Goal: Task Accomplishment & Management: Use online tool/utility

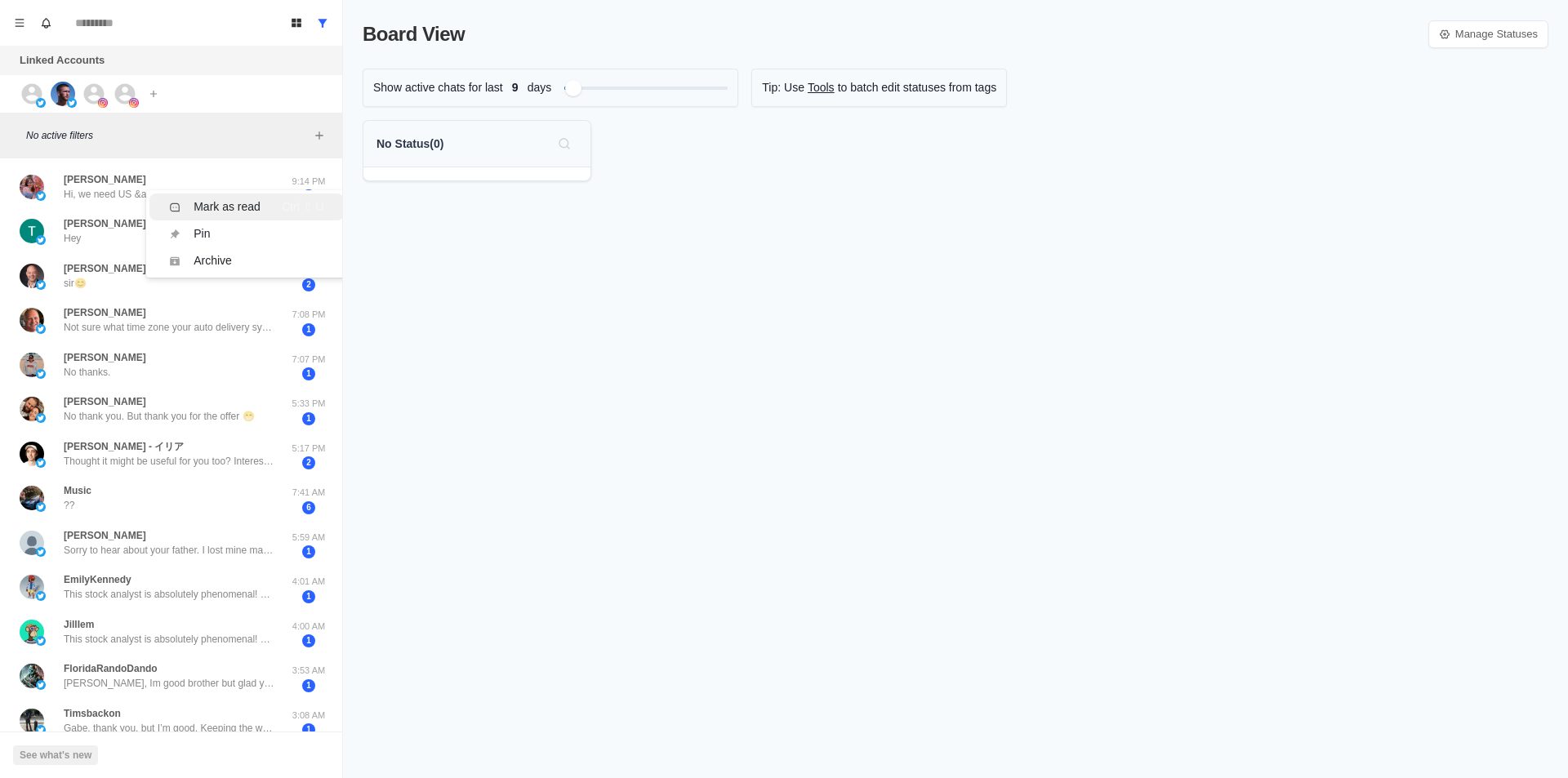
click at [227, 207] on div "Mark as read" at bounding box center [227, 206] width 67 height 17
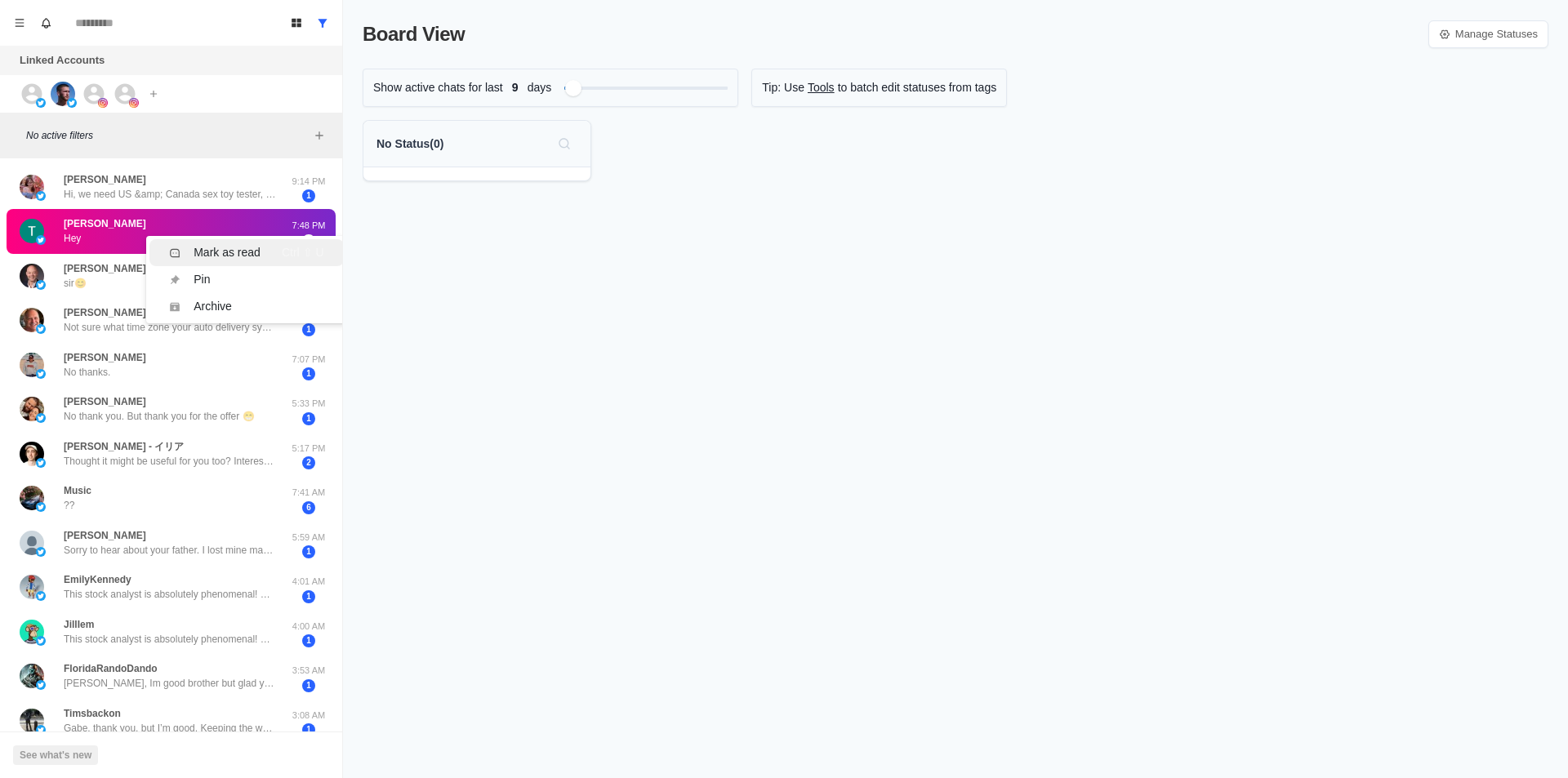
click at [205, 244] on div "Mark as read" at bounding box center [227, 253] width 67 height 17
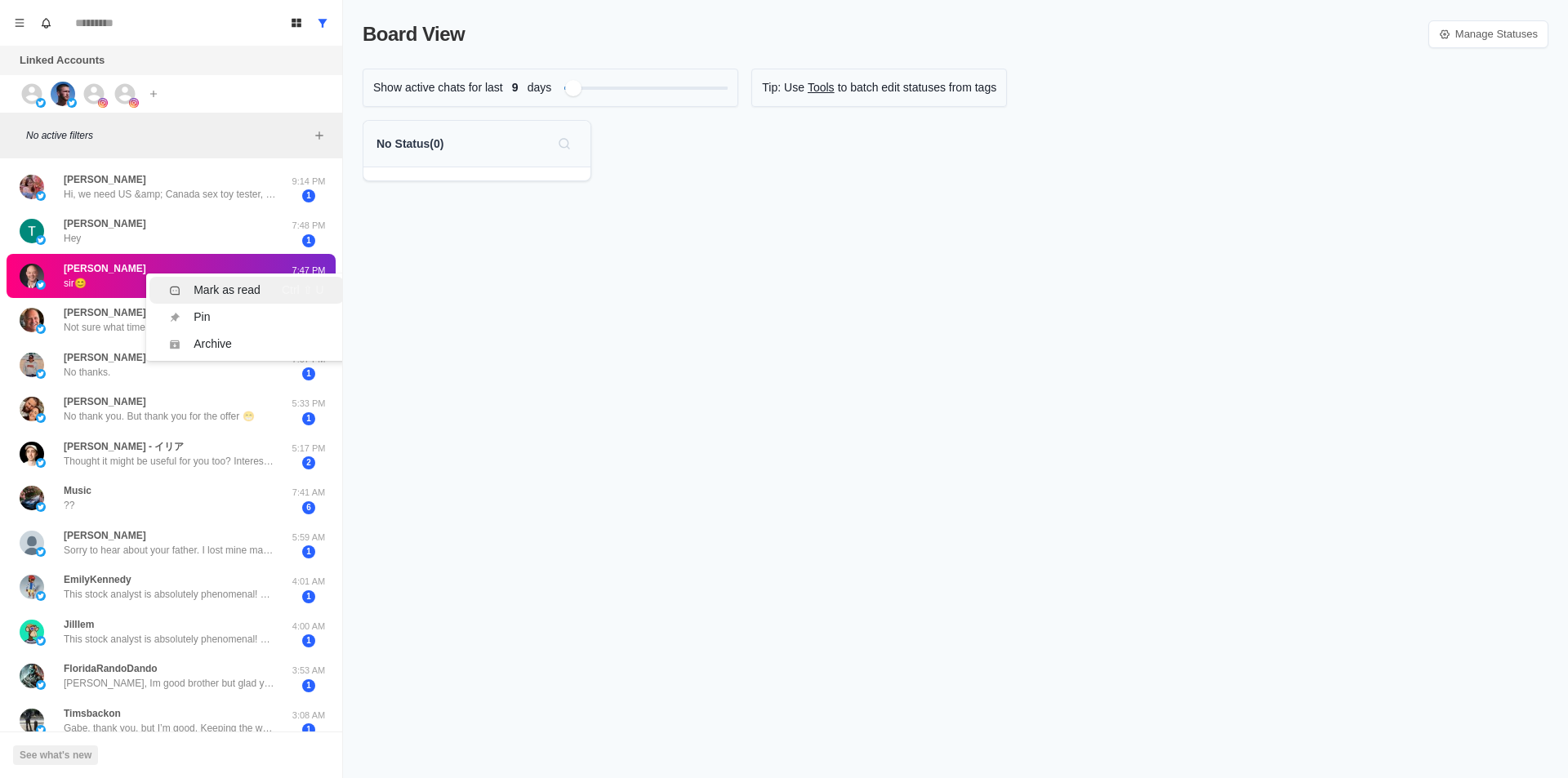
click at [218, 293] on div "Mark as read" at bounding box center [227, 290] width 67 height 17
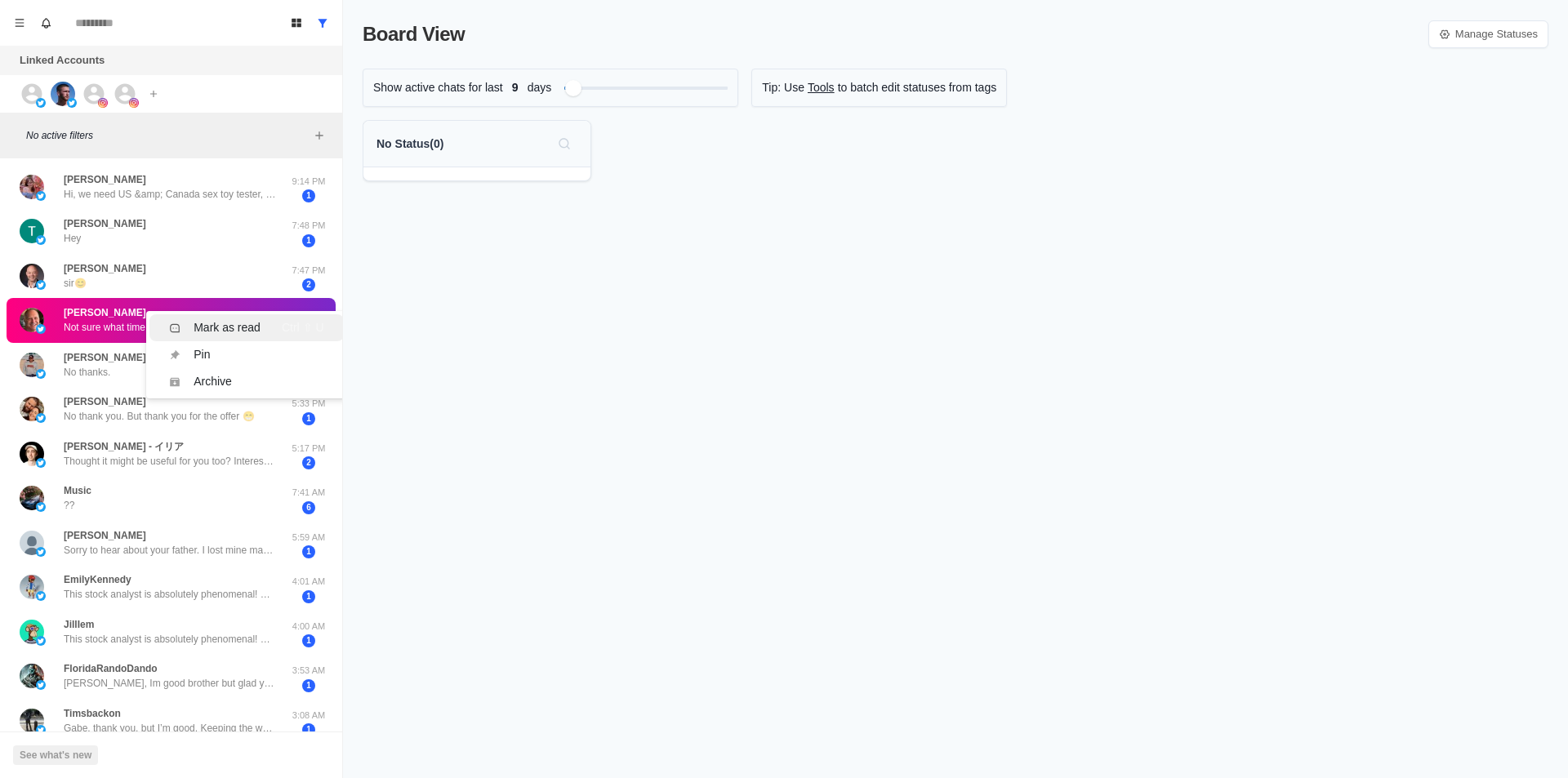
click at [224, 325] on div "Mark as read" at bounding box center [227, 327] width 67 height 17
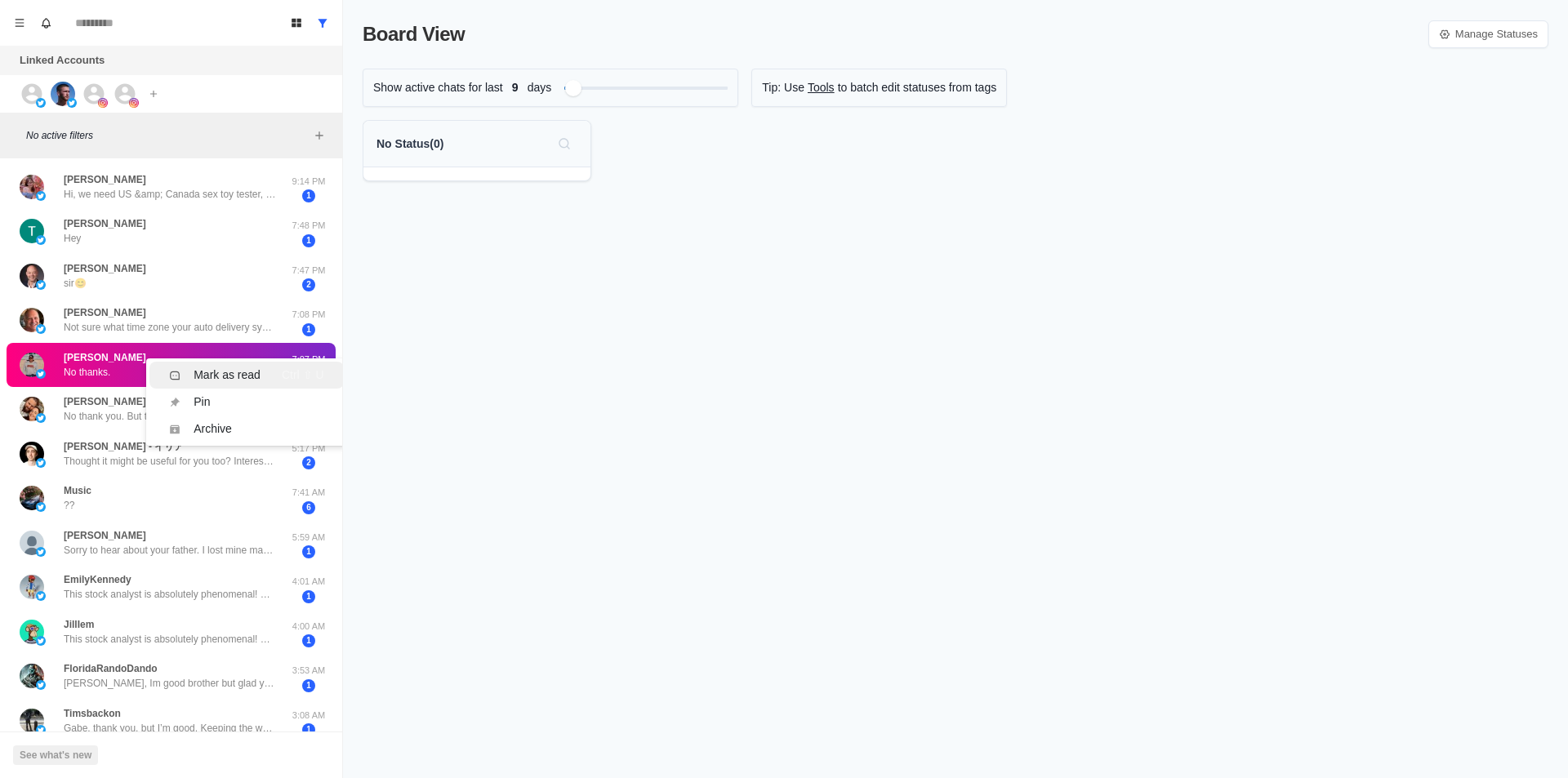
click at [222, 370] on div "Mark as read" at bounding box center [227, 375] width 67 height 17
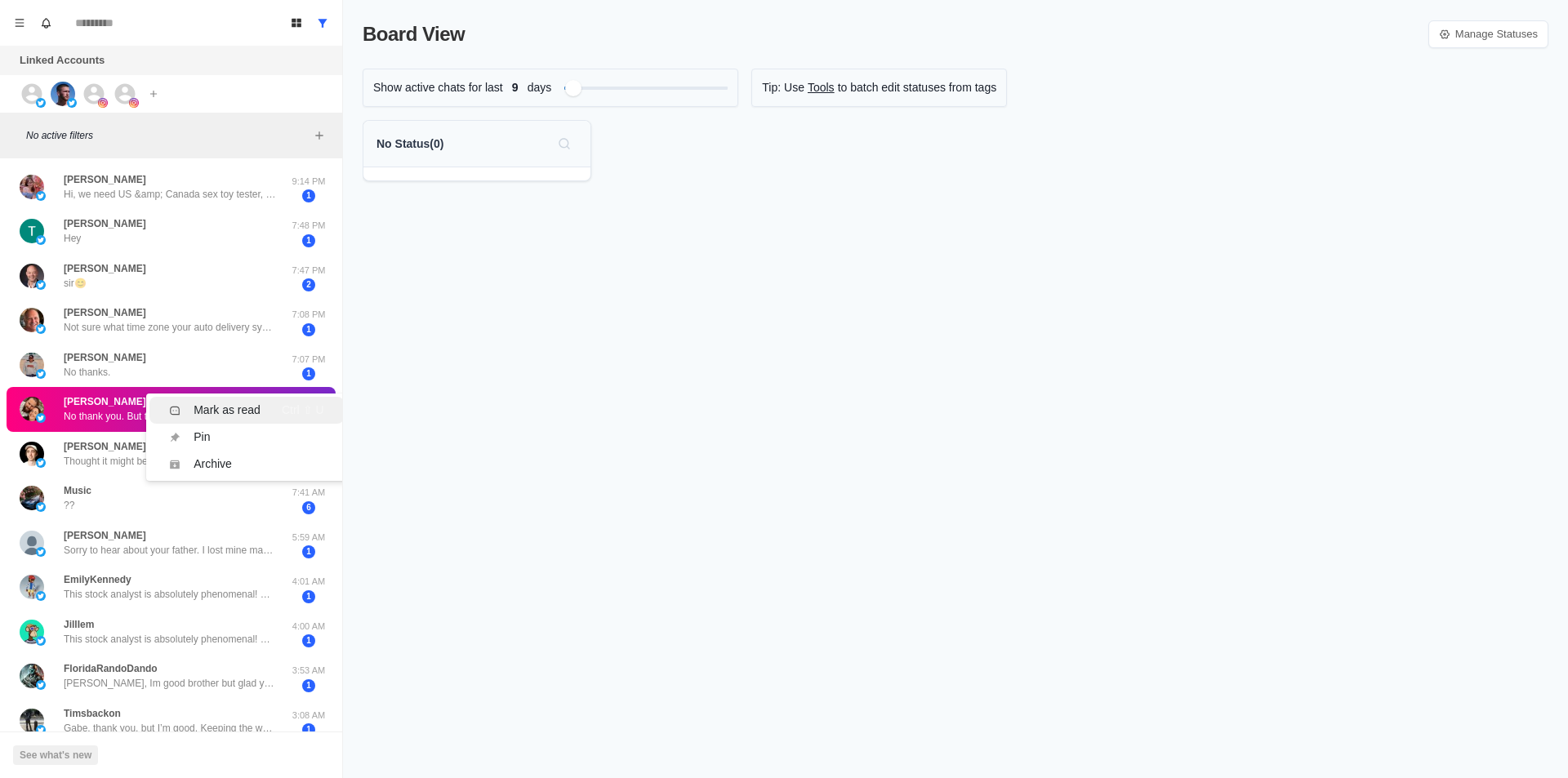
click at [227, 401] on li "Mark as read Ctrl ⇧ U" at bounding box center [246, 410] width 194 height 27
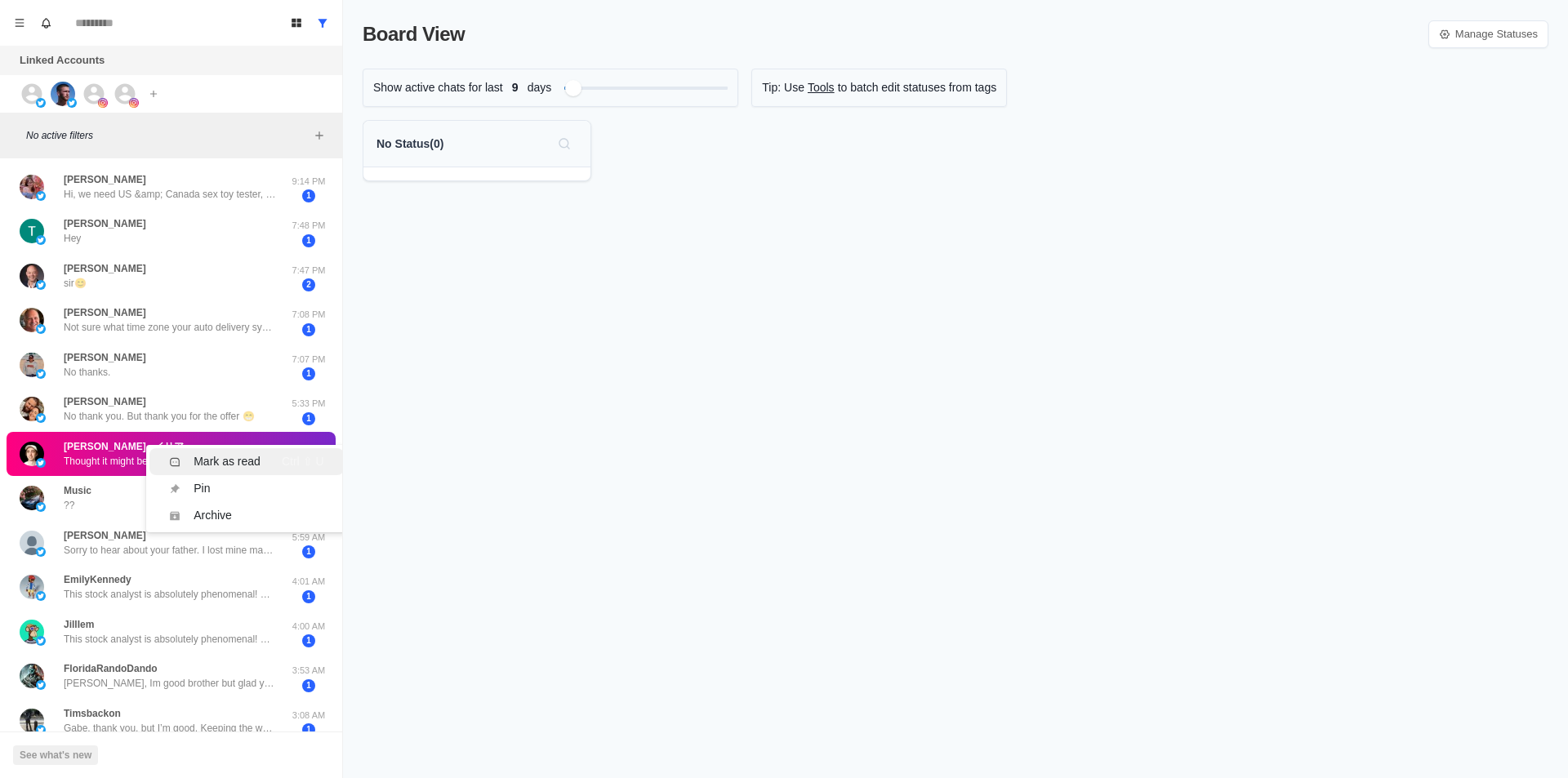
click at [233, 452] on li "Mark as read Ctrl ⇧ U" at bounding box center [246, 462] width 194 height 27
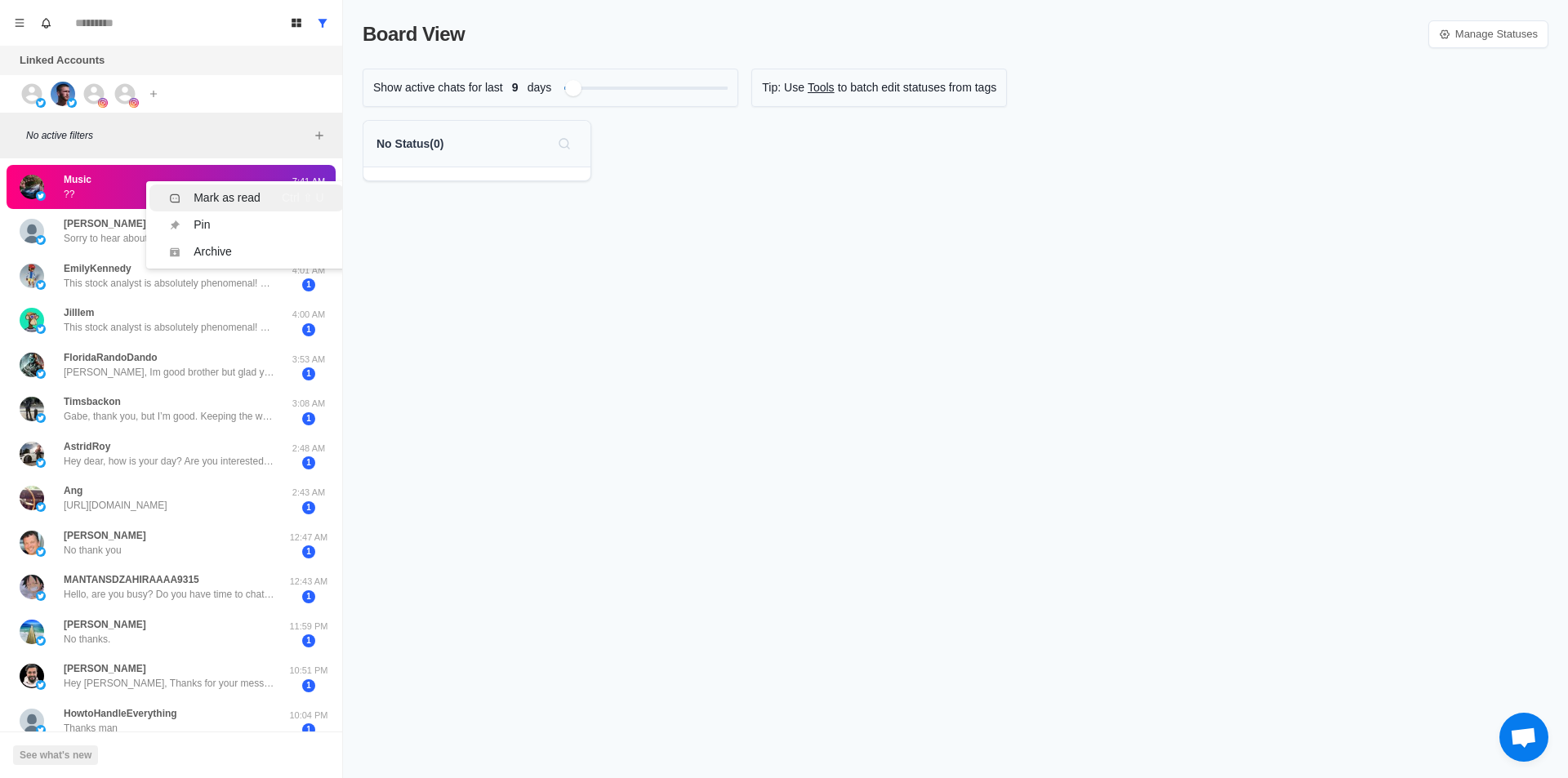
click at [191, 196] on div "Mark as read" at bounding box center [214, 198] width 91 height 17
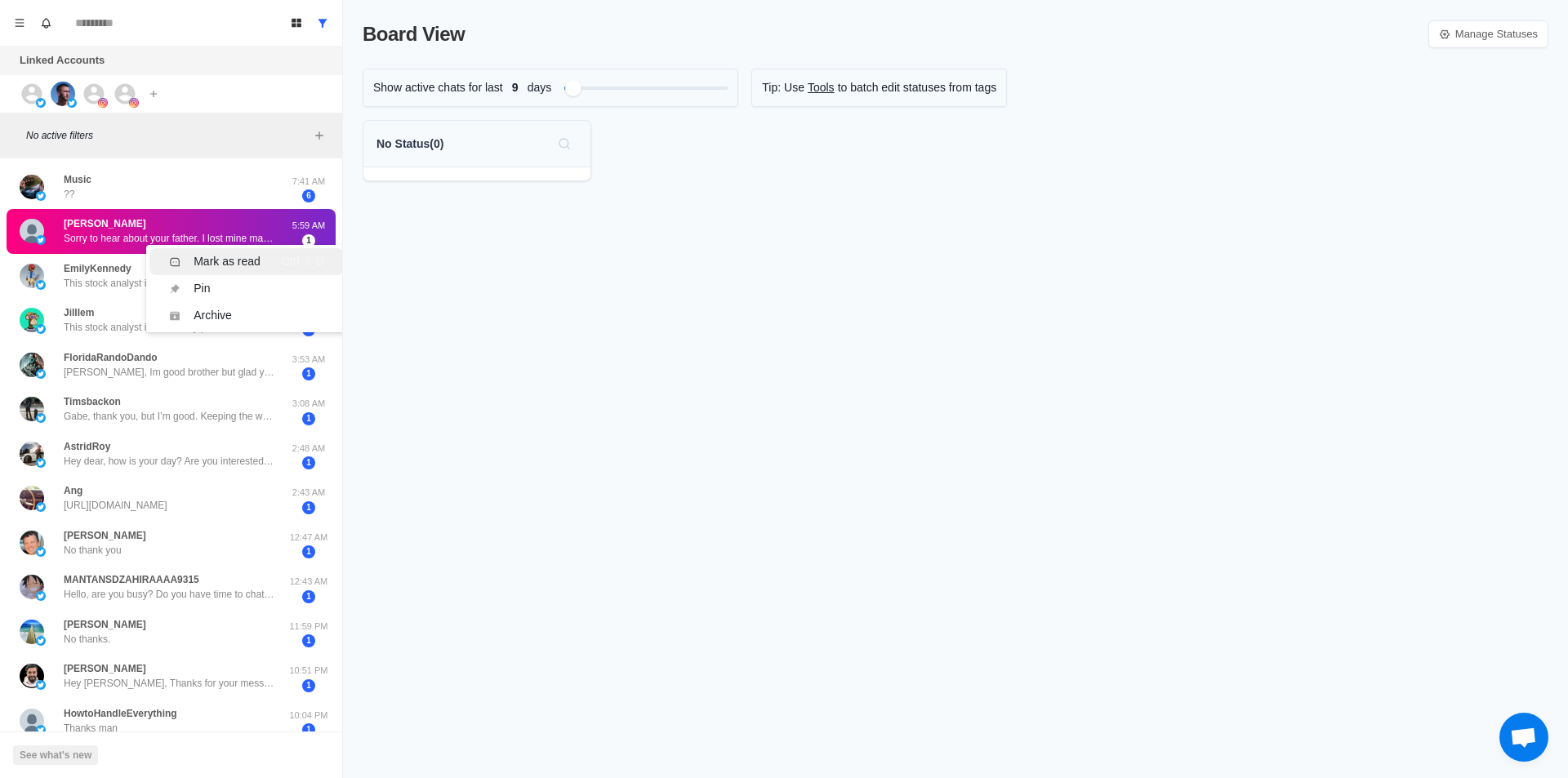
click at [212, 270] on li "Mark as read Ctrl ⇧ U" at bounding box center [246, 262] width 194 height 27
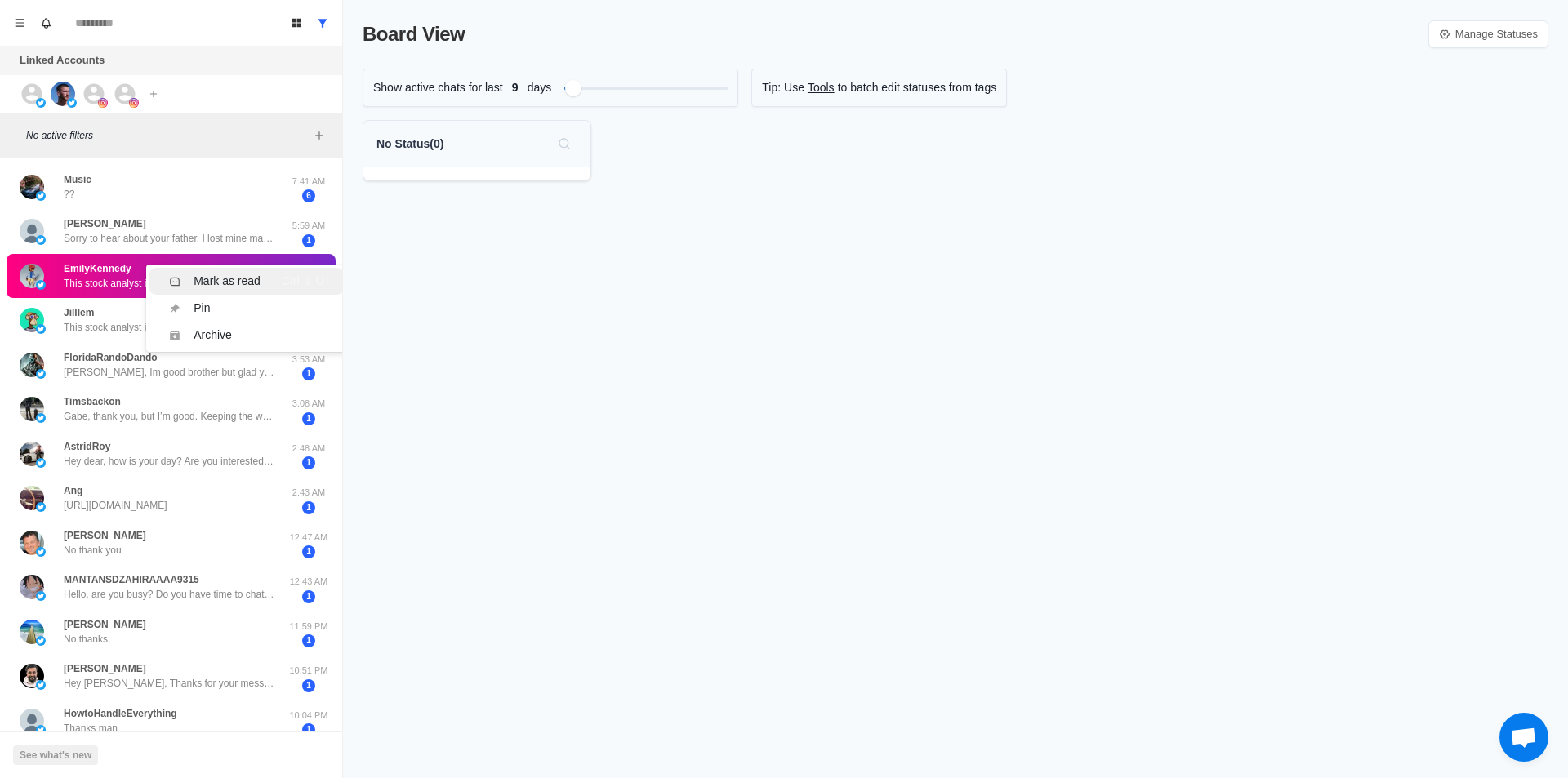
click at [247, 283] on div "Mark as read" at bounding box center [227, 281] width 67 height 17
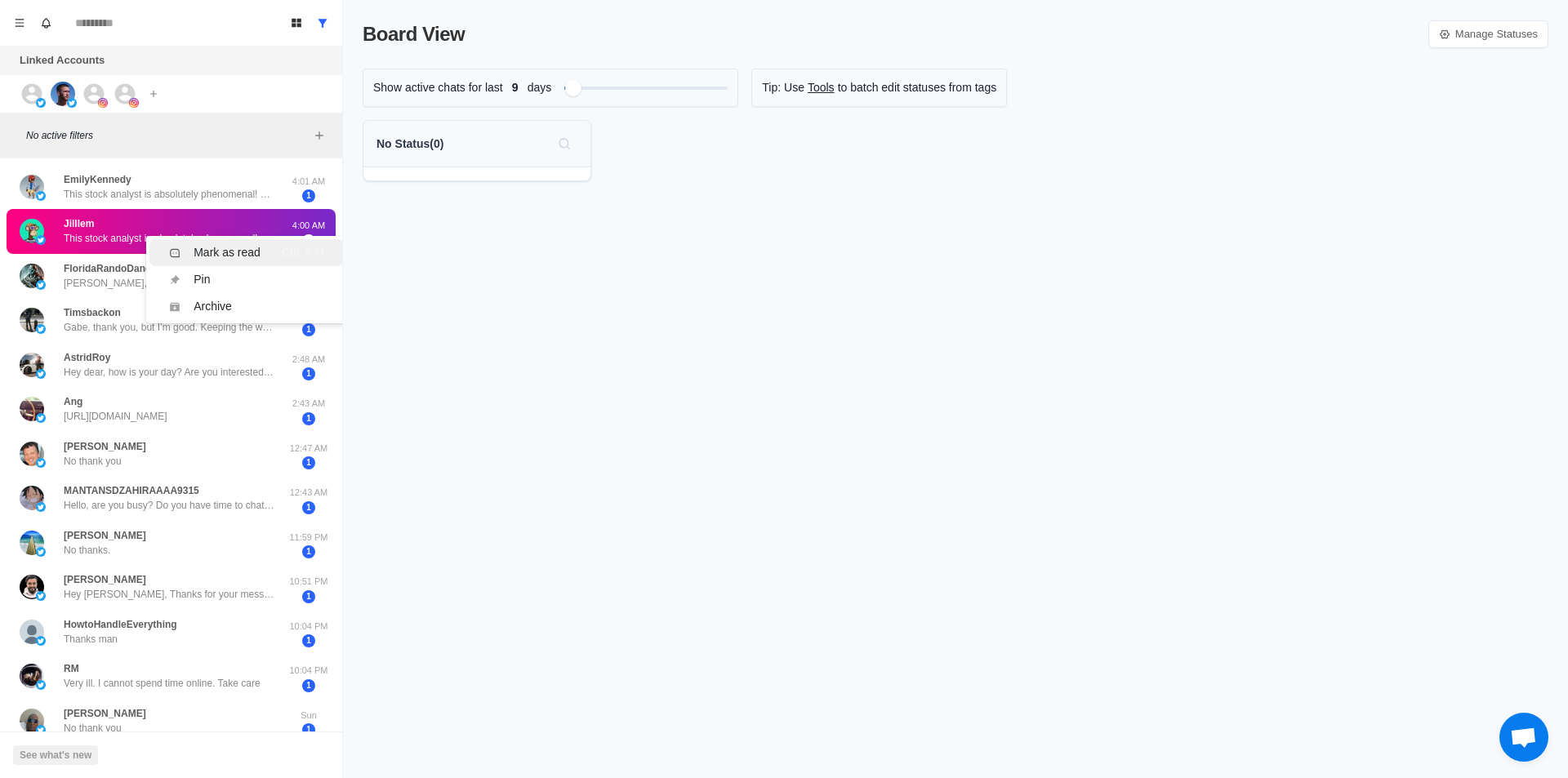
click at [213, 248] on div "Mark as read" at bounding box center [227, 253] width 67 height 17
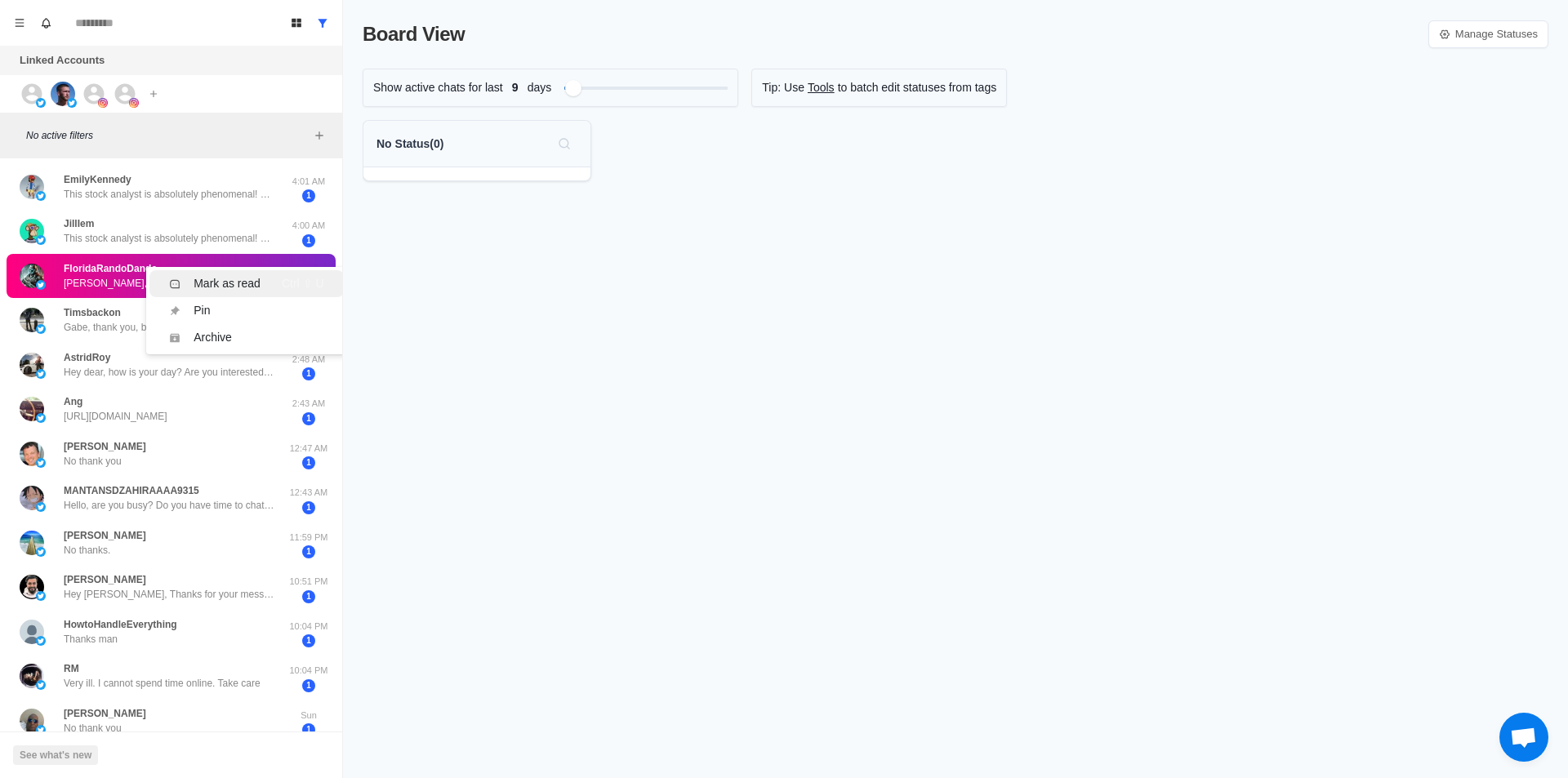
click at [231, 278] on div "Mark as read" at bounding box center [227, 284] width 67 height 17
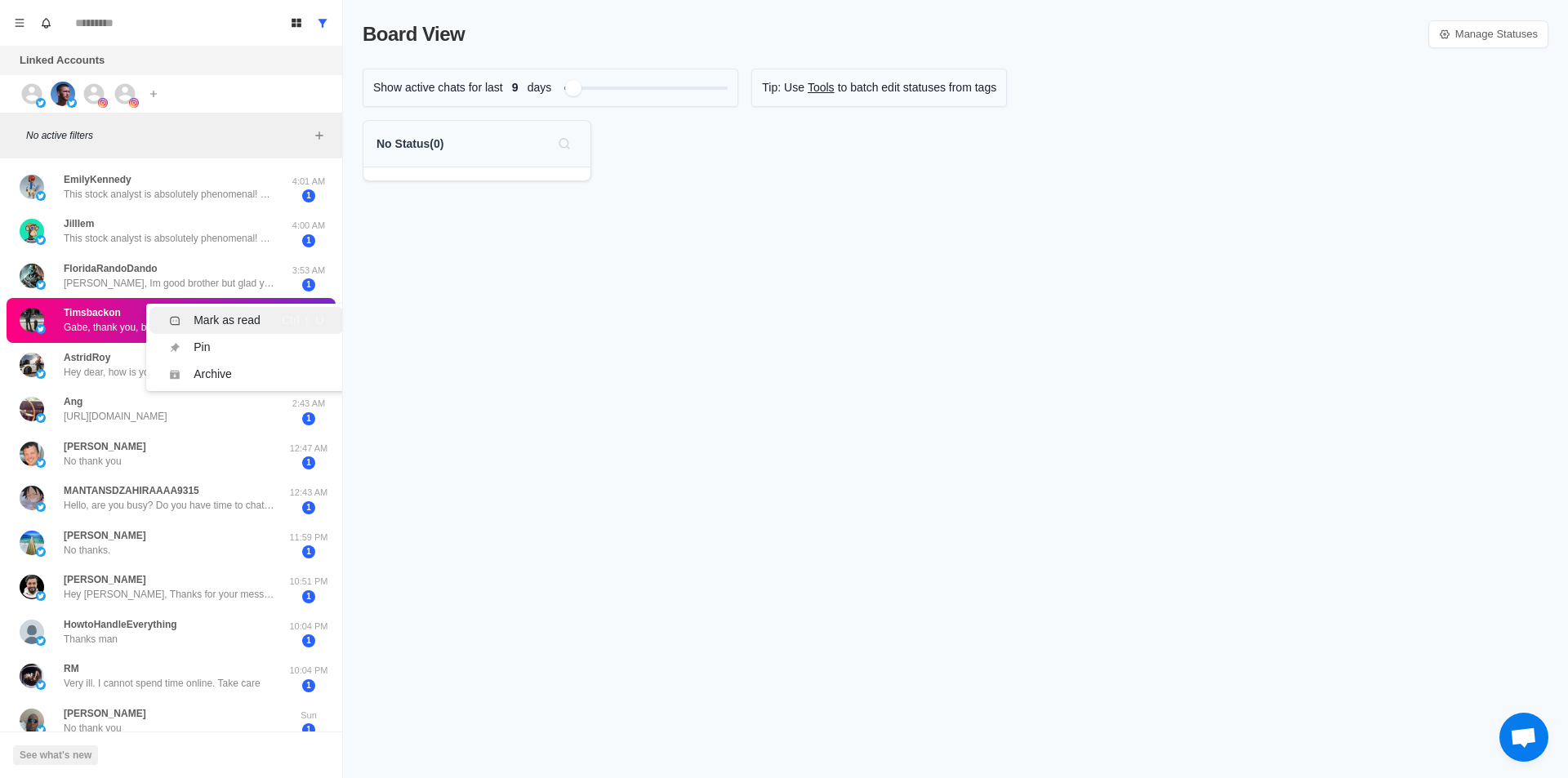
click at [244, 321] on div "Mark as read" at bounding box center [227, 321] width 67 height 17
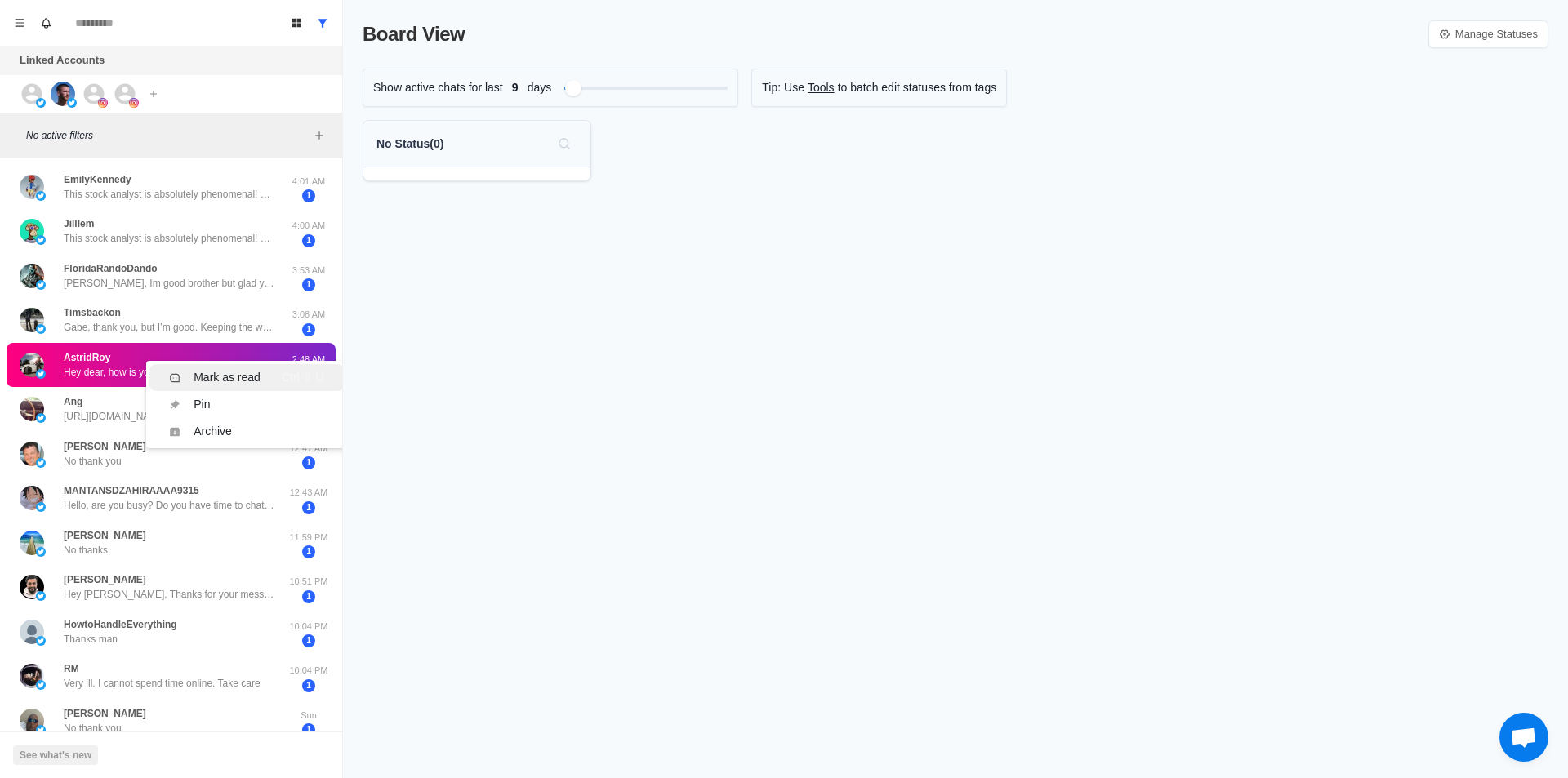
click at [246, 372] on div "Mark as read" at bounding box center [227, 378] width 67 height 17
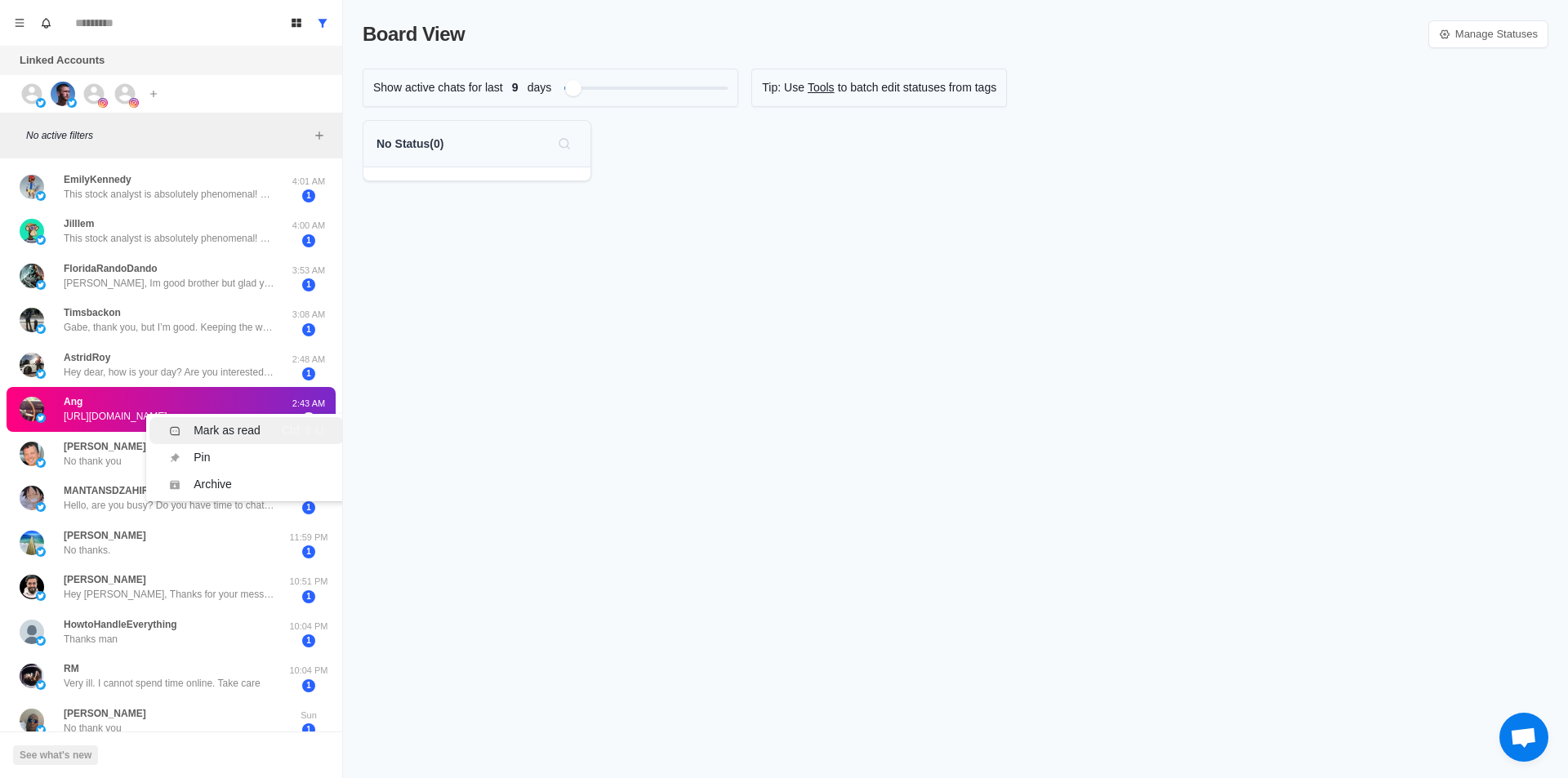
click at [230, 428] on div "Mark as read" at bounding box center [227, 431] width 67 height 17
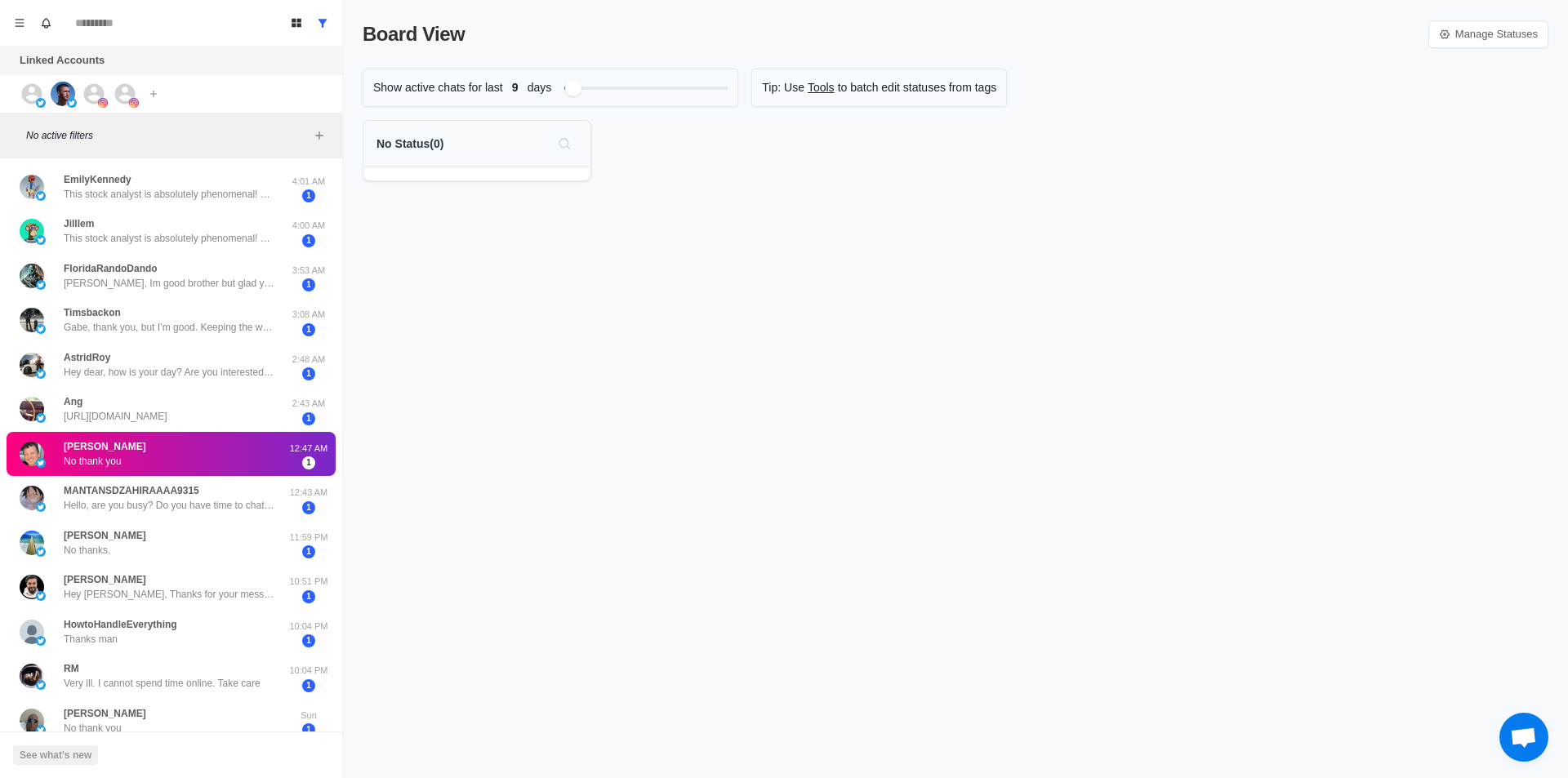
drag, startPoint x: 187, startPoint y: 487, endPoint x: 197, endPoint y: 473, distance: 17.2
click at [224, 470] on div "Mark as read" at bounding box center [227, 472] width 67 height 17
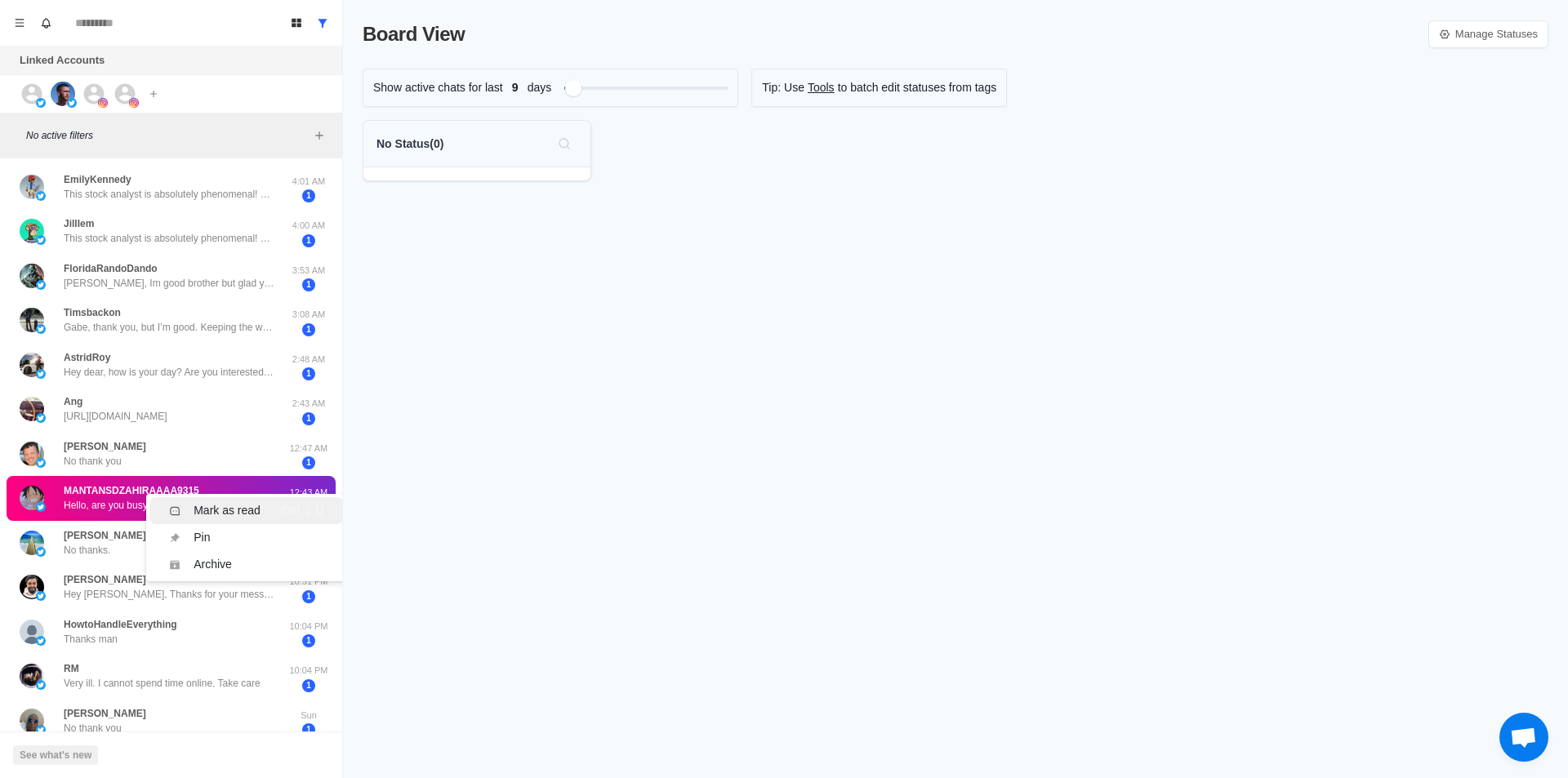
click at [224, 504] on div "Mark as read" at bounding box center [227, 510] width 67 height 17
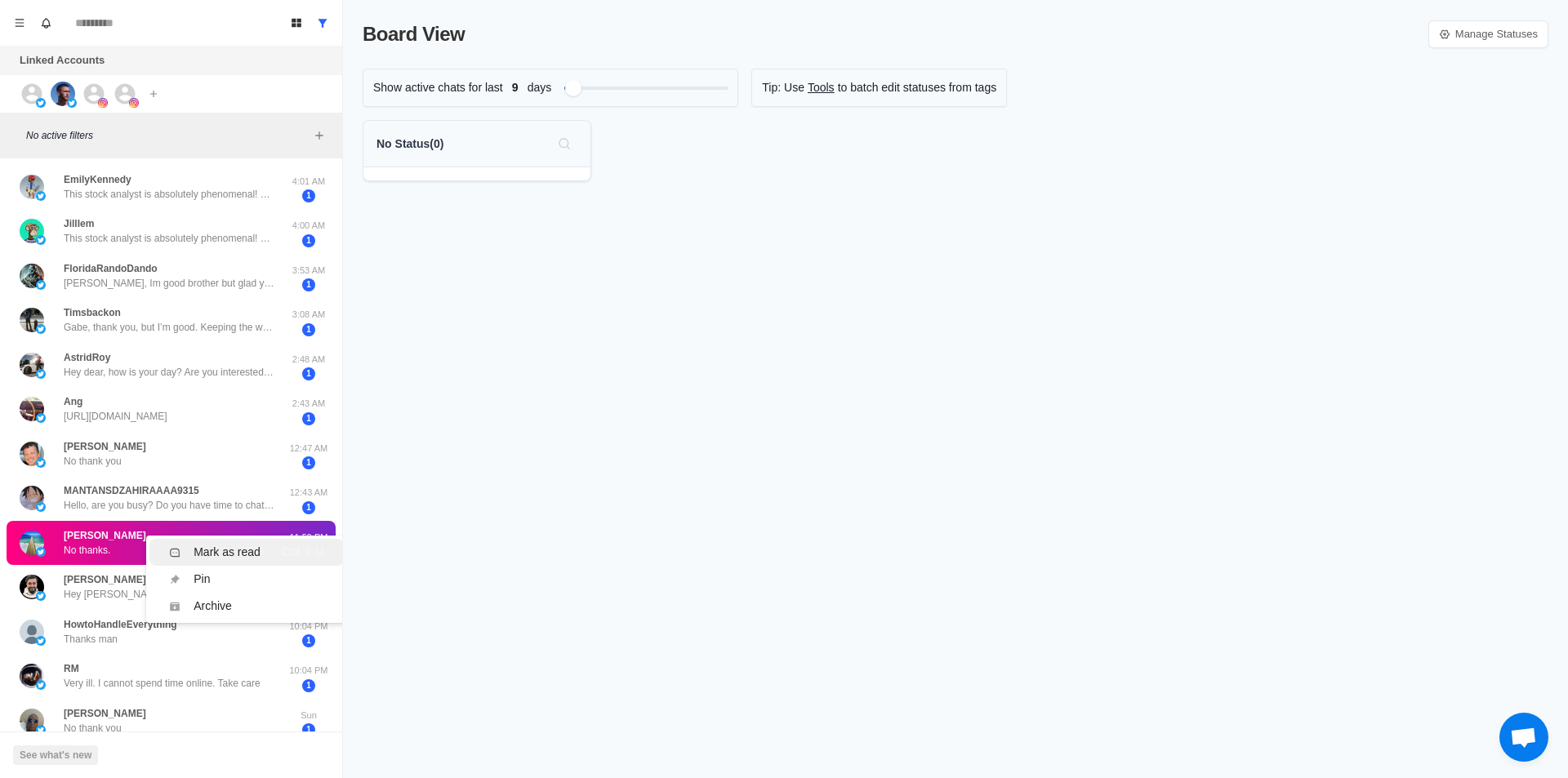
click at [233, 547] on div "Mark as read" at bounding box center [227, 552] width 67 height 17
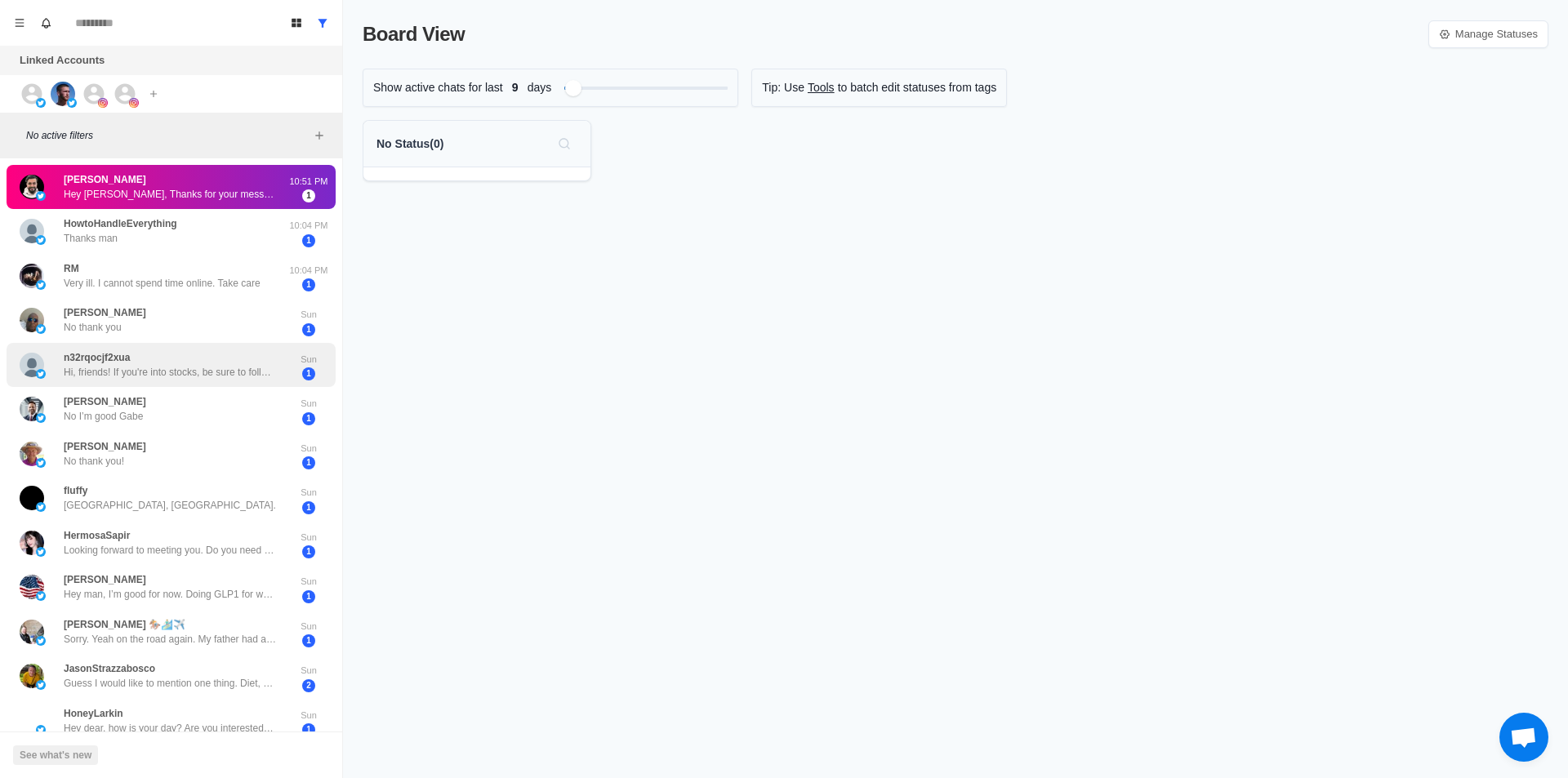
click at [240, 368] on p "Hi, friends! If you're into stocks, be sure to follow @kostaugokello. He just j…" at bounding box center [170, 373] width 212 height 15
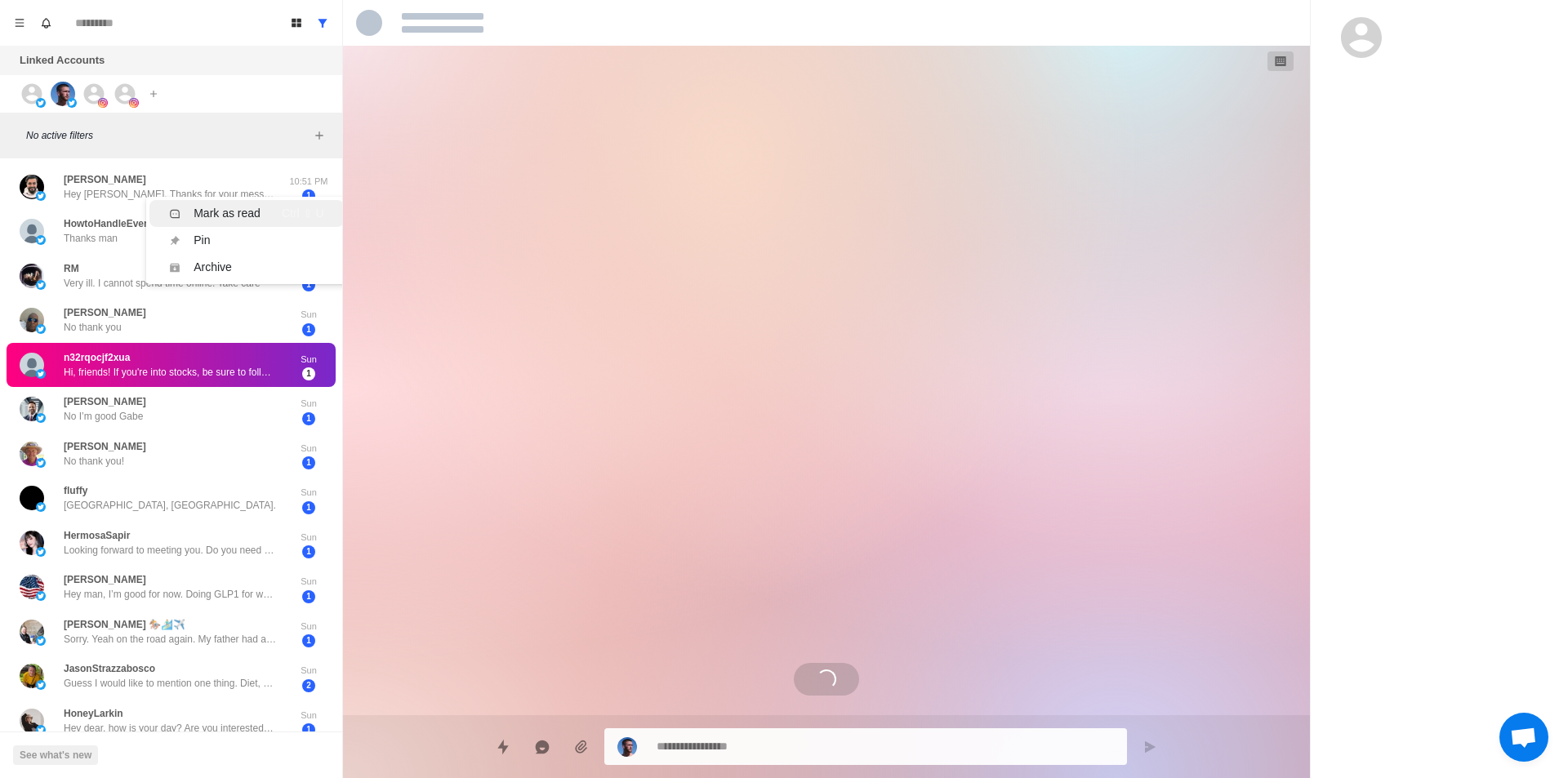
click at [238, 210] on div "Mark as read" at bounding box center [227, 213] width 67 height 17
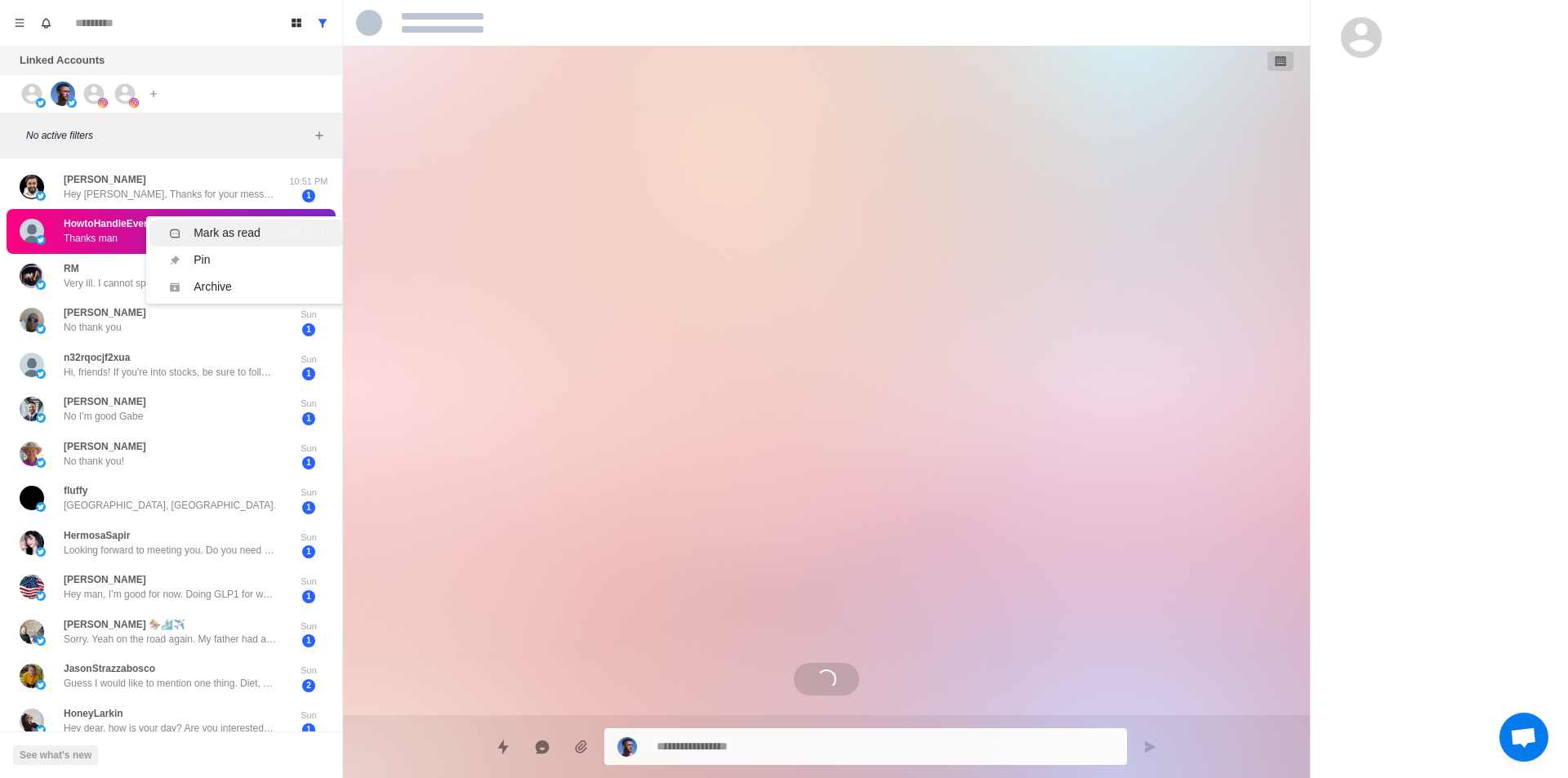
click at [245, 228] on div "Mark as read" at bounding box center [227, 233] width 67 height 17
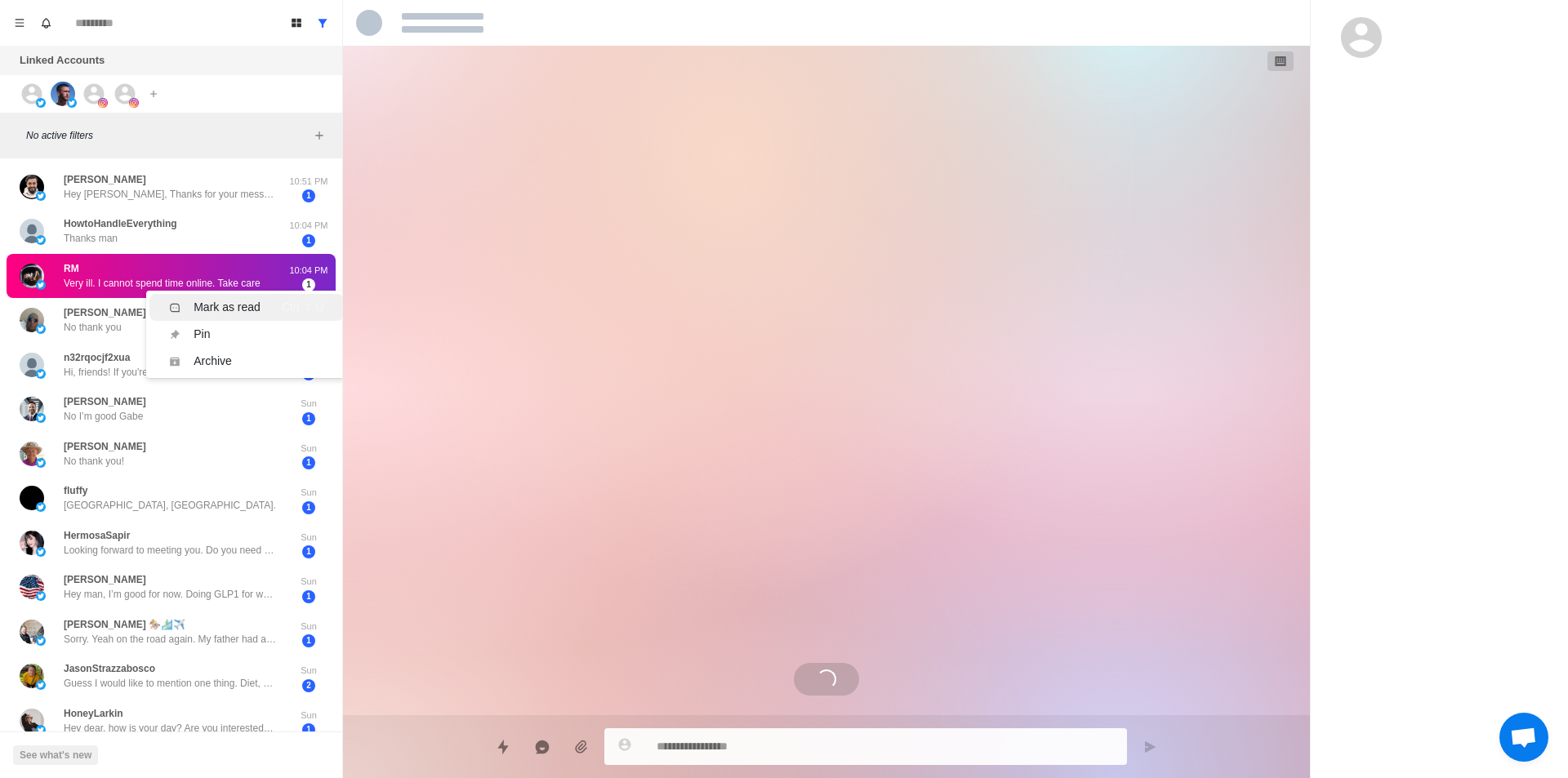
click at [228, 307] on div "Mark as read" at bounding box center [227, 307] width 67 height 17
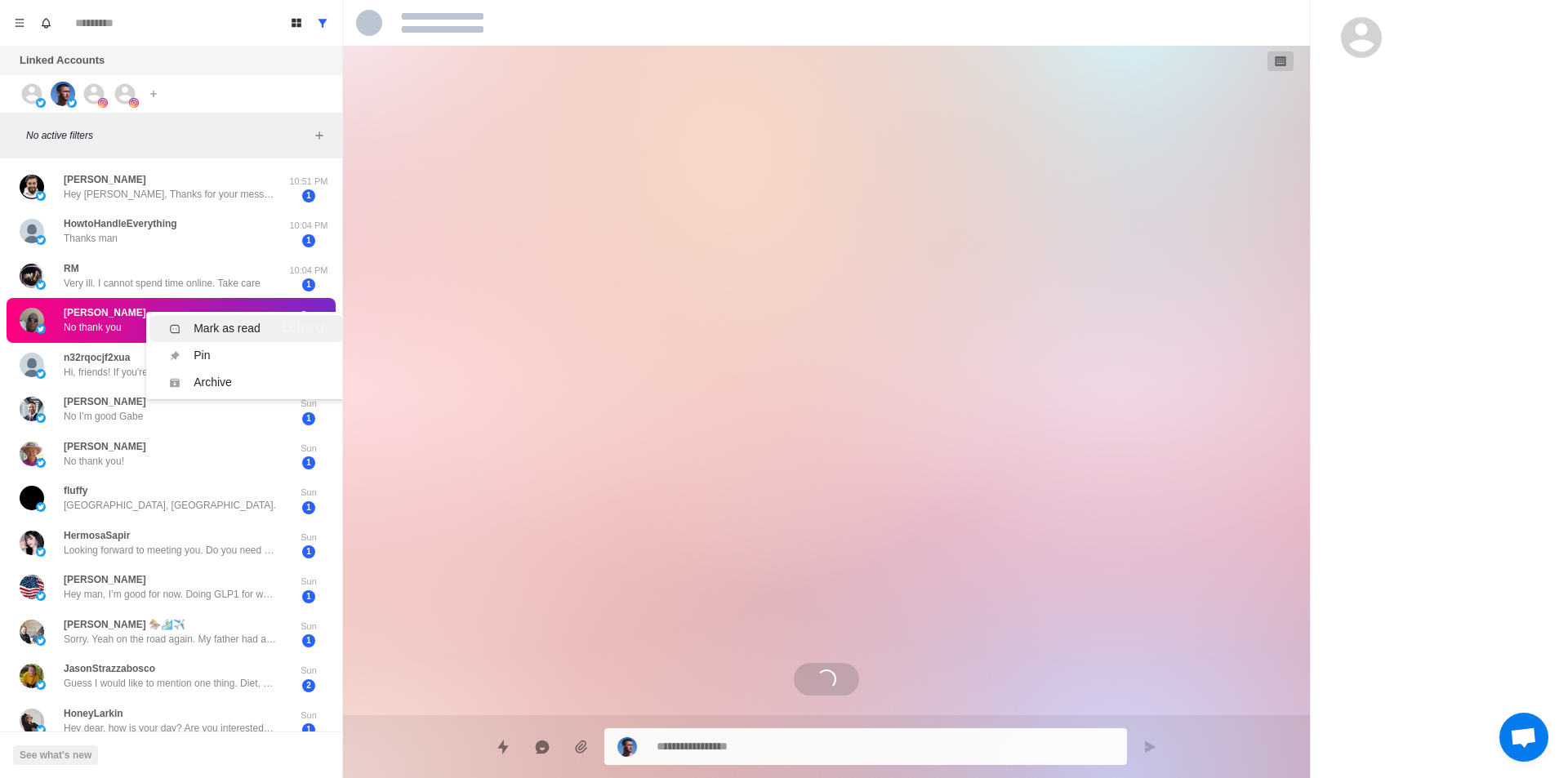
click at [243, 329] on div "Mark as read" at bounding box center [227, 328] width 67 height 17
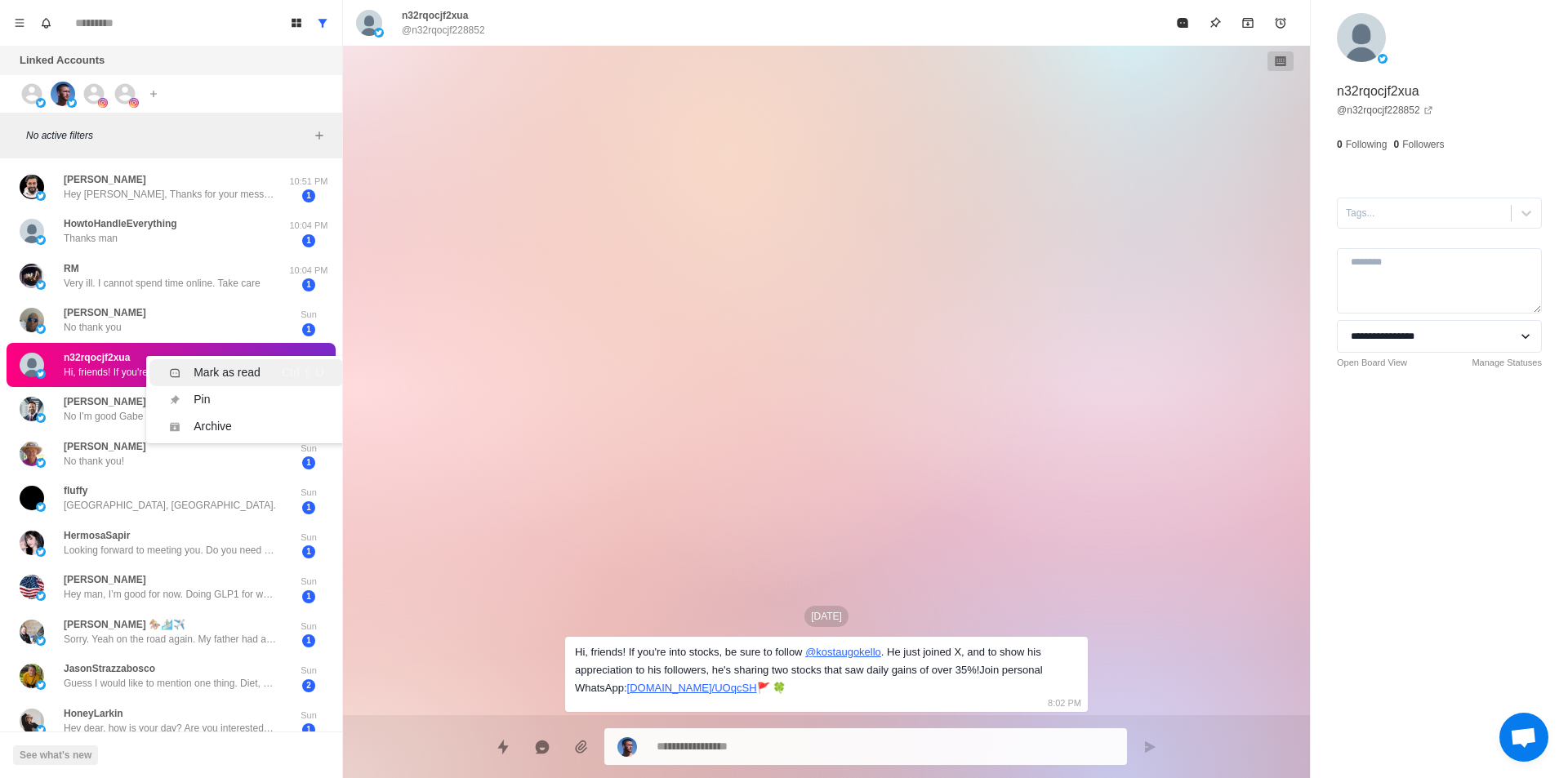
click at [245, 359] on li "Mark as read Ctrl ⇧ U" at bounding box center [246, 373] width 194 height 27
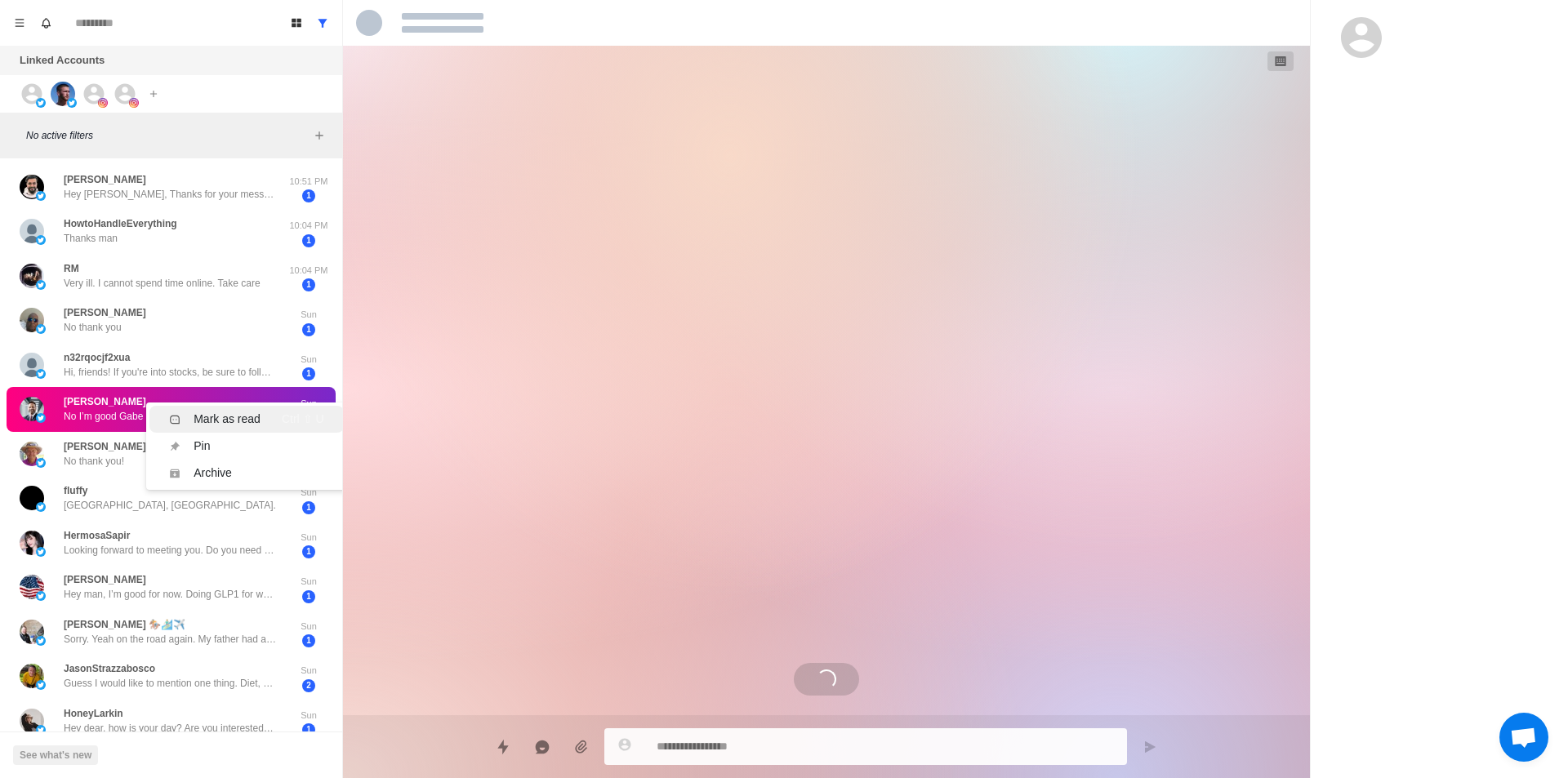
click at [235, 425] on div "Mark as read" at bounding box center [227, 419] width 67 height 17
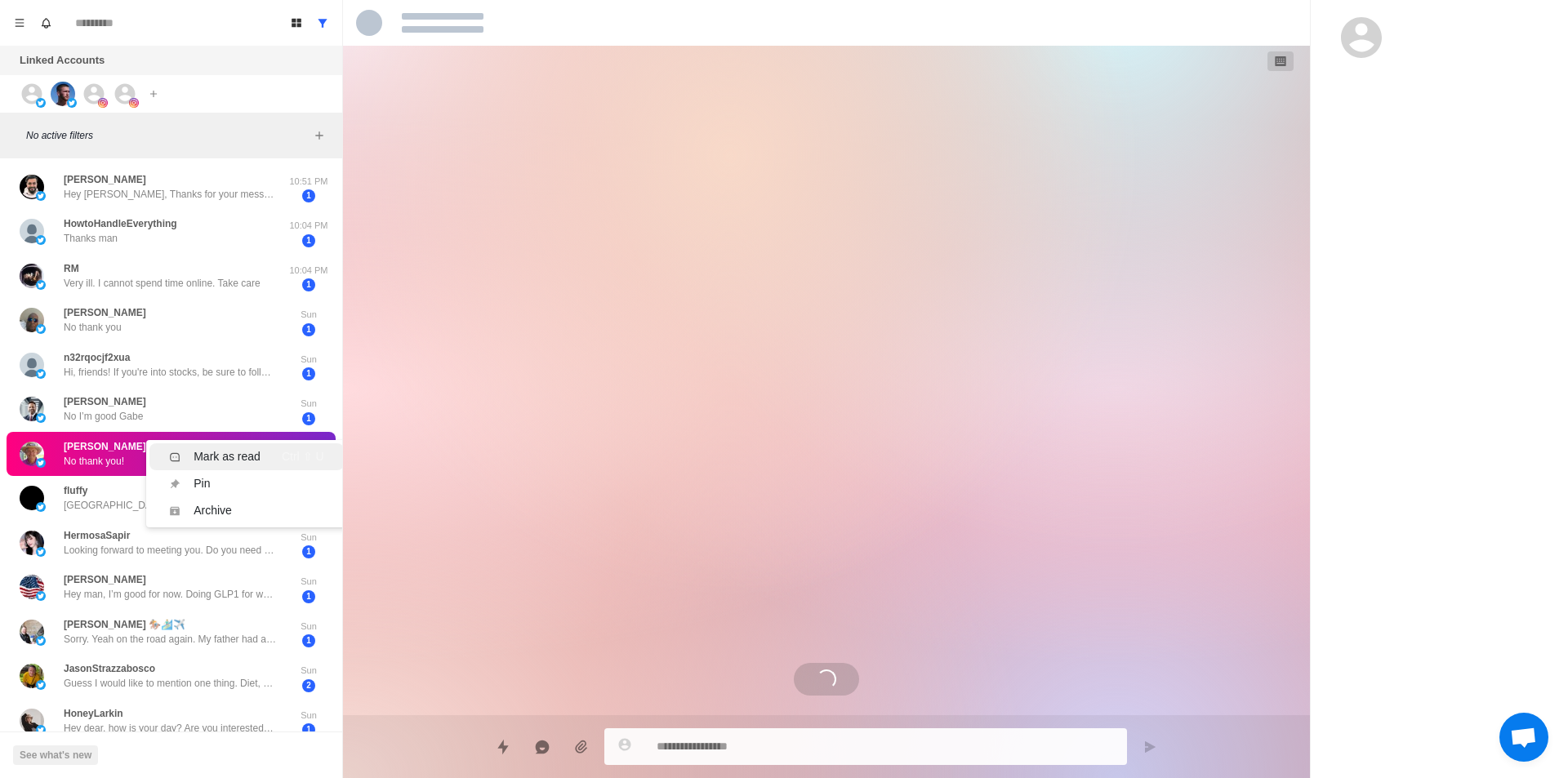
click at [230, 453] on div "Mark as read" at bounding box center [227, 457] width 67 height 17
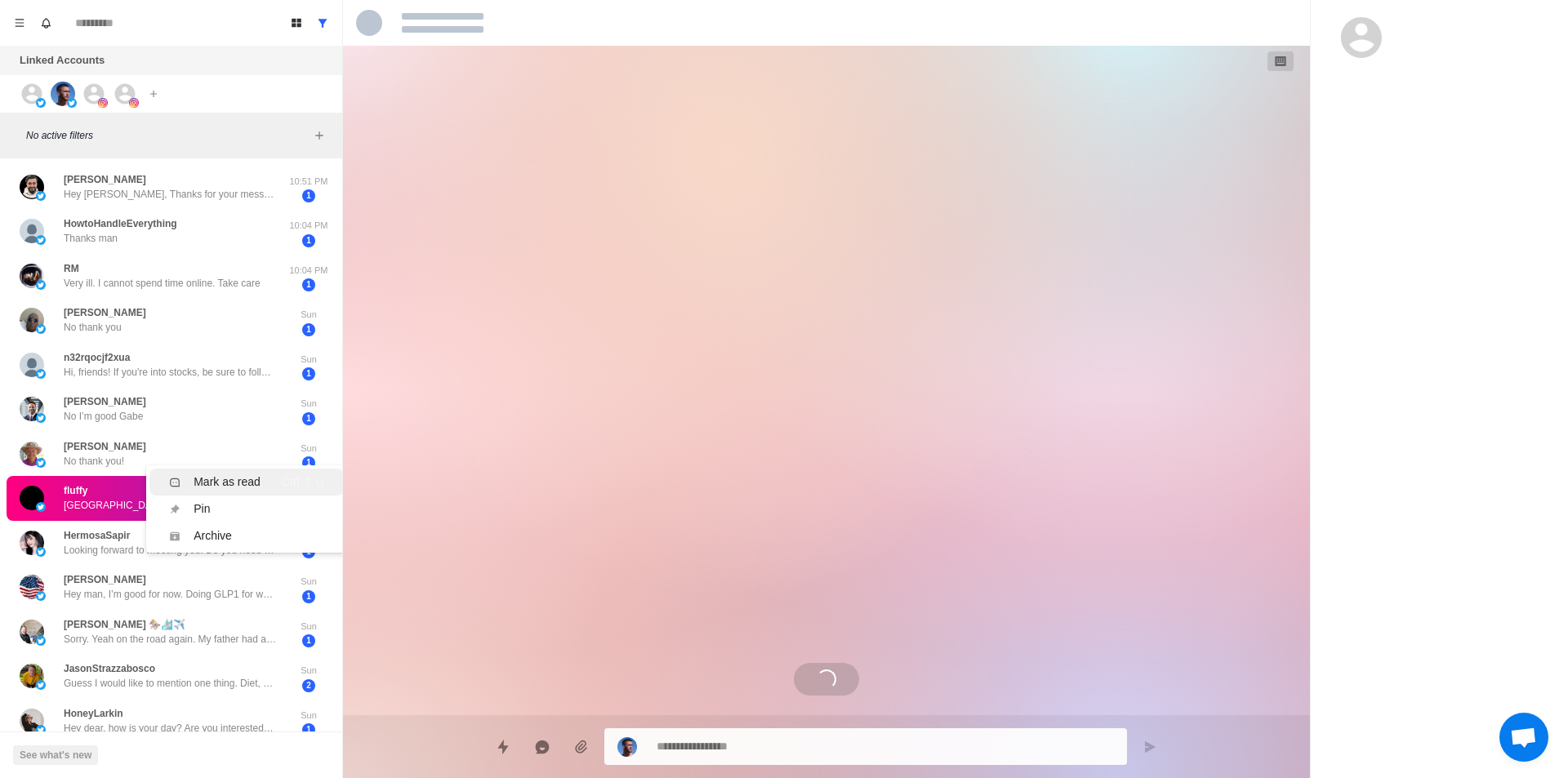
click at [233, 483] on div "Mark as read" at bounding box center [227, 482] width 67 height 17
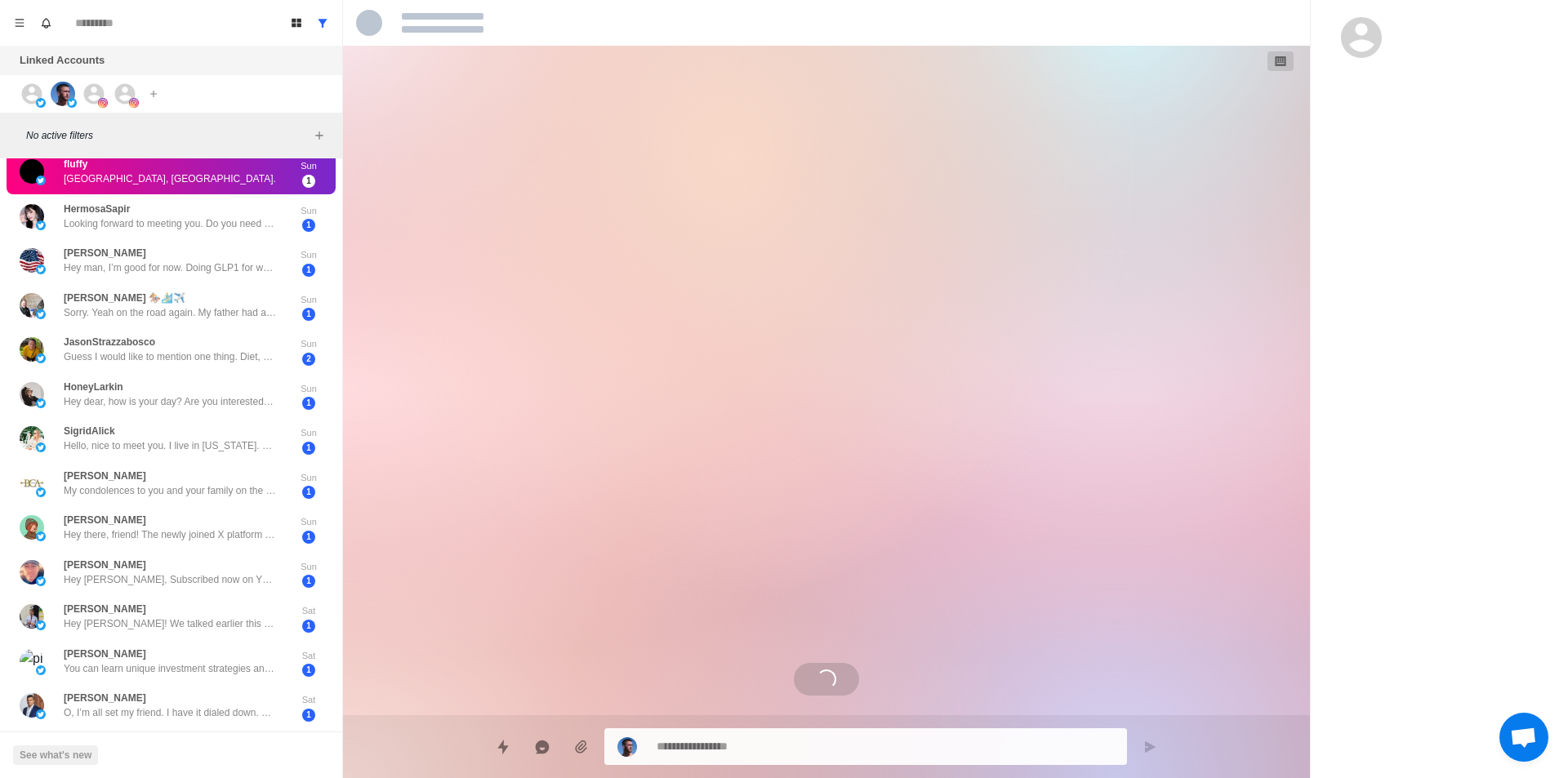
scroll to position [2, 0]
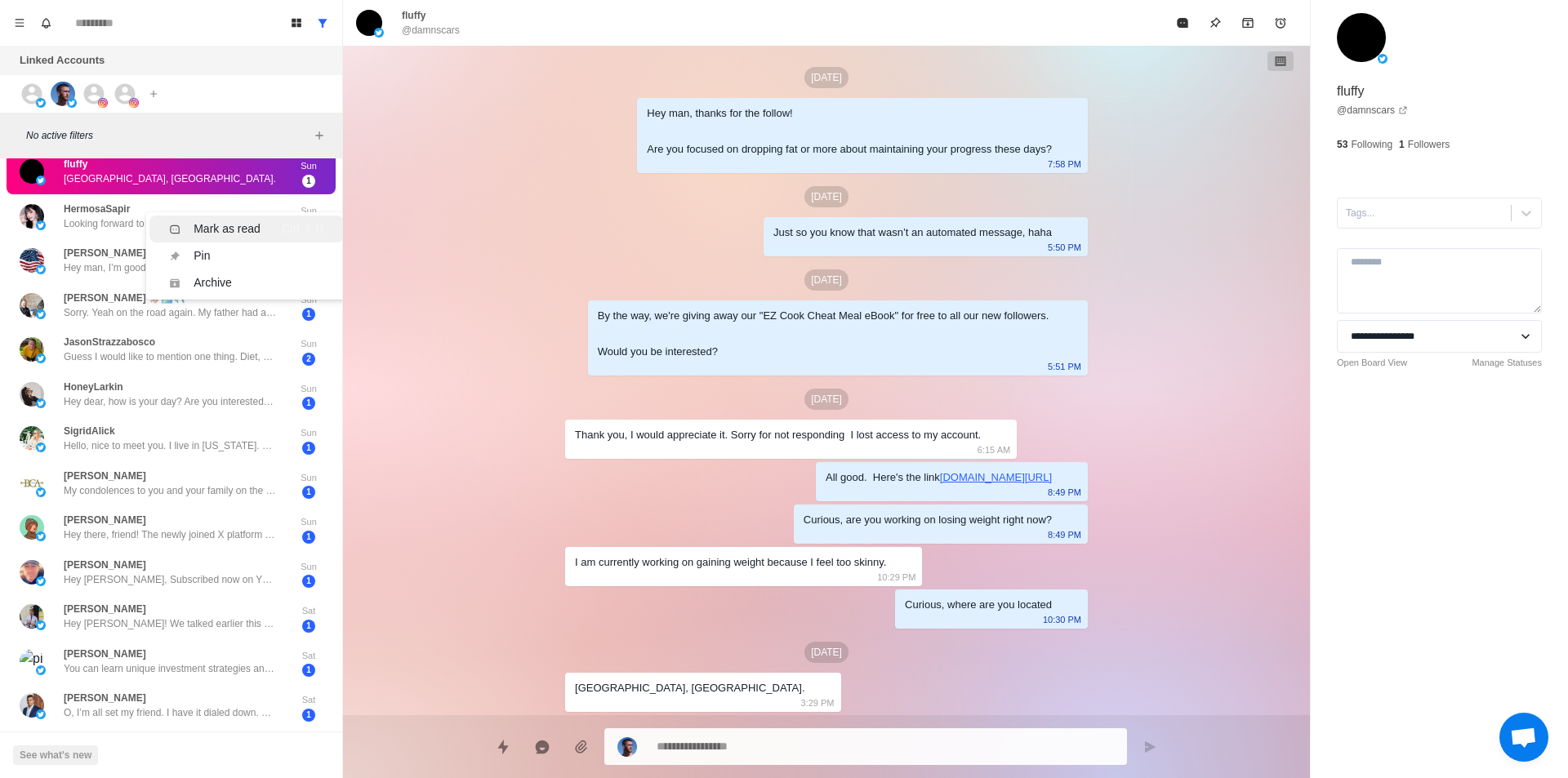
click at [234, 236] on div "Mark as read" at bounding box center [227, 229] width 67 height 17
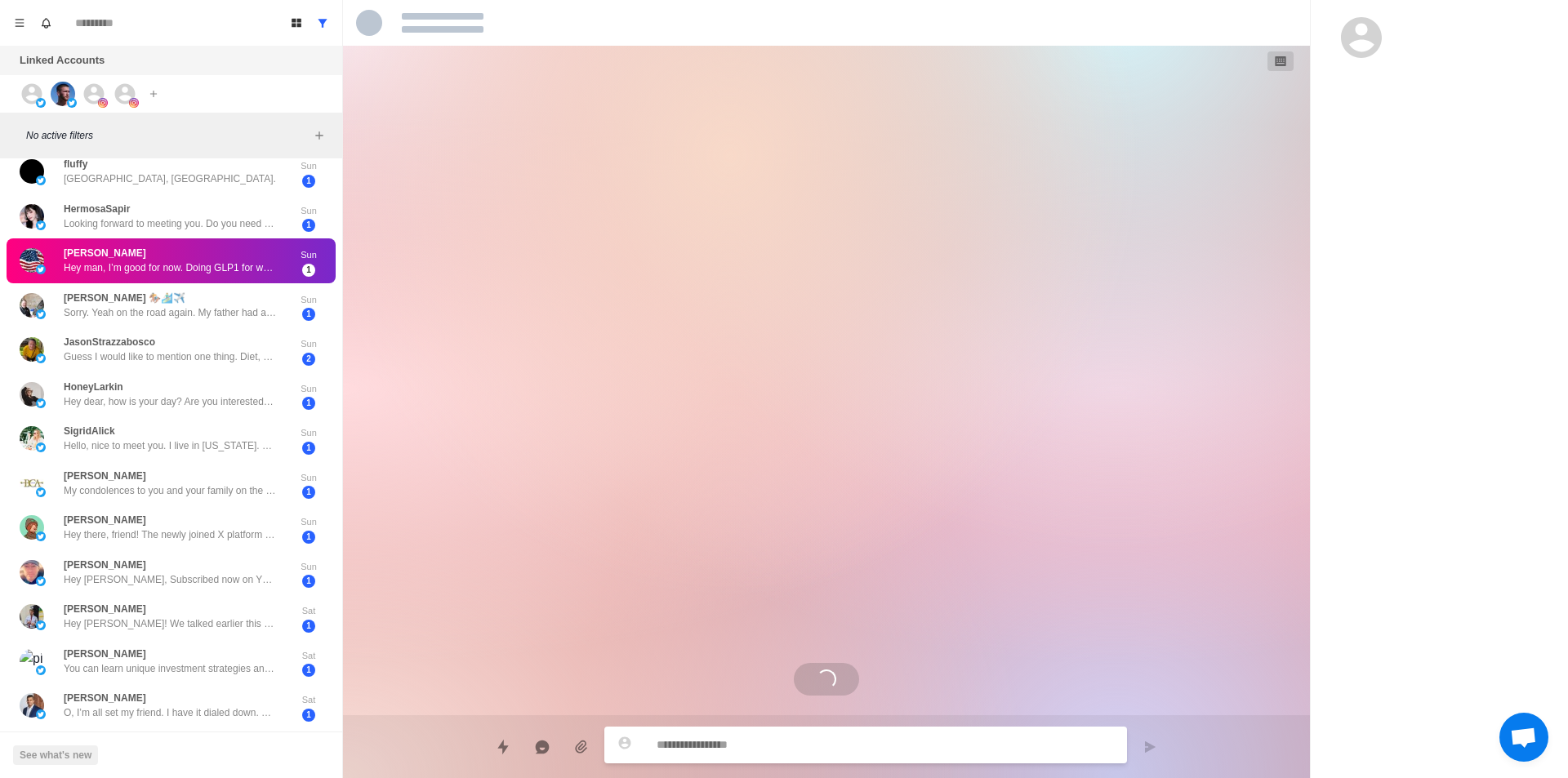
scroll to position [0, 0]
click at [229, 273] on div "Mark as read" at bounding box center [227, 279] width 67 height 17
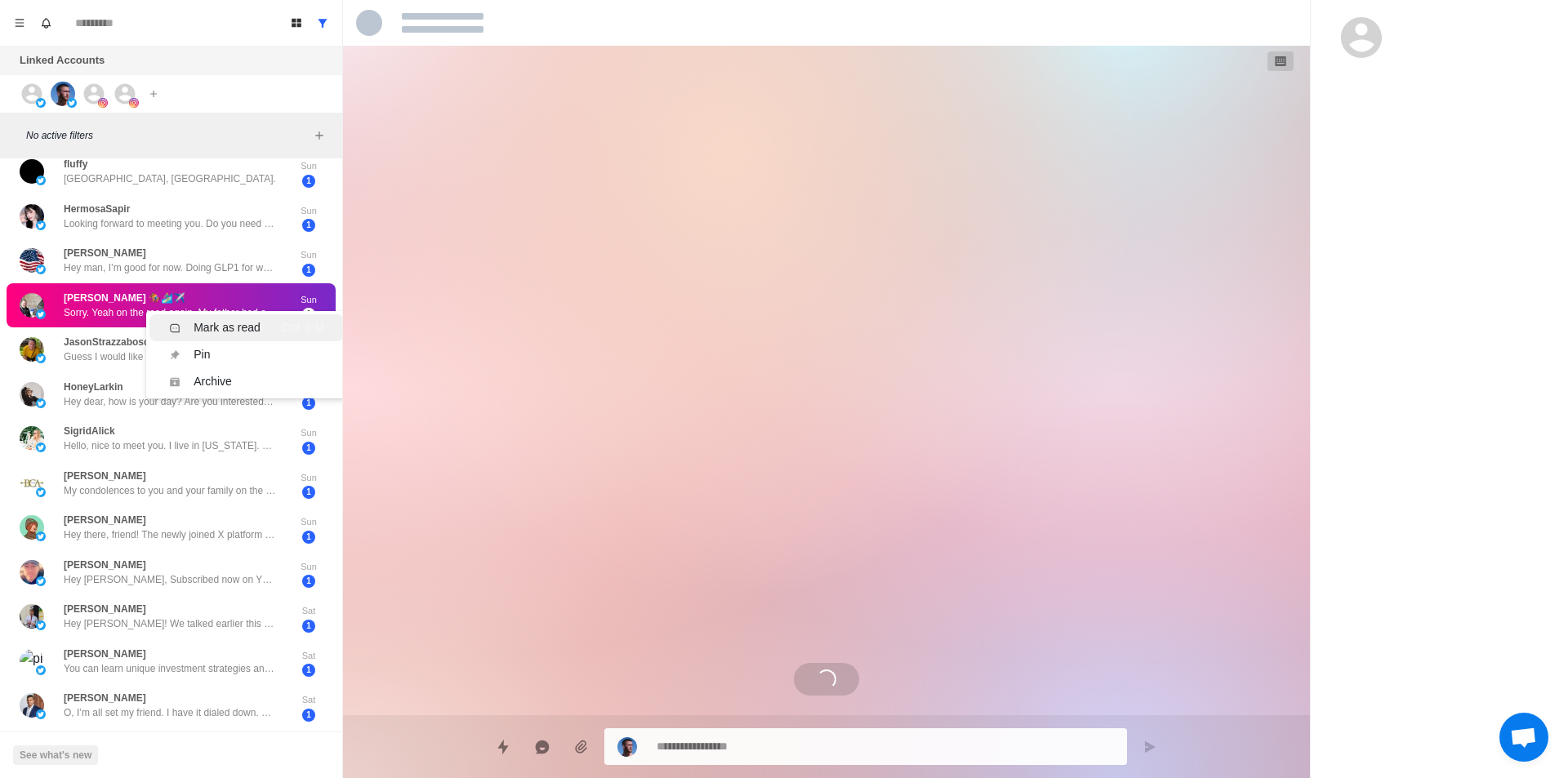
click at [231, 325] on div "Mark as read" at bounding box center [227, 327] width 67 height 17
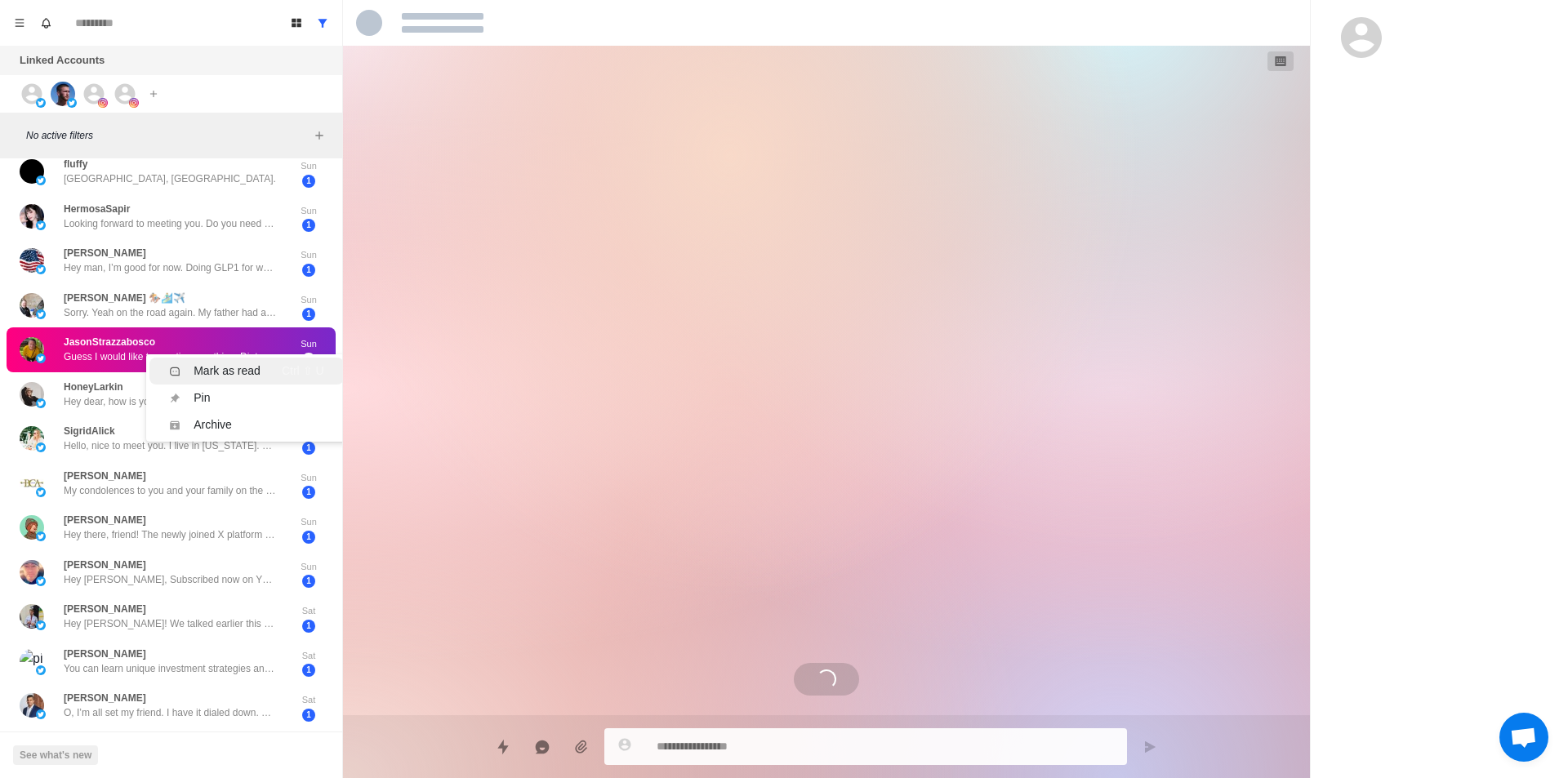
click at [238, 371] on div "Mark as read" at bounding box center [227, 371] width 67 height 17
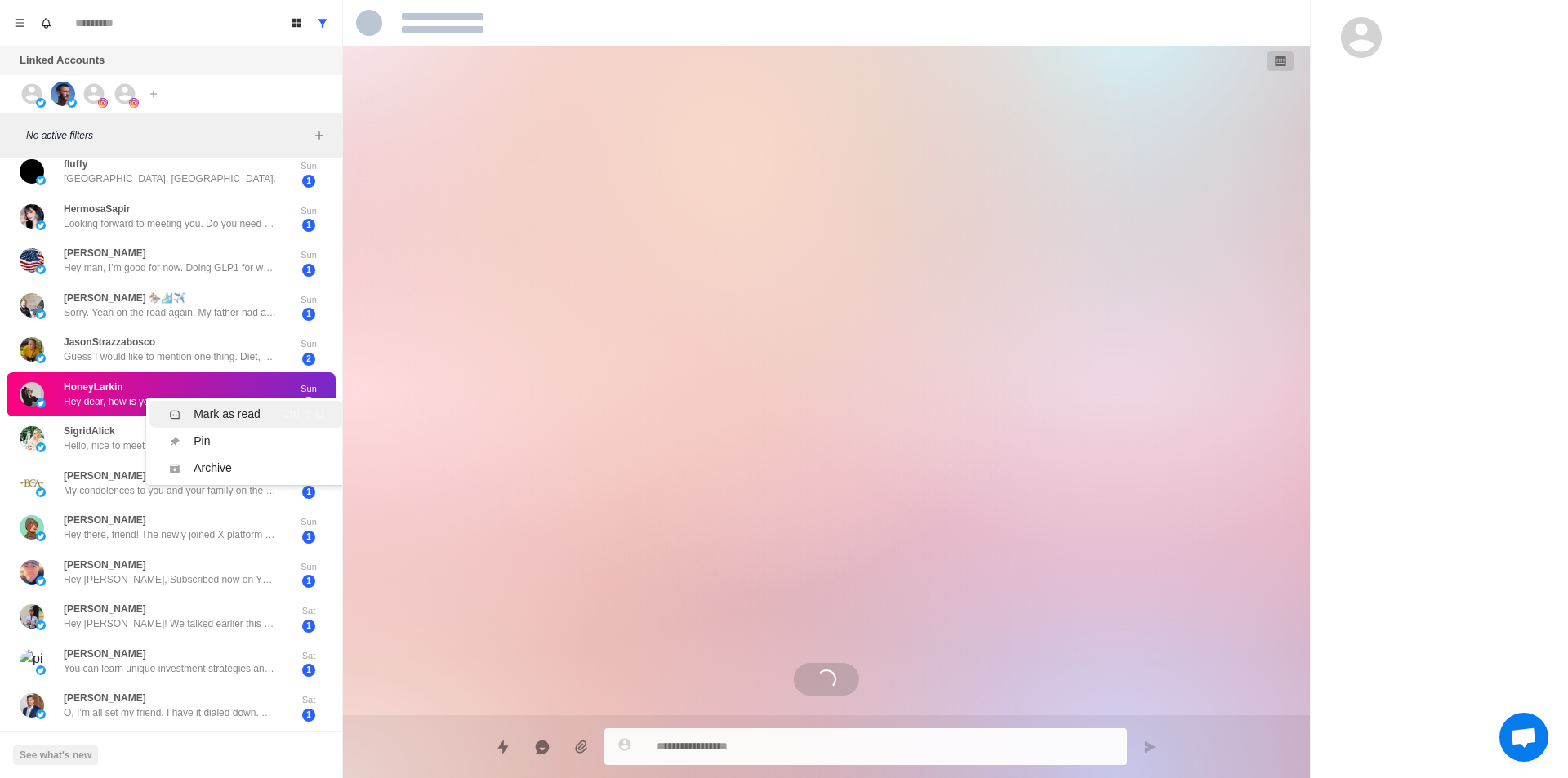
click at [248, 411] on div "Mark as read" at bounding box center [227, 415] width 67 height 17
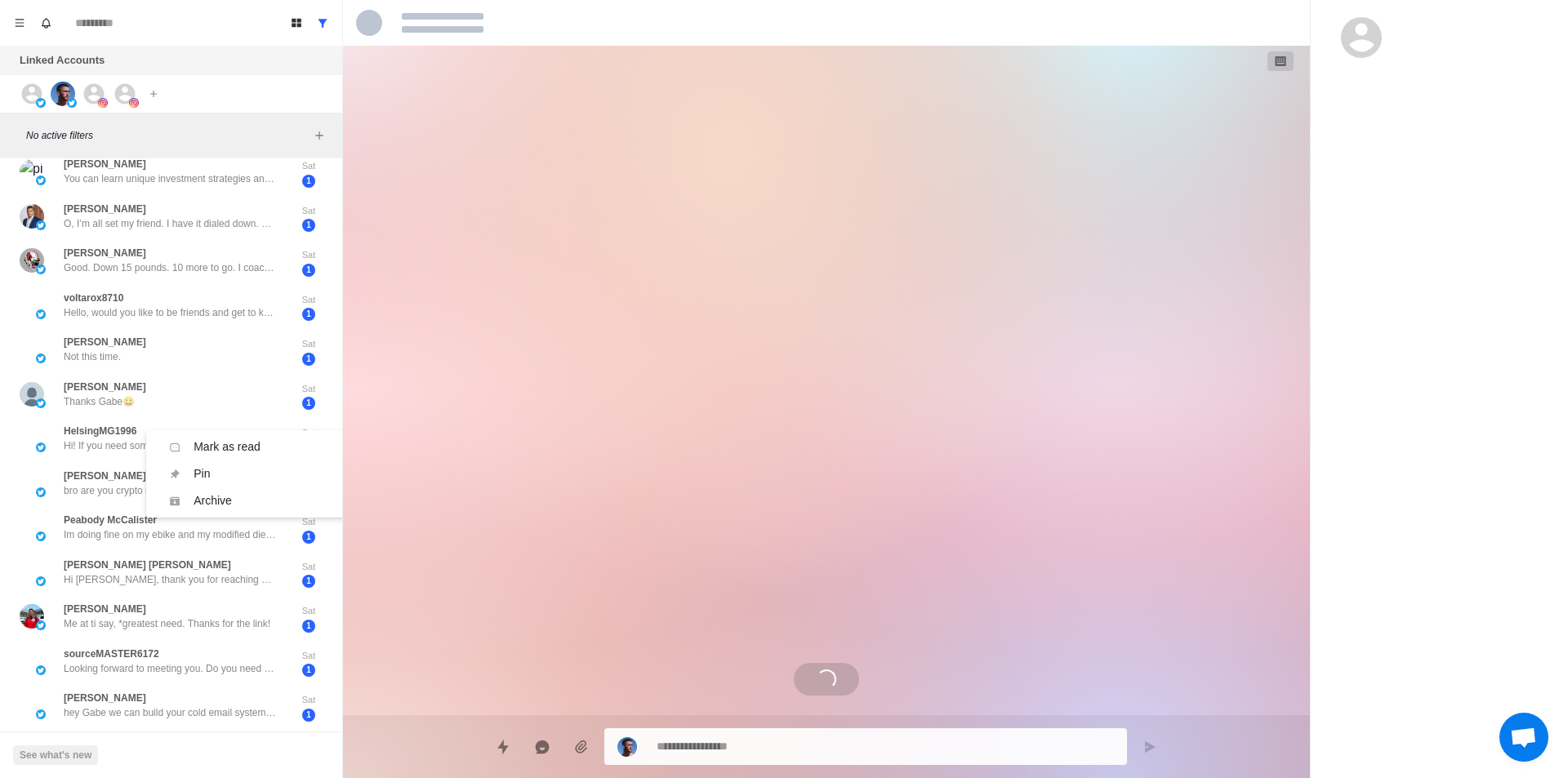
scroll to position [15, 0]
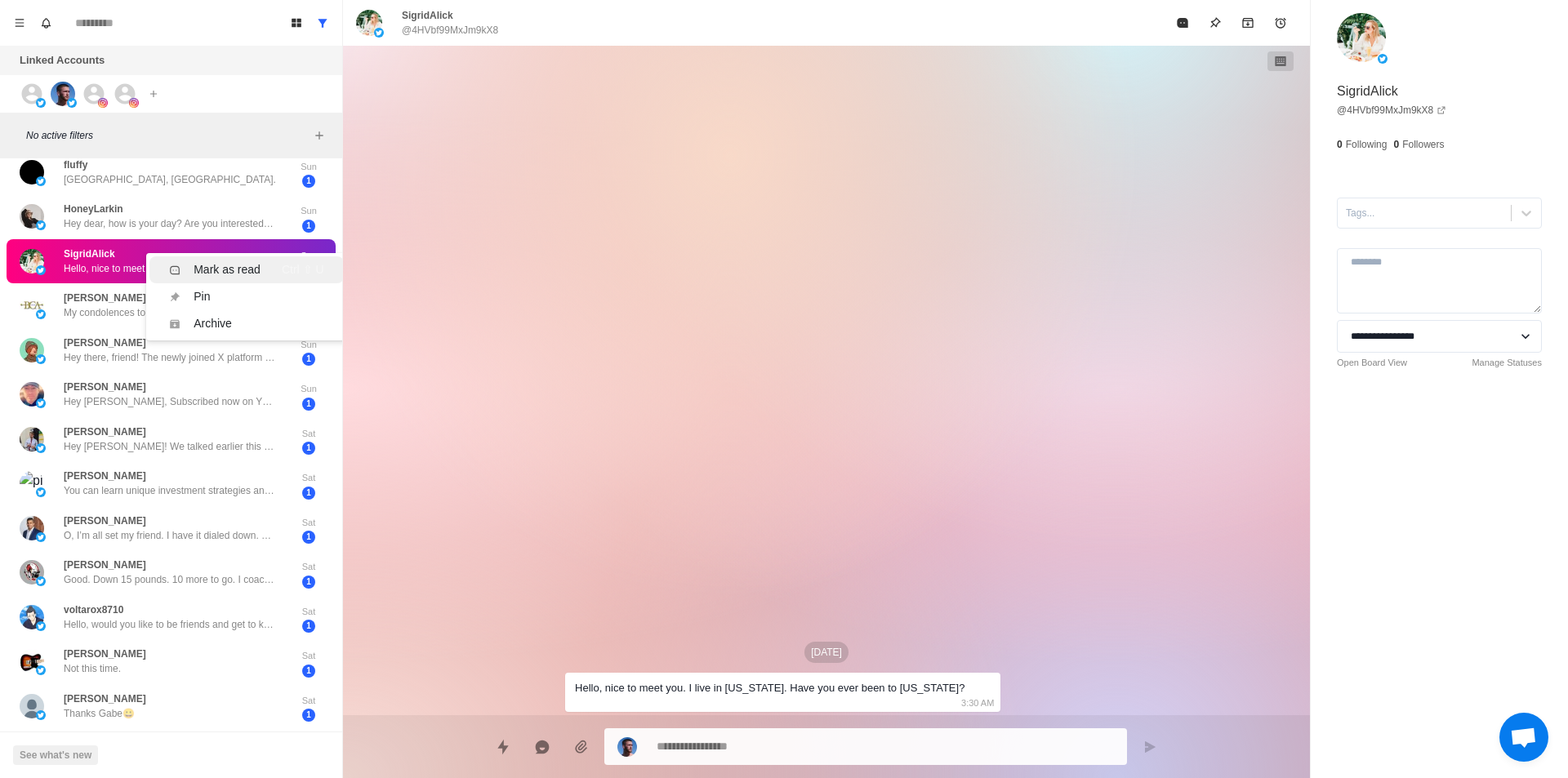
click at [237, 267] on div "Mark as read" at bounding box center [227, 269] width 67 height 17
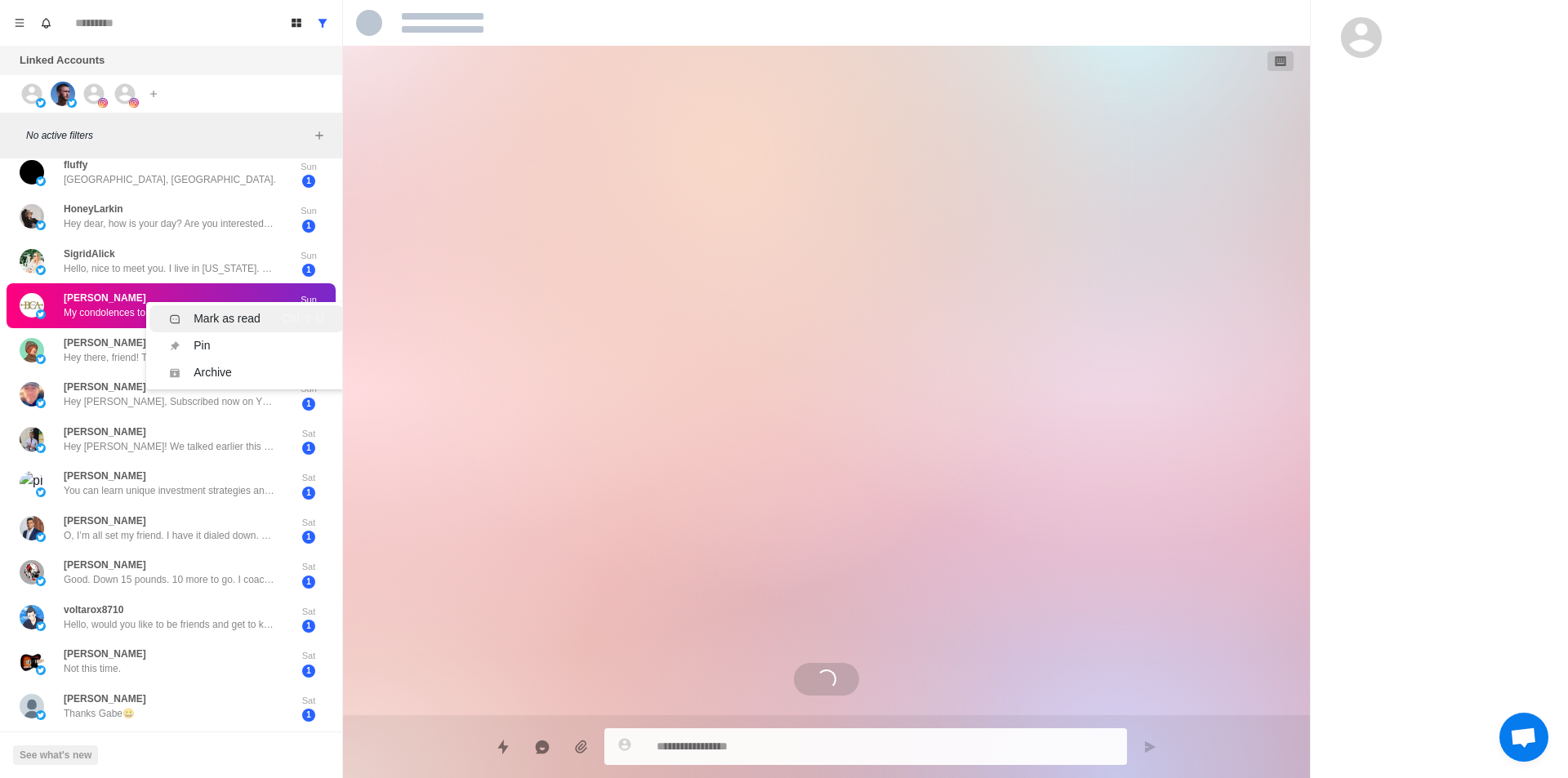
click at [212, 318] on div "Mark as read" at bounding box center [227, 319] width 67 height 17
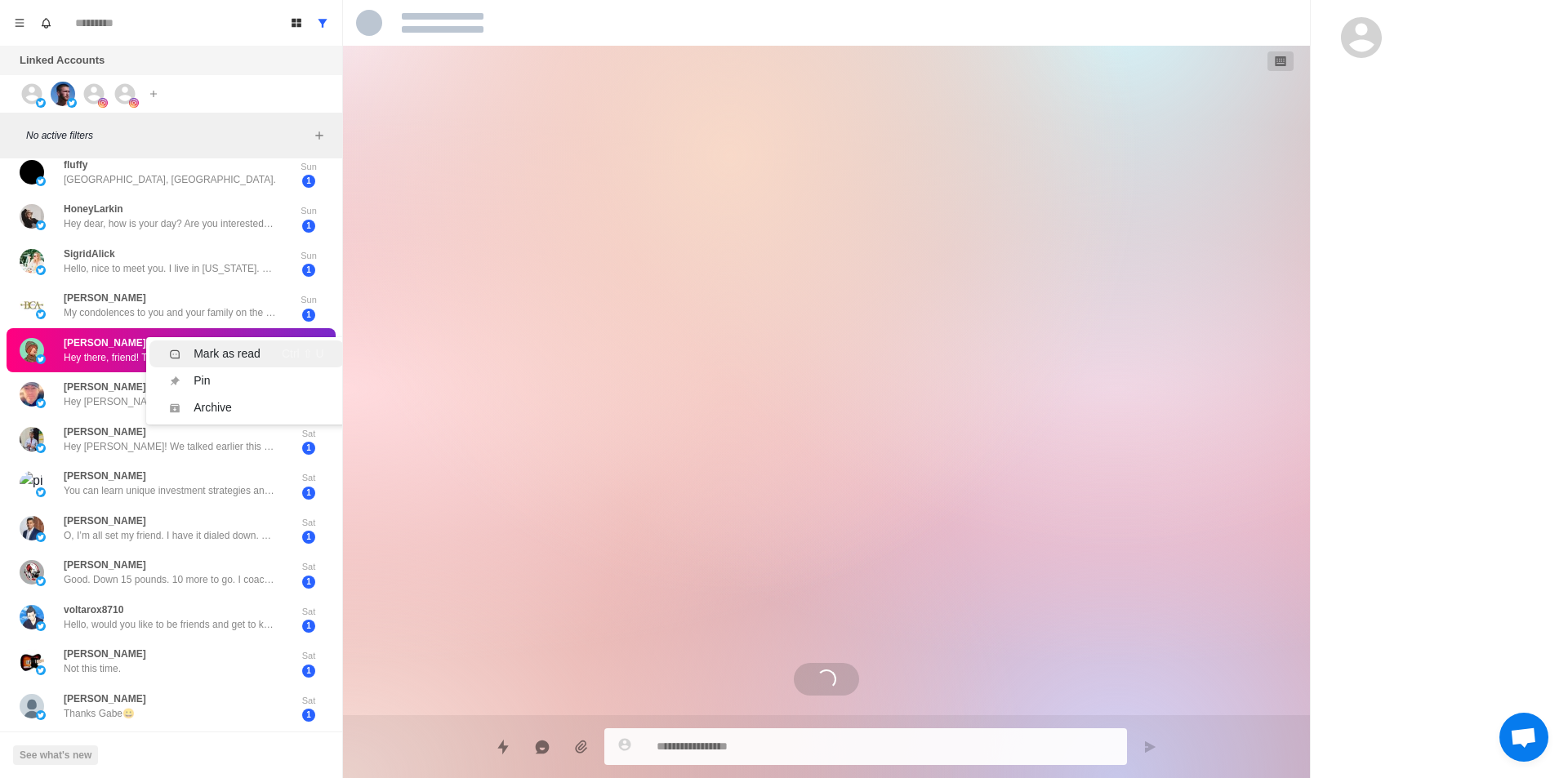
click at [227, 349] on div "Mark as read" at bounding box center [227, 354] width 67 height 17
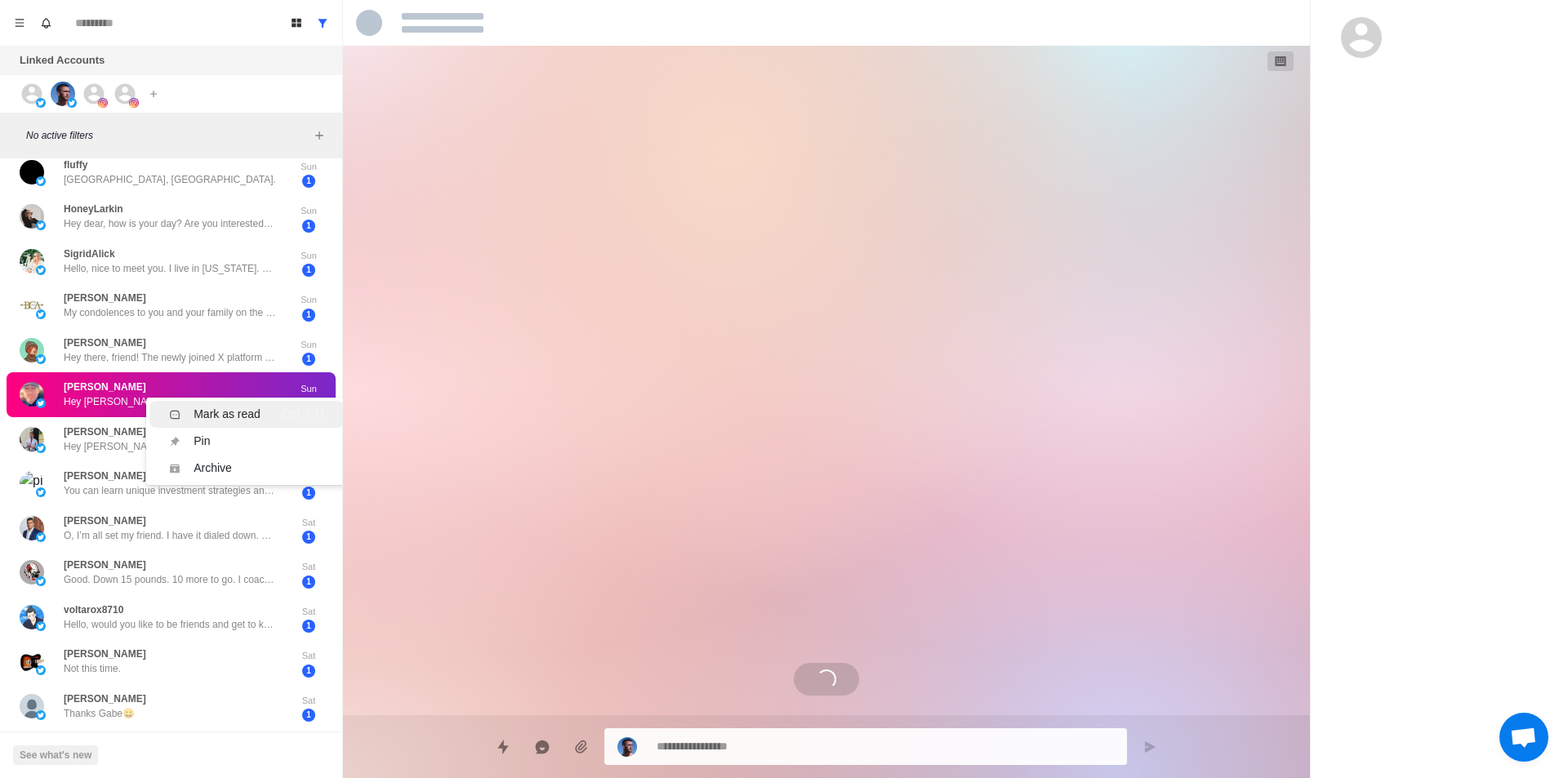
click at [206, 415] on div "Mark as read" at bounding box center [227, 415] width 67 height 17
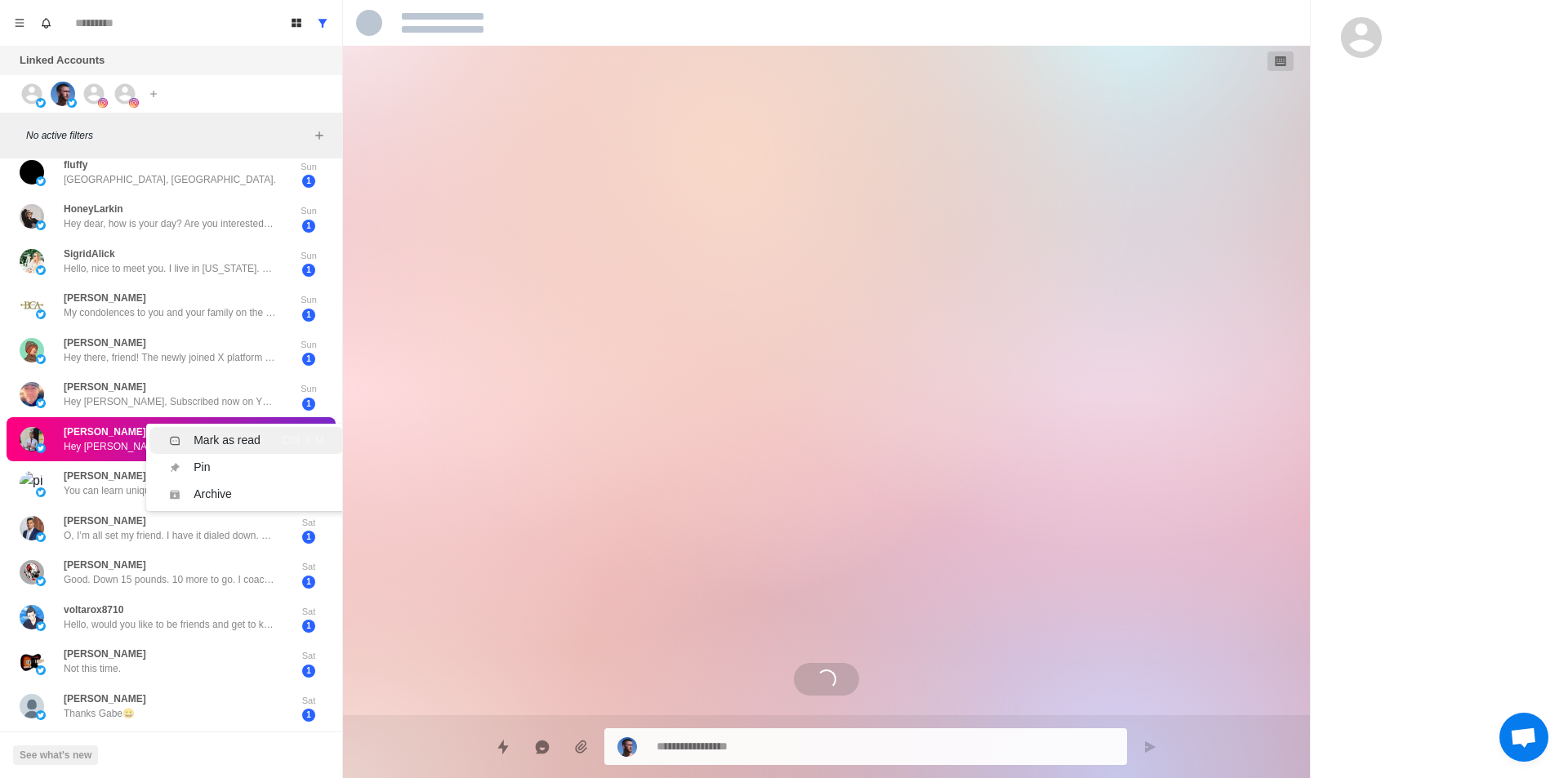
click at [227, 438] on div "Mark as read" at bounding box center [227, 441] width 67 height 17
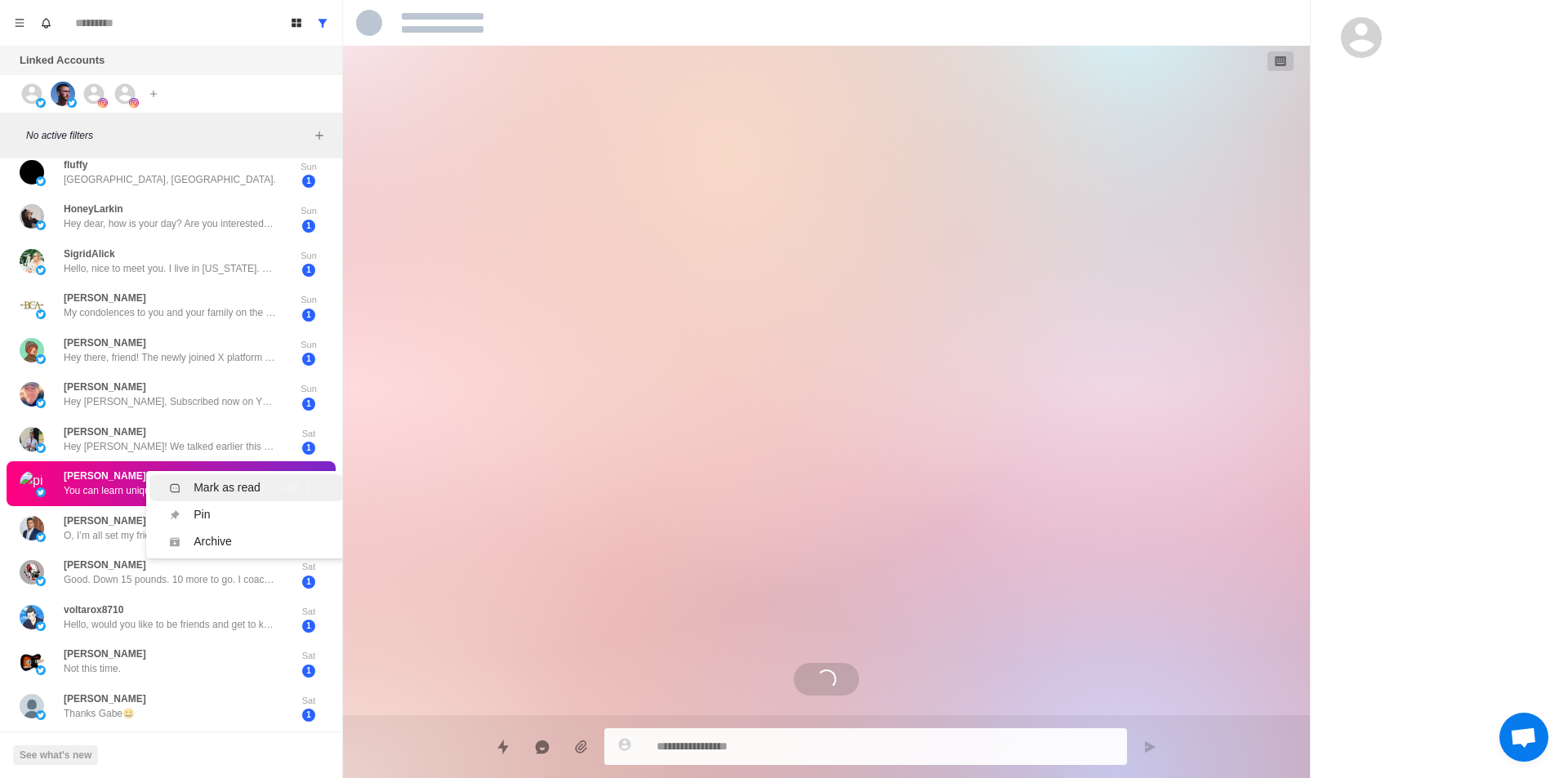
click at [225, 483] on div "Mark as read" at bounding box center [227, 488] width 67 height 17
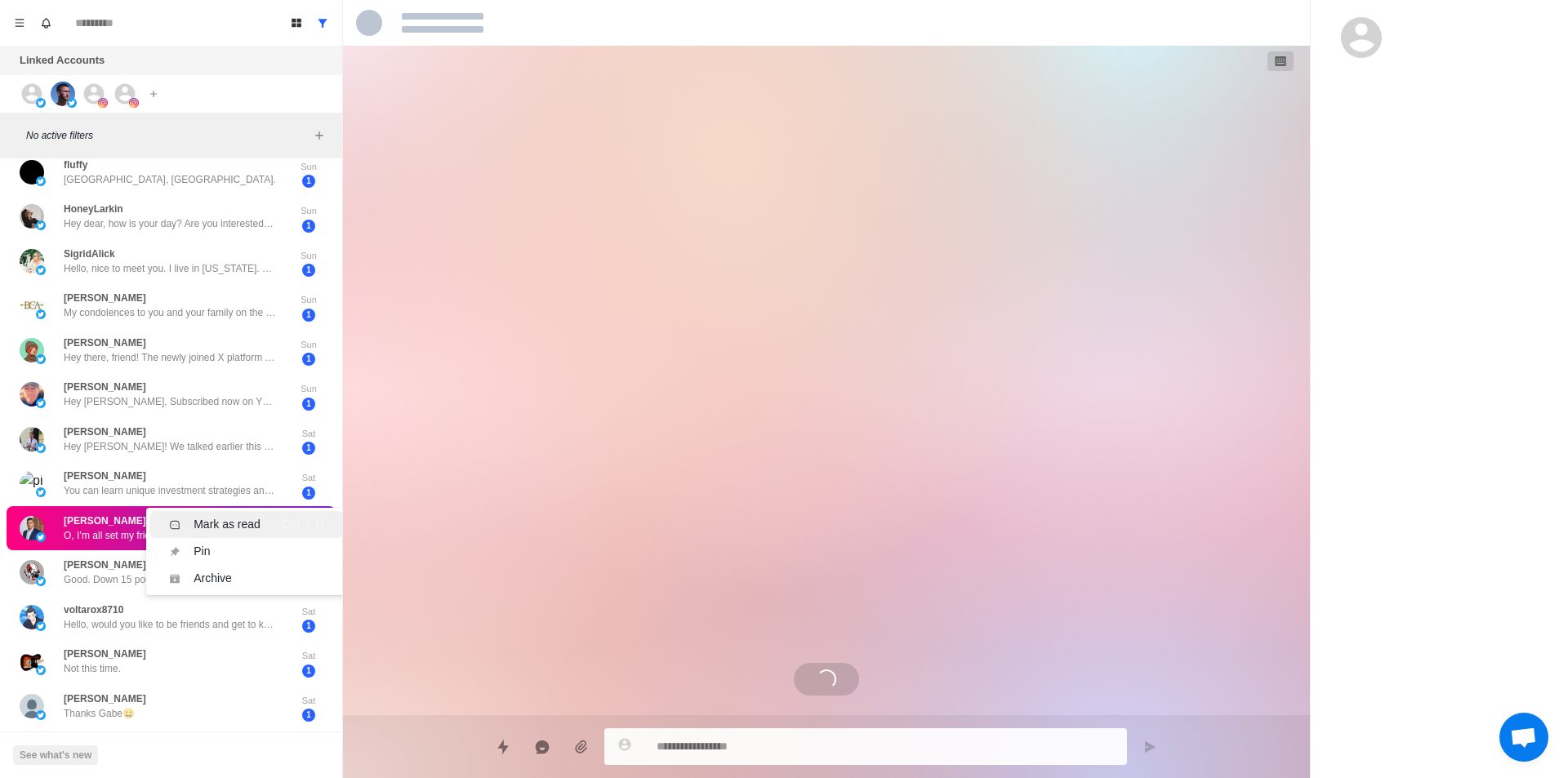
click at [229, 514] on li "Mark as read Ctrl ⇧ U" at bounding box center [246, 525] width 194 height 27
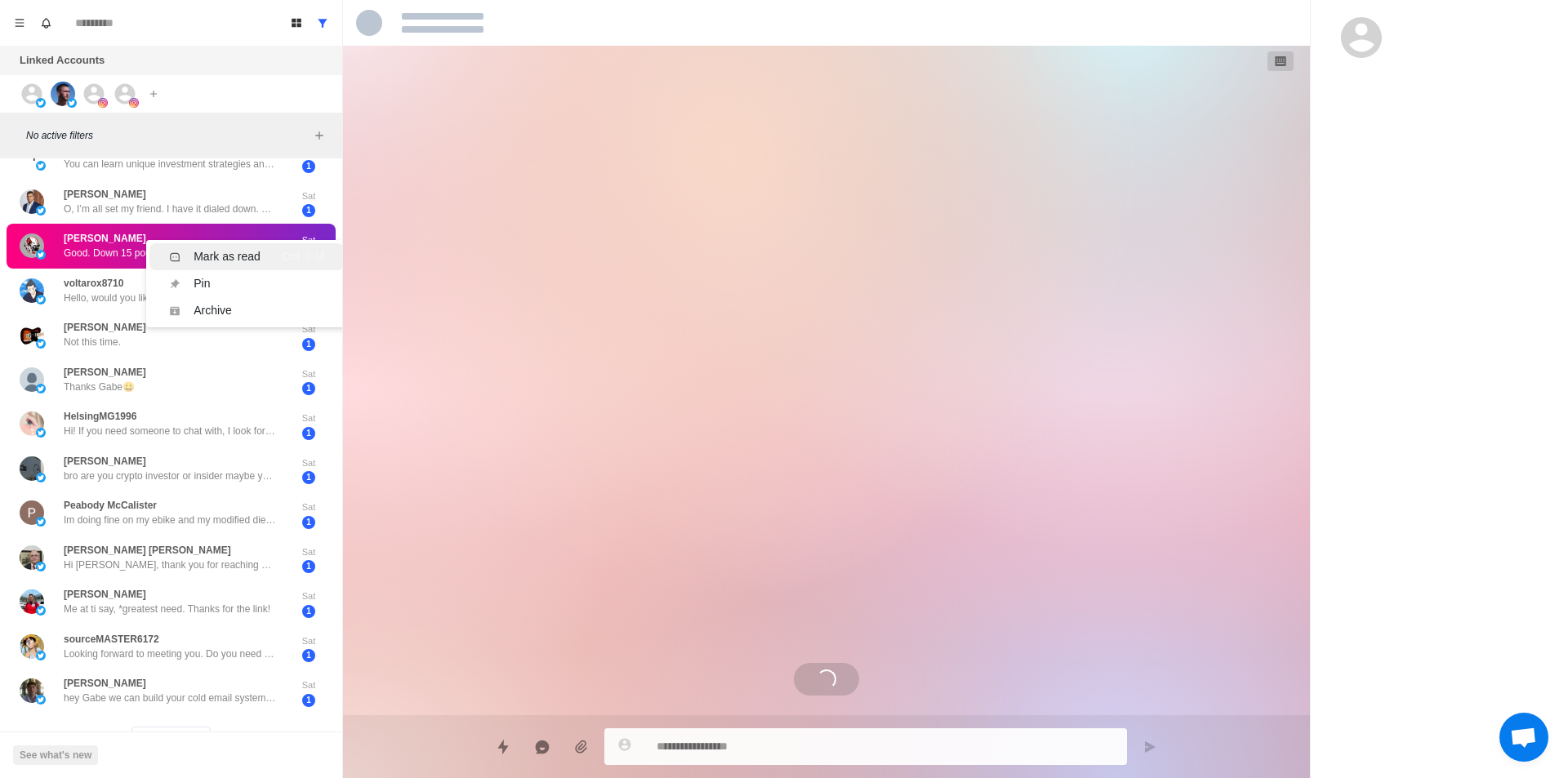
scroll to position [1968, 0]
click at [242, 260] on div "Mark as read" at bounding box center [227, 257] width 67 height 17
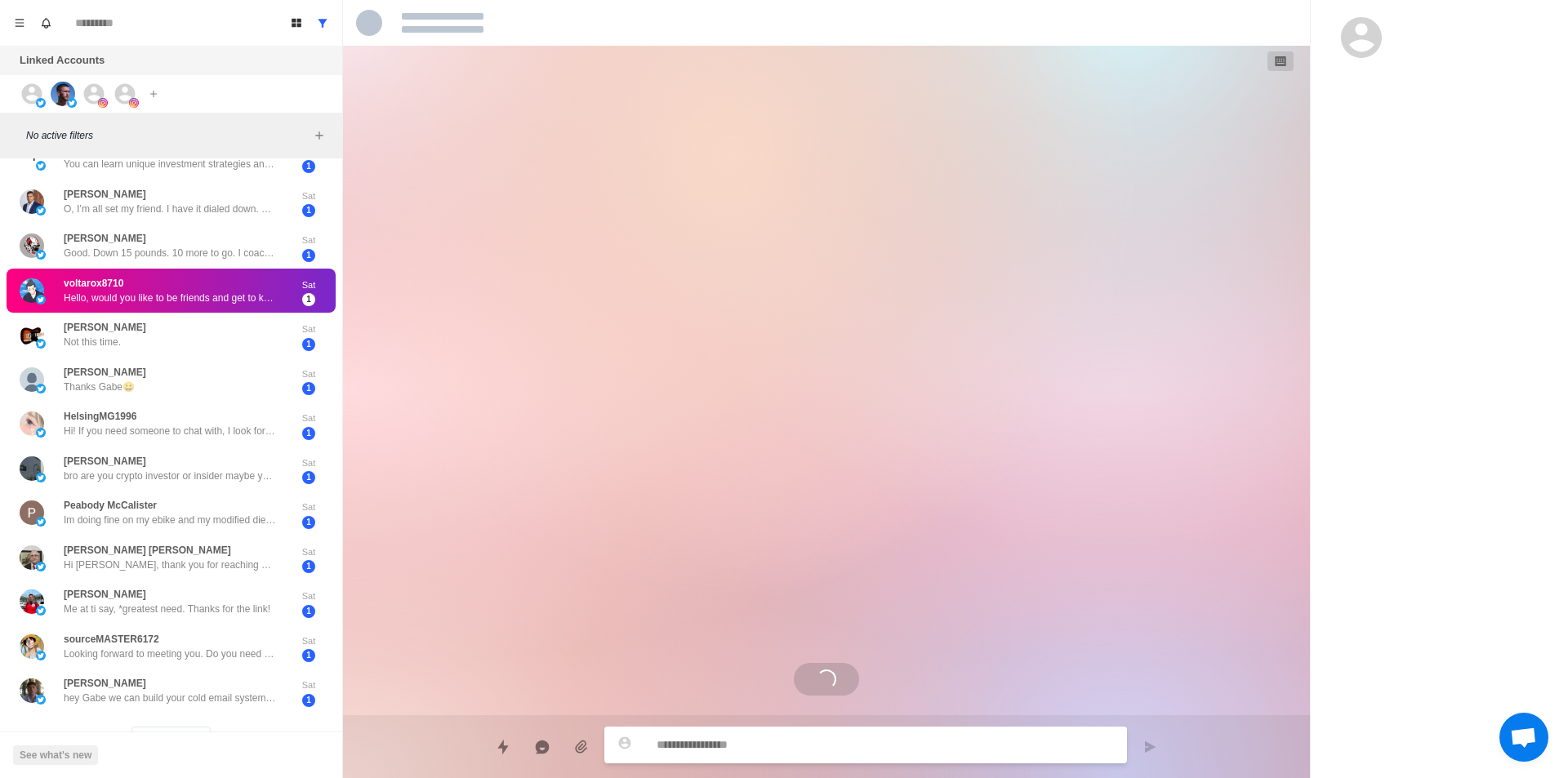
scroll to position [0, 0]
click at [255, 291] on div "Mark as read" at bounding box center [227, 294] width 67 height 17
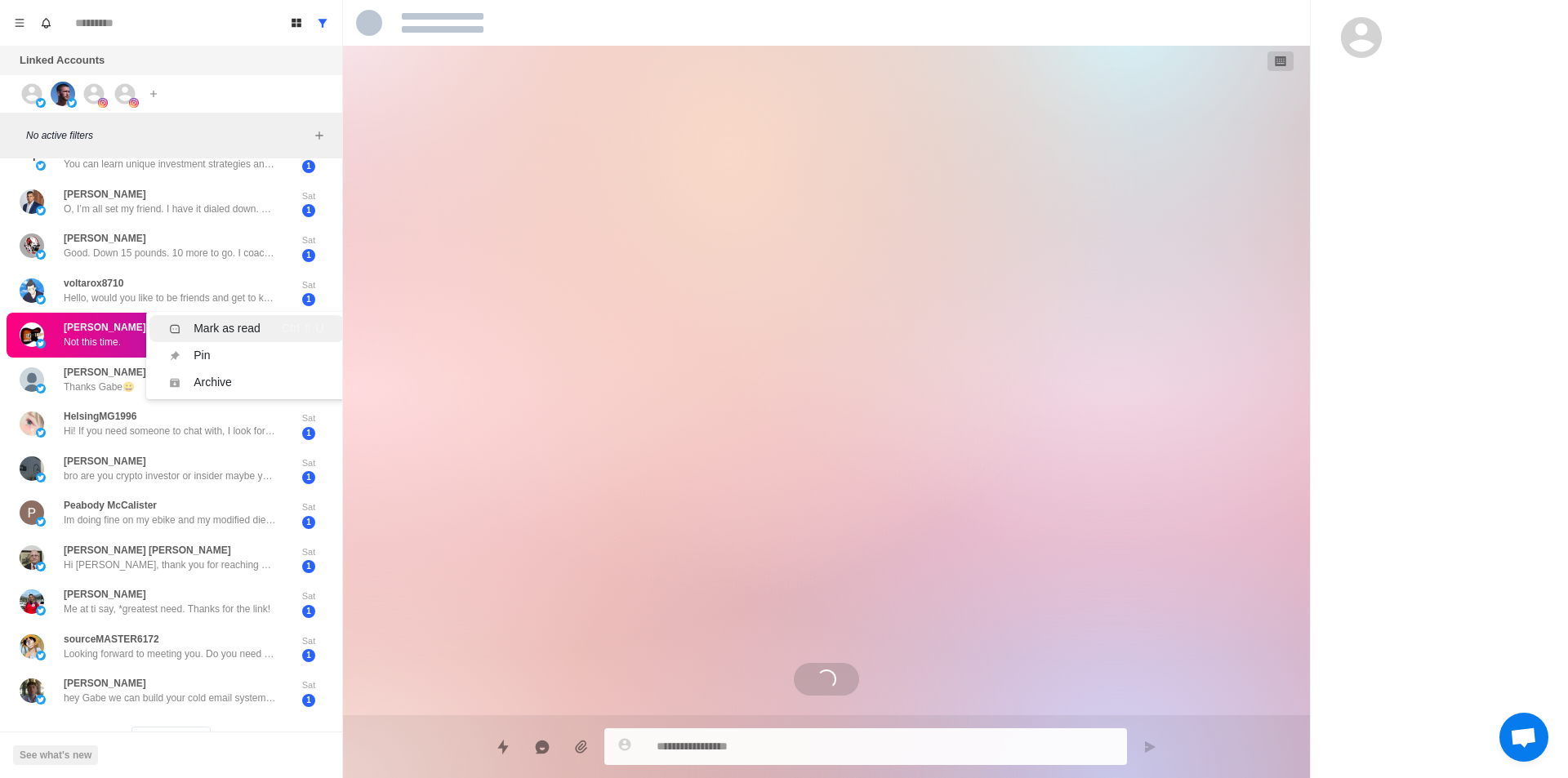
click at [250, 326] on div "Mark as read" at bounding box center [227, 328] width 67 height 17
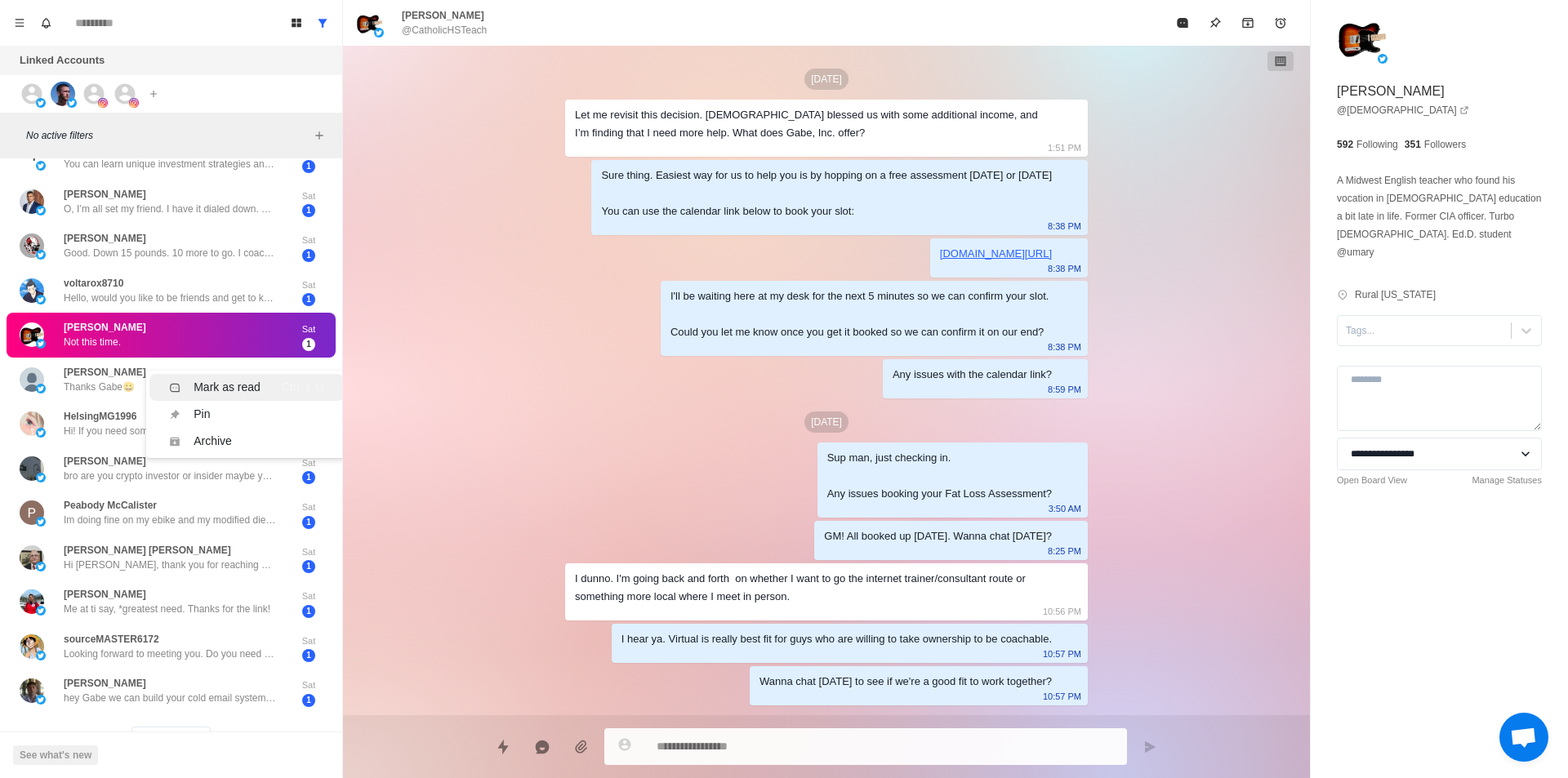
scroll to position [3028, 0]
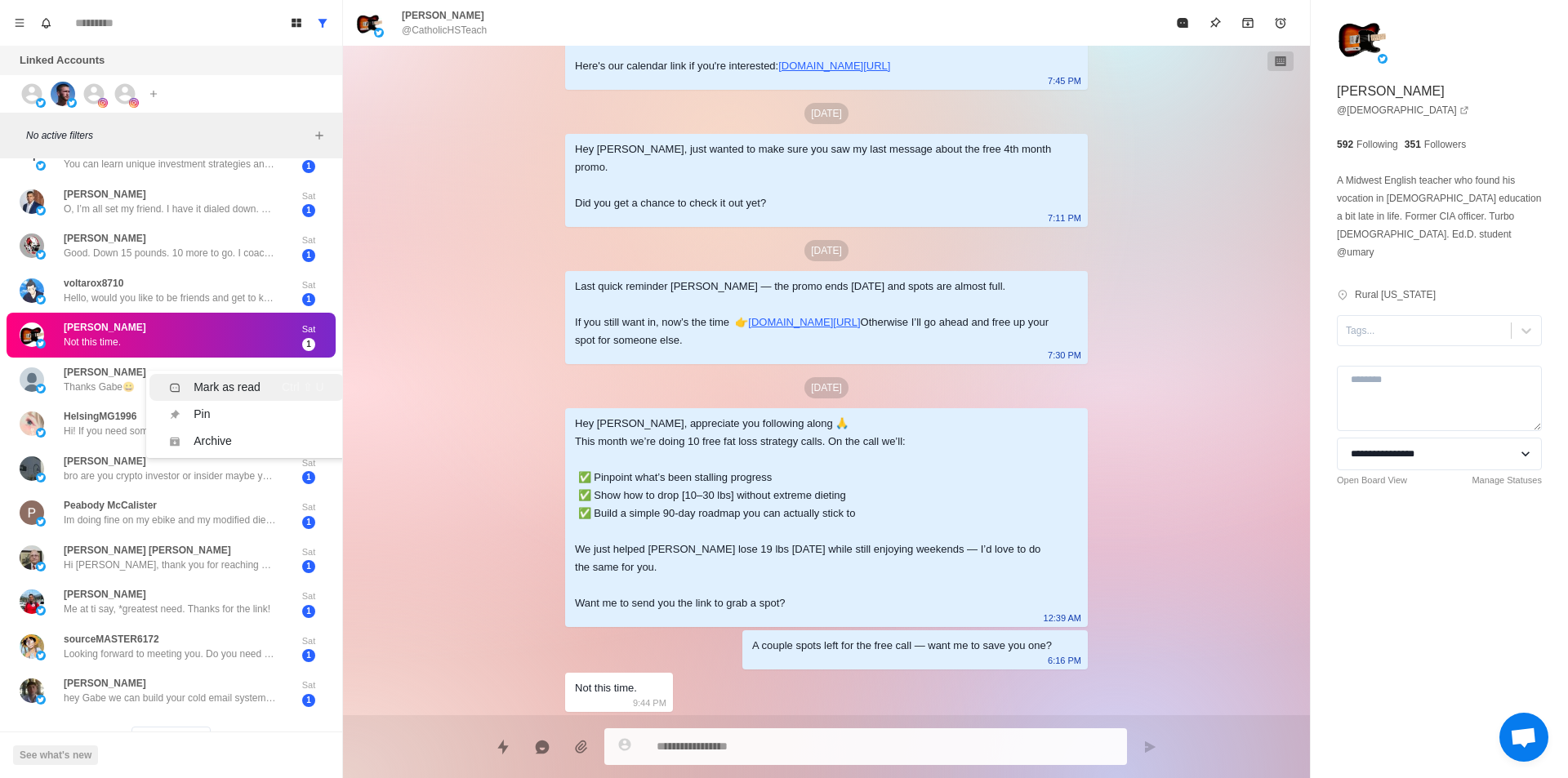
click at [246, 469] on p "bro are you crypto investor or insider maybe you can help me know some one toke…" at bounding box center [170, 477] width 212 height 15
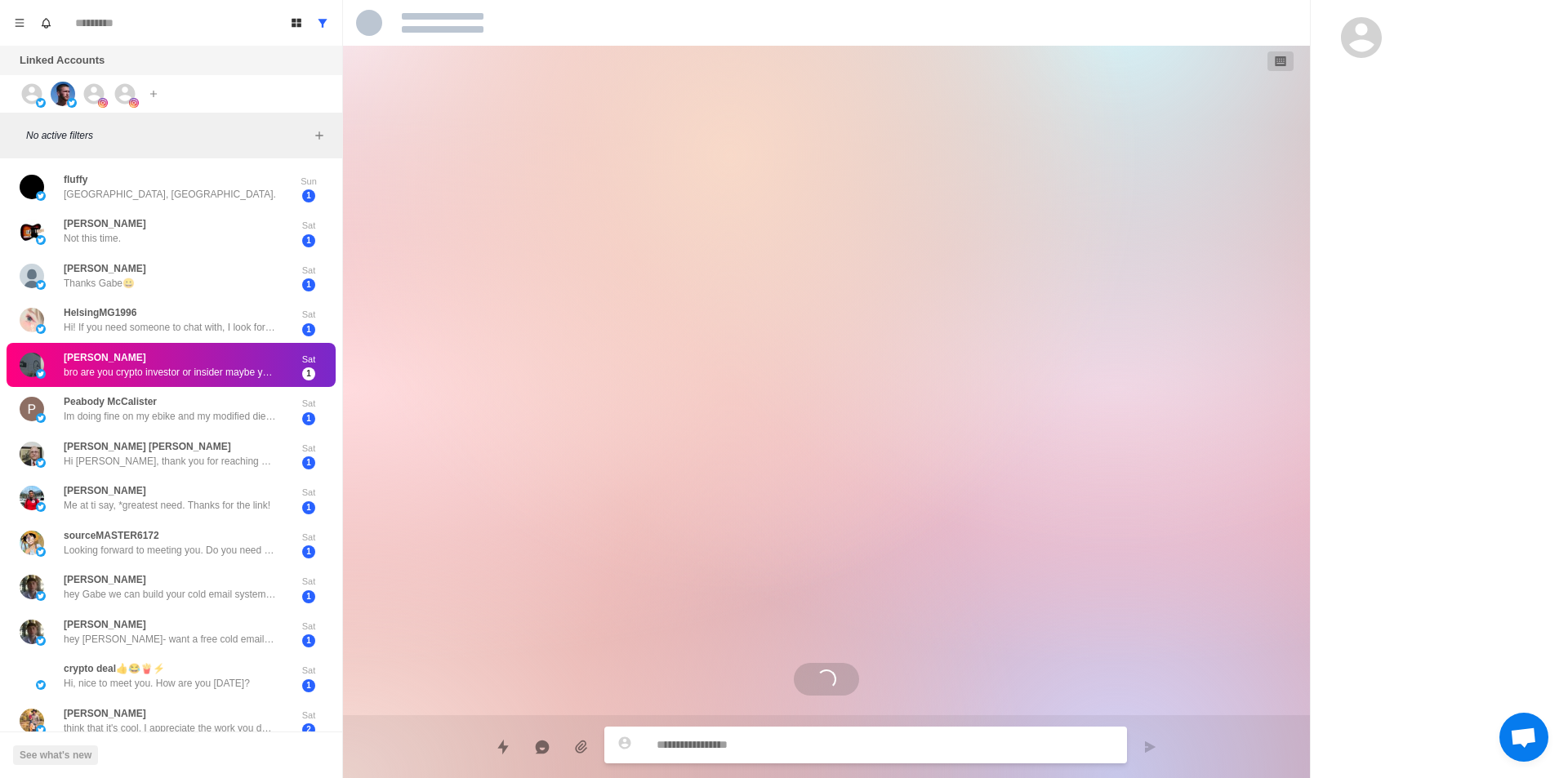
scroll to position [0, 0]
click at [238, 373] on li "Mark as read Ctrl ⇧ U" at bounding box center [246, 383] width 194 height 27
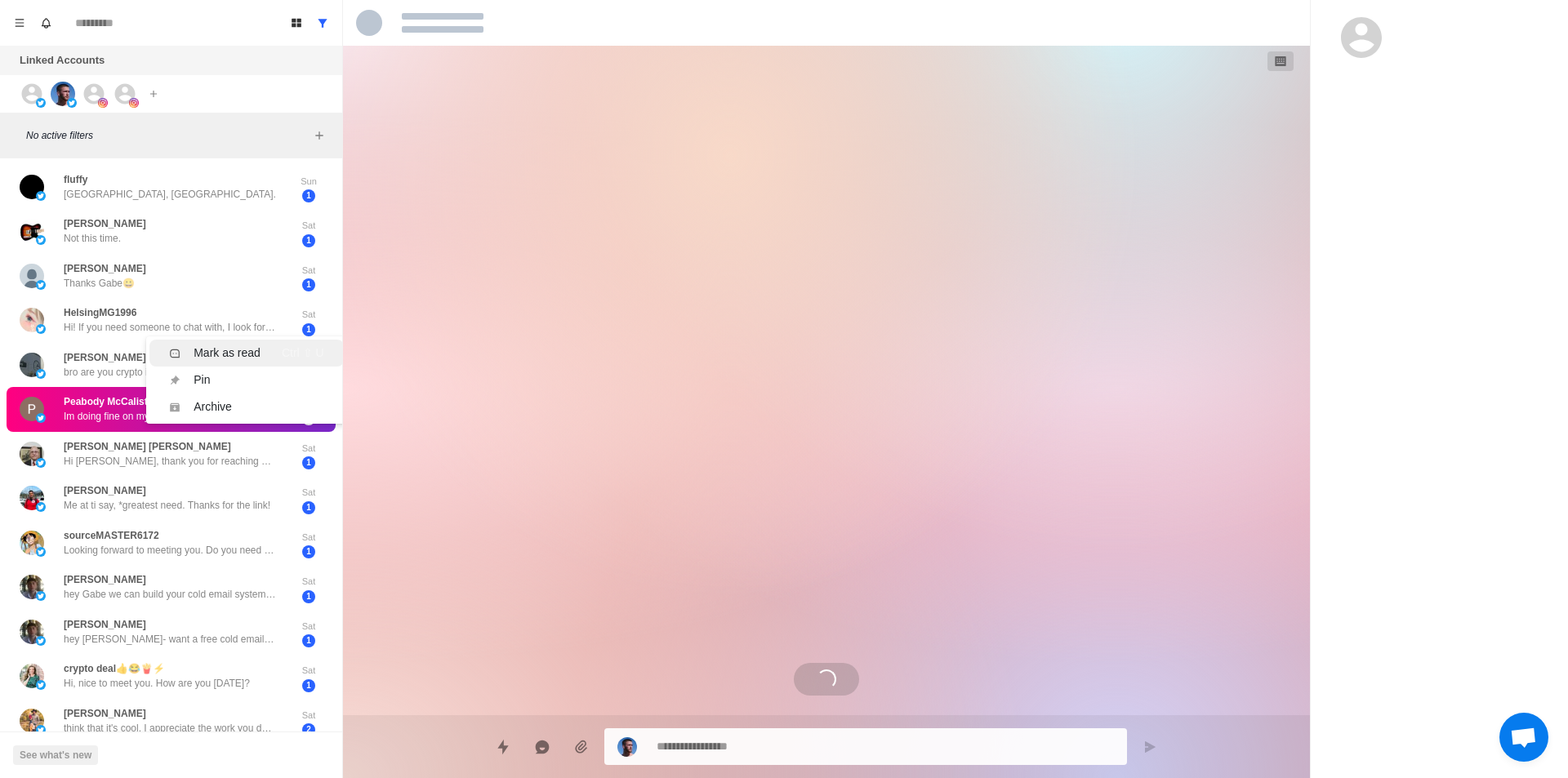
click at [228, 344] on li "Mark as read Ctrl ⇧ U" at bounding box center [246, 353] width 194 height 27
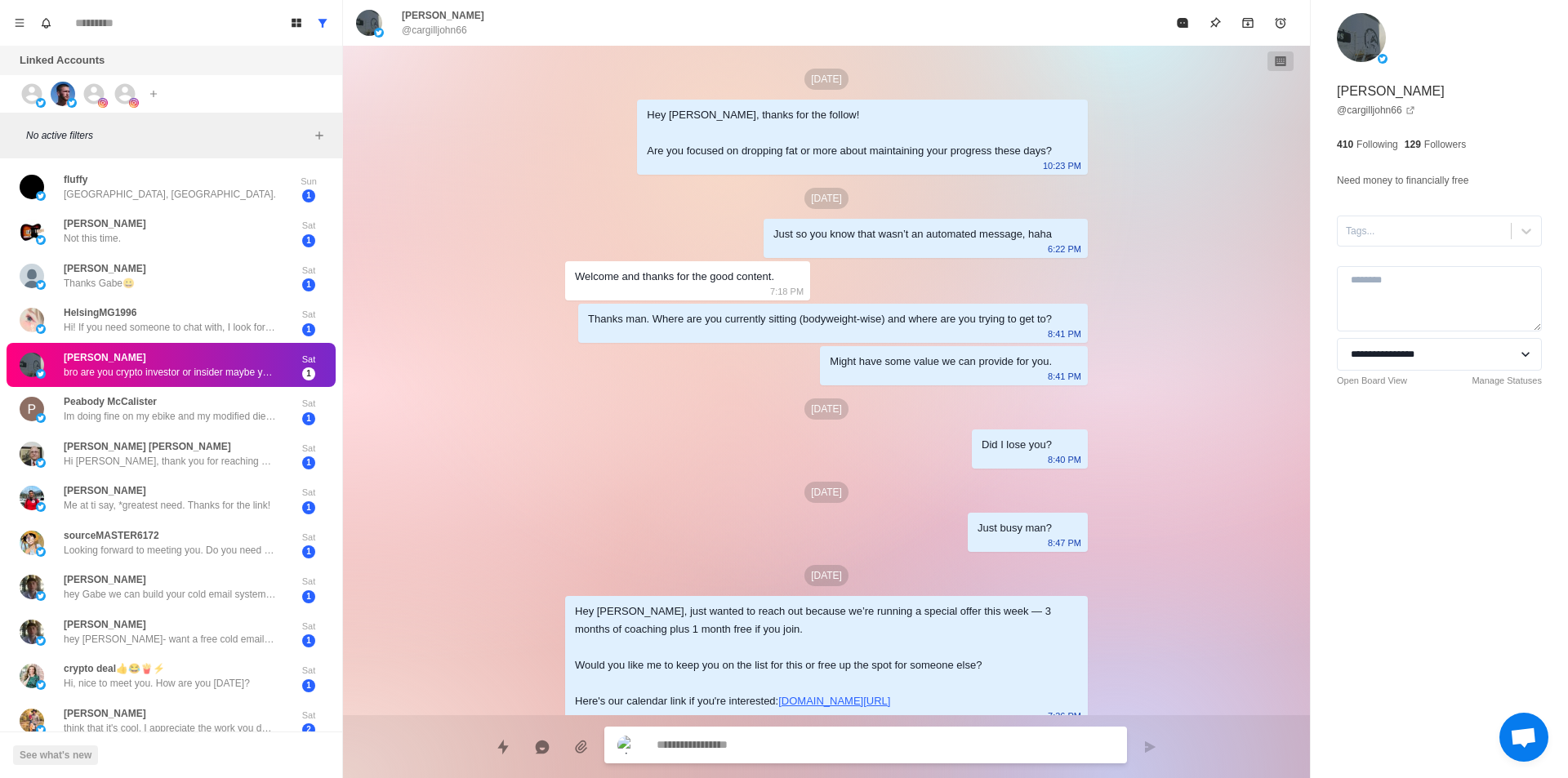
scroll to position [653, 0]
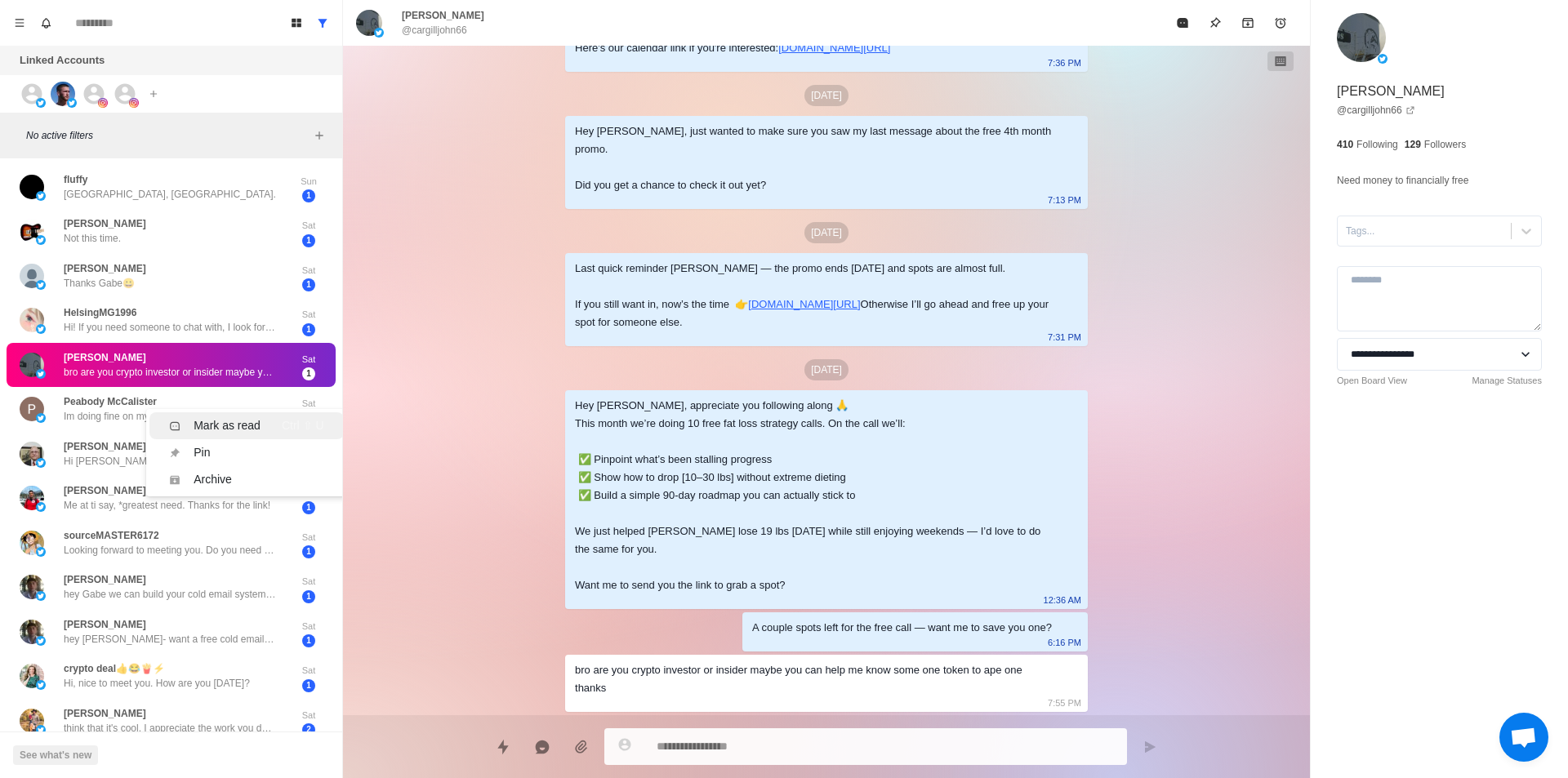
click at [222, 420] on div "Mark as read" at bounding box center [227, 426] width 67 height 17
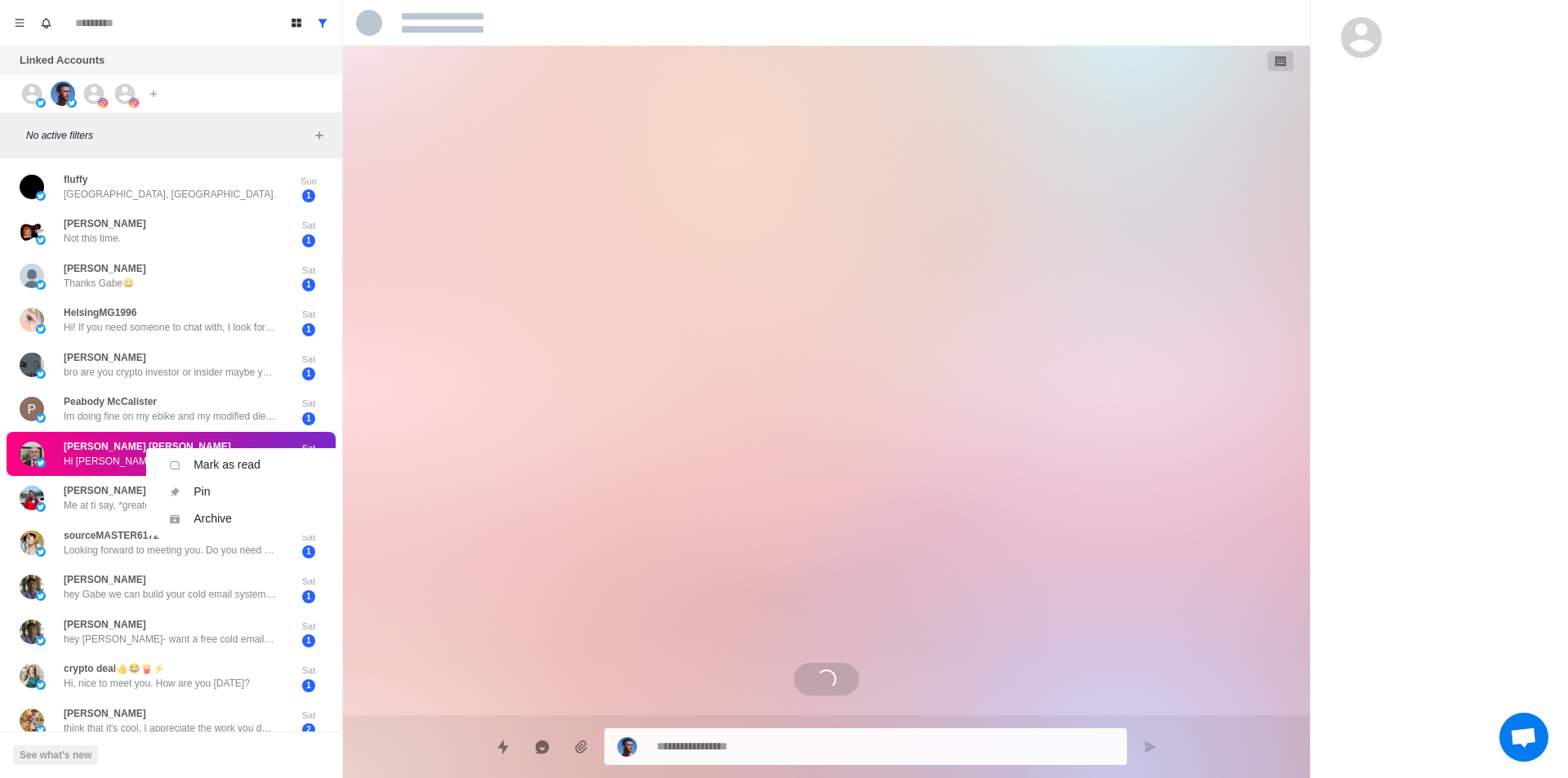
click at [212, 449] on ul "Mark as read Ctrl ⇧ U Pin Ctrl ⇧ P Archive Ctrl ⇧ A" at bounding box center [246, 492] width 200 height 87
click at [227, 461] on div "Mark as read" at bounding box center [227, 465] width 67 height 17
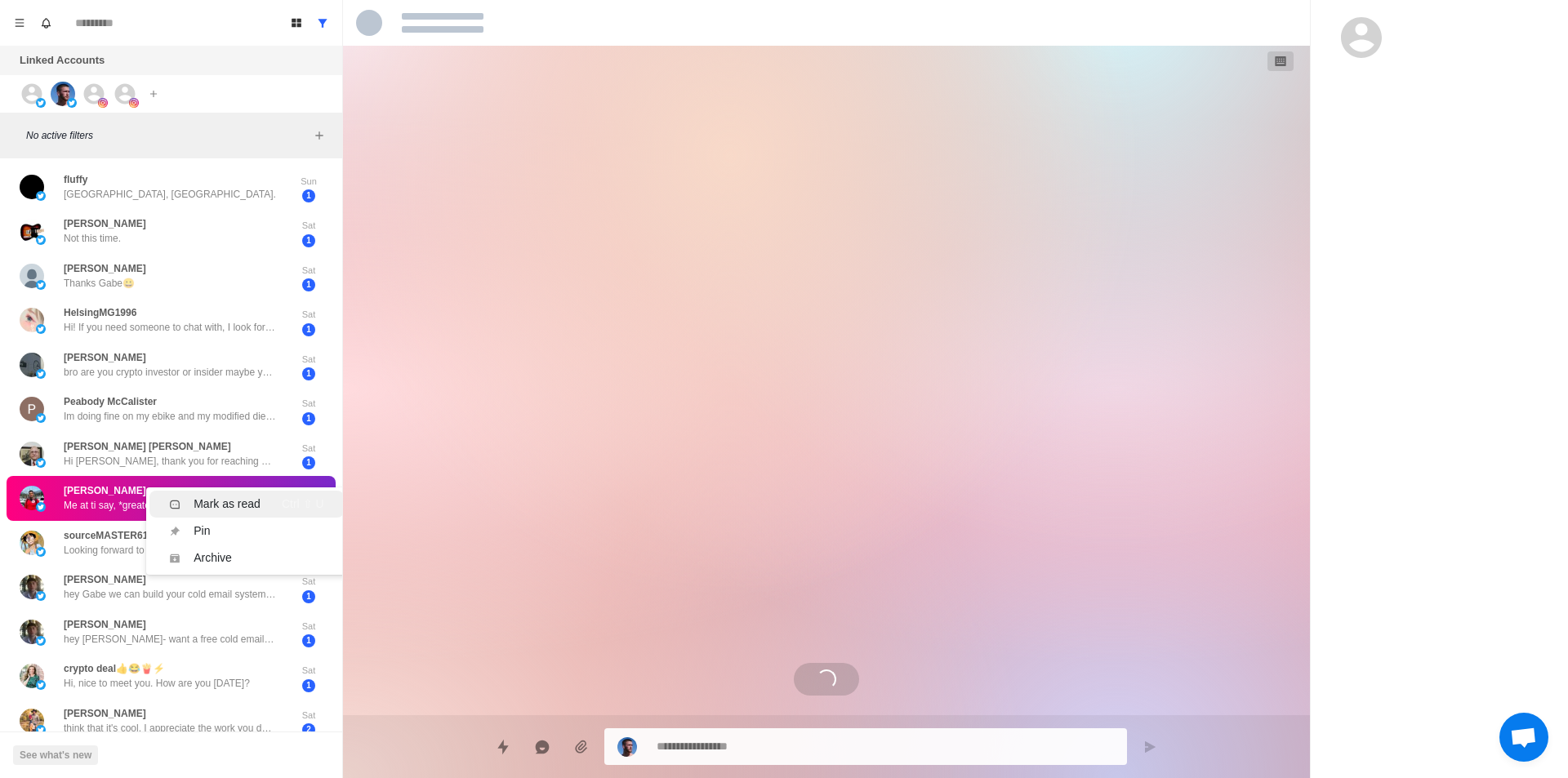
click at [234, 499] on div "Mark as read" at bounding box center [227, 504] width 67 height 17
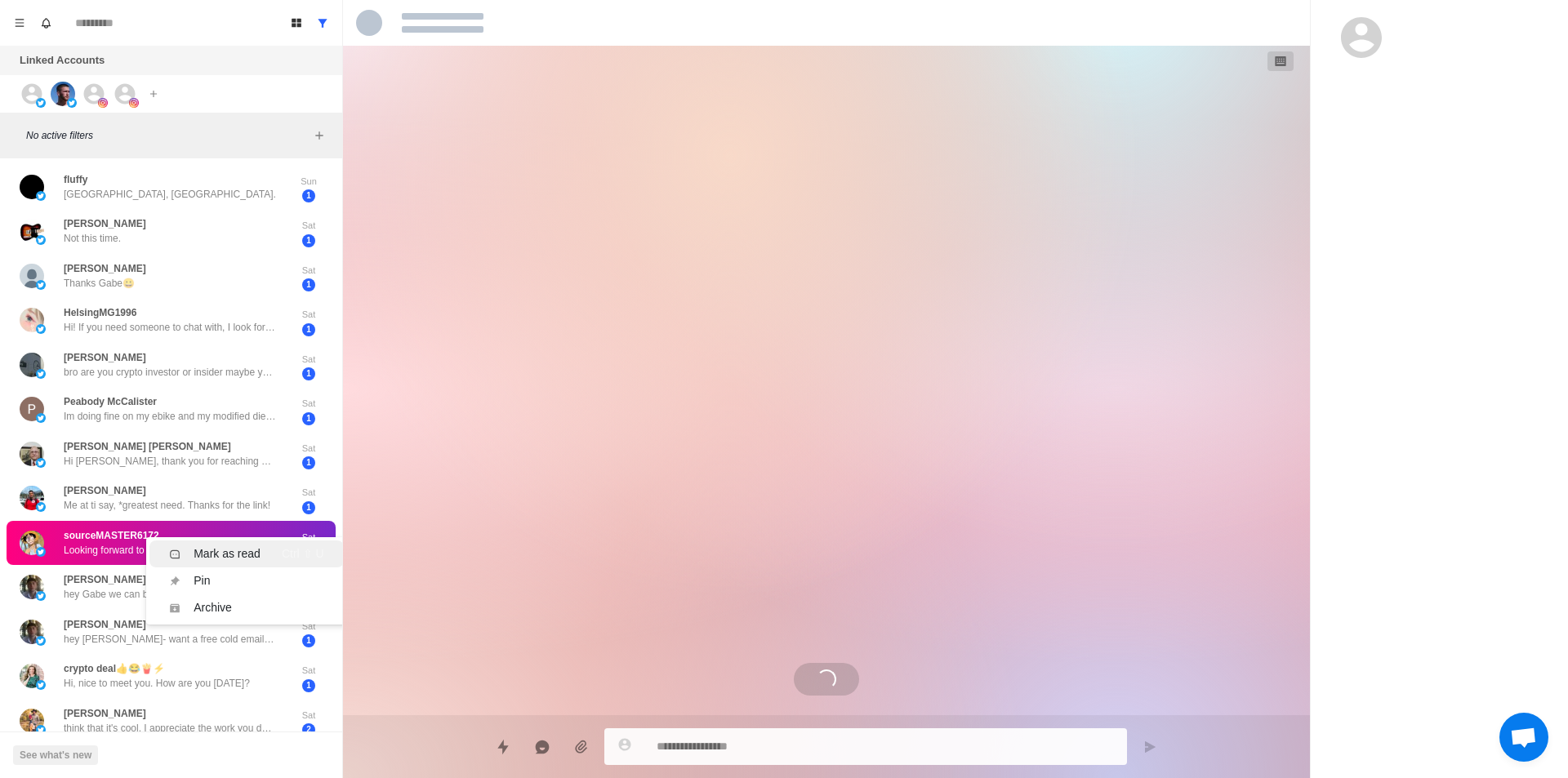
click at [229, 546] on div "Mark as read" at bounding box center [227, 554] width 67 height 17
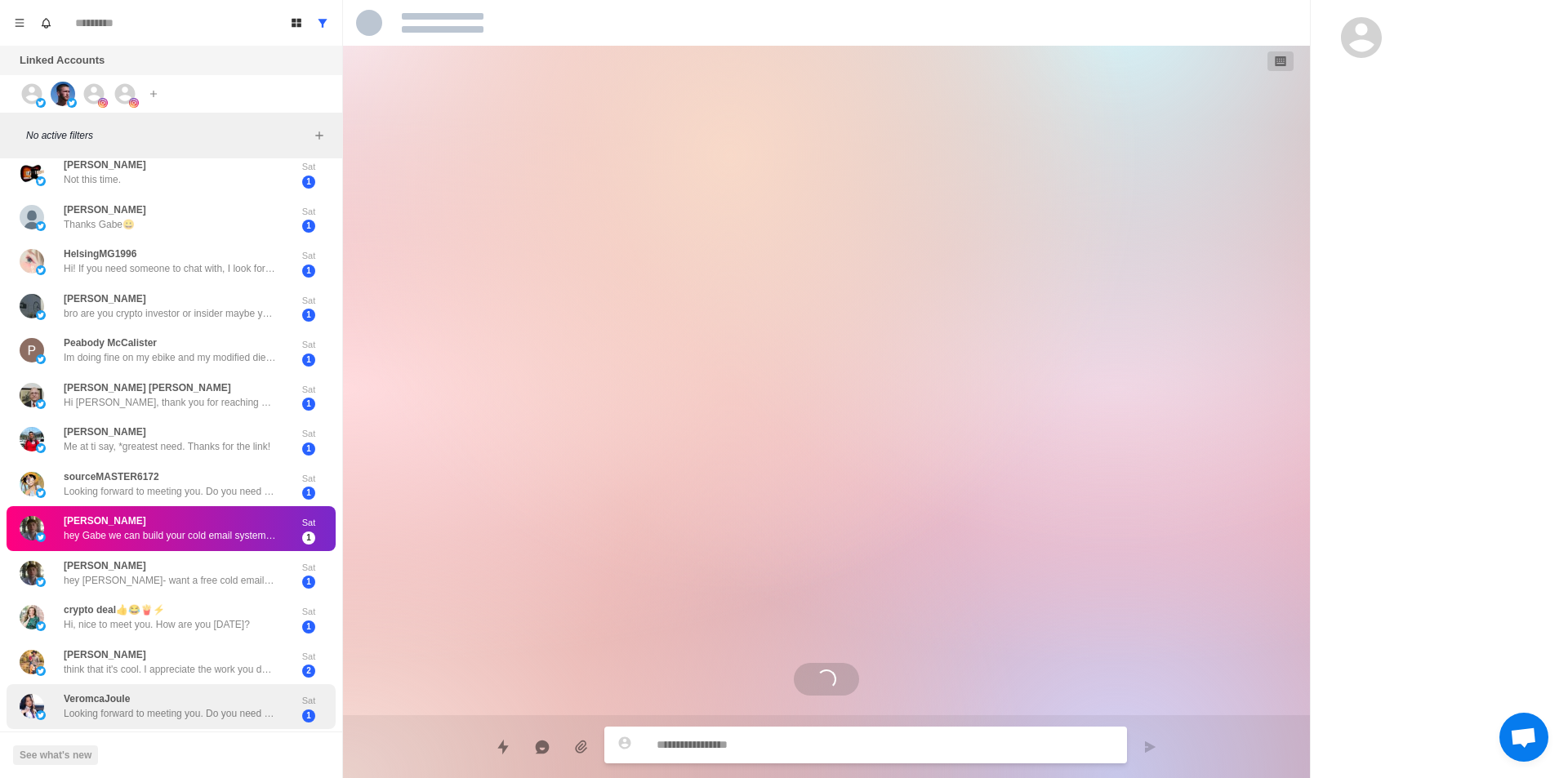
scroll to position [326, 0]
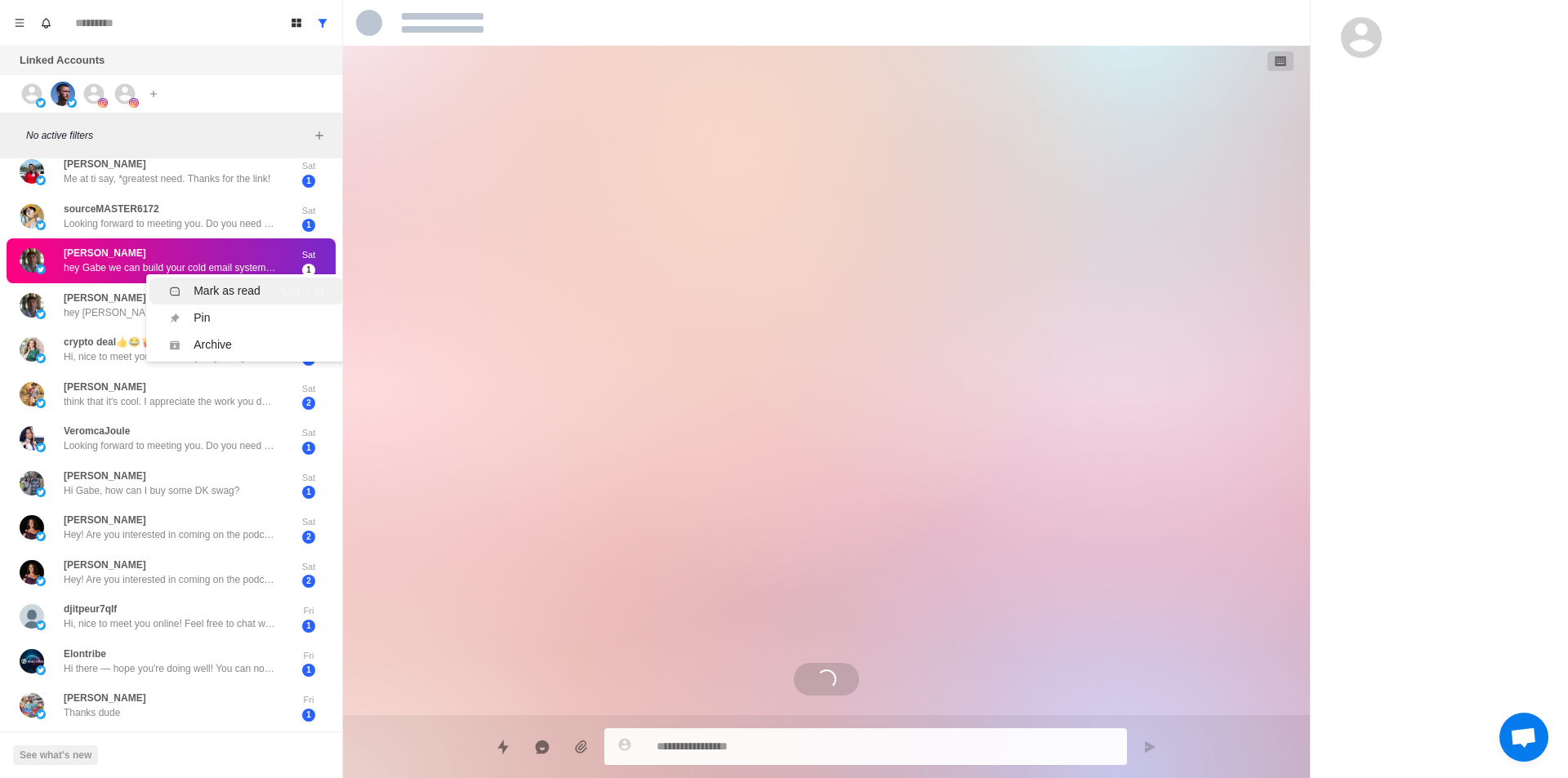
click at [243, 281] on li "Mark as read Ctrl ⇧ U" at bounding box center [246, 291] width 194 height 27
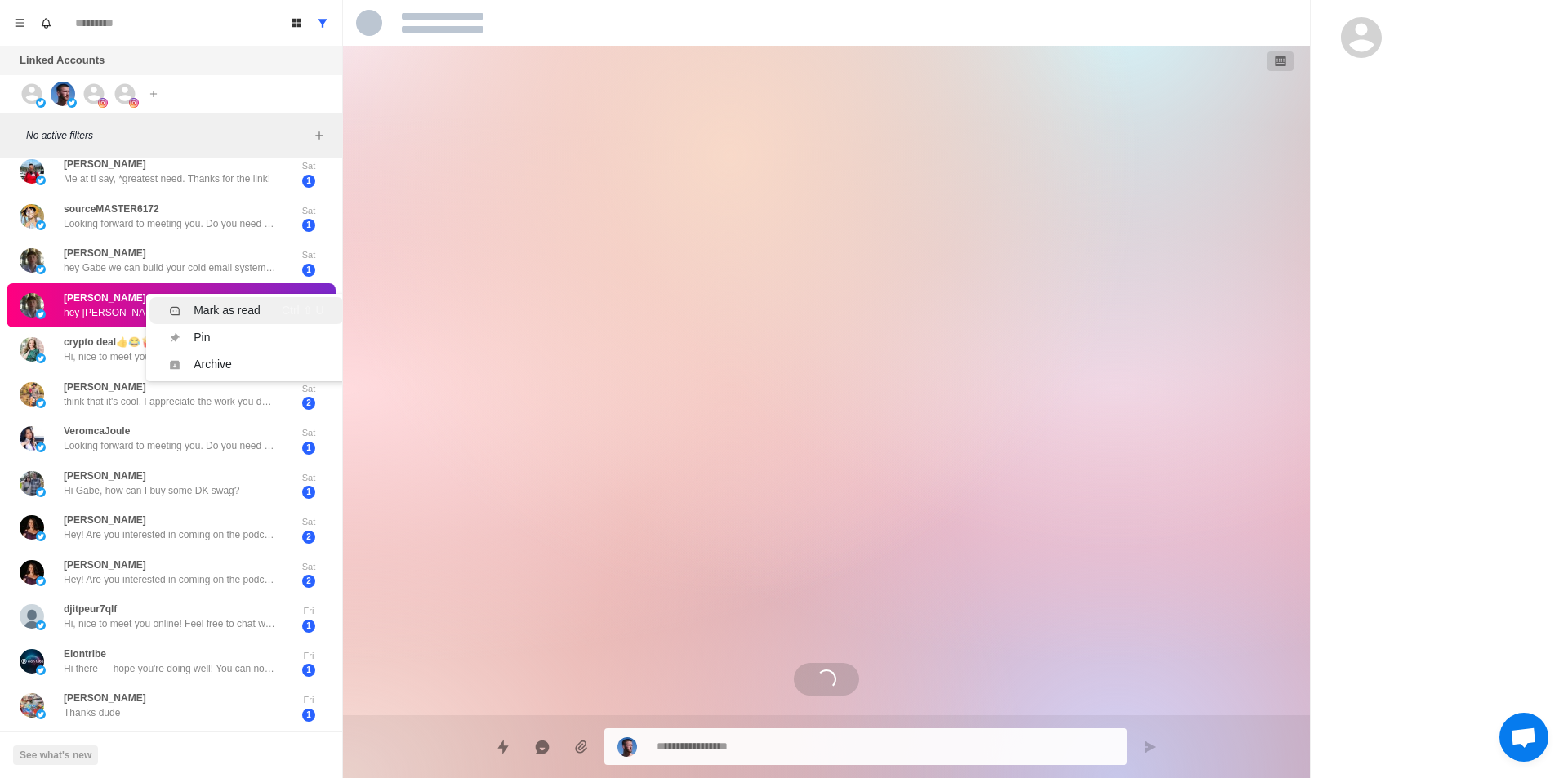
click at [256, 307] on div "Mark as read" at bounding box center [227, 311] width 67 height 17
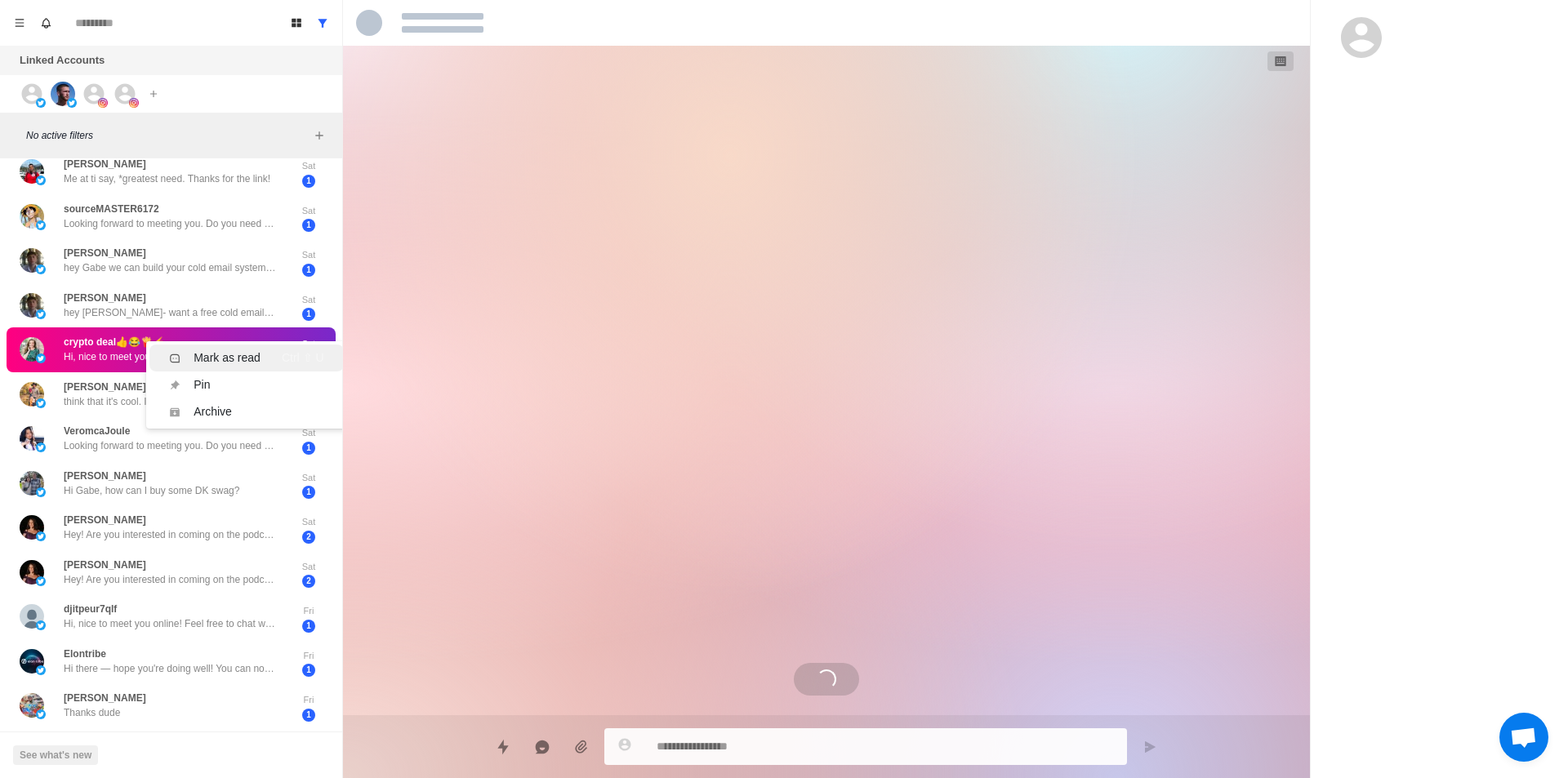
click at [224, 349] on li "Mark as read Ctrl ⇧ U" at bounding box center [246, 358] width 194 height 27
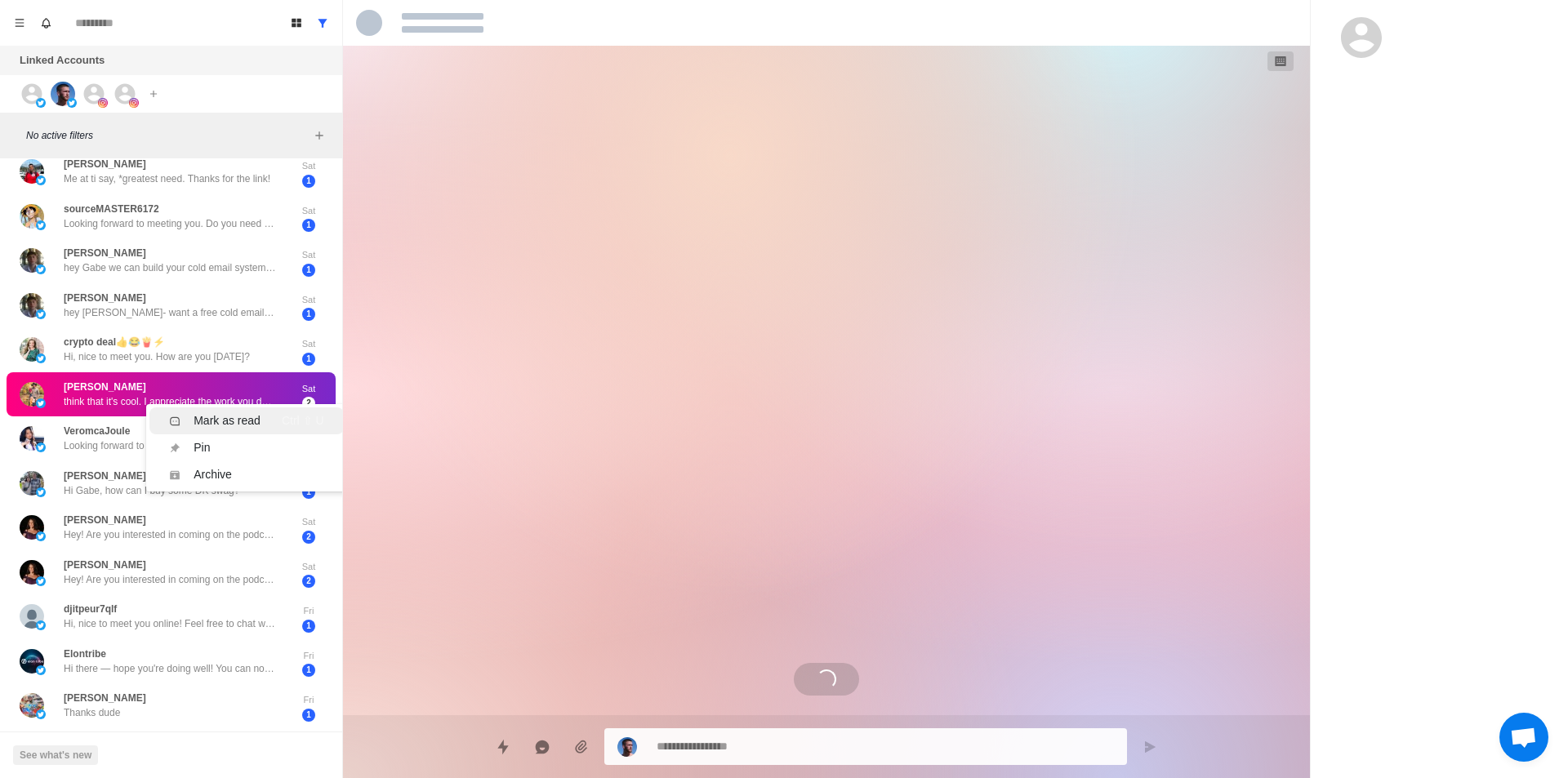
click at [218, 420] on div "Mark as read" at bounding box center [227, 420] width 67 height 17
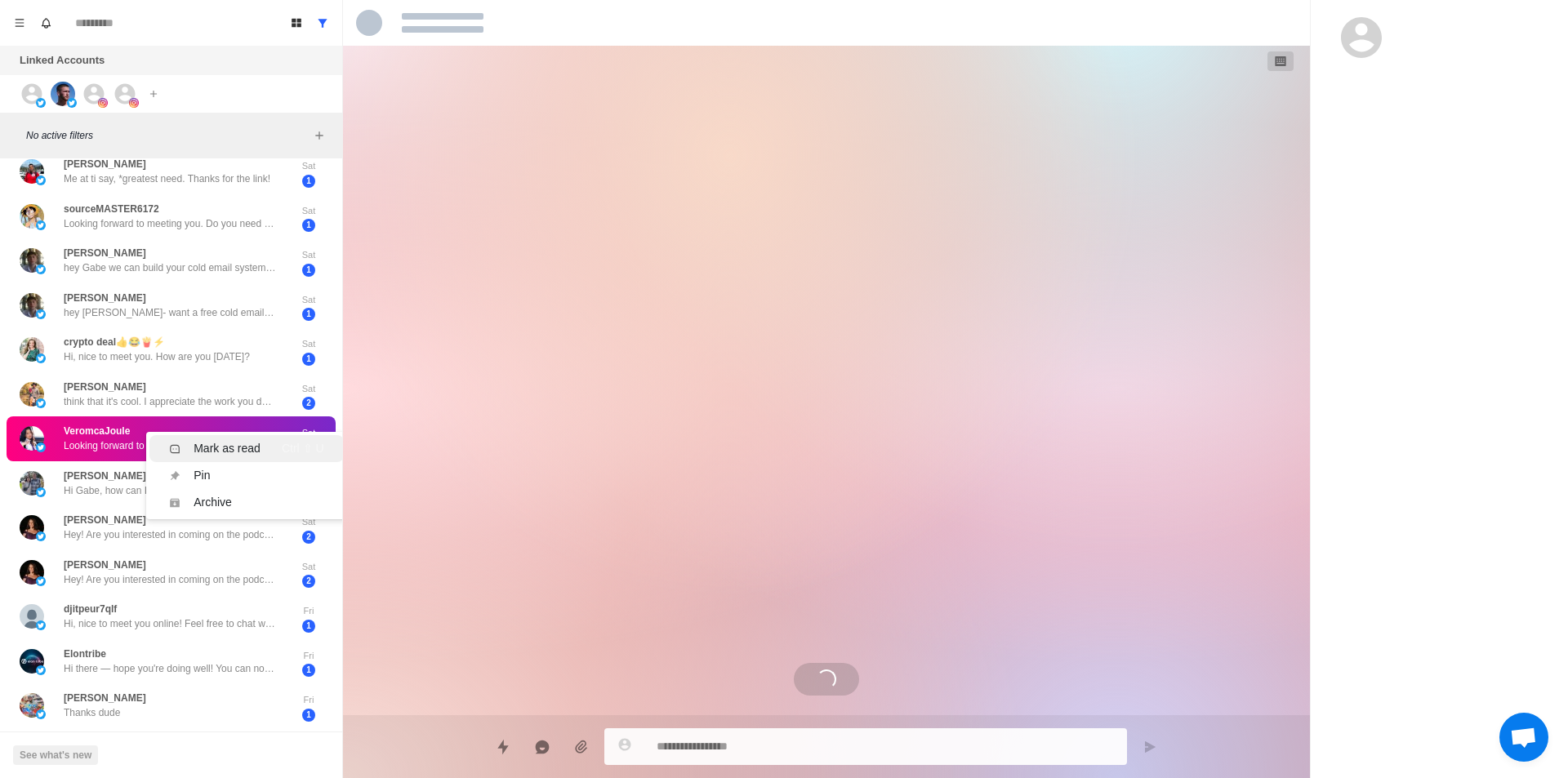
click at [258, 455] on div "Mark as read" at bounding box center [227, 448] width 67 height 17
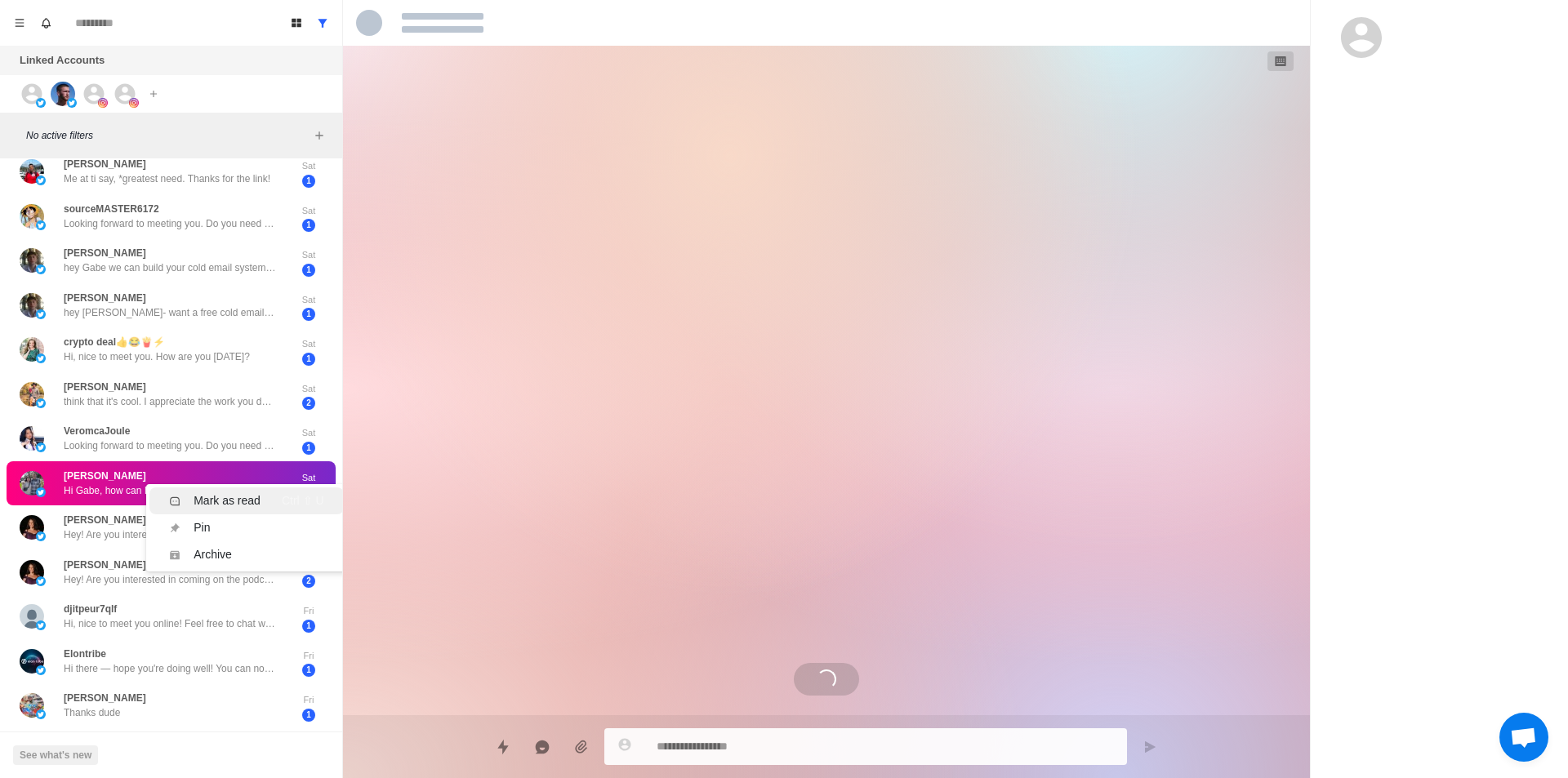
scroll to position [0, 0]
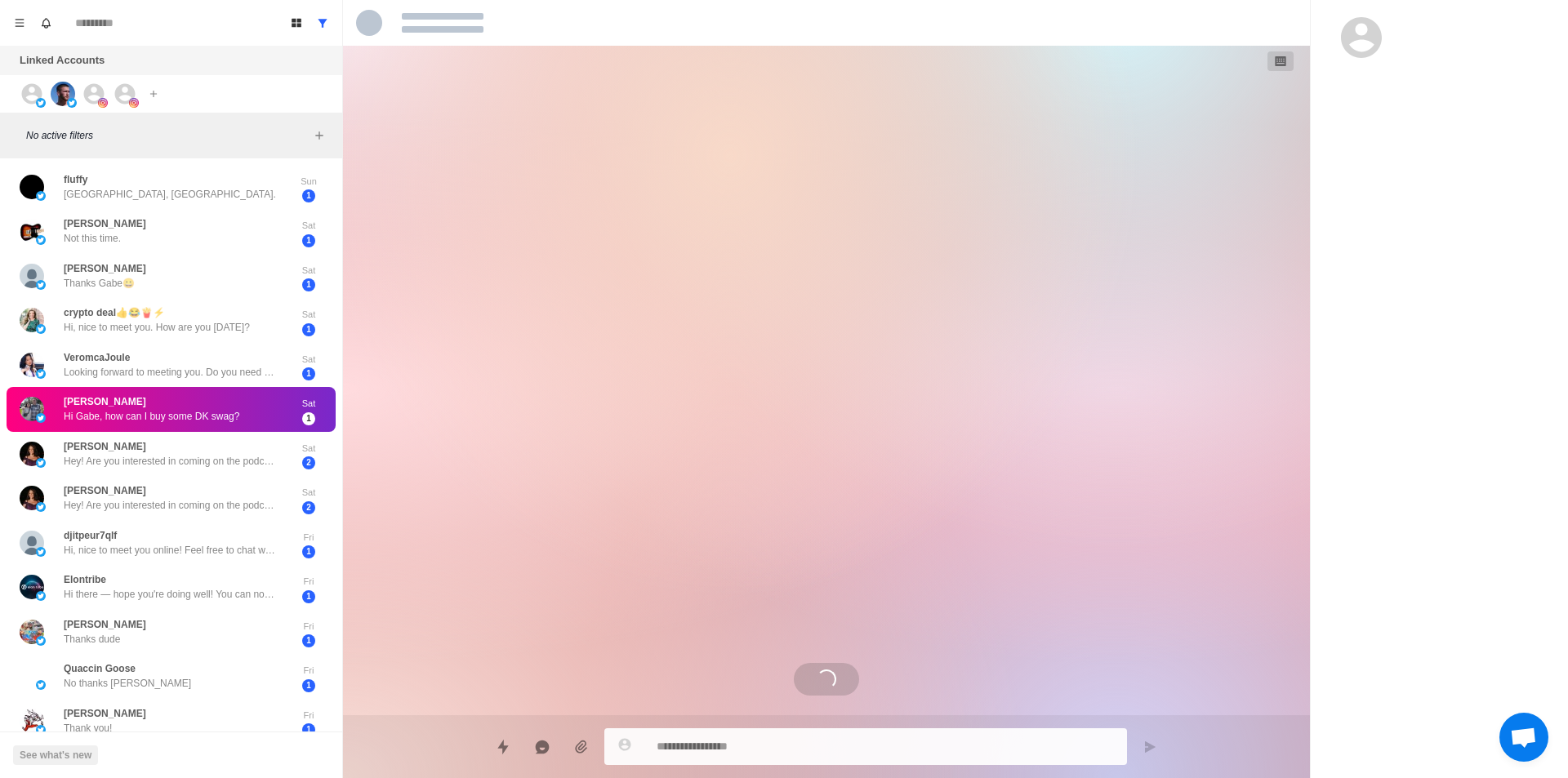
click at [243, 493] on div "[PERSON_NAME] Hey! Are you interested in coming on the podcast?" at bounding box center [170, 498] width 212 height 29
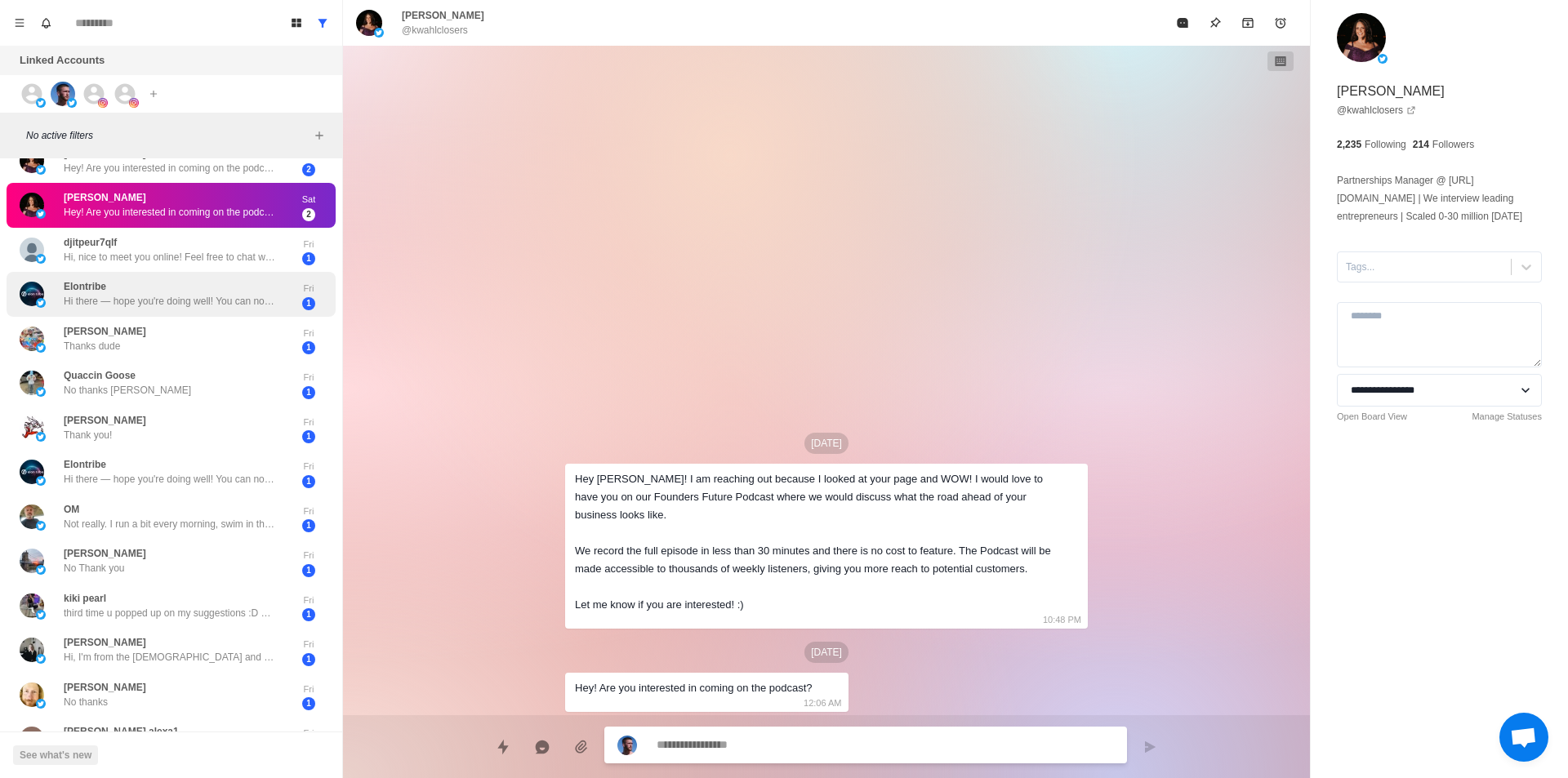
scroll to position [164, 0]
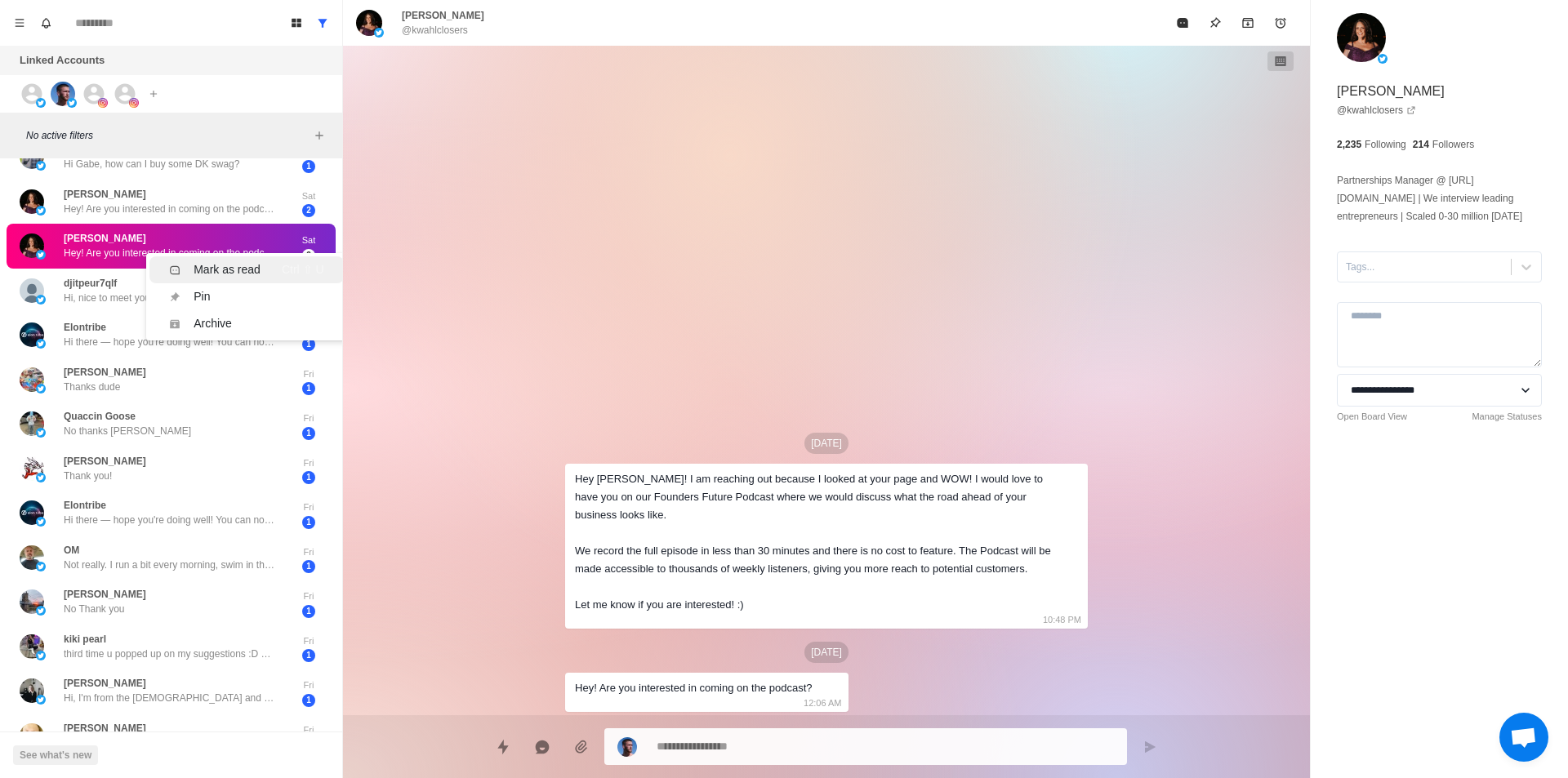
click at [257, 263] on div "Mark as read" at bounding box center [227, 269] width 67 height 17
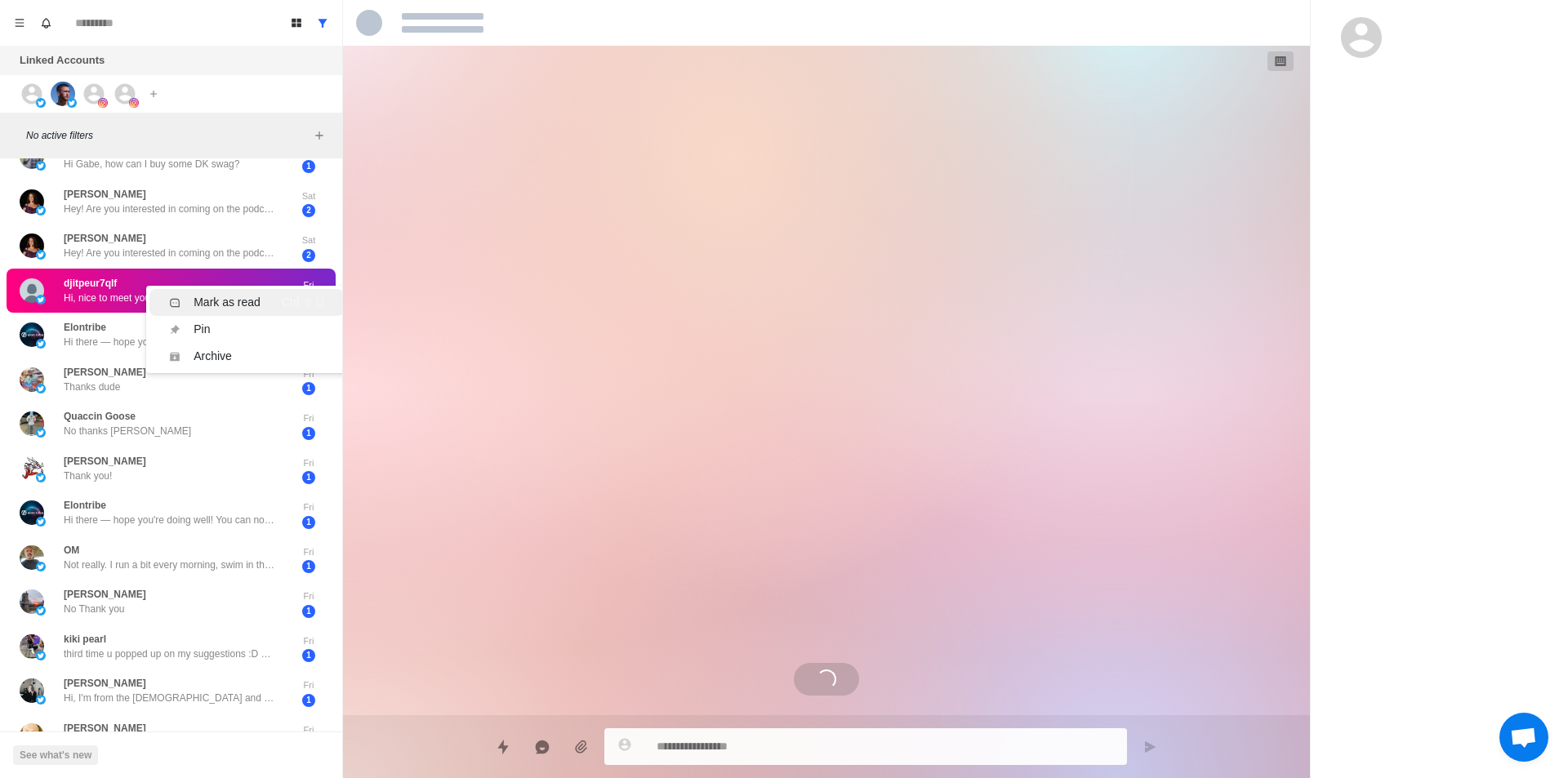
click at [259, 295] on div "Mark as read" at bounding box center [227, 302] width 67 height 17
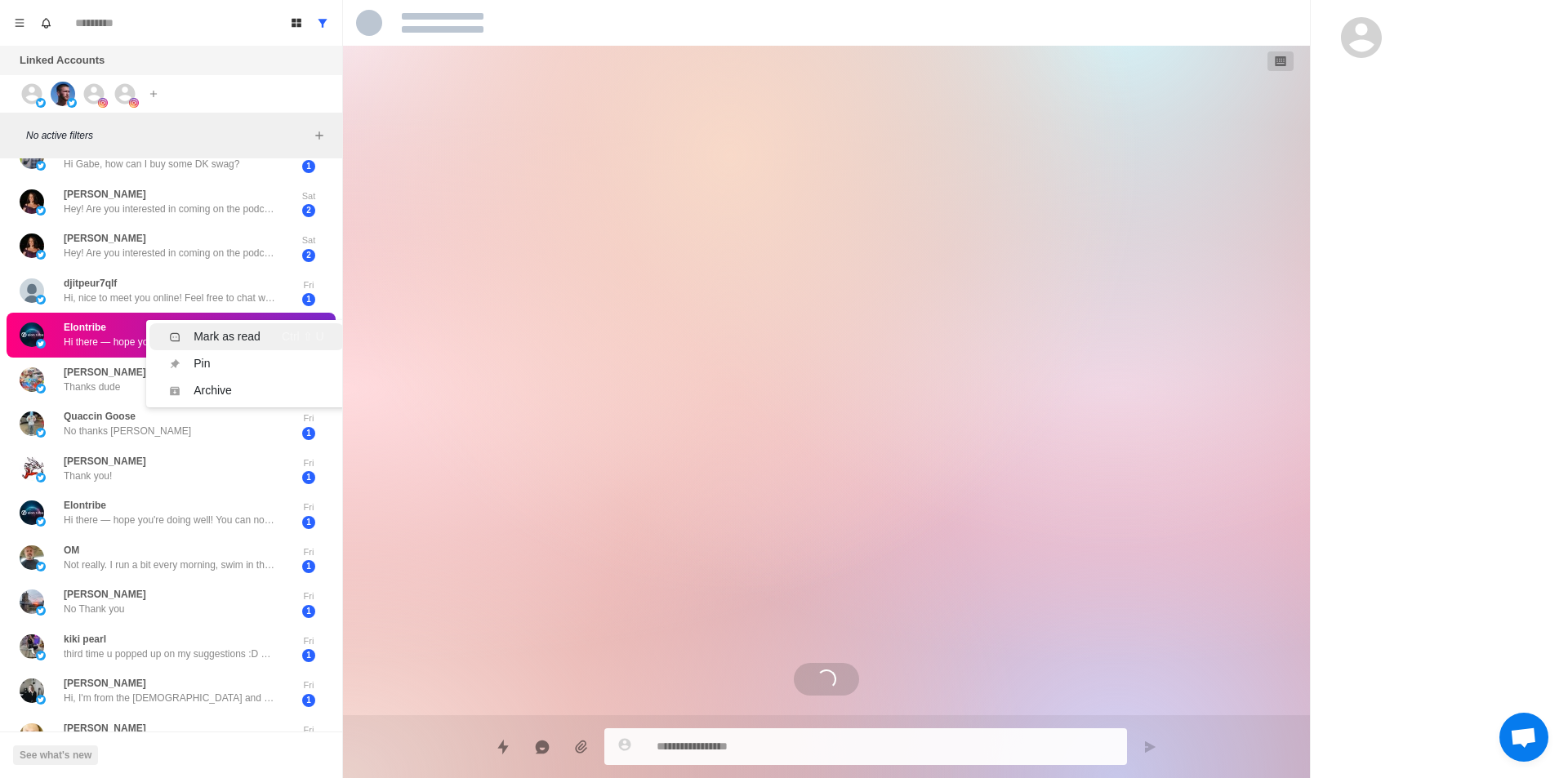
click at [251, 339] on div "Mark as read" at bounding box center [227, 337] width 67 height 17
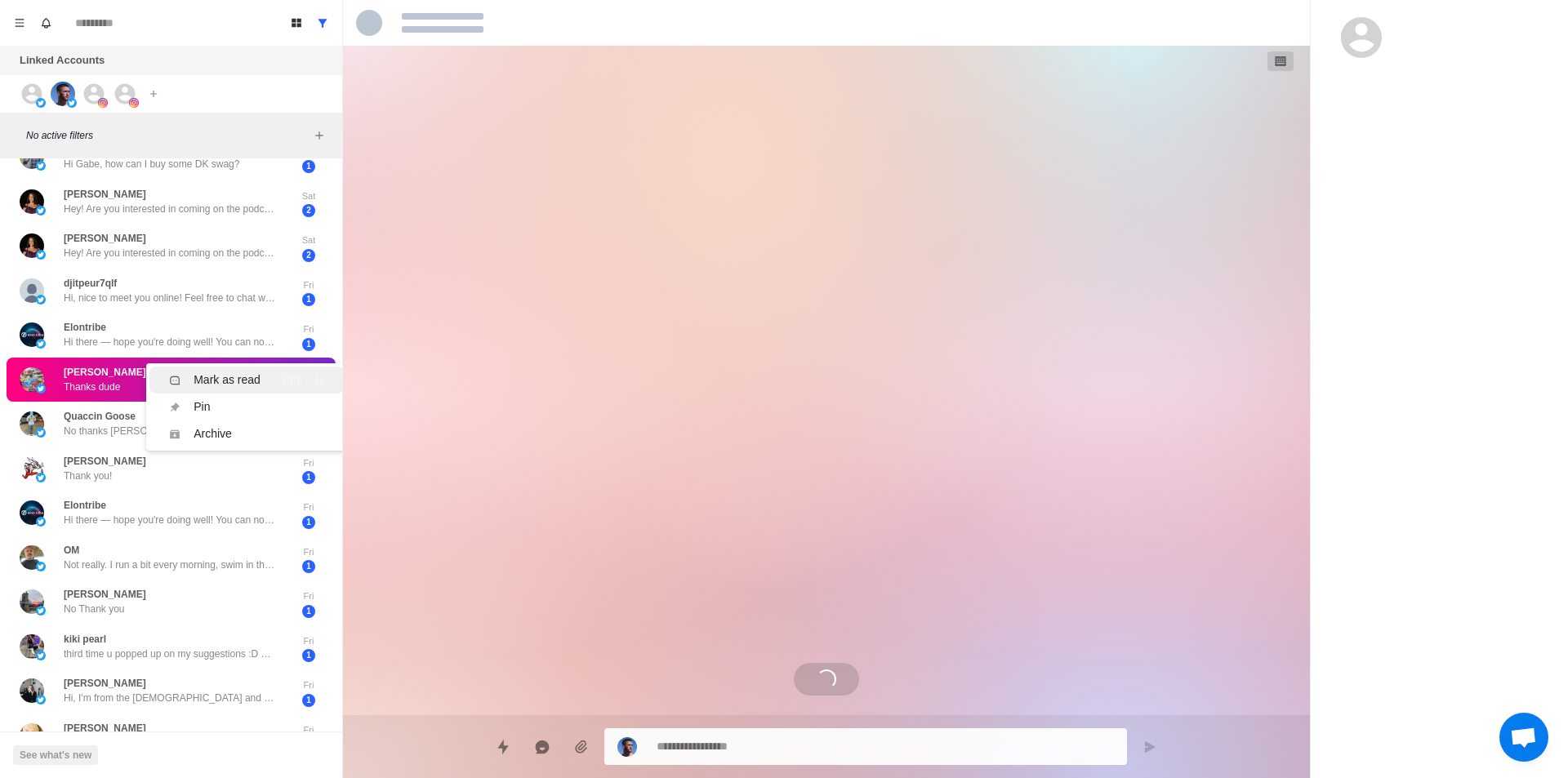
click at [248, 375] on div "Mark as read" at bounding box center [227, 380] width 67 height 17
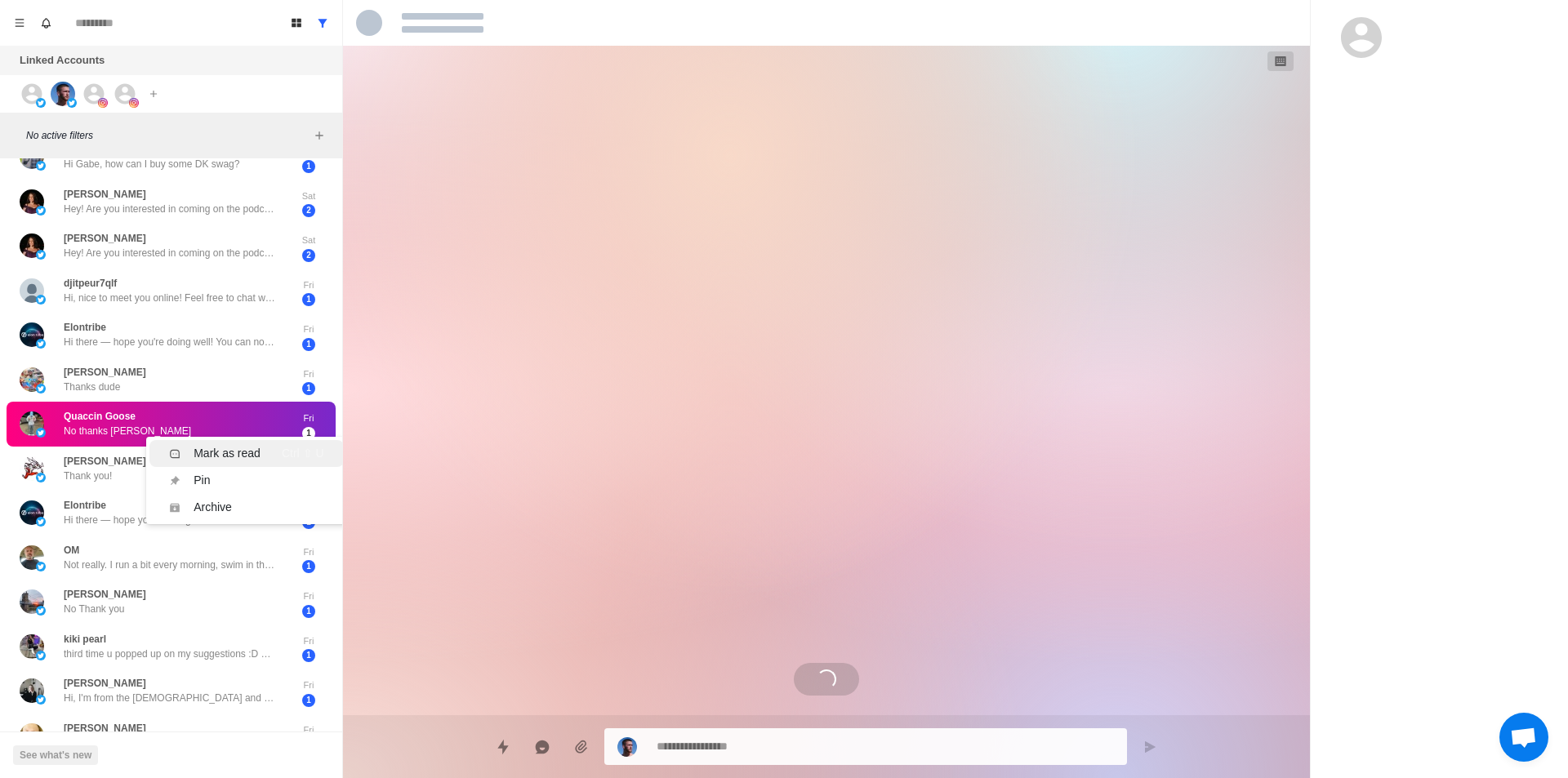
click at [227, 454] on div "Mark as read" at bounding box center [227, 453] width 67 height 17
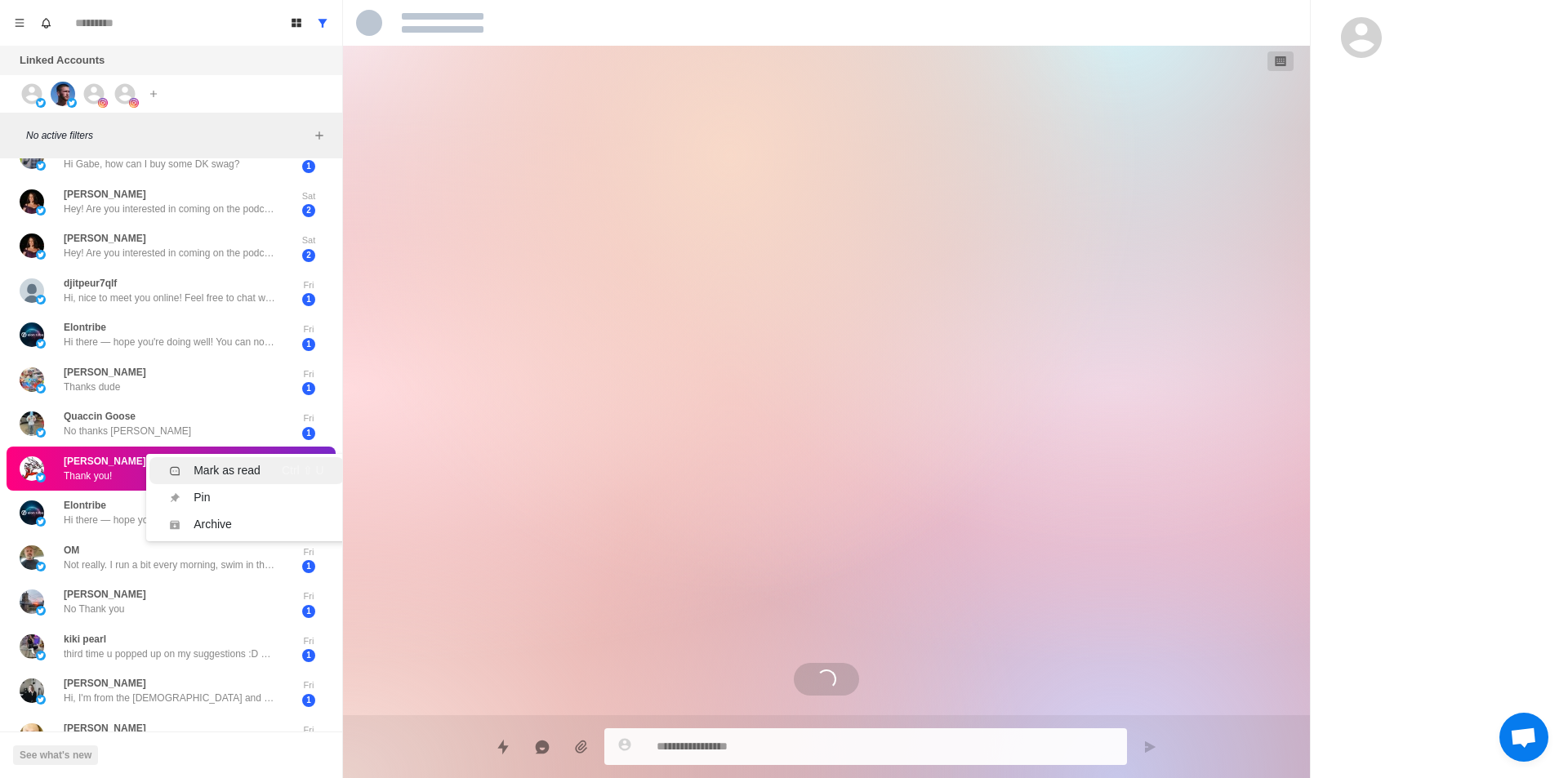
click at [250, 467] on div "Mark as read" at bounding box center [227, 471] width 67 height 17
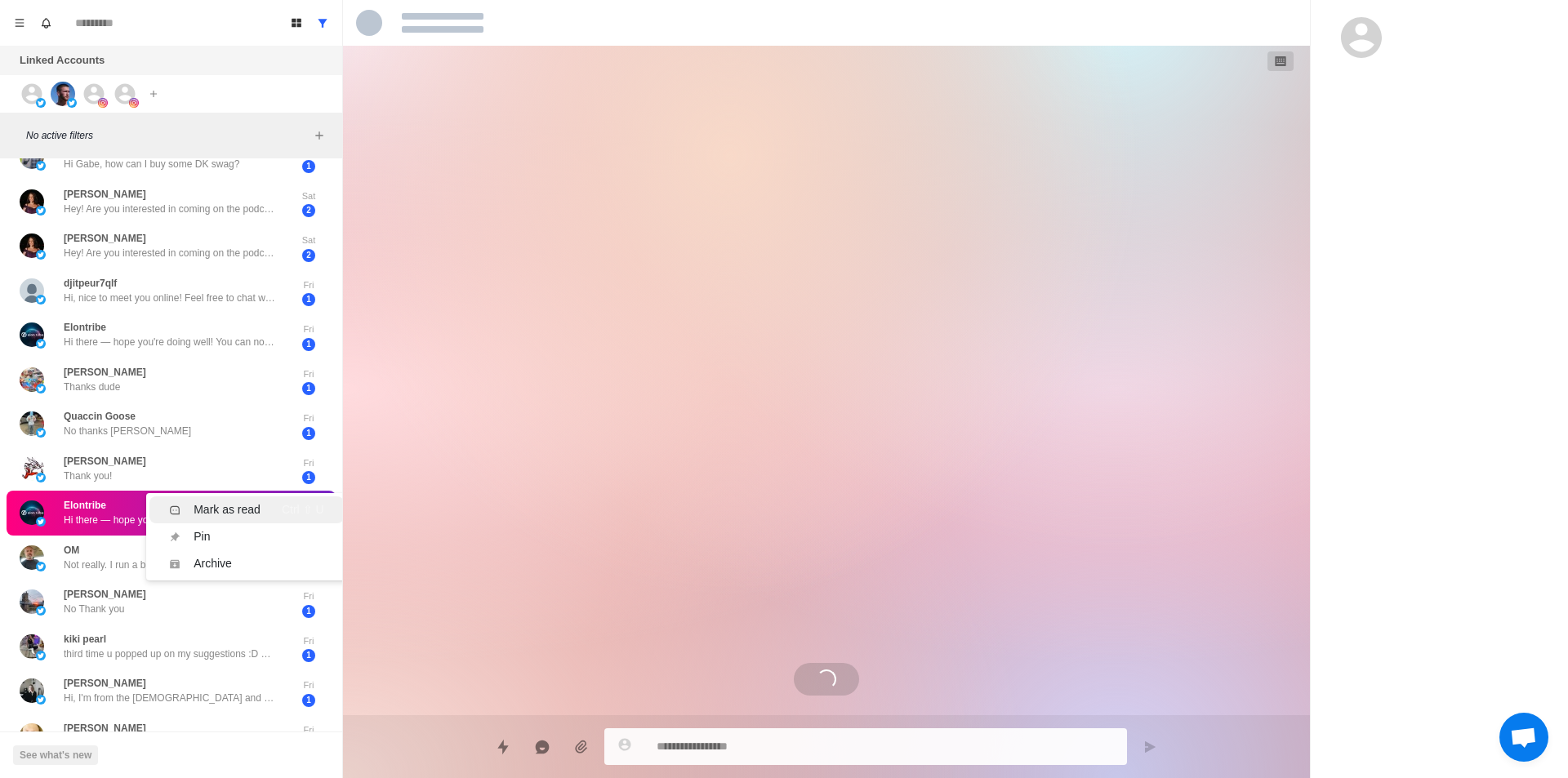
click at [258, 520] on li "Mark as read Ctrl ⇧ U" at bounding box center [246, 510] width 194 height 27
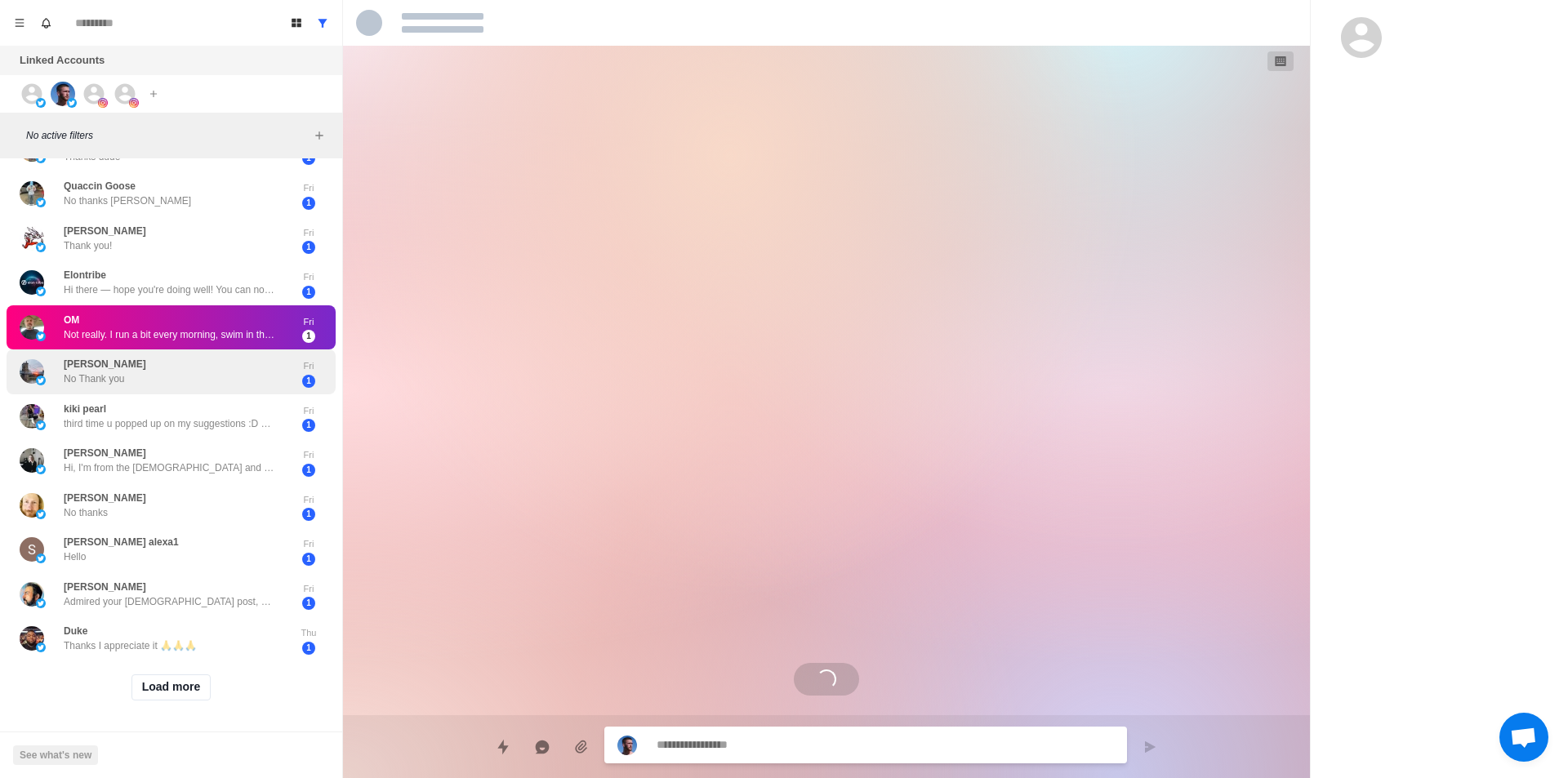
scroll to position [406, 0]
click at [237, 336] on li "Mark as read Ctrl ⇧ U" at bounding box center [246, 349] width 194 height 27
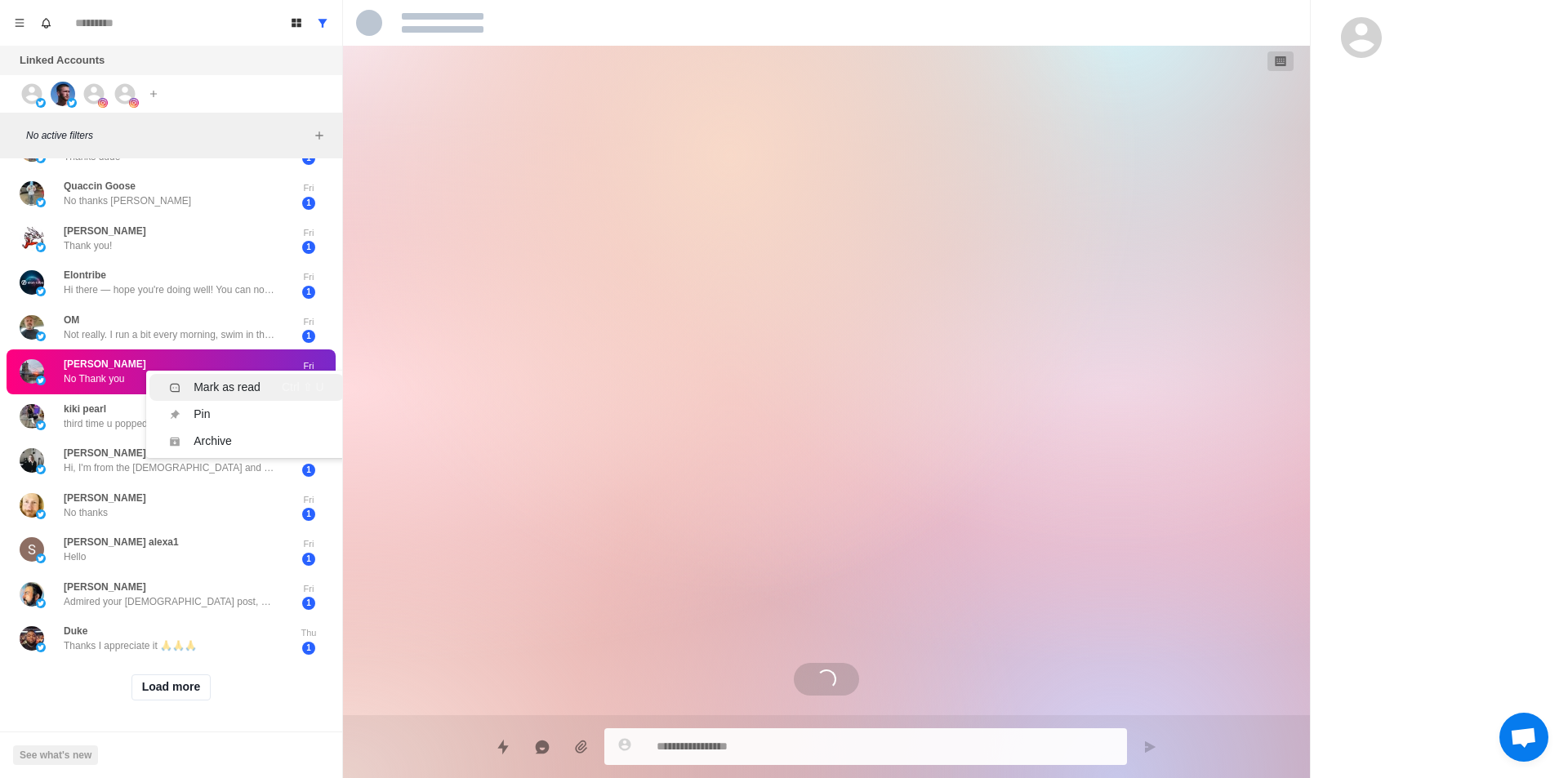
click at [240, 379] on div "Mark as read" at bounding box center [227, 388] width 67 height 17
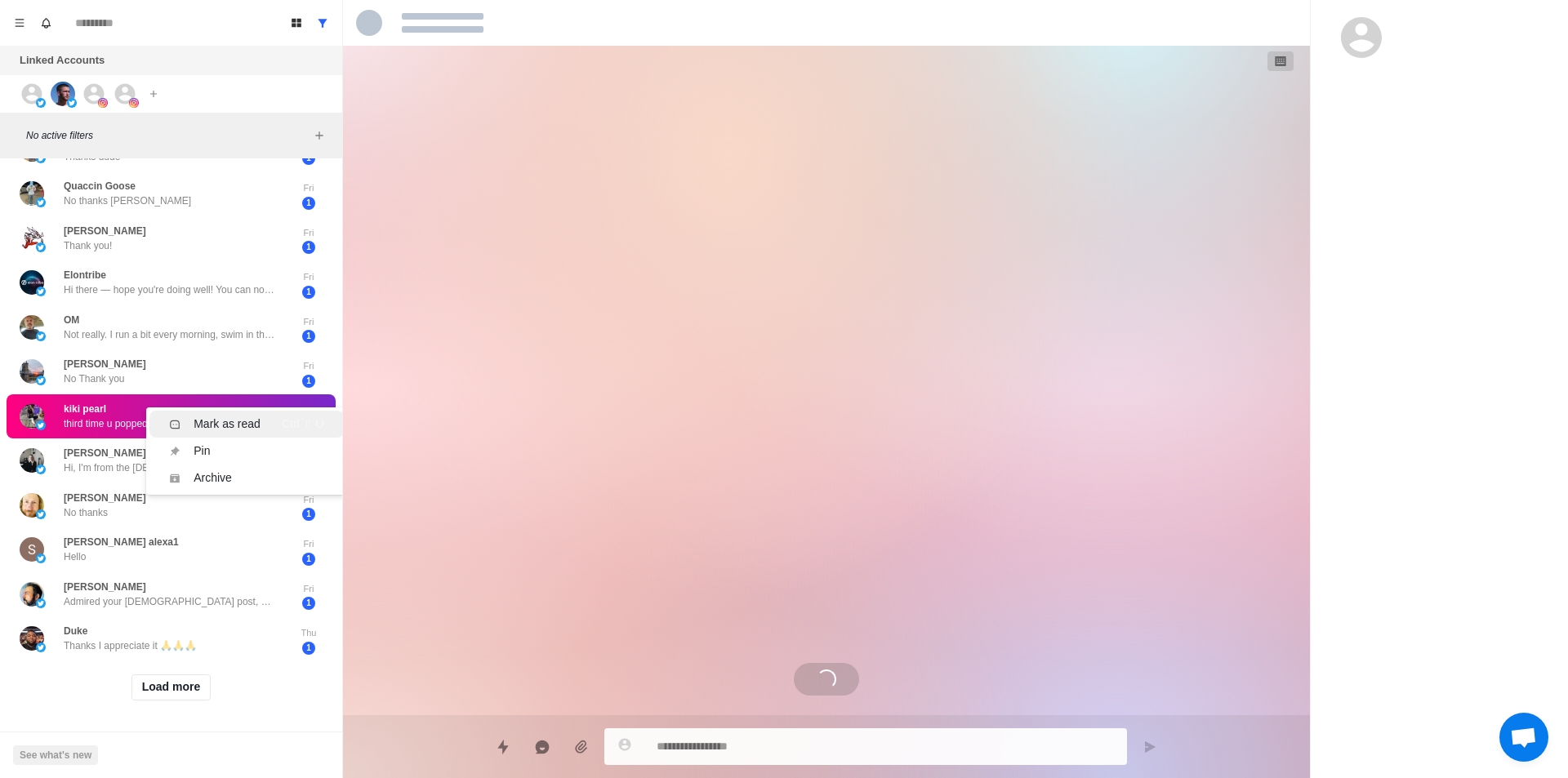
click at [252, 410] on li "Mark as read Ctrl ⇧ U" at bounding box center [246, 424] width 194 height 27
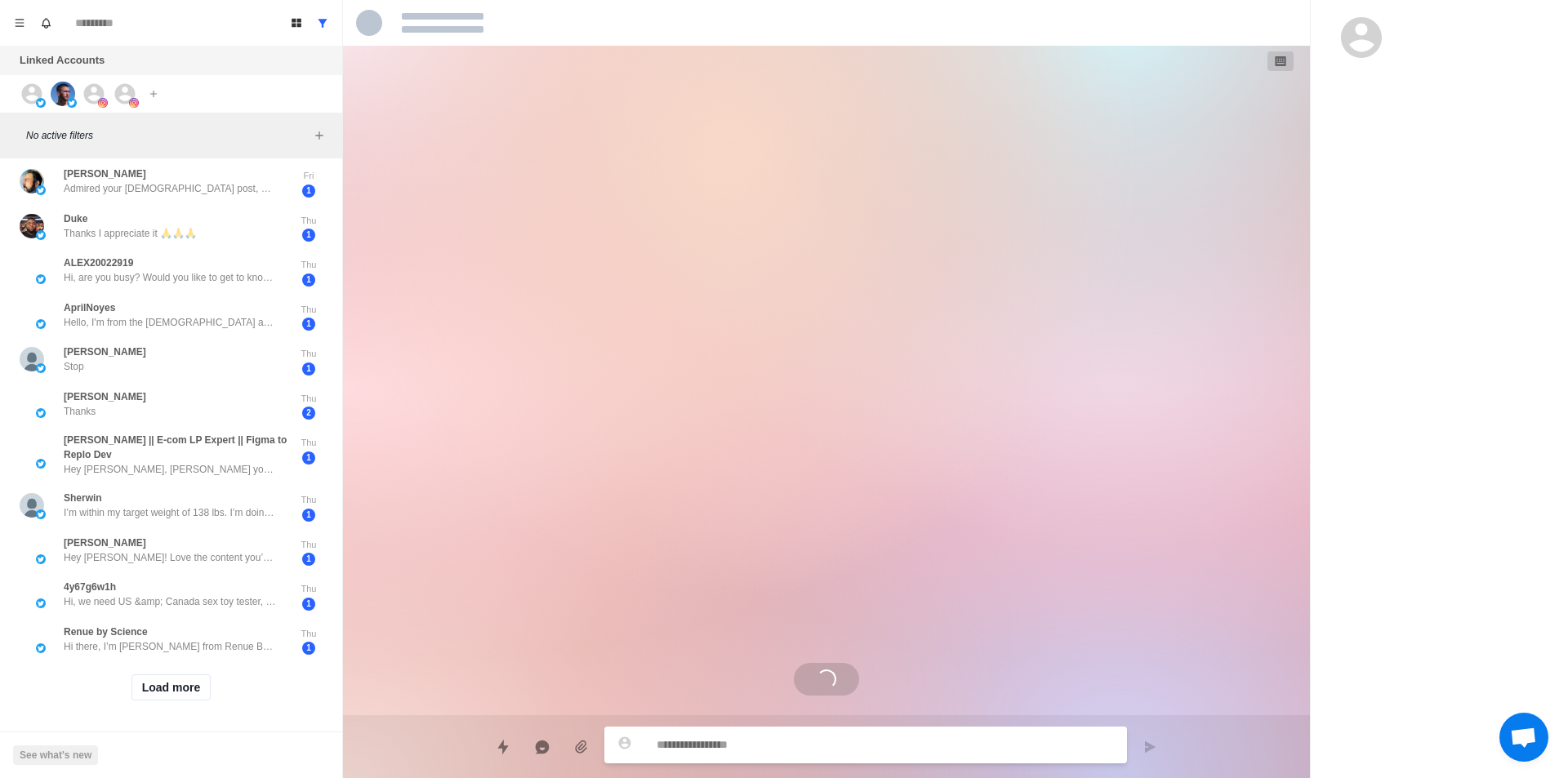
scroll to position [6, 0]
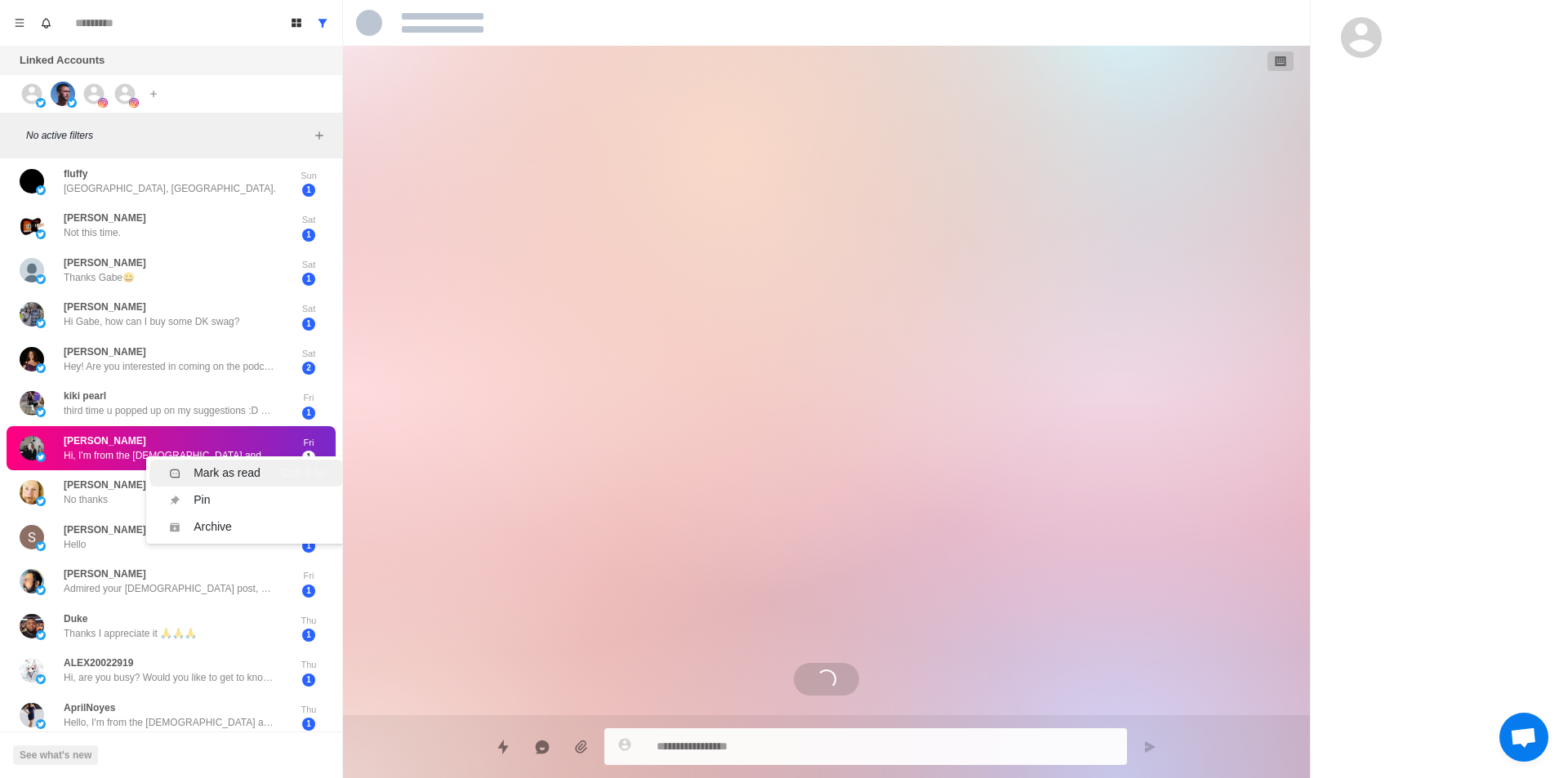
click at [253, 467] on div "Mark as read" at bounding box center [227, 473] width 67 height 17
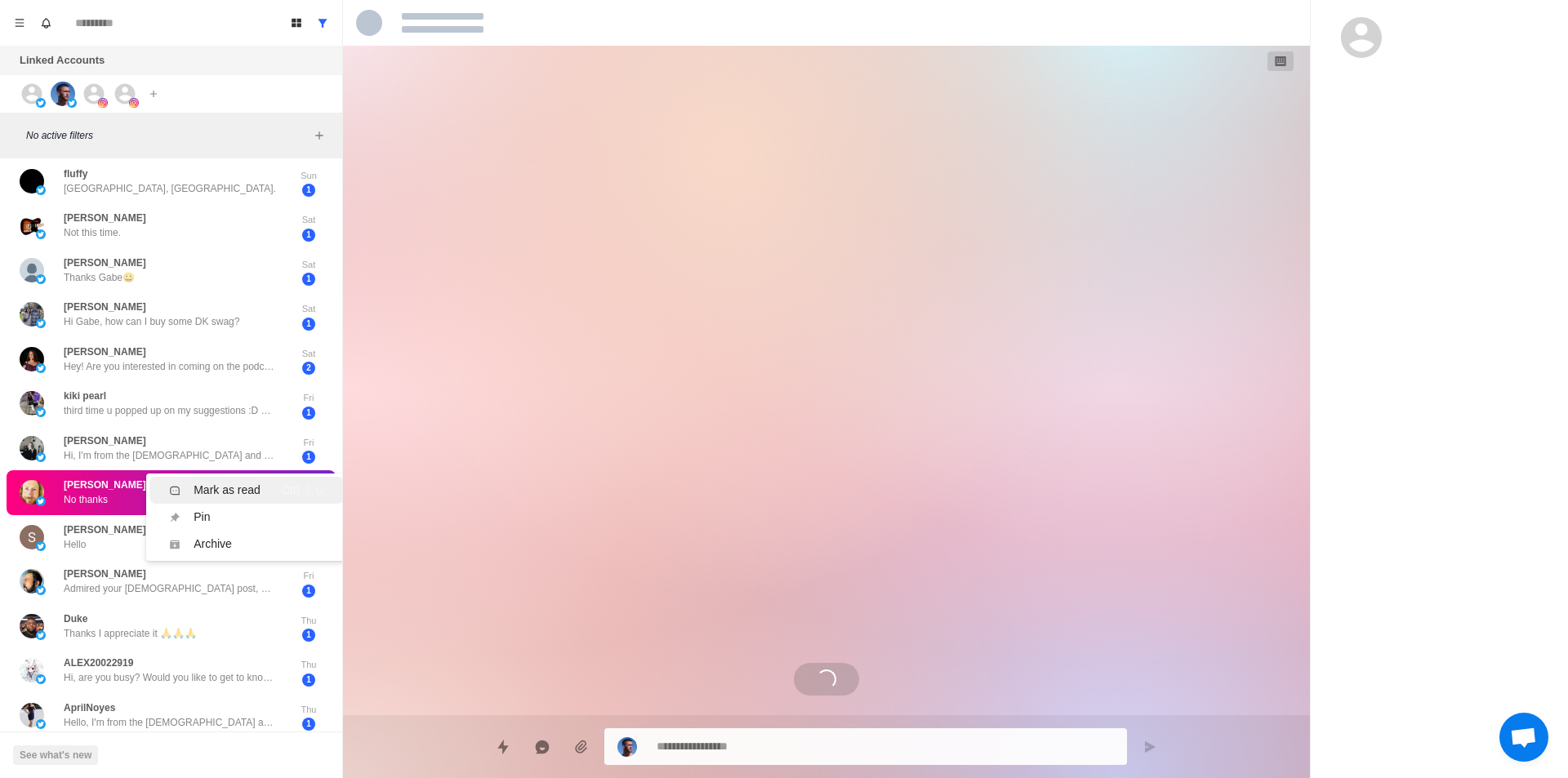
click at [248, 481] on li "Mark as read Ctrl ⇧ U" at bounding box center [246, 490] width 194 height 27
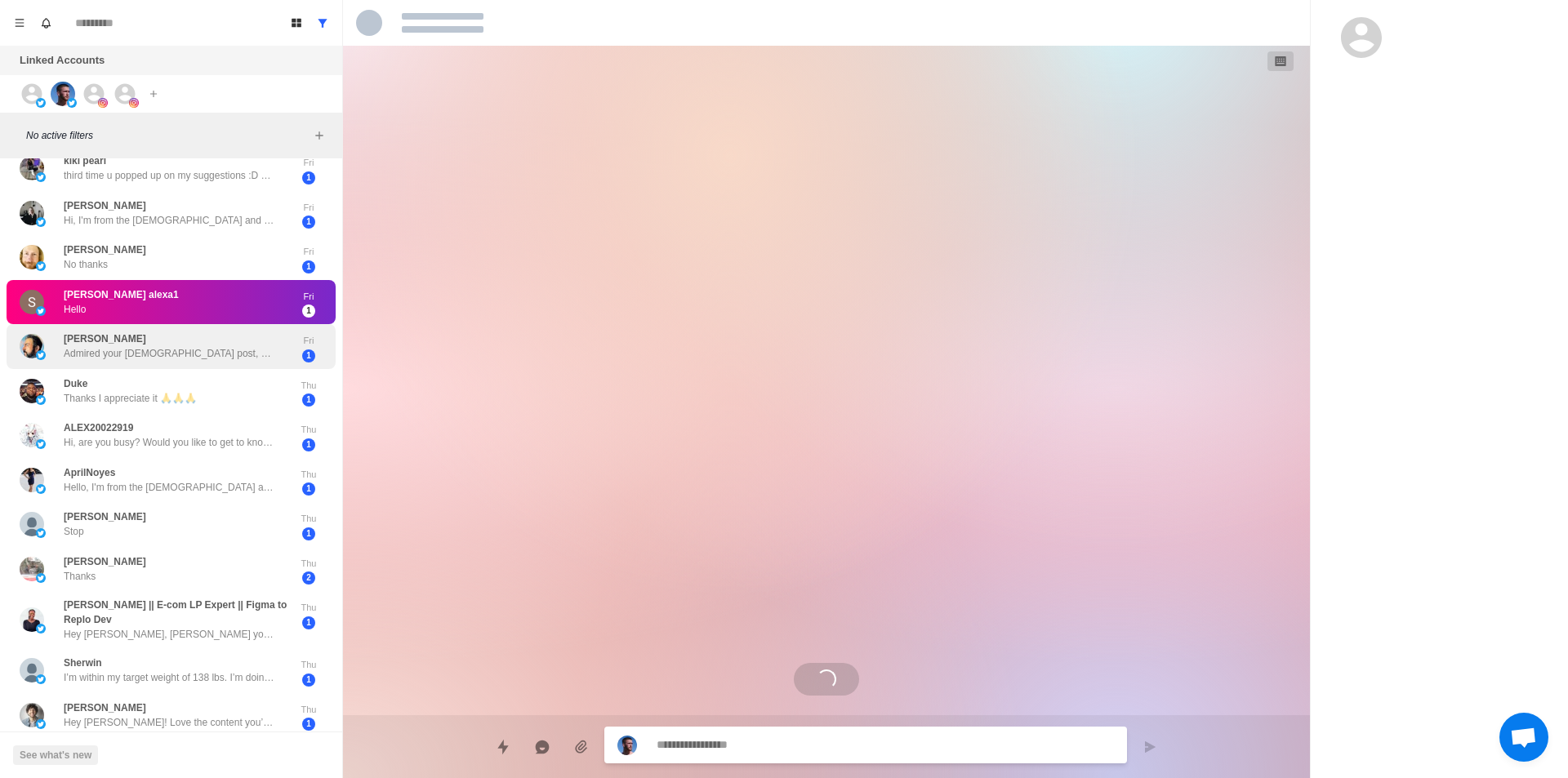
scroll to position [251, 0]
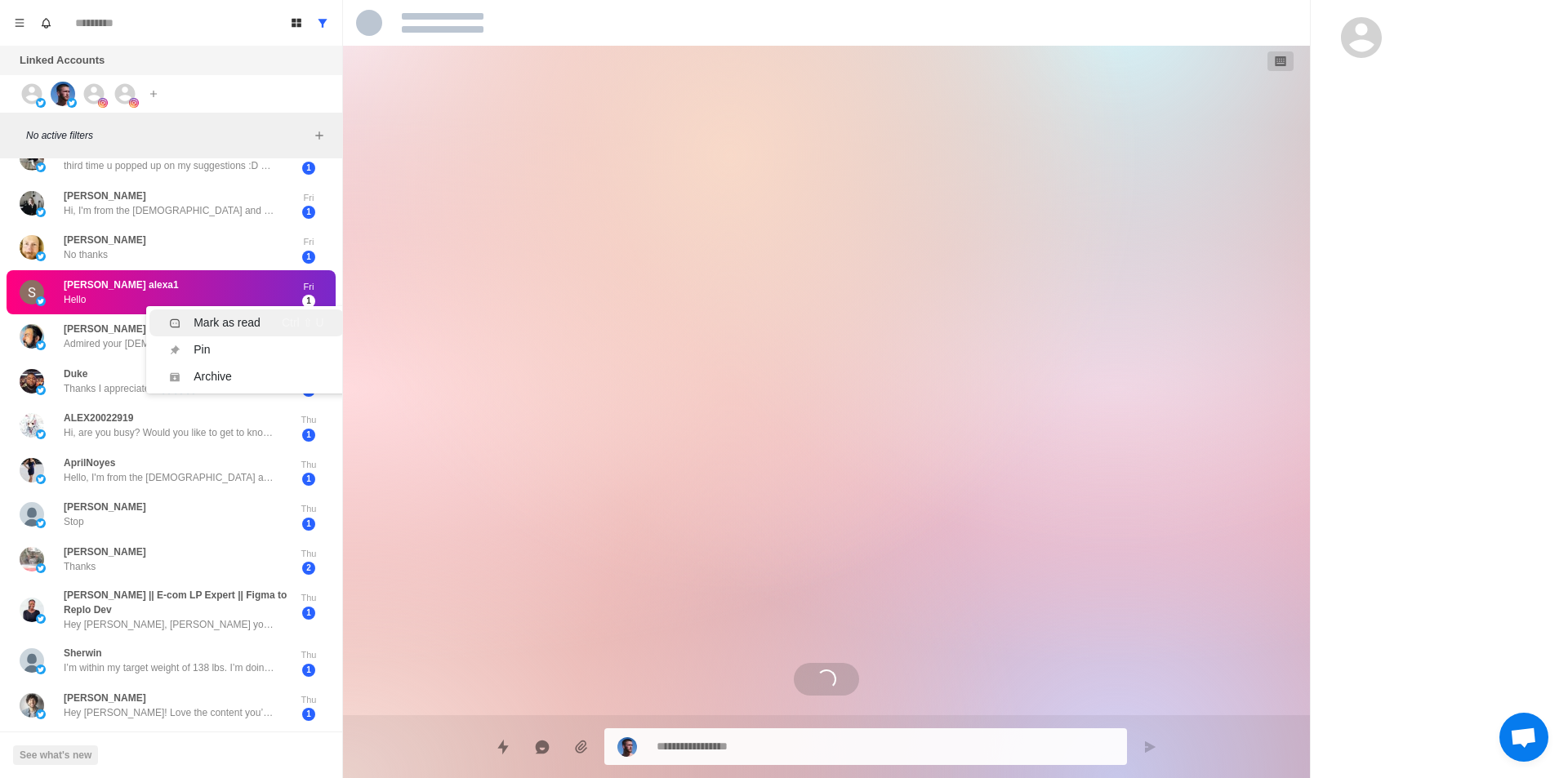
click at [237, 324] on div "Mark as read" at bounding box center [227, 323] width 67 height 17
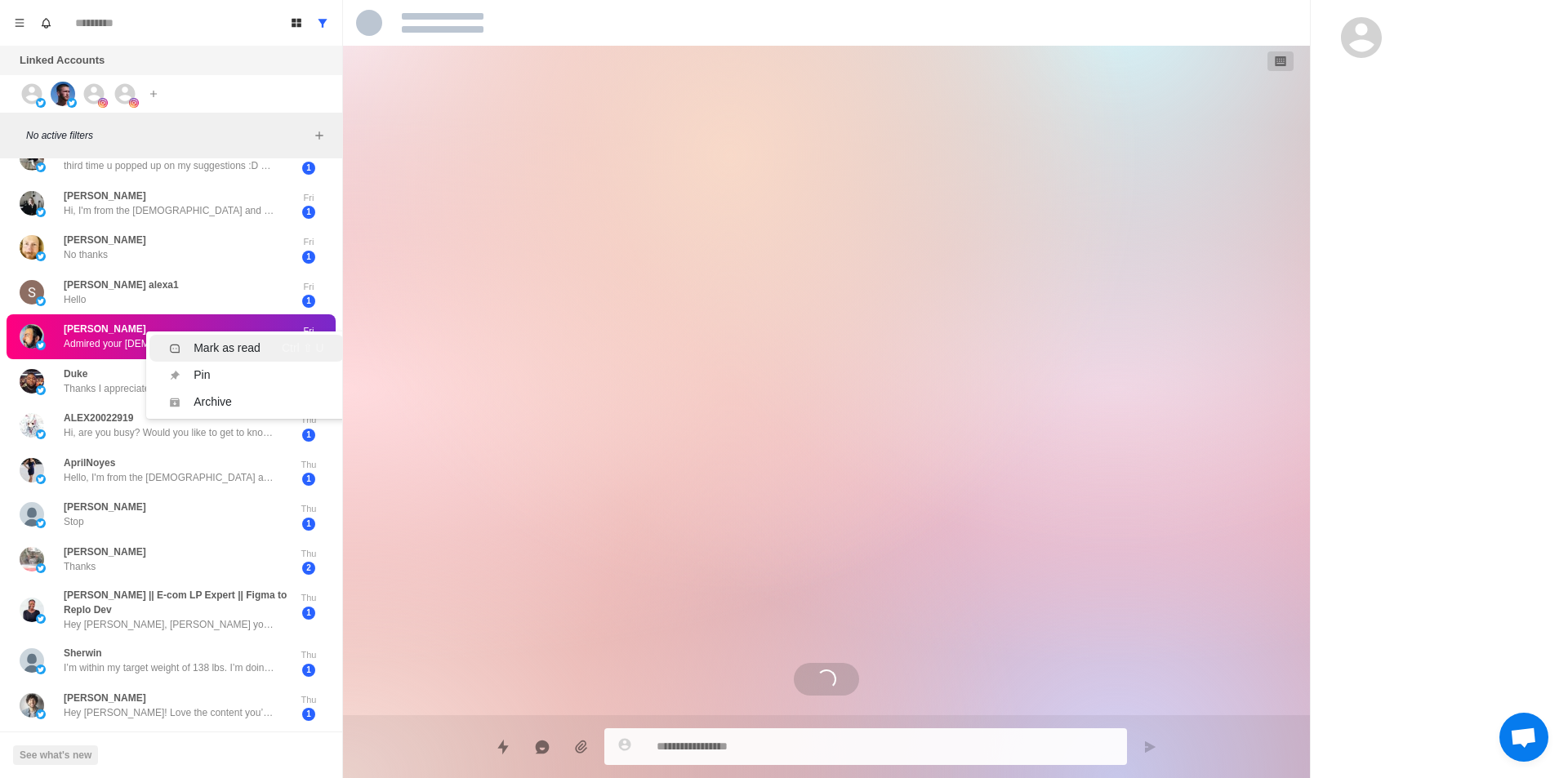
click at [263, 337] on li "Mark as read Ctrl ⇧ U" at bounding box center [246, 348] width 194 height 27
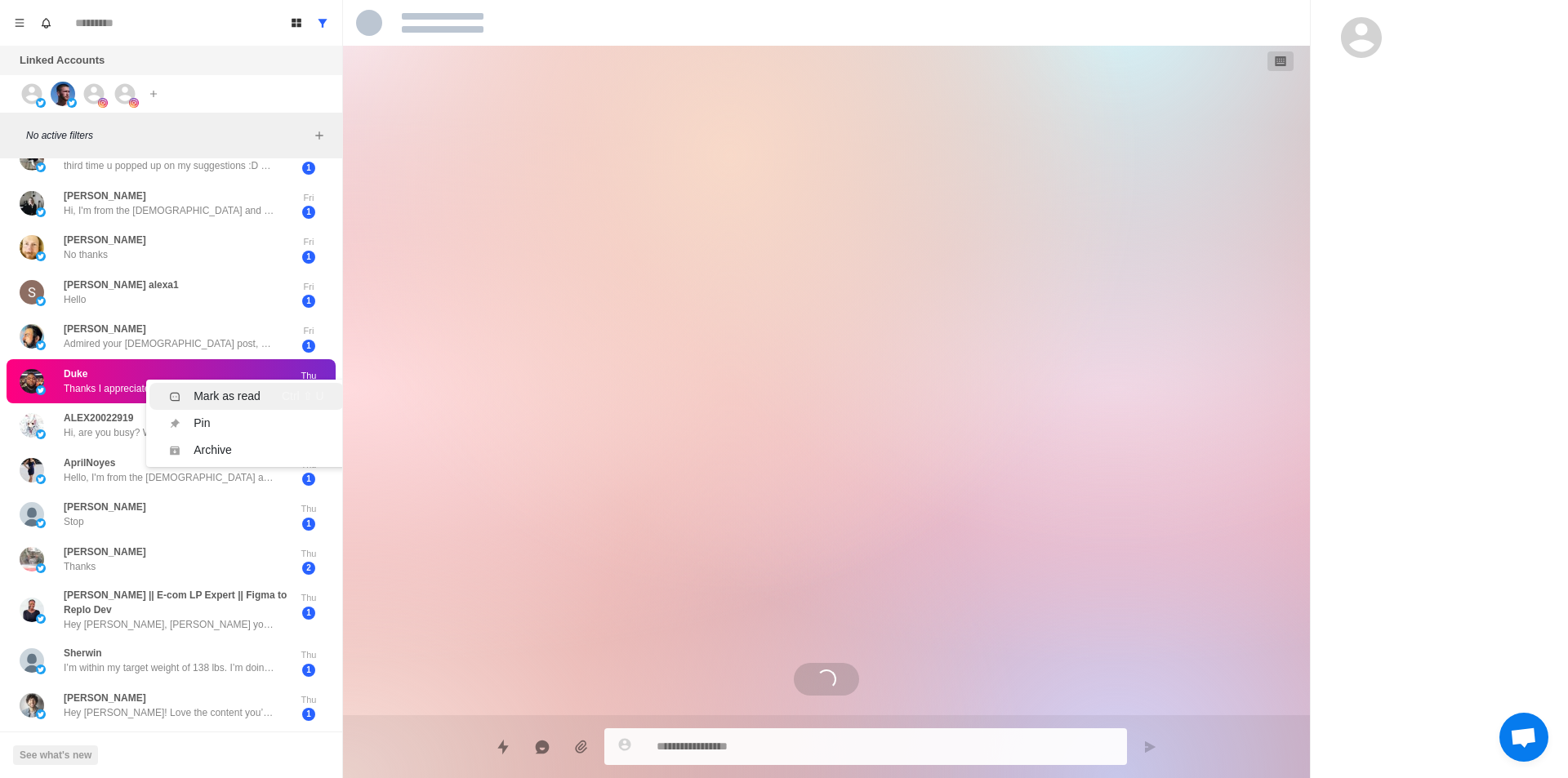
click at [259, 390] on div "Mark as read Ctrl ⇧ U" at bounding box center [246, 396] width 154 height 17
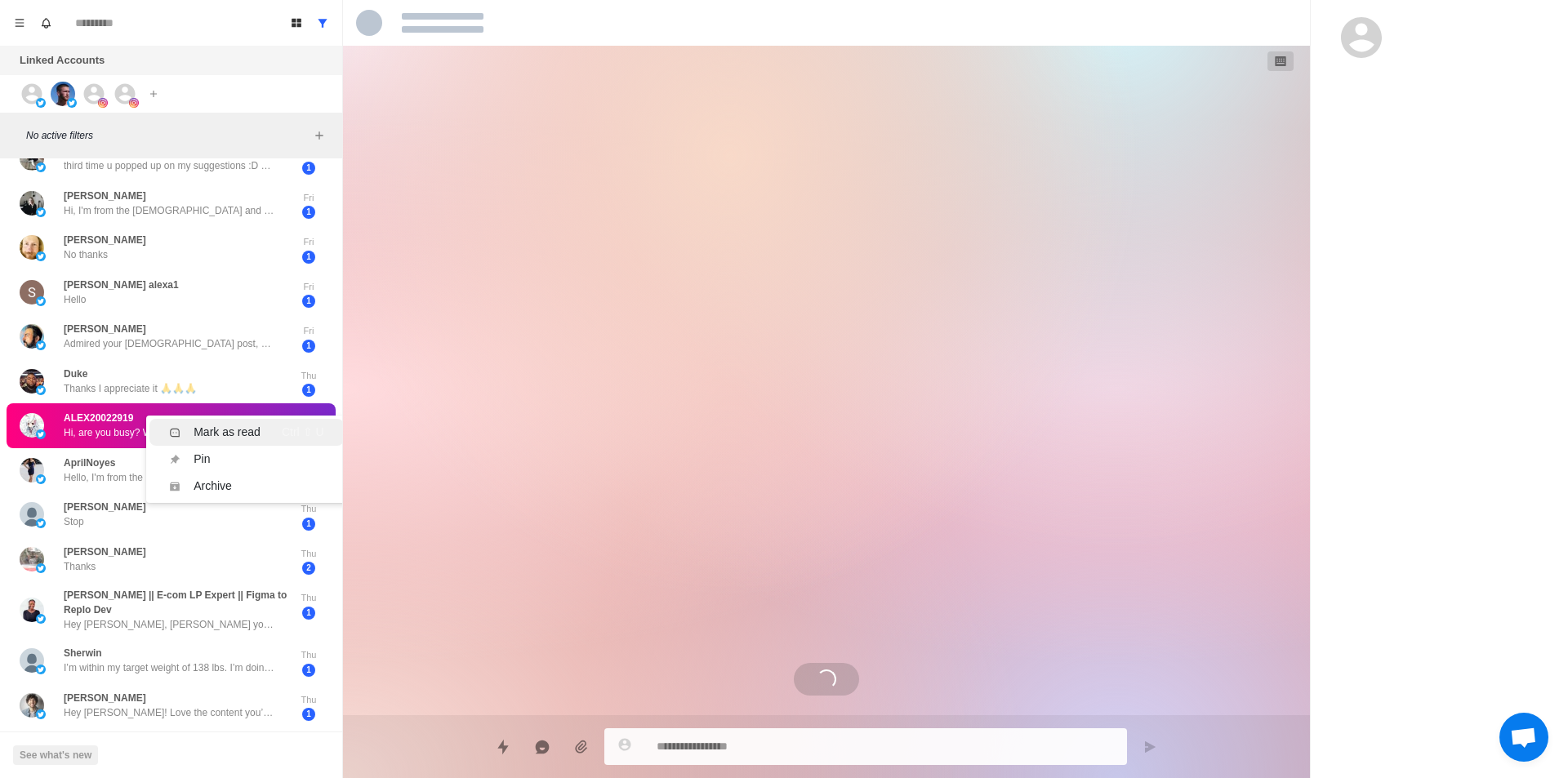
click at [259, 431] on div "Mark as read" at bounding box center [227, 432] width 67 height 17
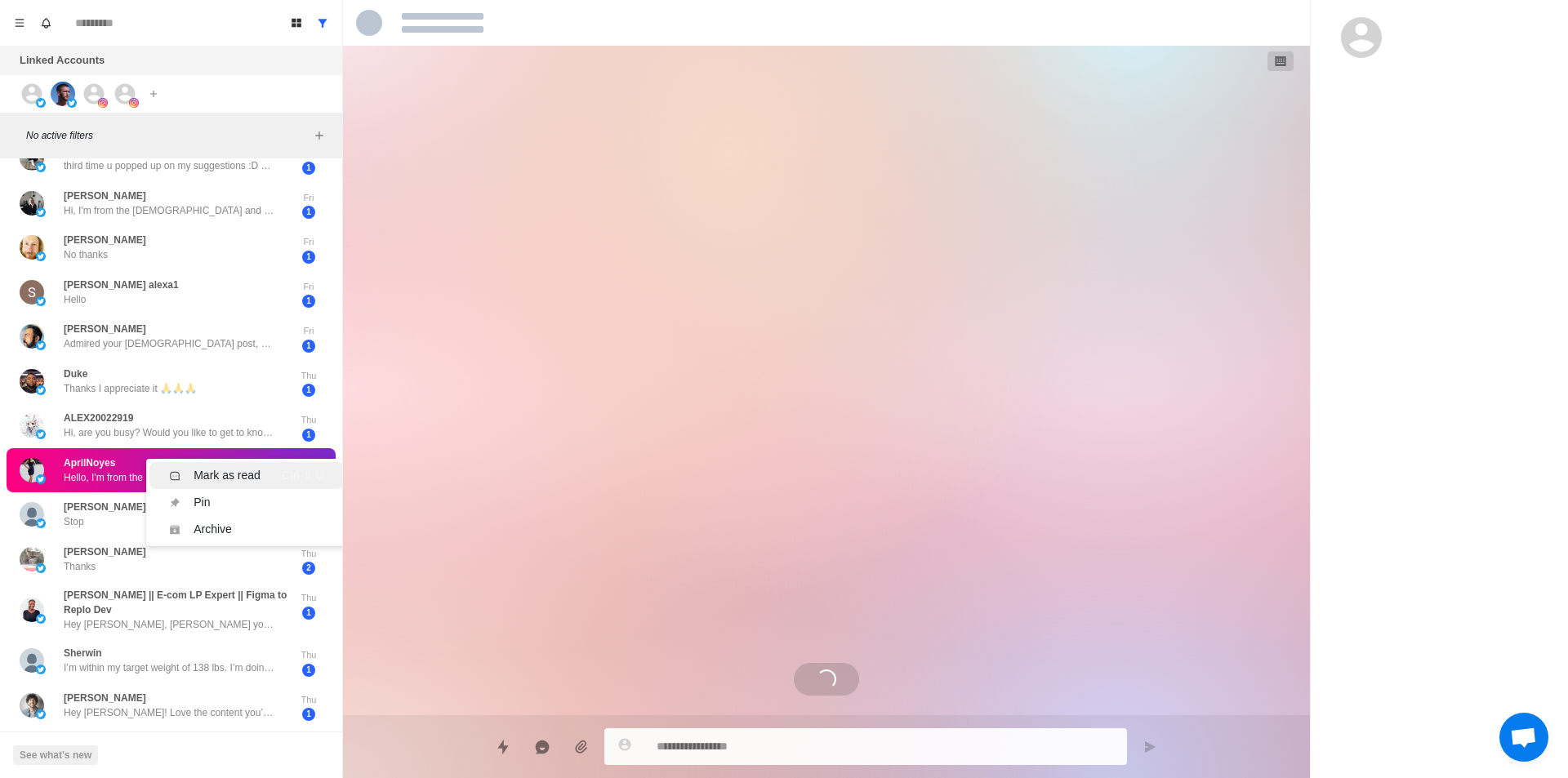
click at [258, 470] on div "Mark as read" at bounding box center [227, 476] width 67 height 17
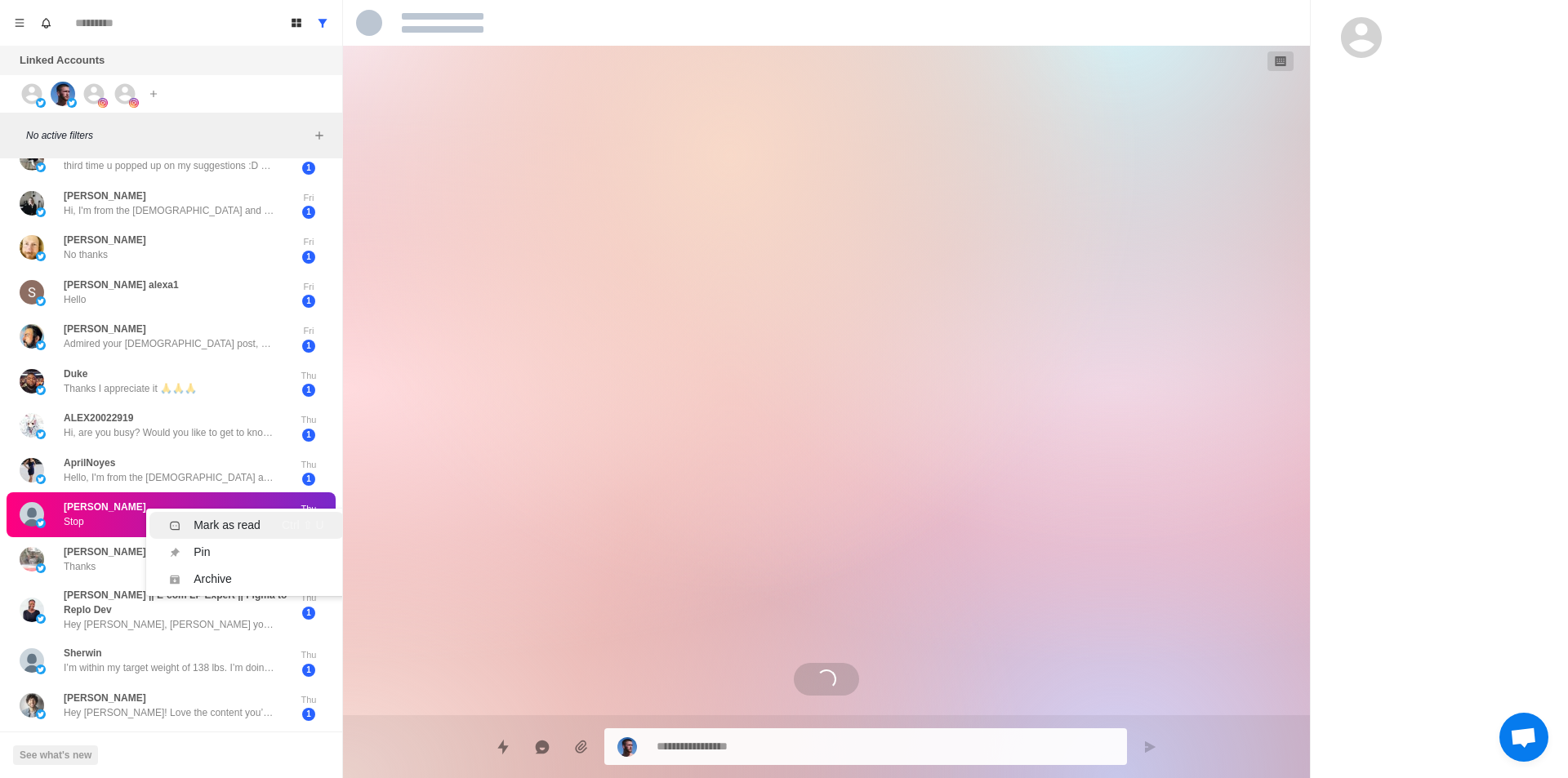
click at [256, 525] on div "Mark as read" at bounding box center [227, 525] width 67 height 17
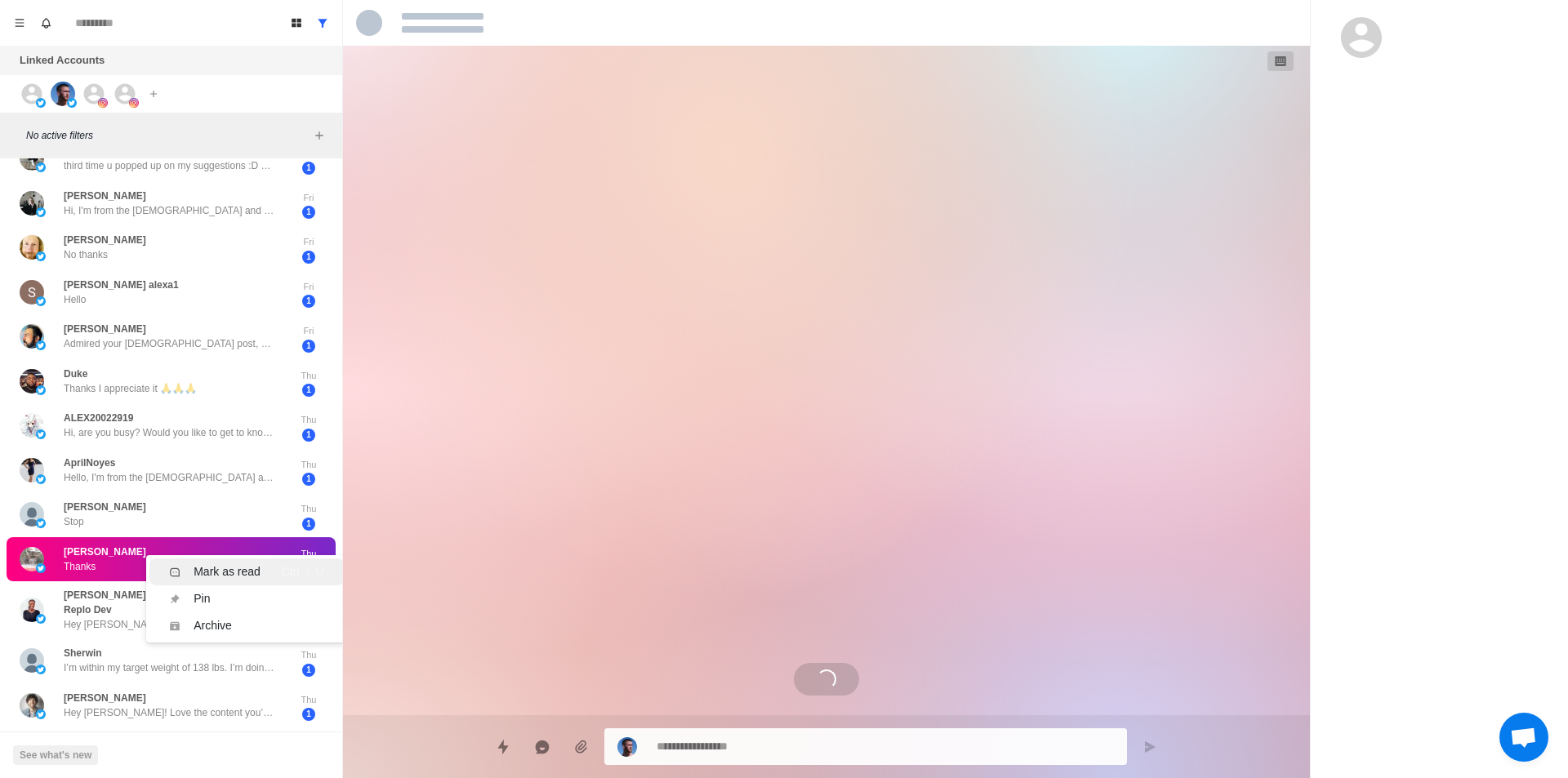
click at [260, 559] on li "Mark as read Ctrl ⇧ U" at bounding box center [246, 572] width 194 height 27
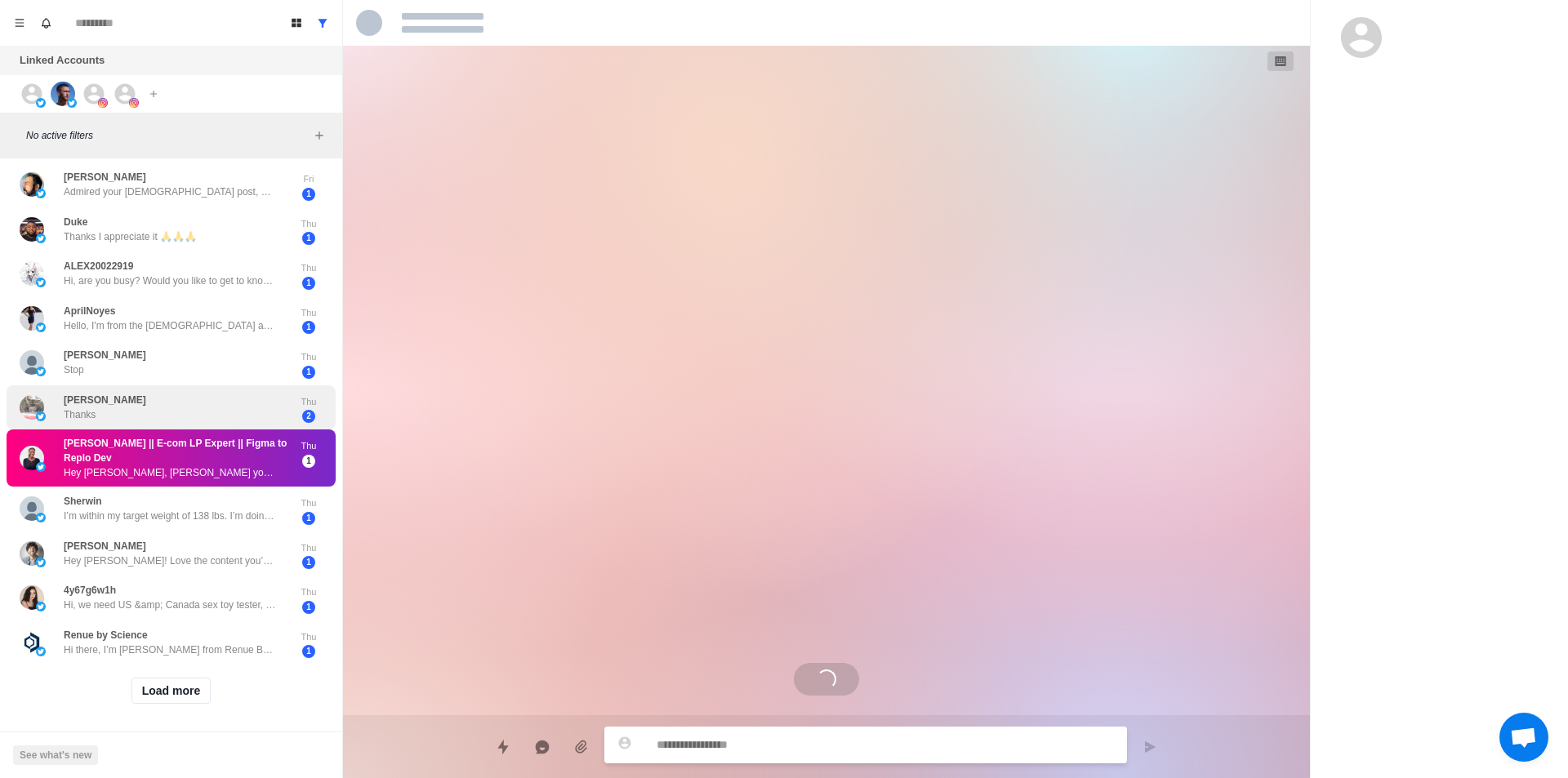
scroll to position [419, 0]
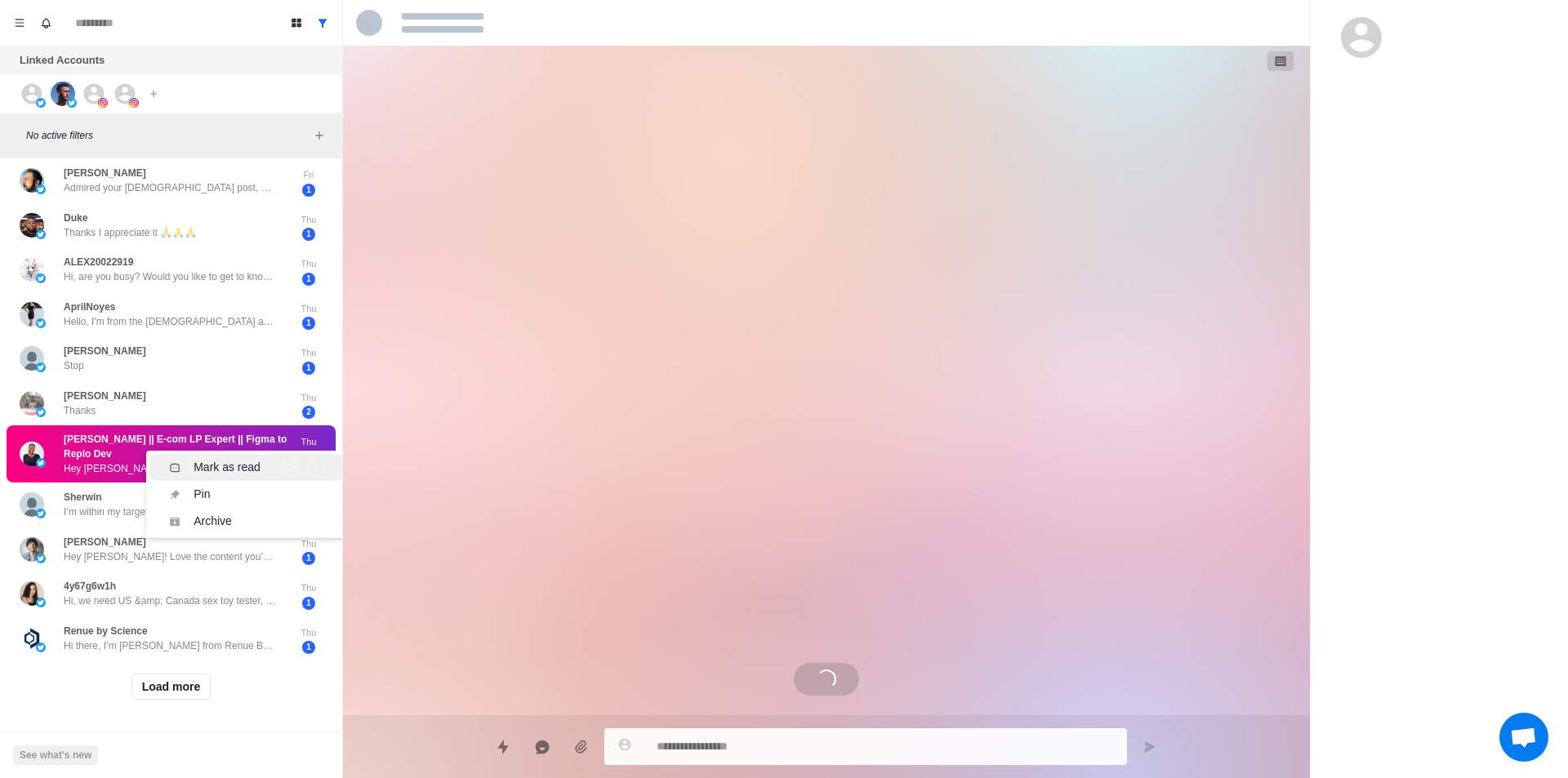
click at [224, 459] on div "Mark as read" at bounding box center [227, 467] width 67 height 17
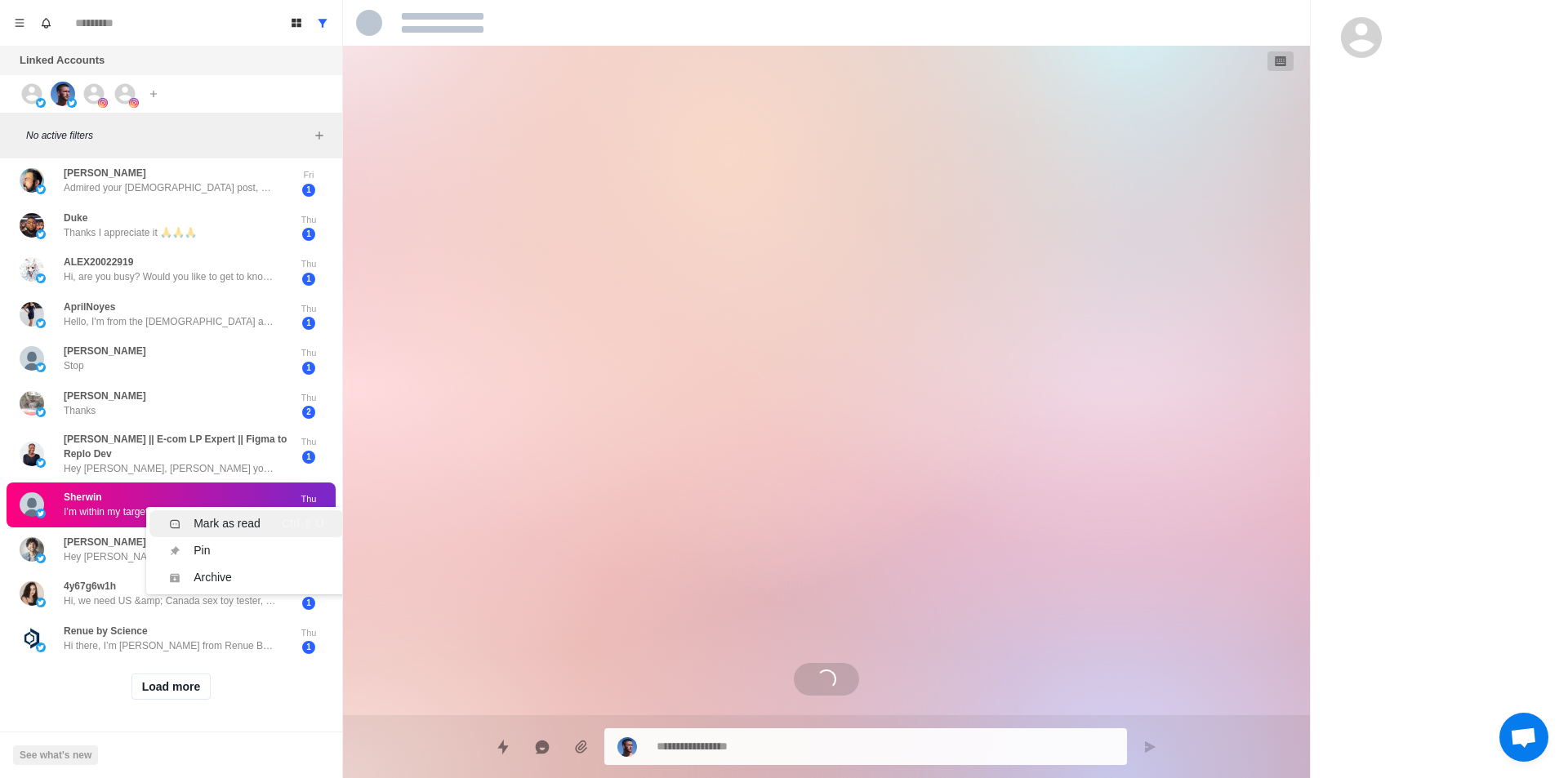
click at [240, 515] on div "Mark as read" at bounding box center [227, 524] width 67 height 17
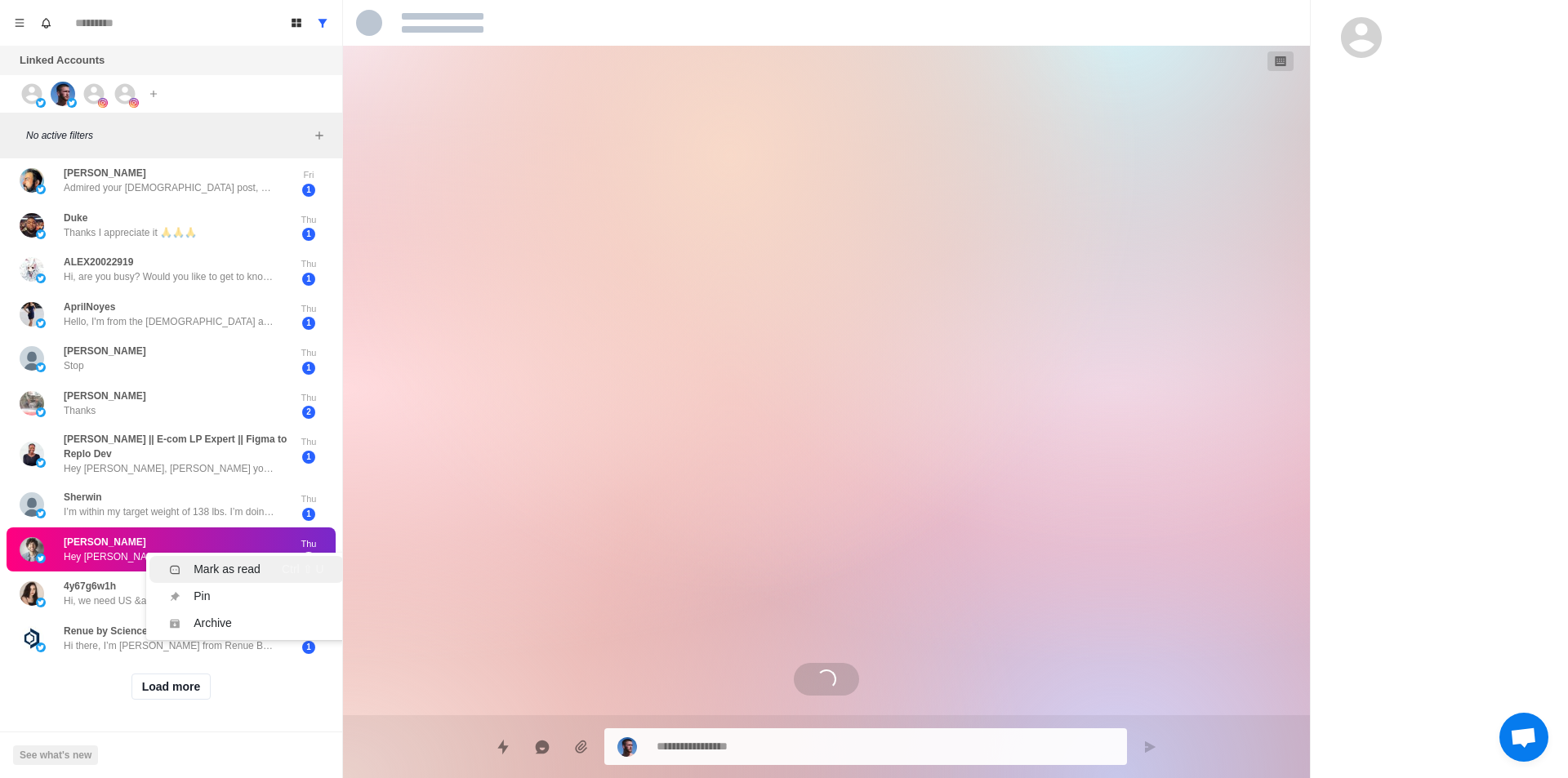
click at [234, 556] on li "Mark as read Ctrl ⇧ U" at bounding box center [246, 570] width 194 height 27
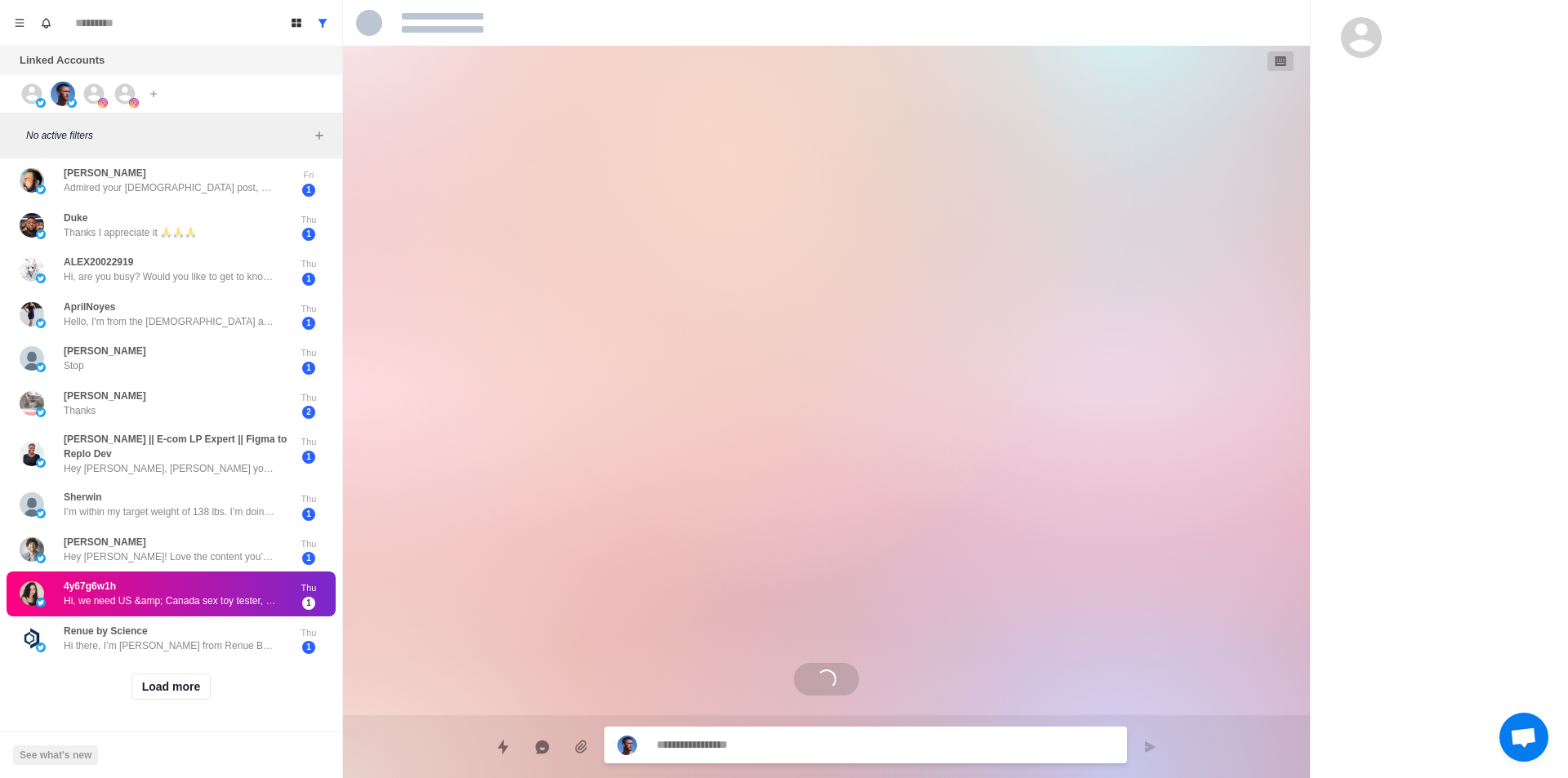
scroll to position [0, 0]
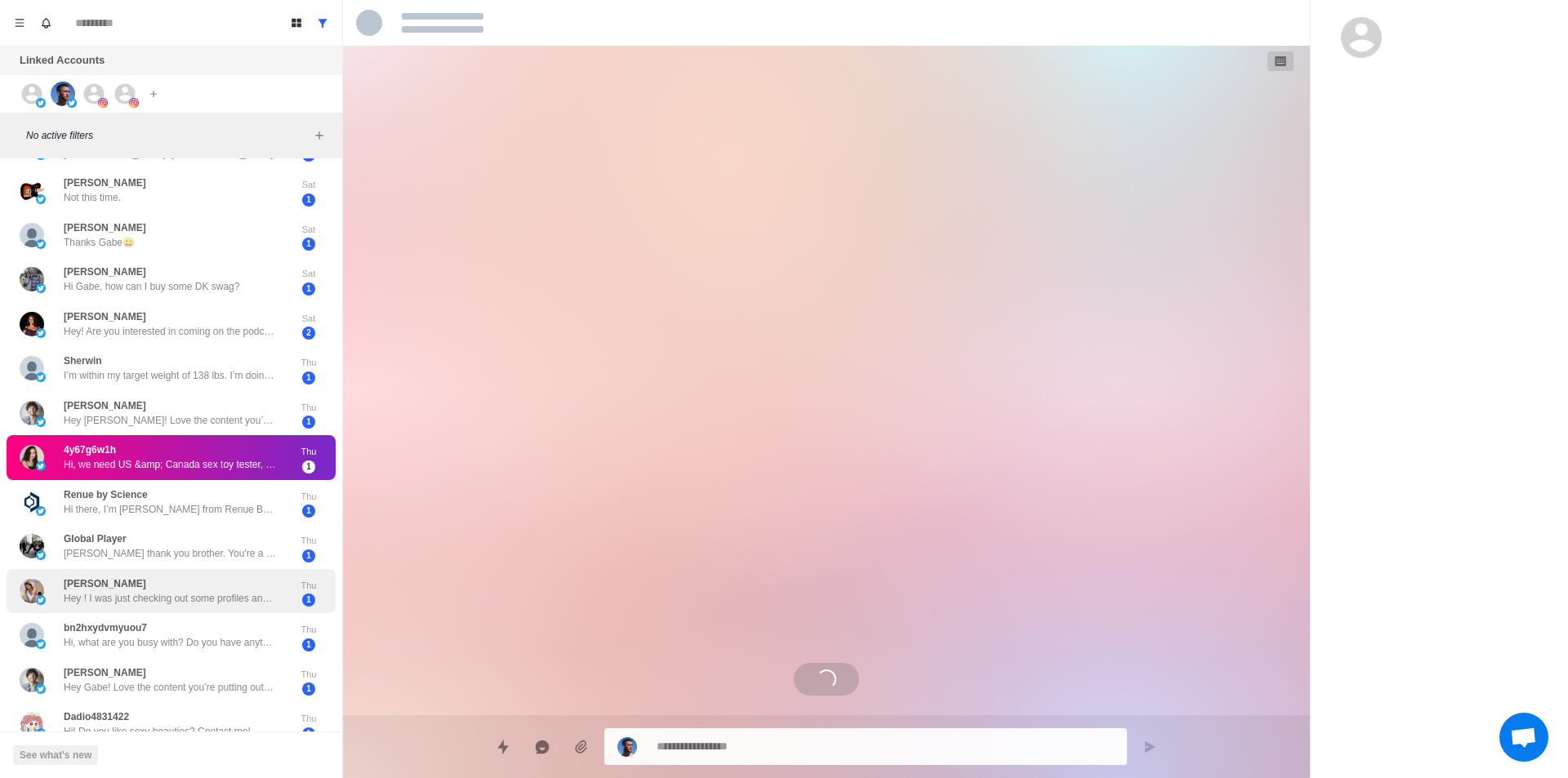
scroll to position [81, 0]
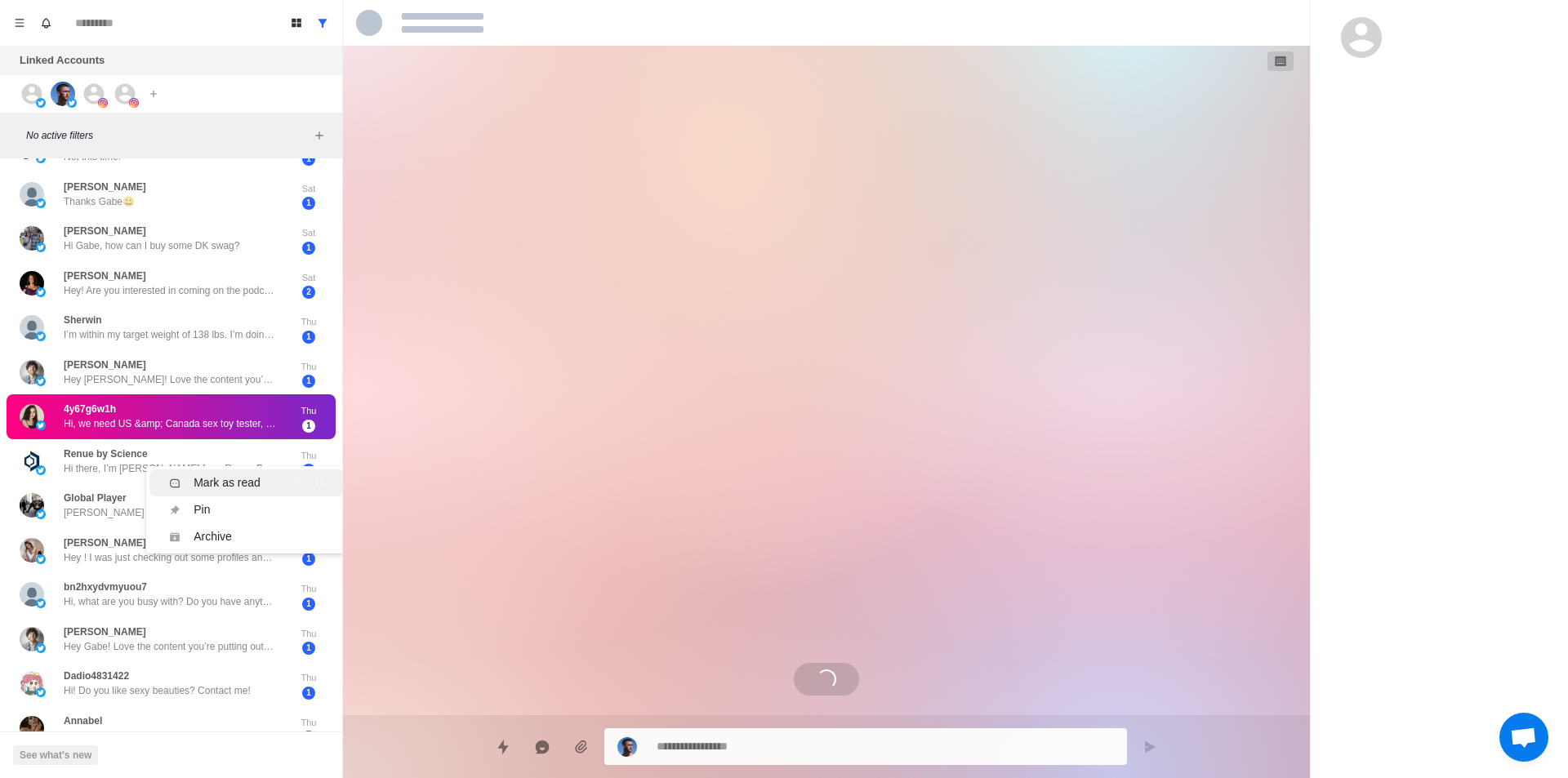
click at [256, 486] on div "Mark as read" at bounding box center [227, 483] width 67 height 17
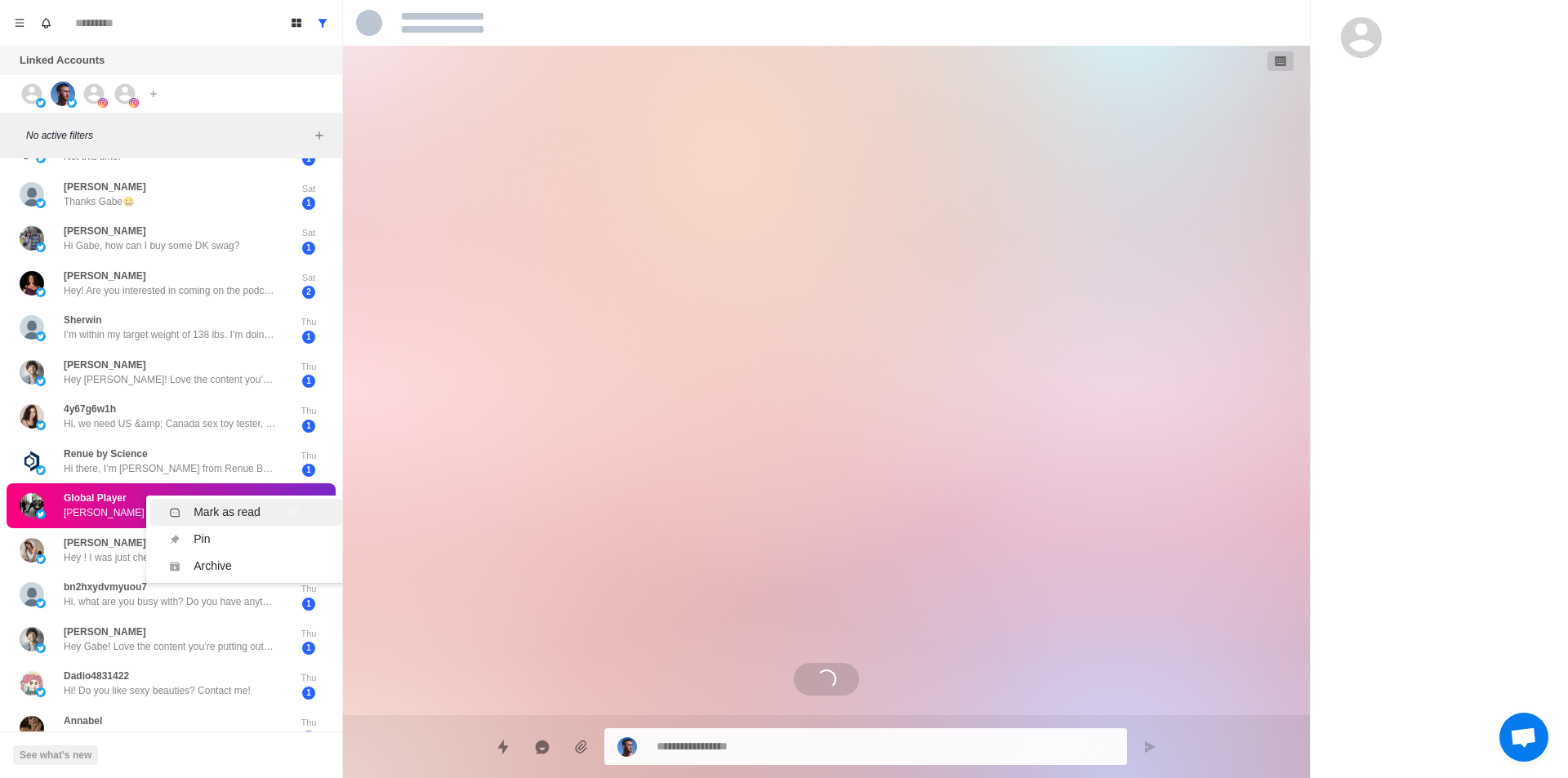
click at [260, 506] on div "Mark as read Ctrl ⇧ U" at bounding box center [246, 512] width 154 height 17
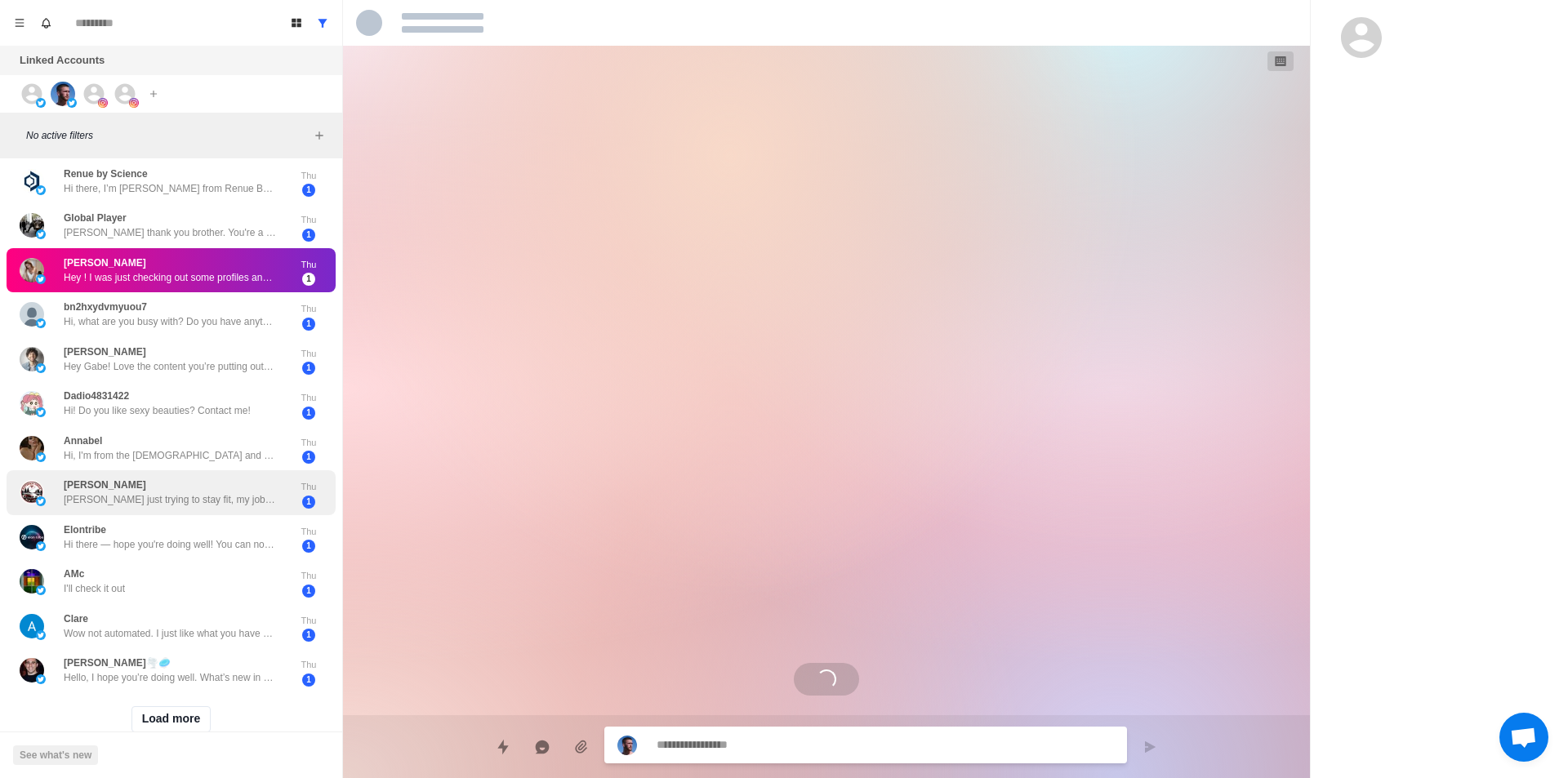
scroll to position [406, 0]
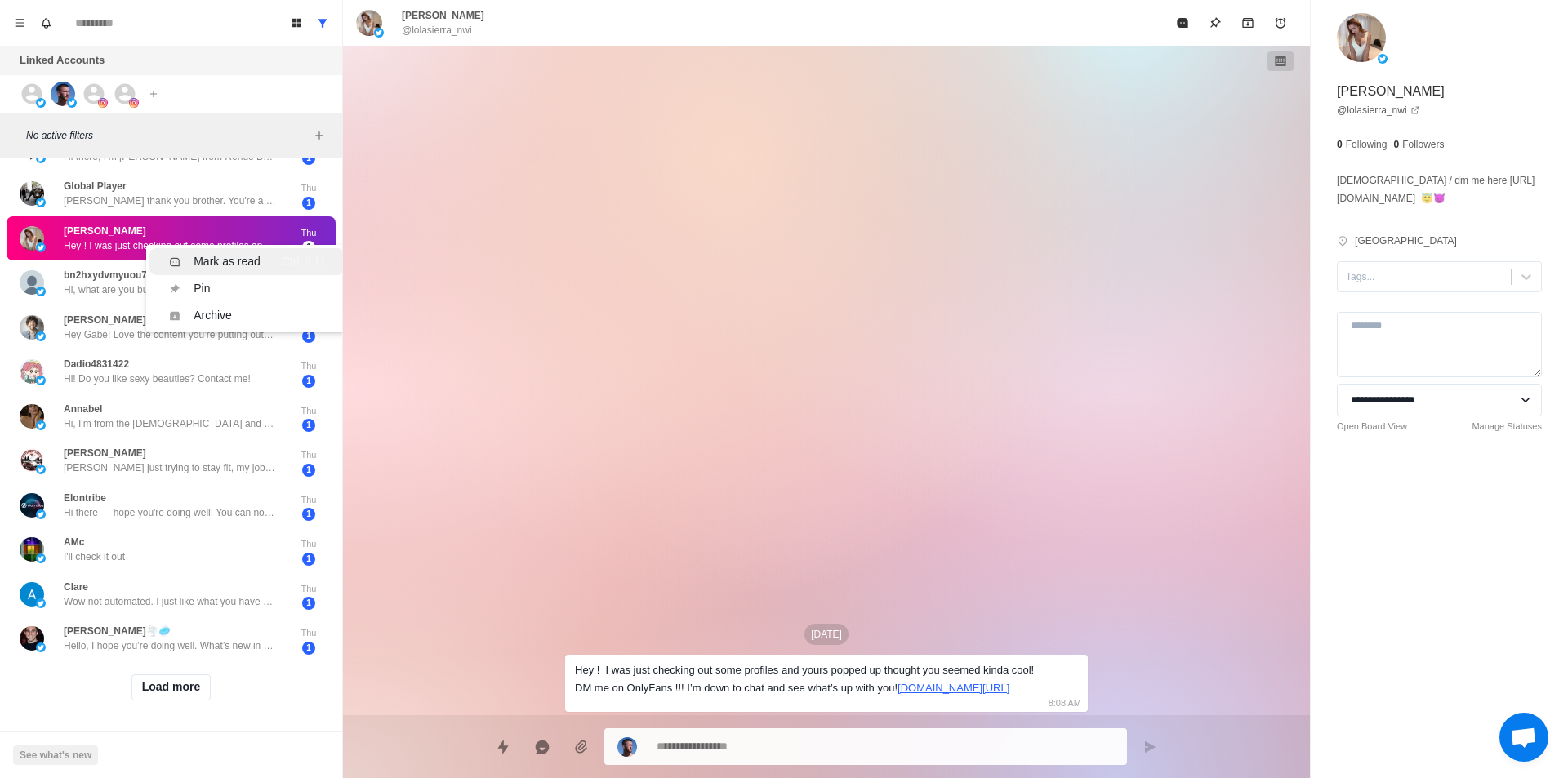
click at [275, 253] on div "Mark as read Ctrl ⇧ U" at bounding box center [246, 262] width 154 height 17
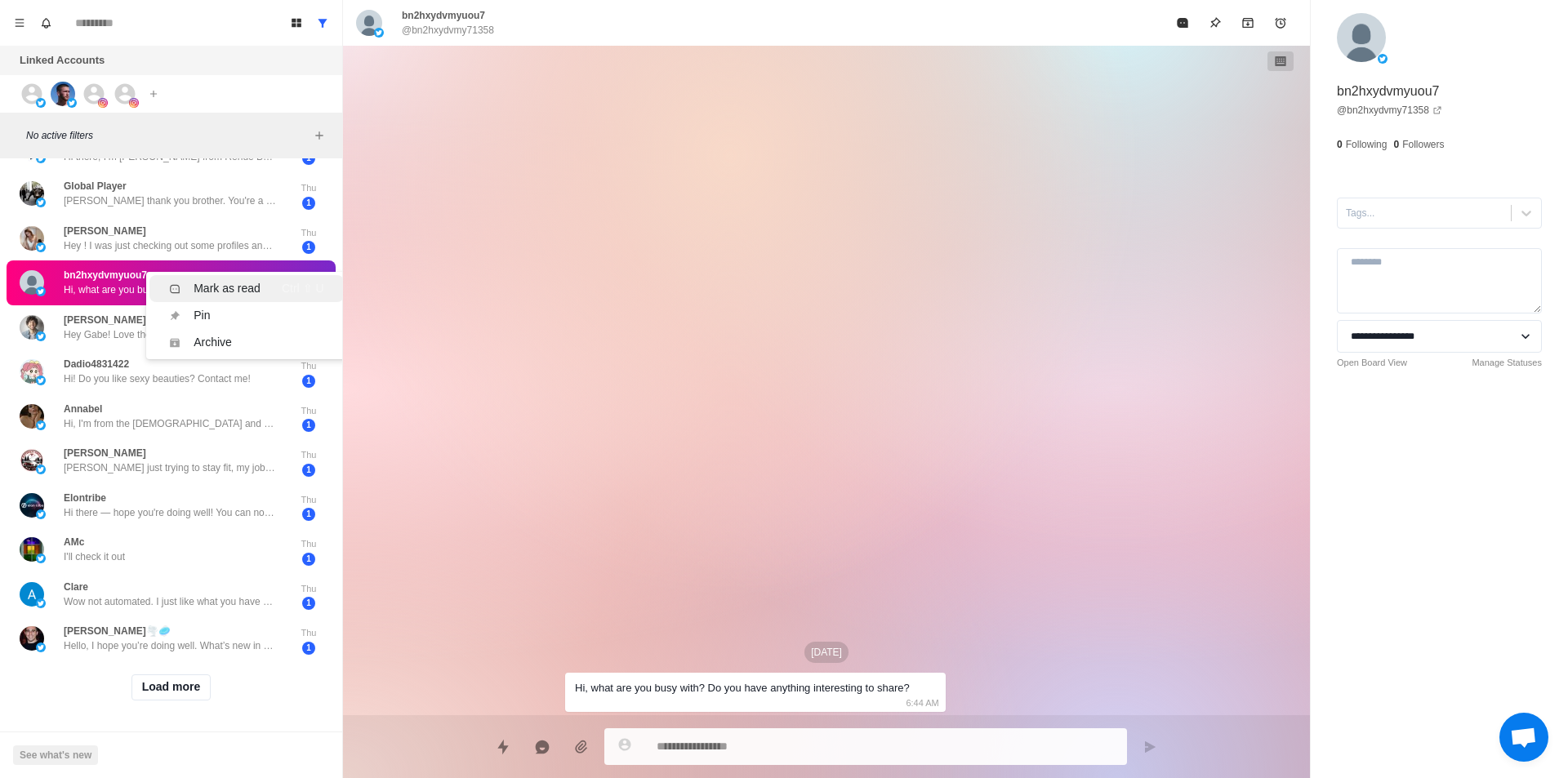
click at [270, 282] on div "Mark as read Ctrl ⇧ U" at bounding box center [246, 289] width 154 height 17
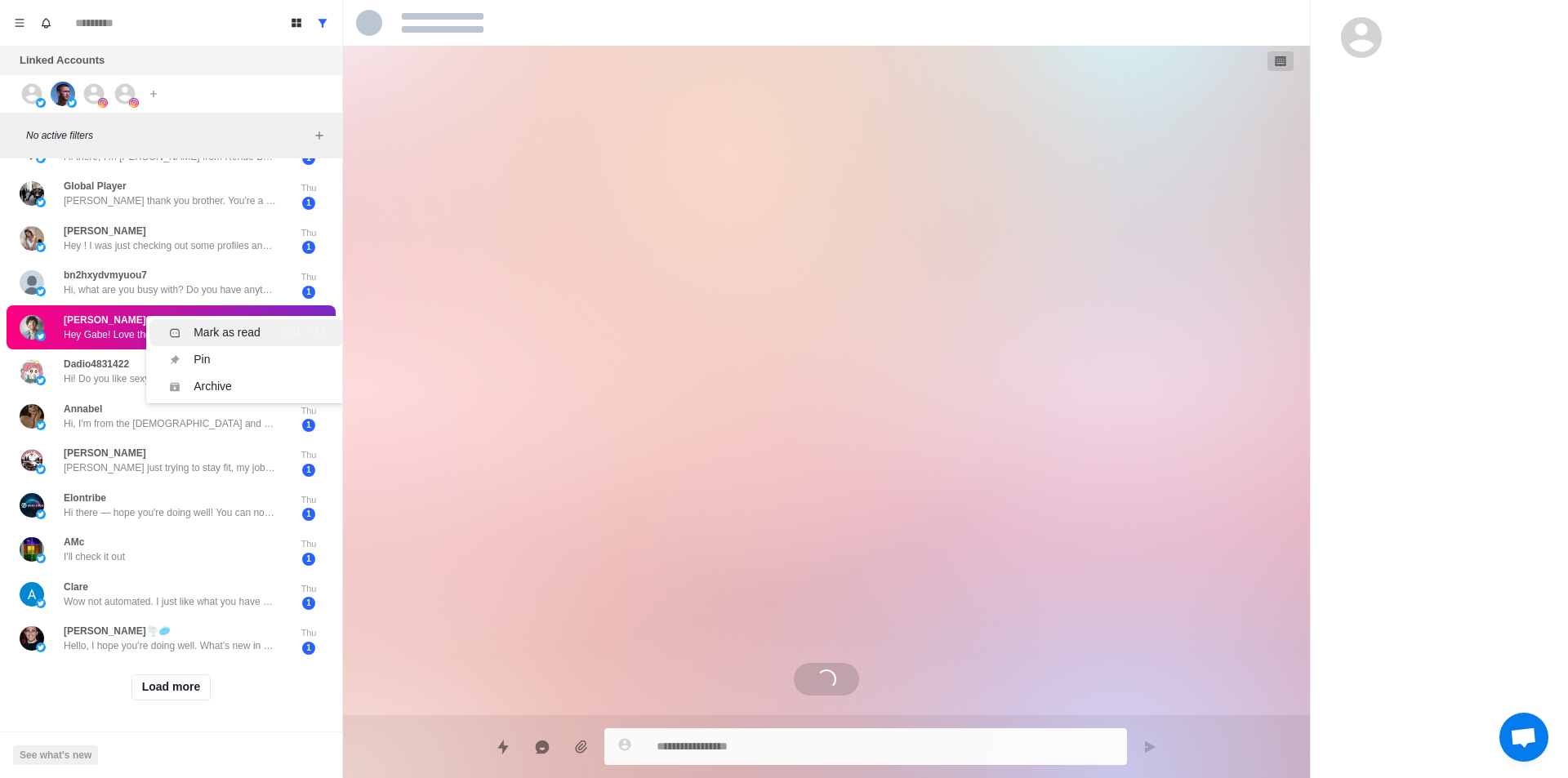
click at [264, 324] on div "Mark as read Ctrl ⇧ U" at bounding box center [246, 332] width 154 height 17
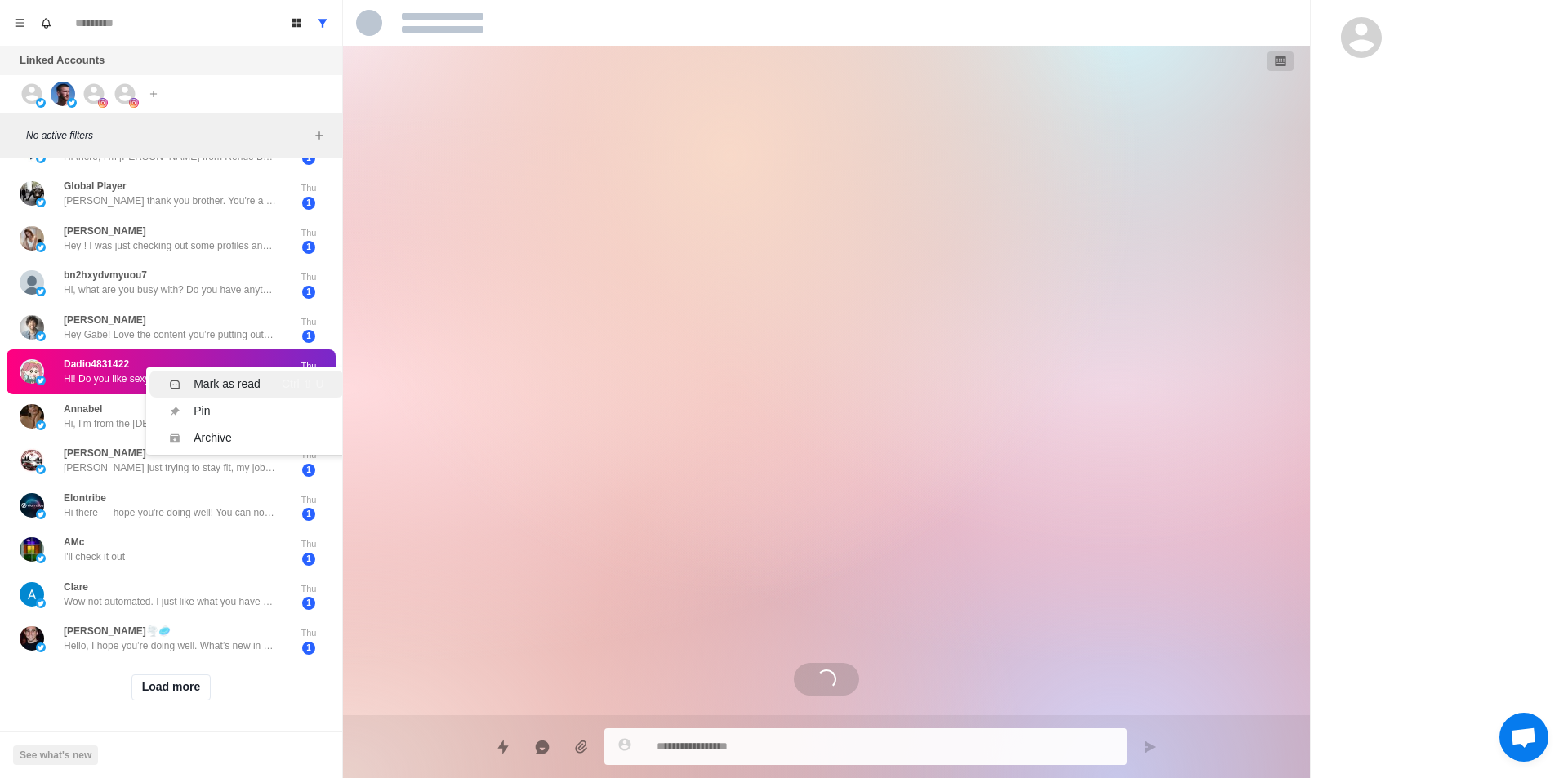
click at [255, 371] on li "Mark as read Ctrl ⇧ U" at bounding box center [246, 384] width 194 height 27
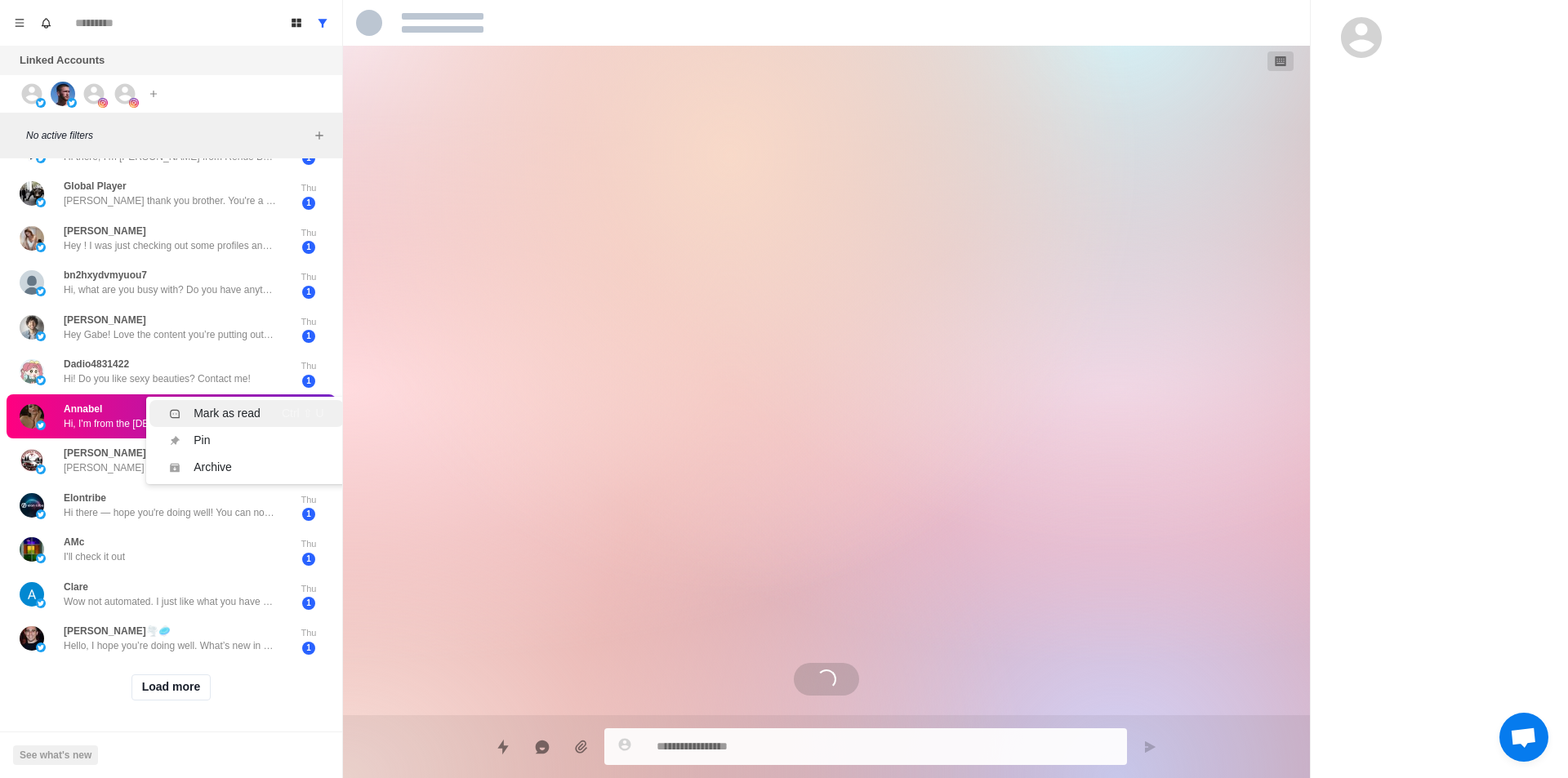
click at [268, 405] on div "Mark as read Ctrl ⇧ U" at bounding box center [246, 414] width 154 height 17
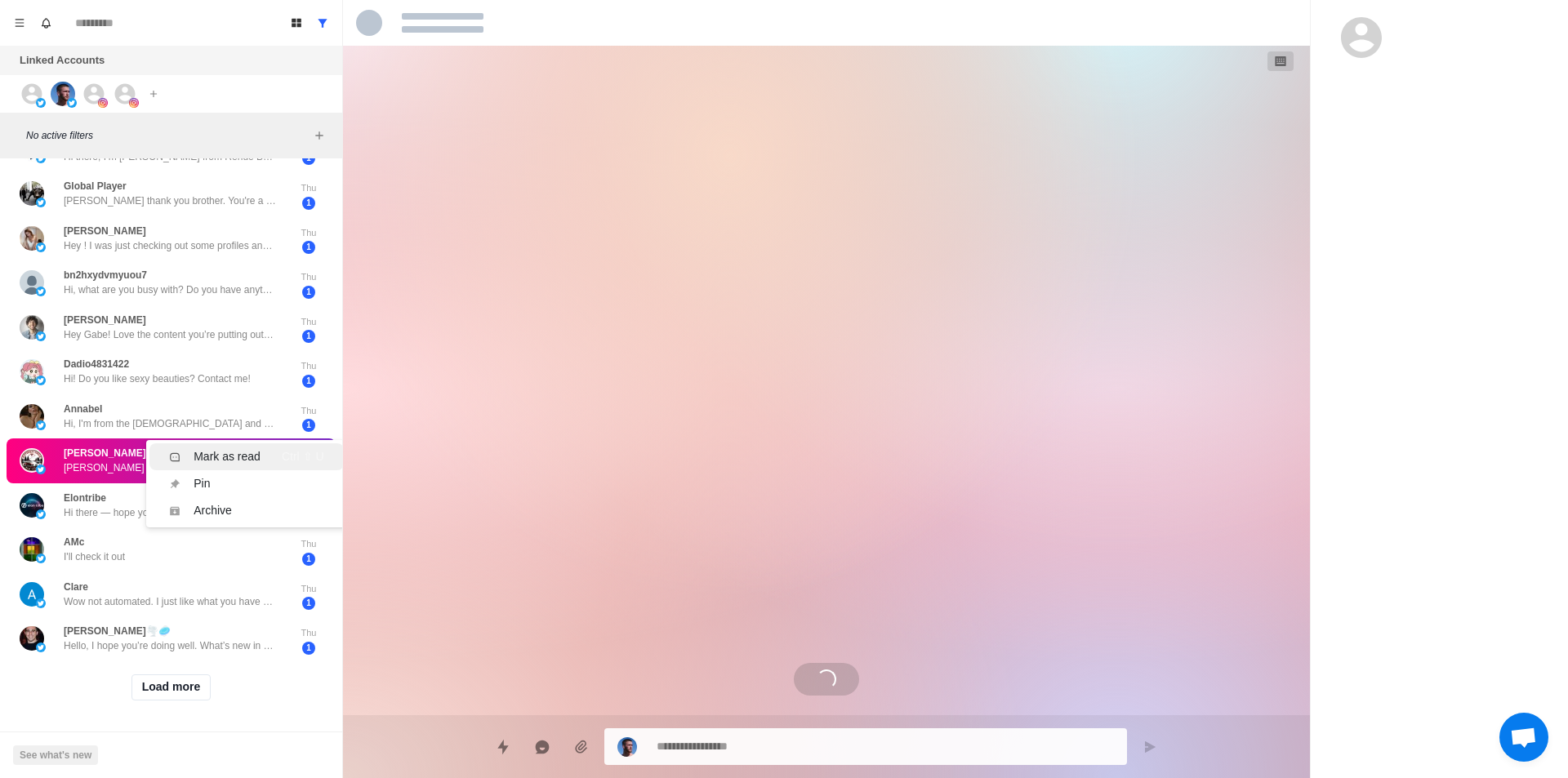
click at [253, 448] on div "Mark as read" at bounding box center [227, 457] width 67 height 17
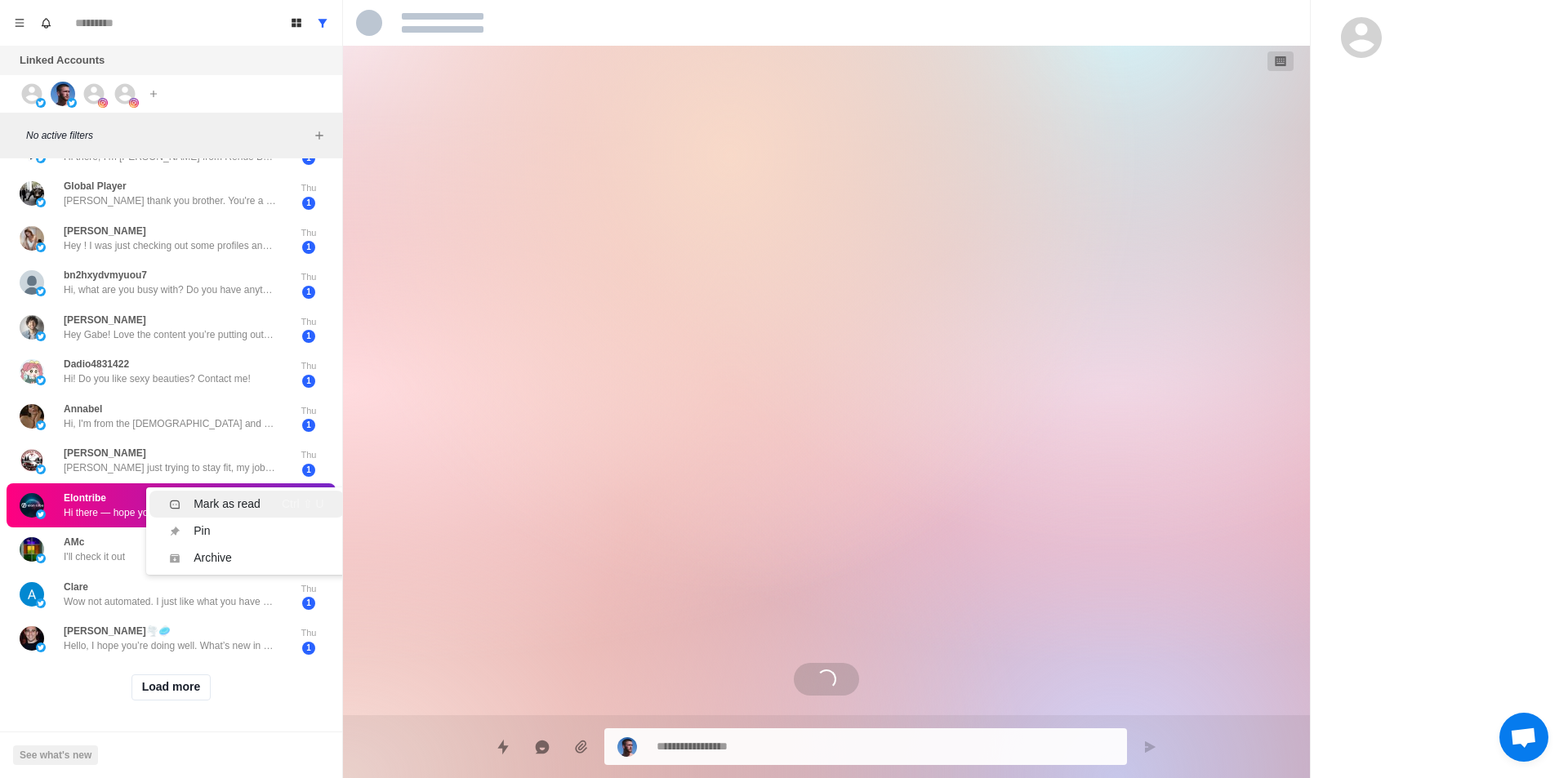
click at [243, 496] on div "Mark as read" at bounding box center [227, 504] width 67 height 17
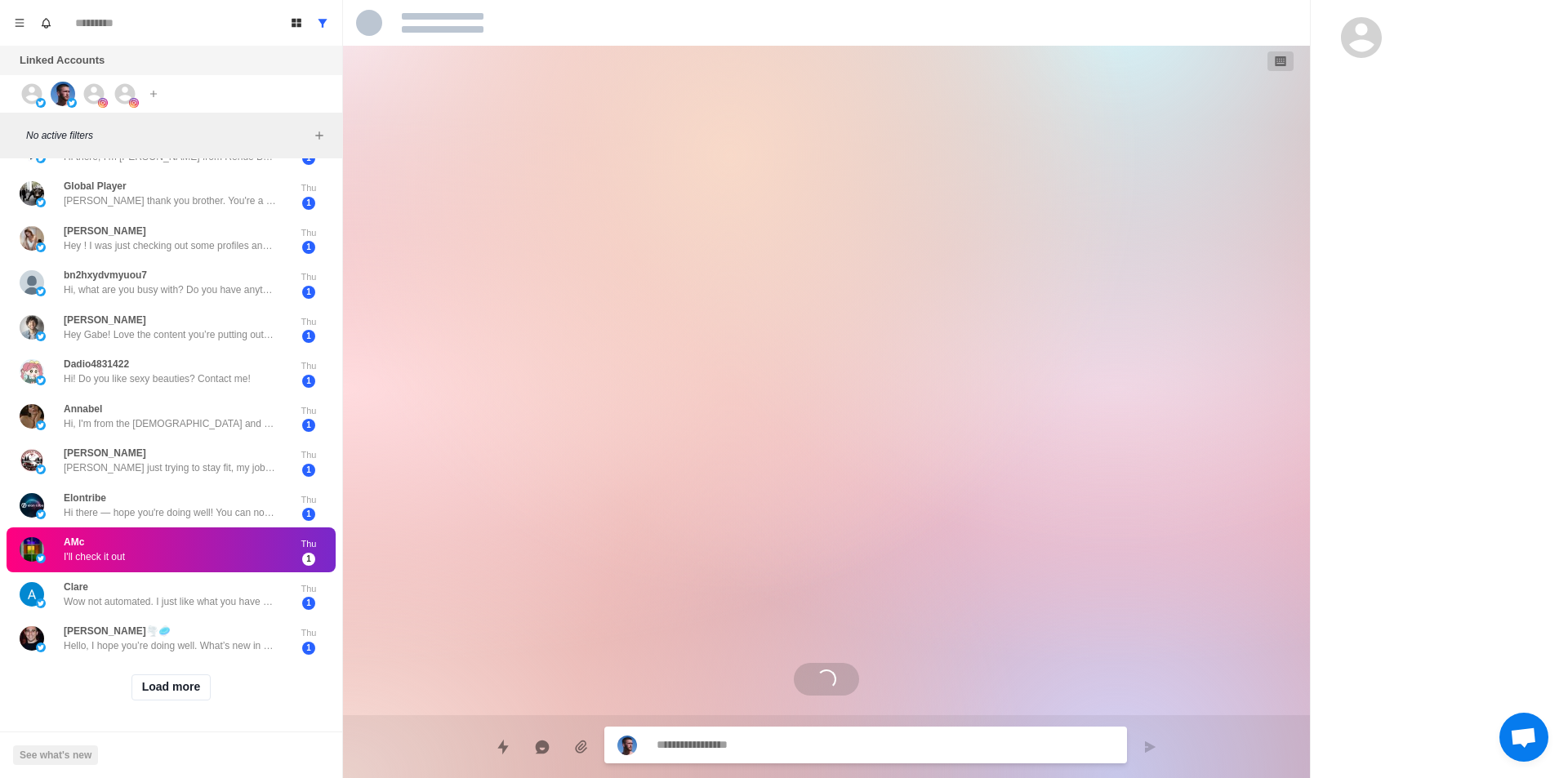
scroll to position [0, 0]
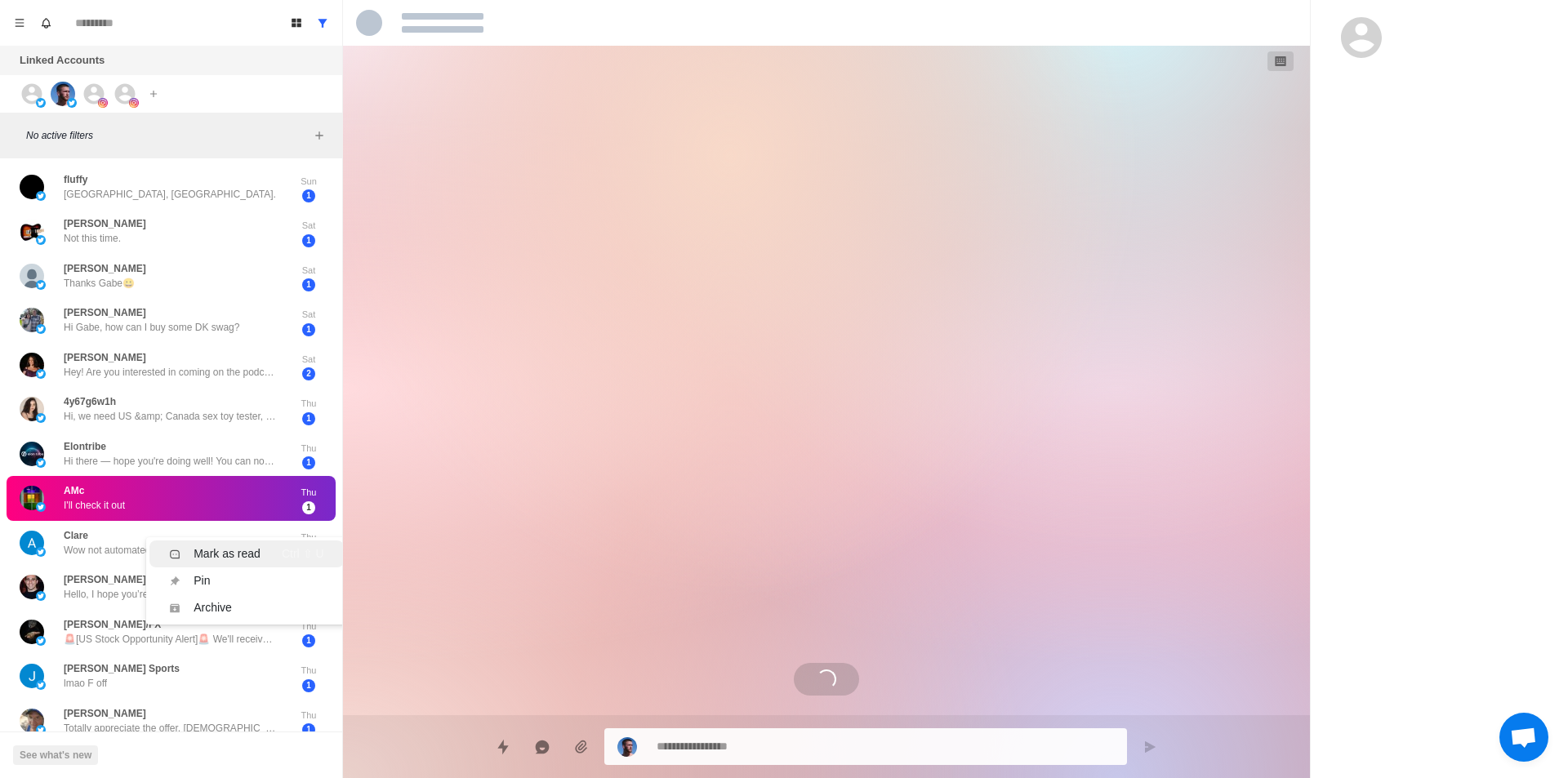
click at [244, 556] on div "Mark as read" at bounding box center [227, 554] width 67 height 17
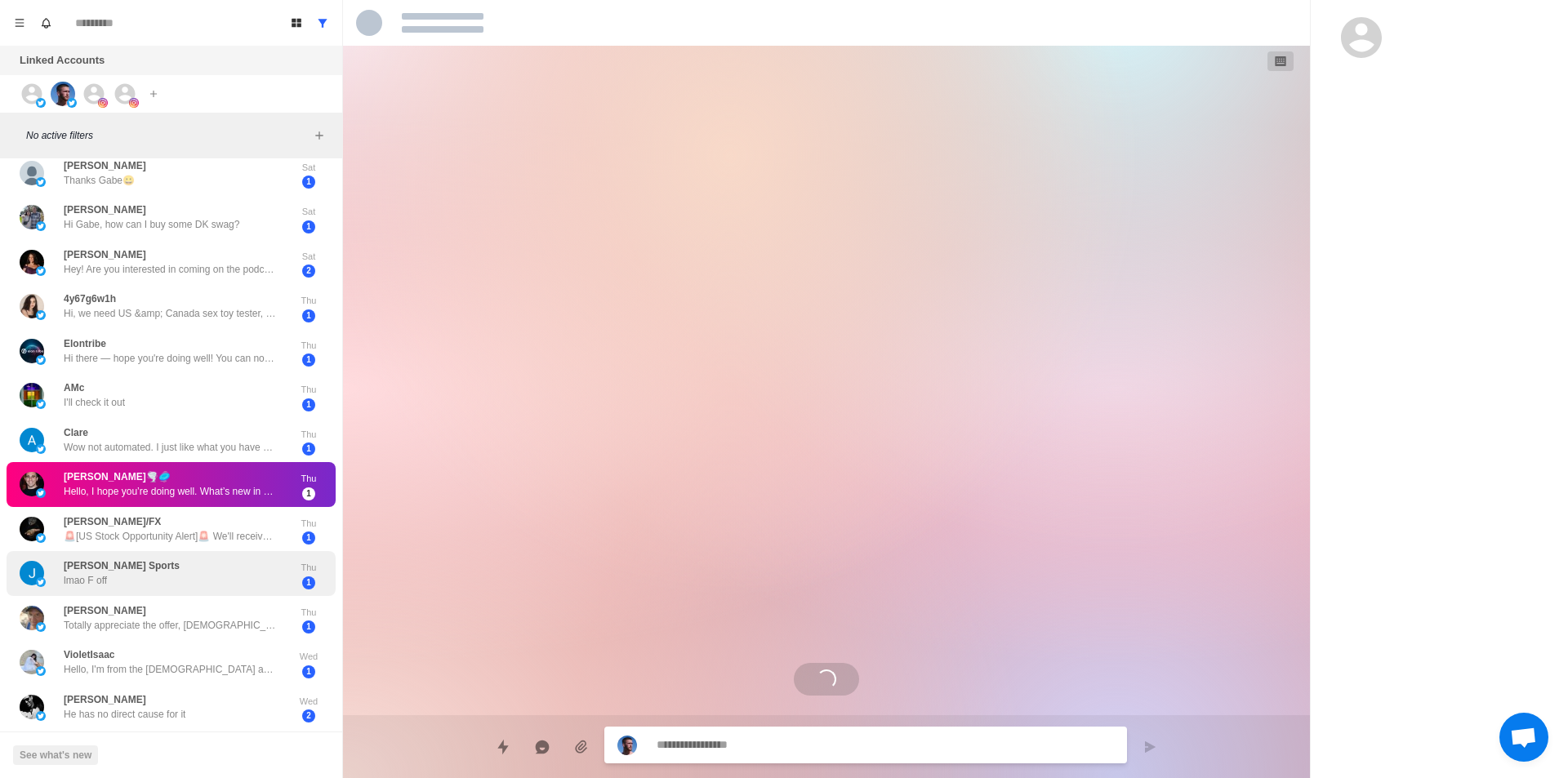
scroll to position [326, 0]
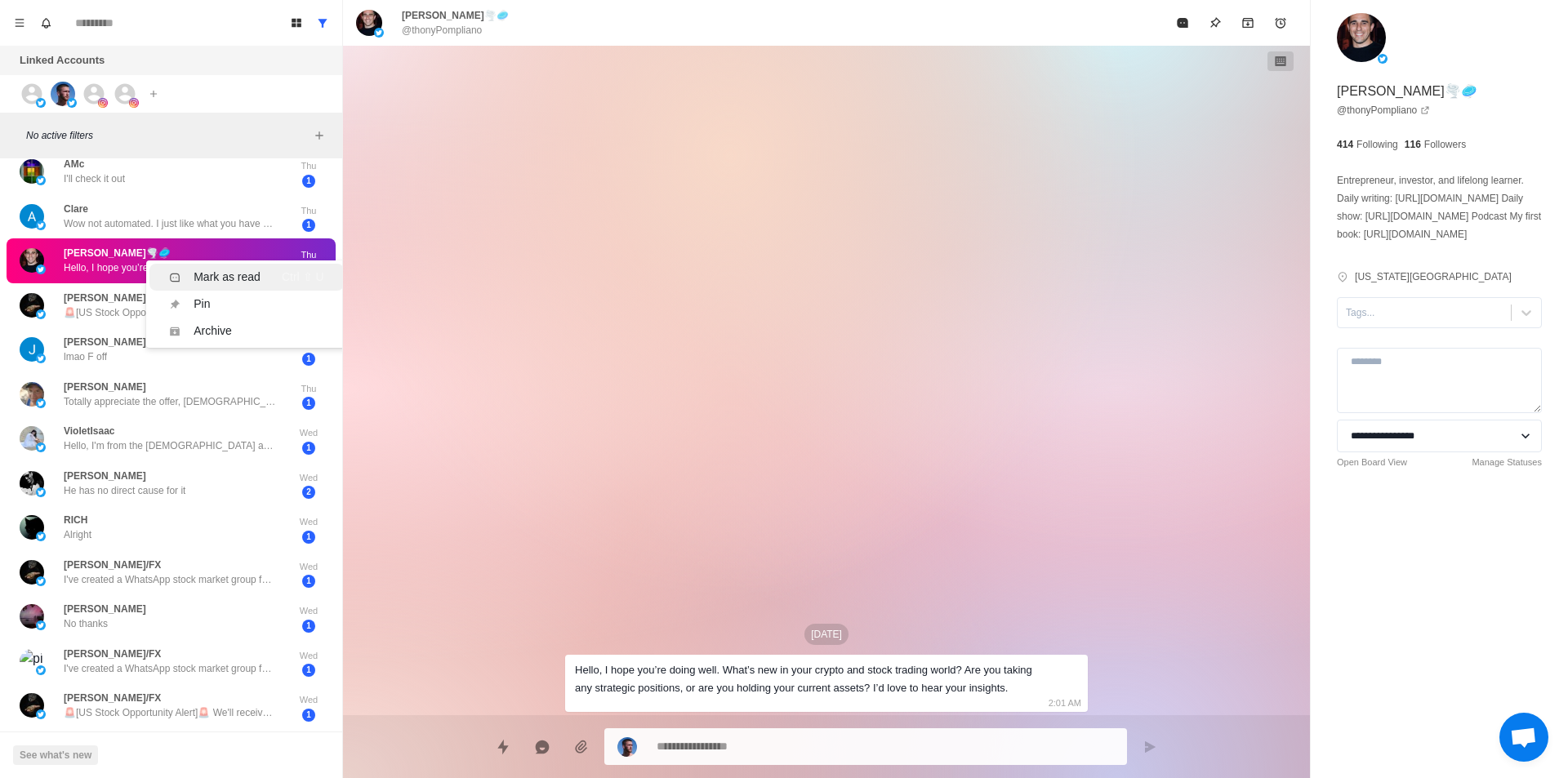
click at [250, 280] on div "Mark as read" at bounding box center [227, 277] width 67 height 17
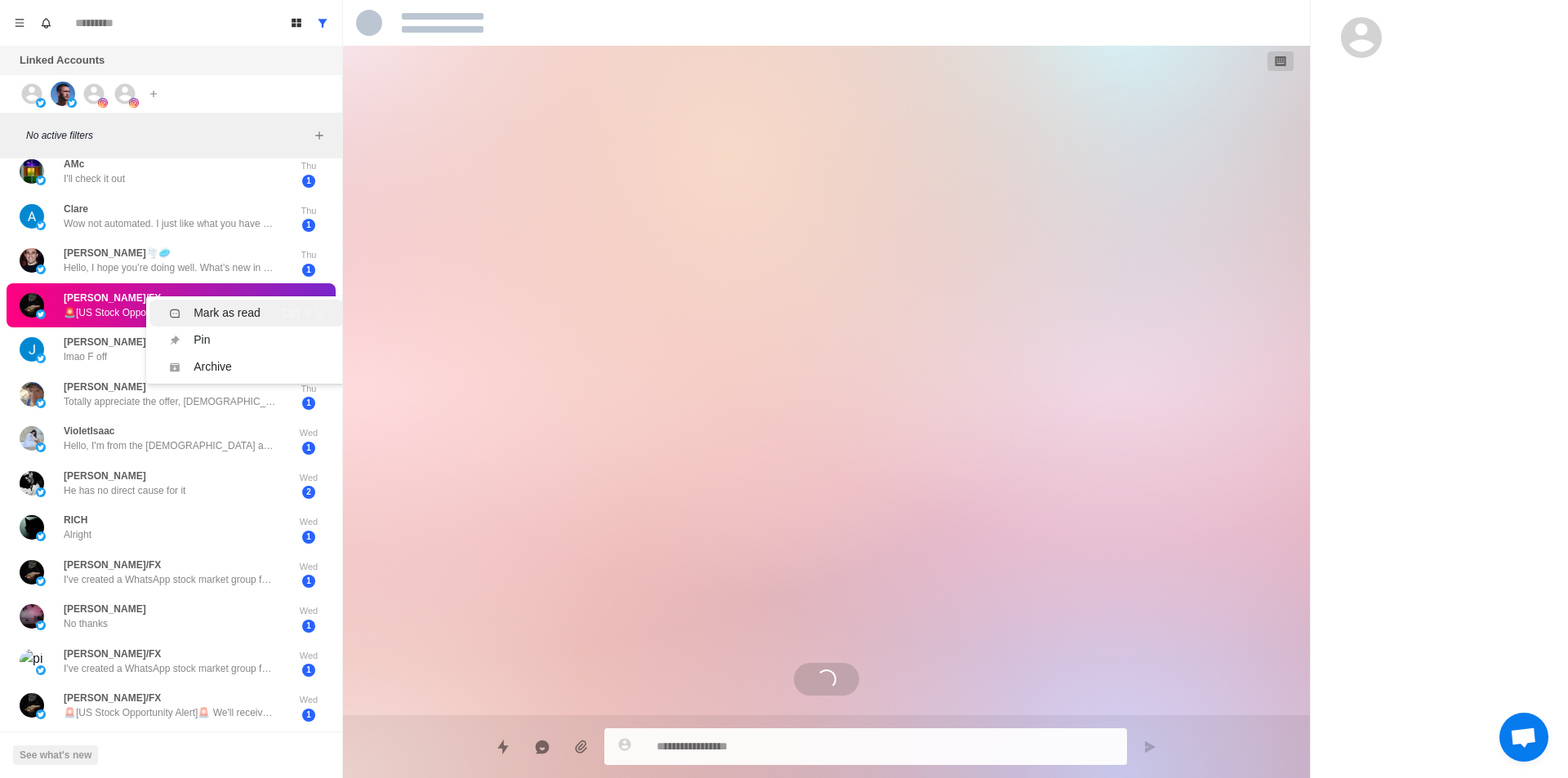
click at [267, 311] on div "Mark as read Ctrl ⇧ U" at bounding box center [246, 313] width 154 height 17
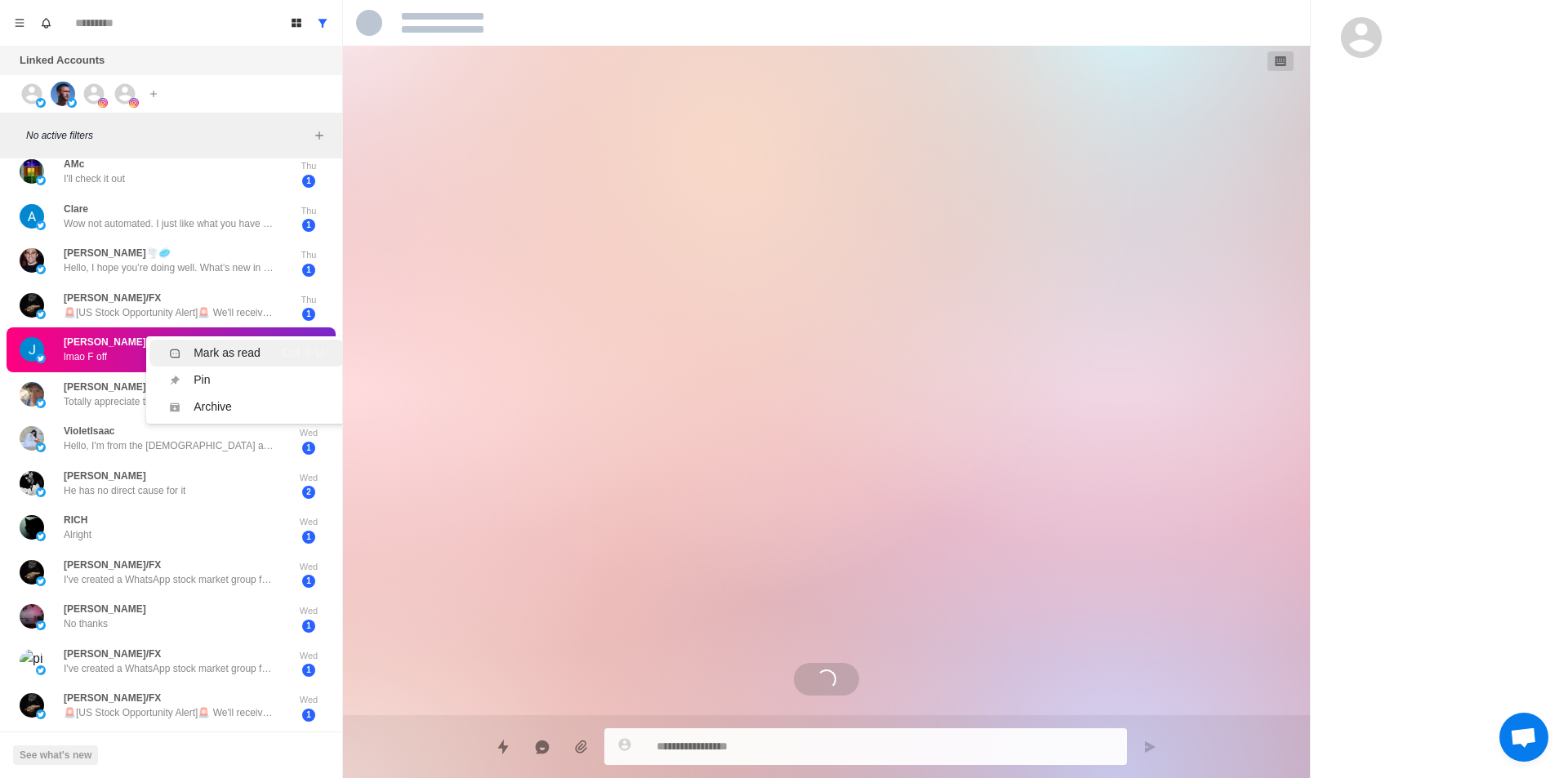
click at [215, 358] on div "Mark as read" at bounding box center [227, 353] width 67 height 17
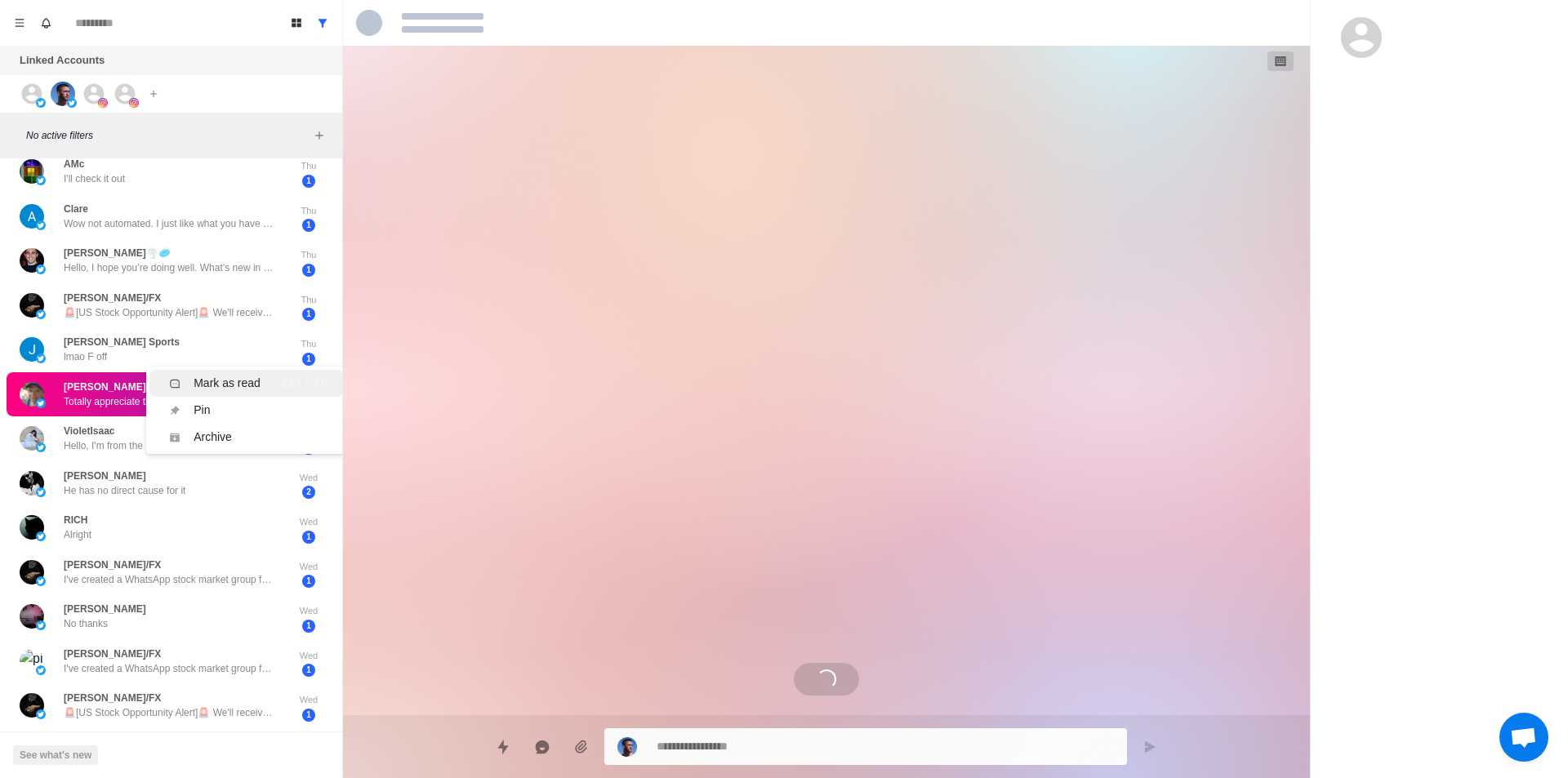
click at [240, 380] on div "Mark as read" at bounding box center [227, 384] width 67 height 17
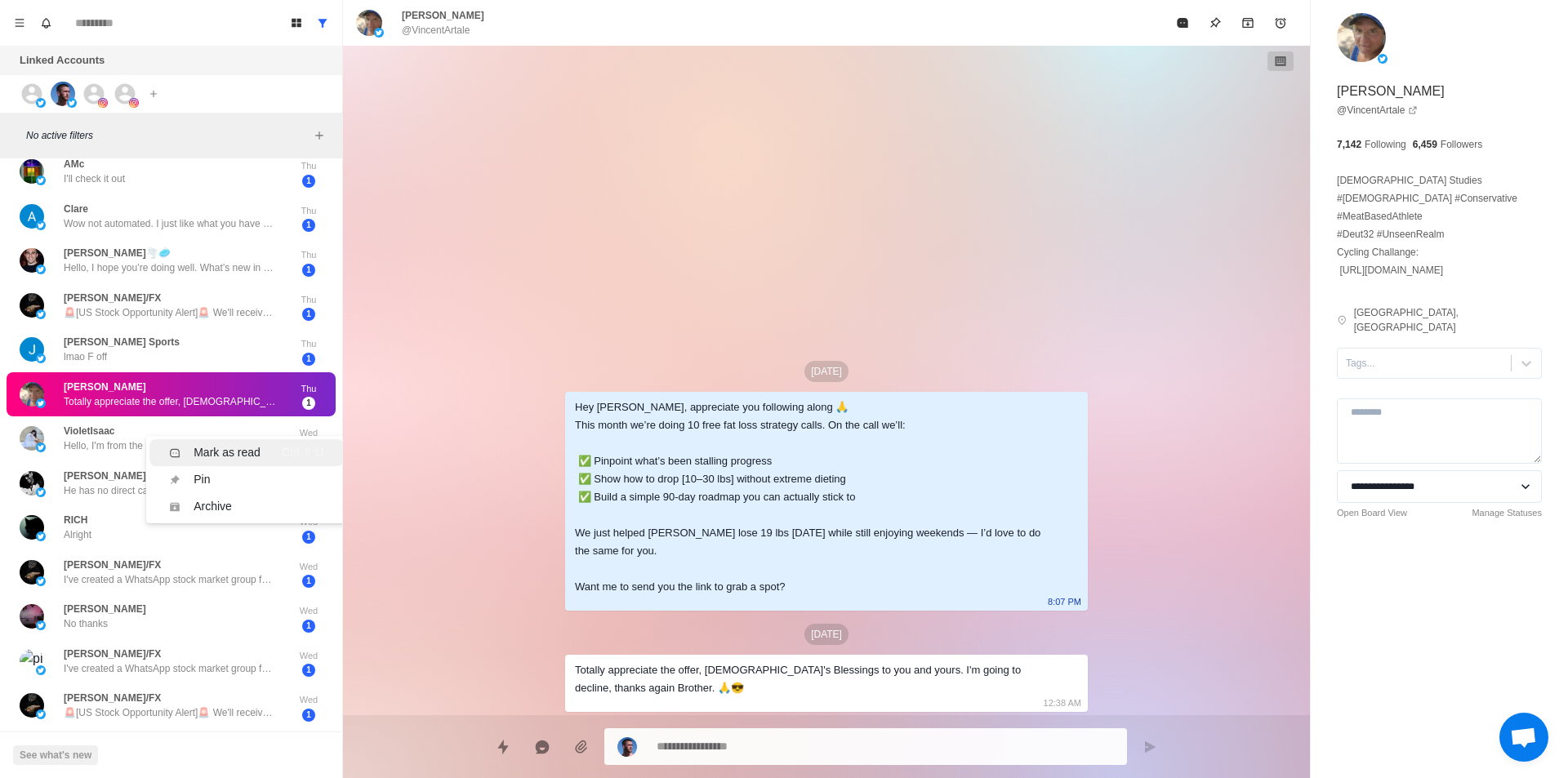
click at [248, 449] on div "Mark as read" at bounding box center [227, 452] width 67 height 17
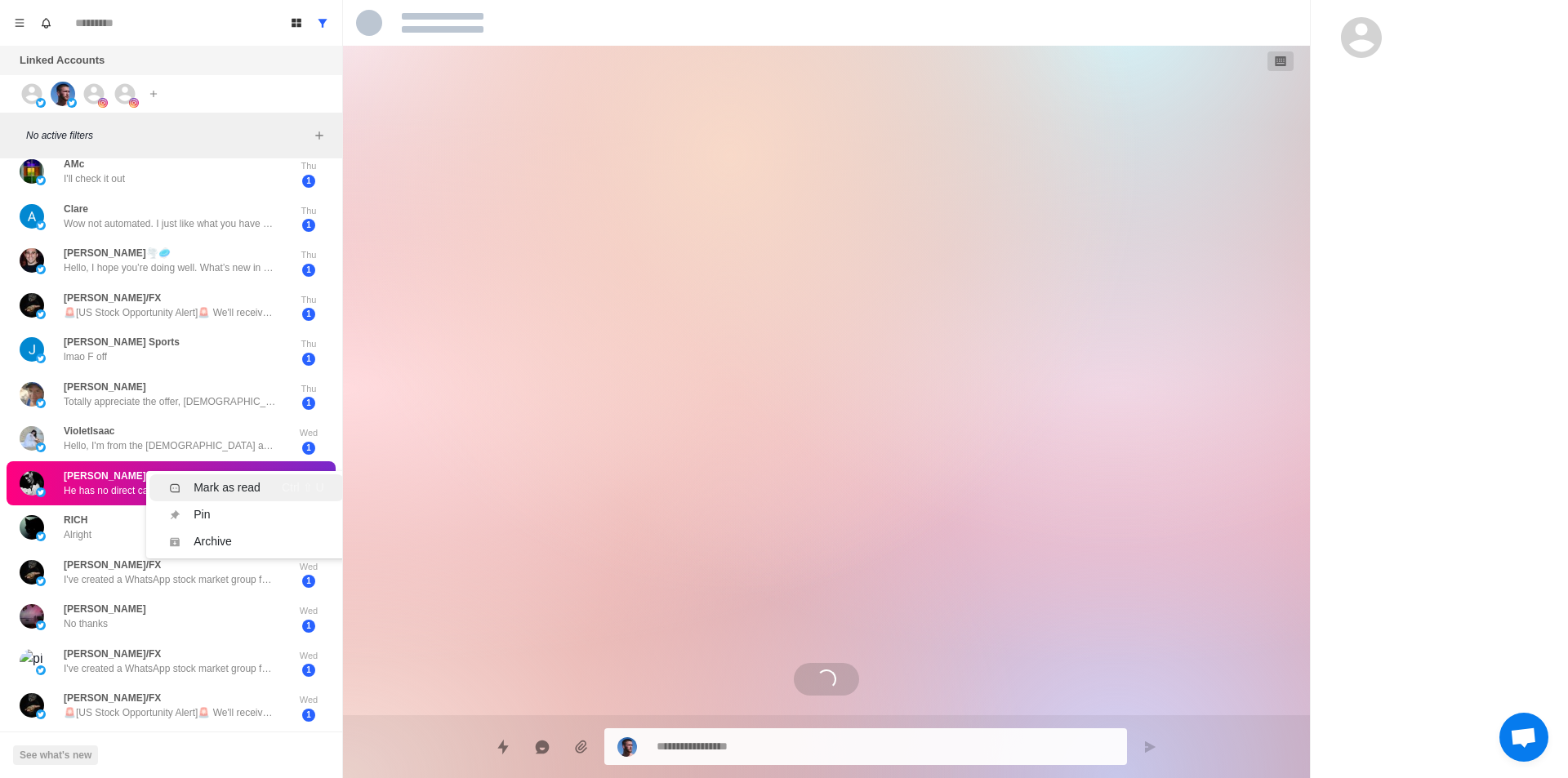
click at [243, 483] on div "Mark as read" at bounding box center [227, 488] width 67 height 17
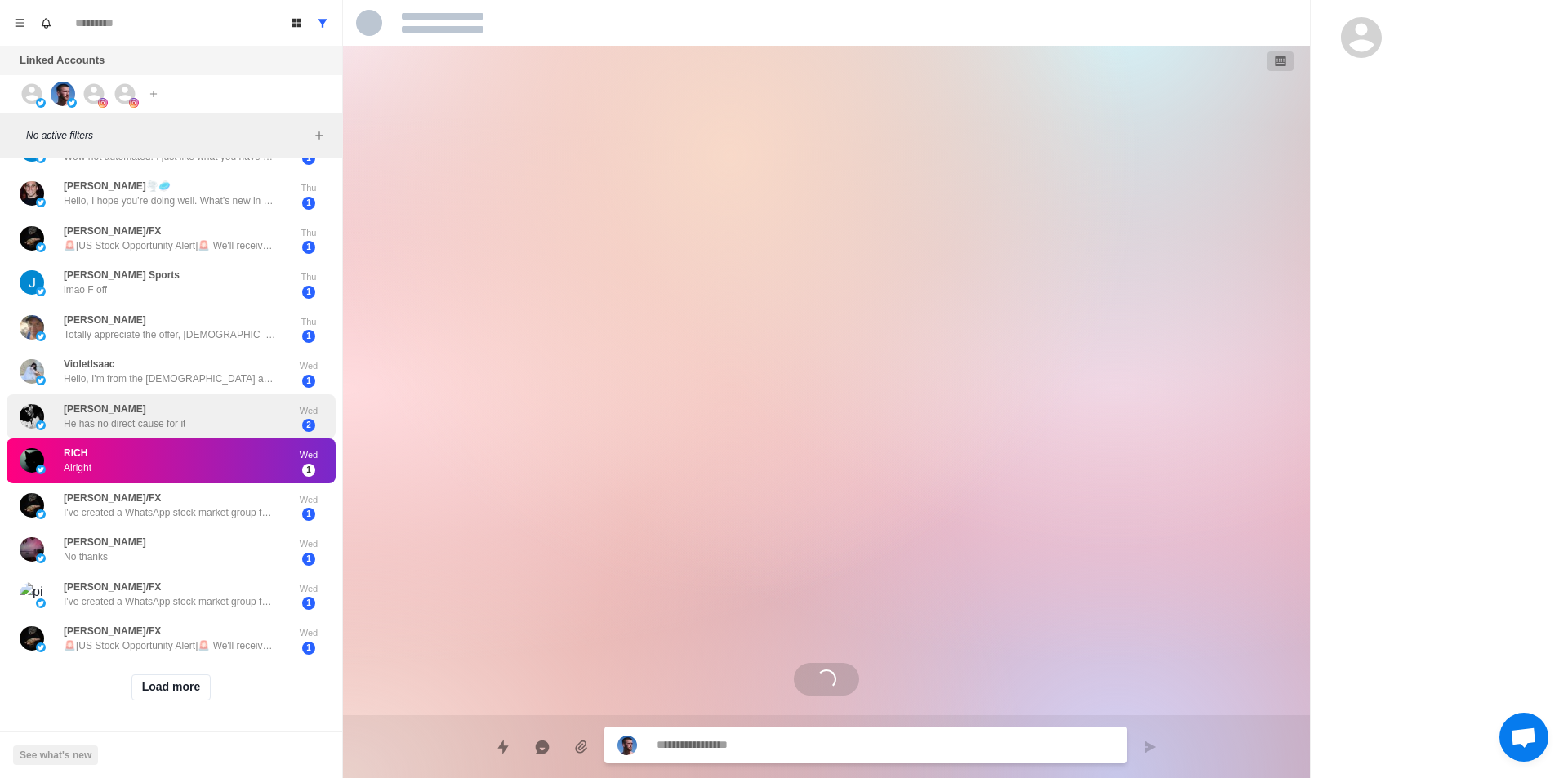
scroll to position [406, 0]
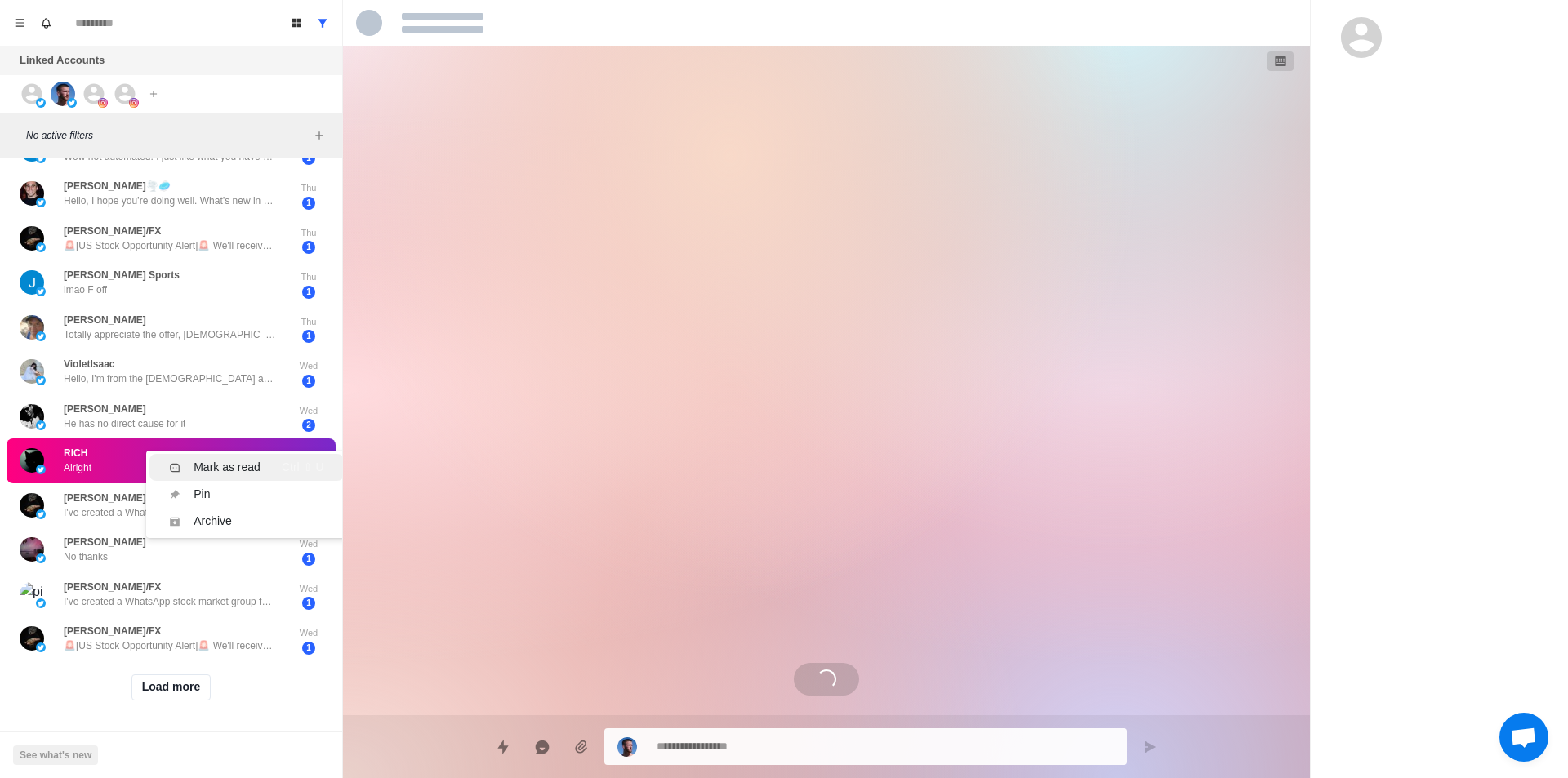
click at [232, 459] on div "Mark as read" at bounding box center [227, 467] width 67 height 17
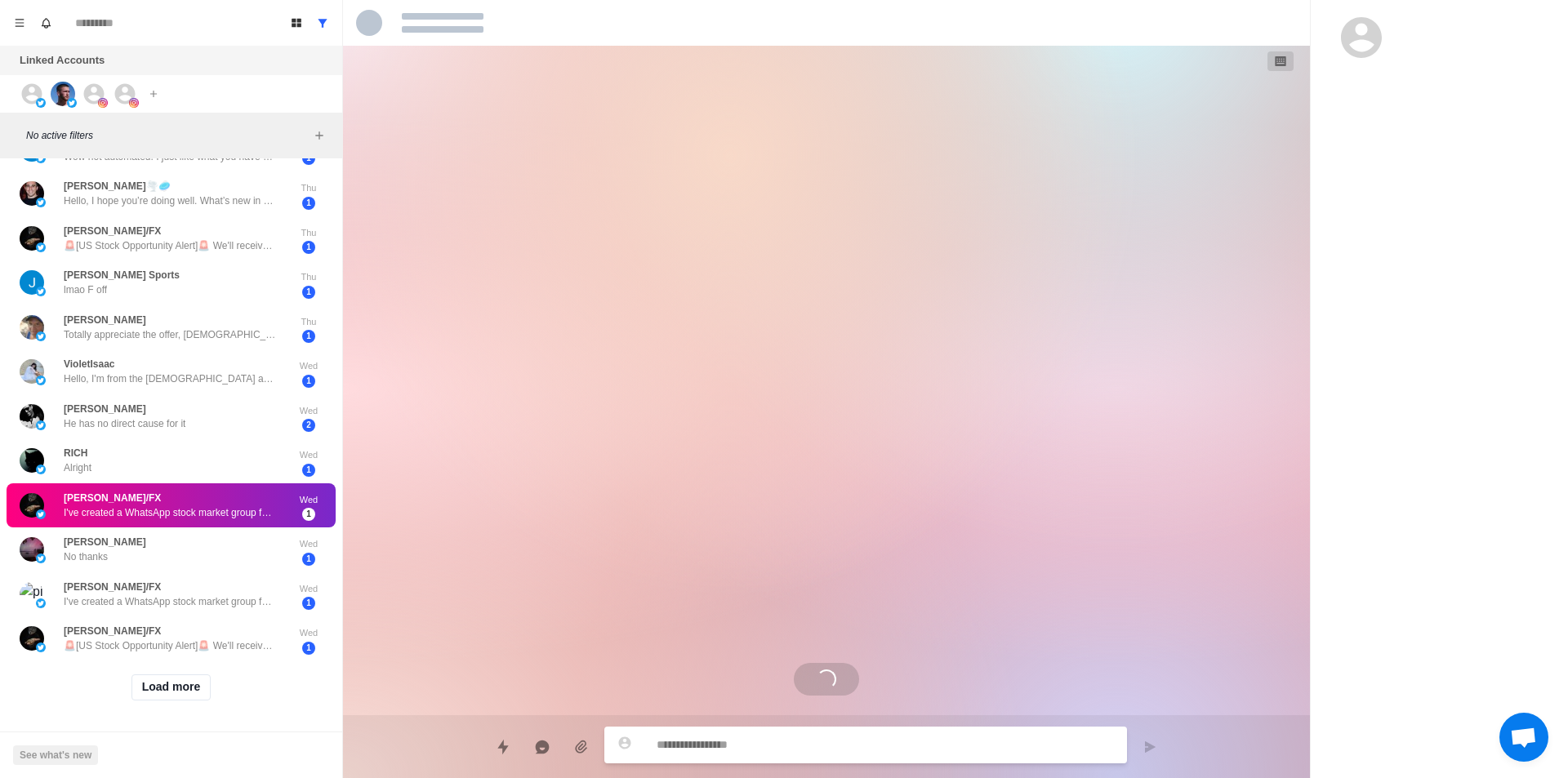
drag, startPoint x: 199, startPoint y: 501, endPoint x: 205, endPoint y: 508, distance: 9.2
click at [221, 525] on div "Mark as read" at bounding box center [227, 531] width 67 height 17
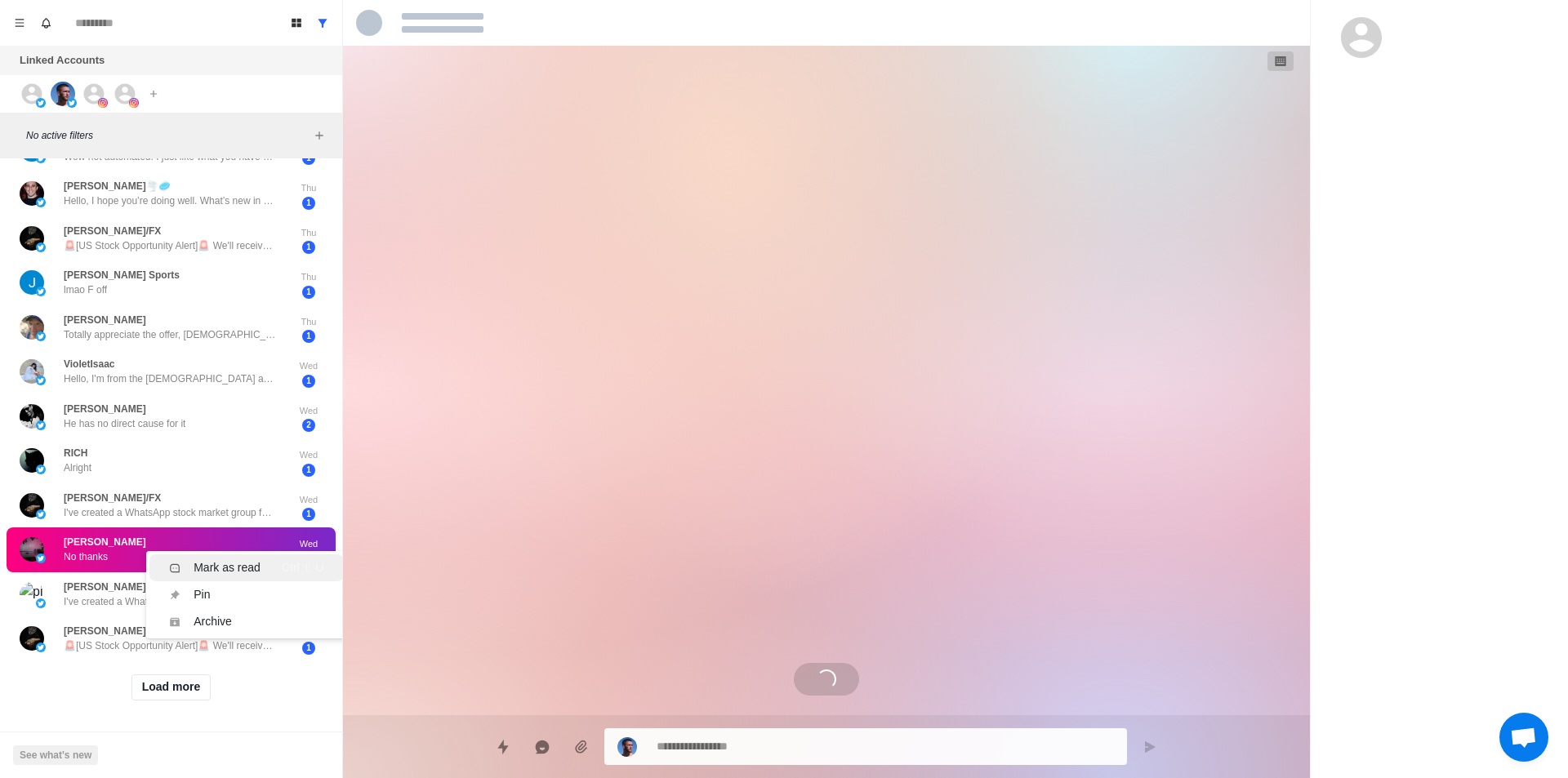
click at [232, 548] on div "fluffy [GEOGRAPHIC_DATA], [GEOGRAPHIC_DATA]. Sun 1 [PERSON_NAME] Not this time.…" at bounding box center [171, 275] width 342 height 1008
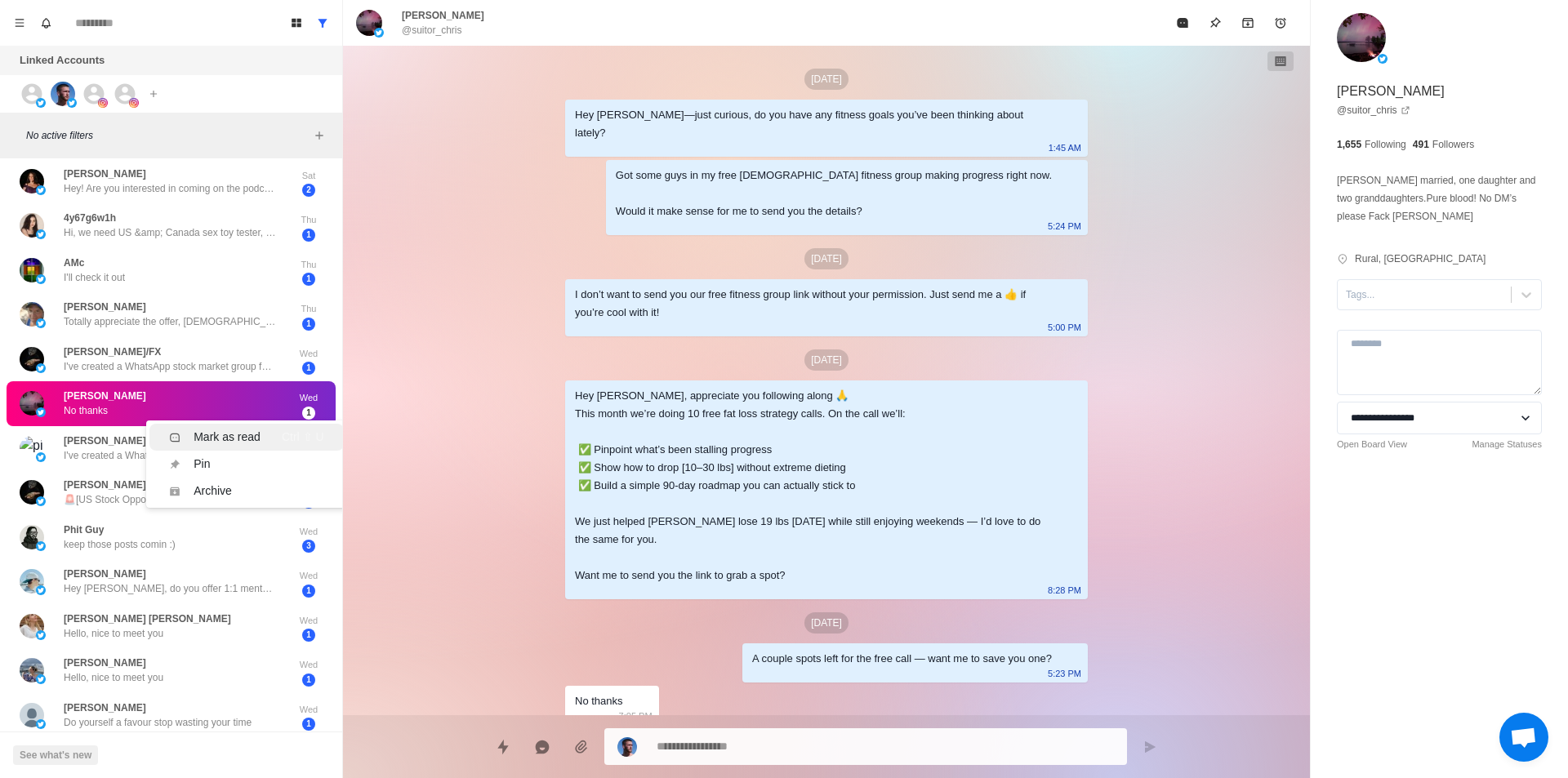
click at [229, 436] on div "Mark as read" at bounding box center [227, 437] width 67 height 17
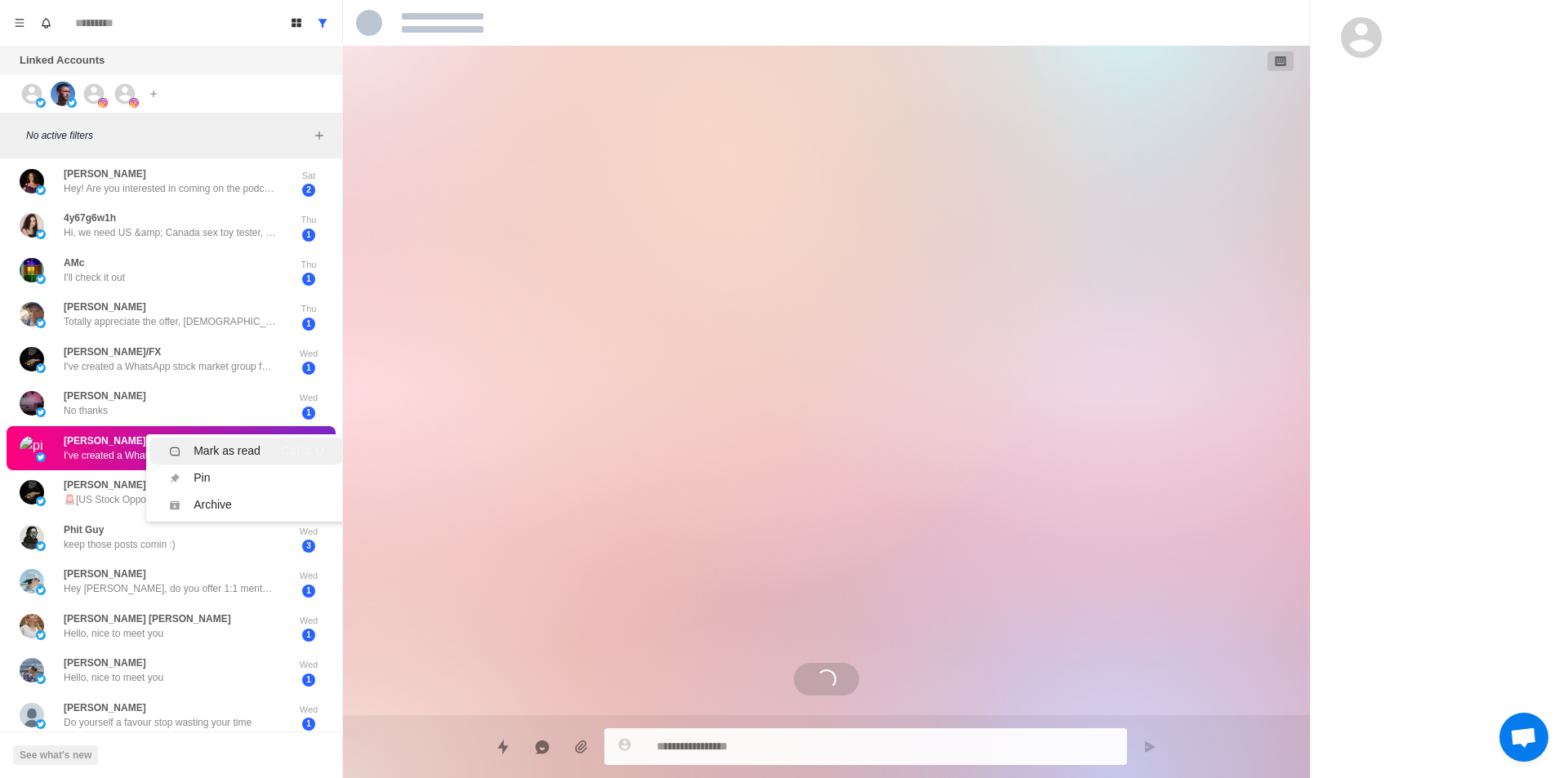
click at [247, 452] on div "Mark as read" at bounding box center [227, 451] width 67 height 17
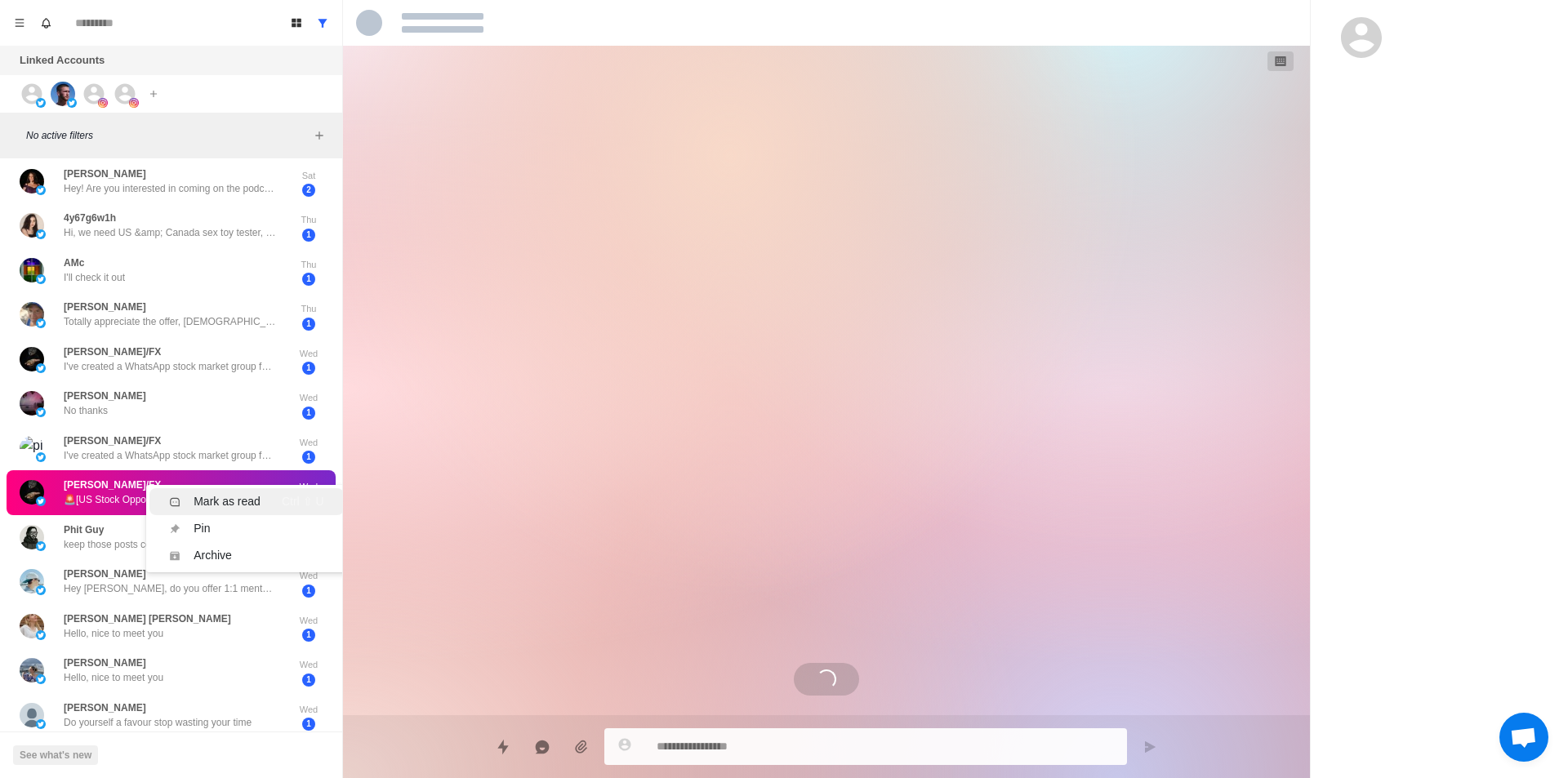
click at [244, 500] on div "Mark as read" at bounding box center [227, 502] width 67 height 17
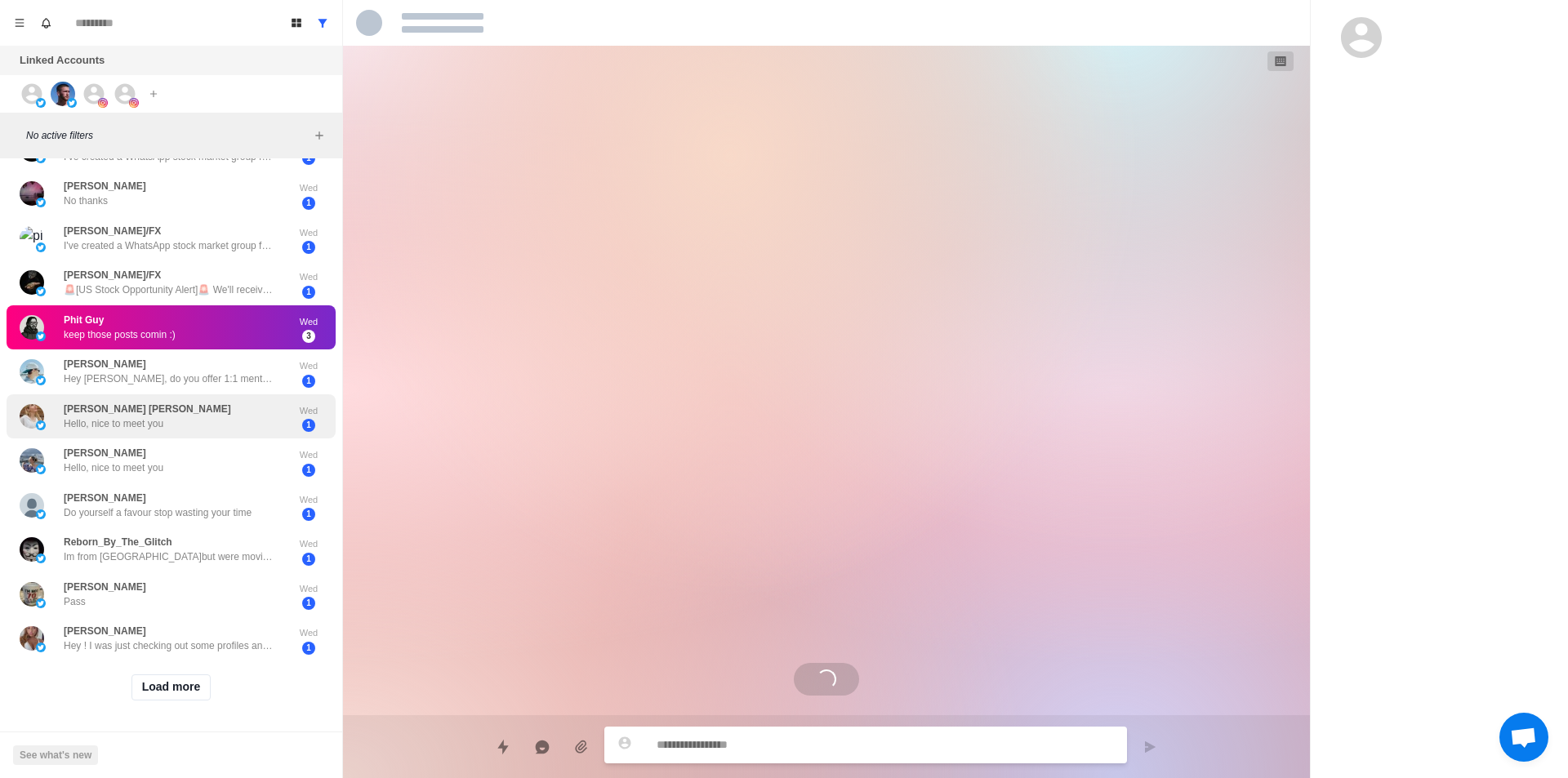
scroll to position [406, 0]
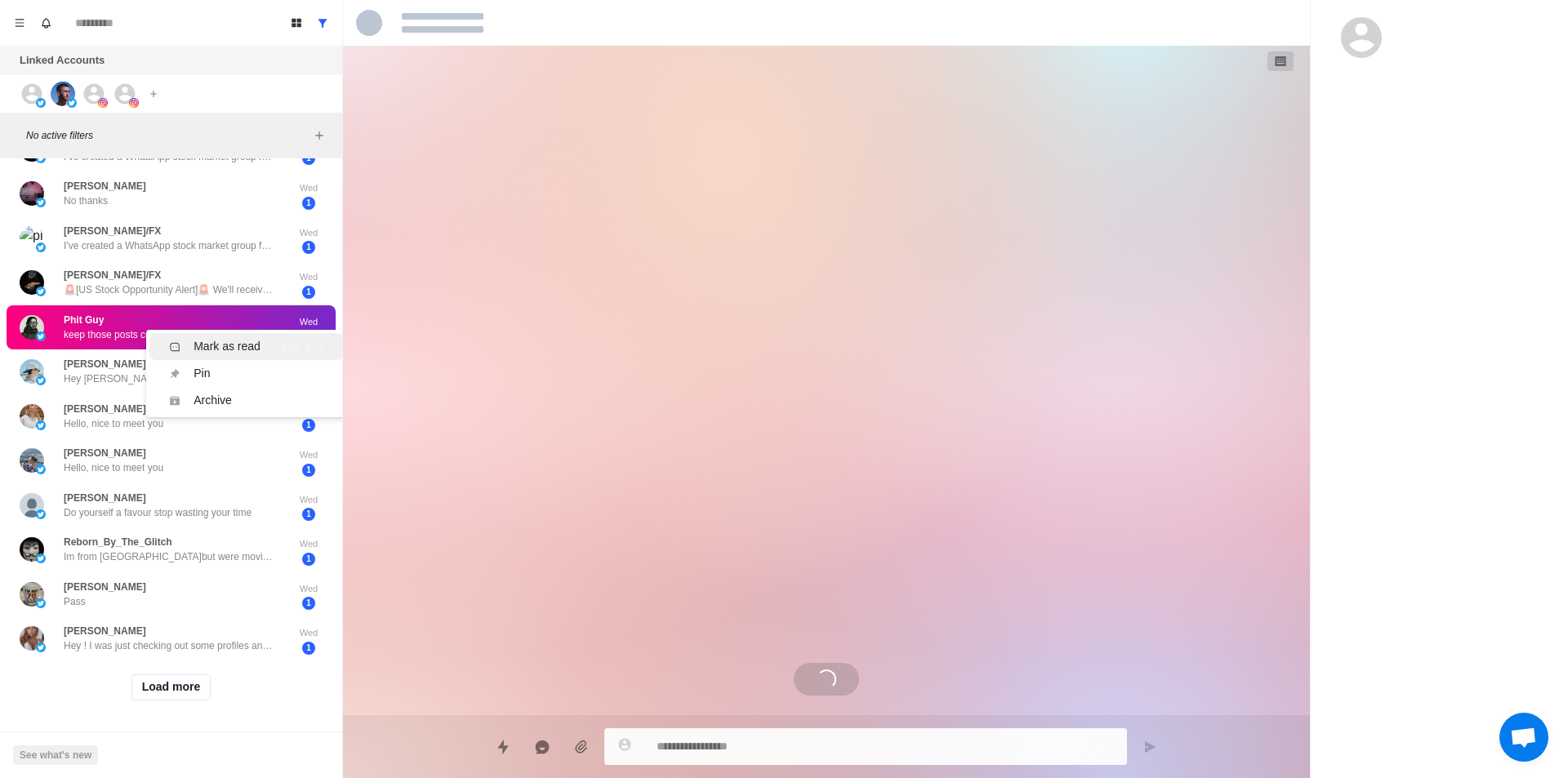
click at [217, 338] on div "Mark as read" at bounding box center [227, 347] width 67 height 17
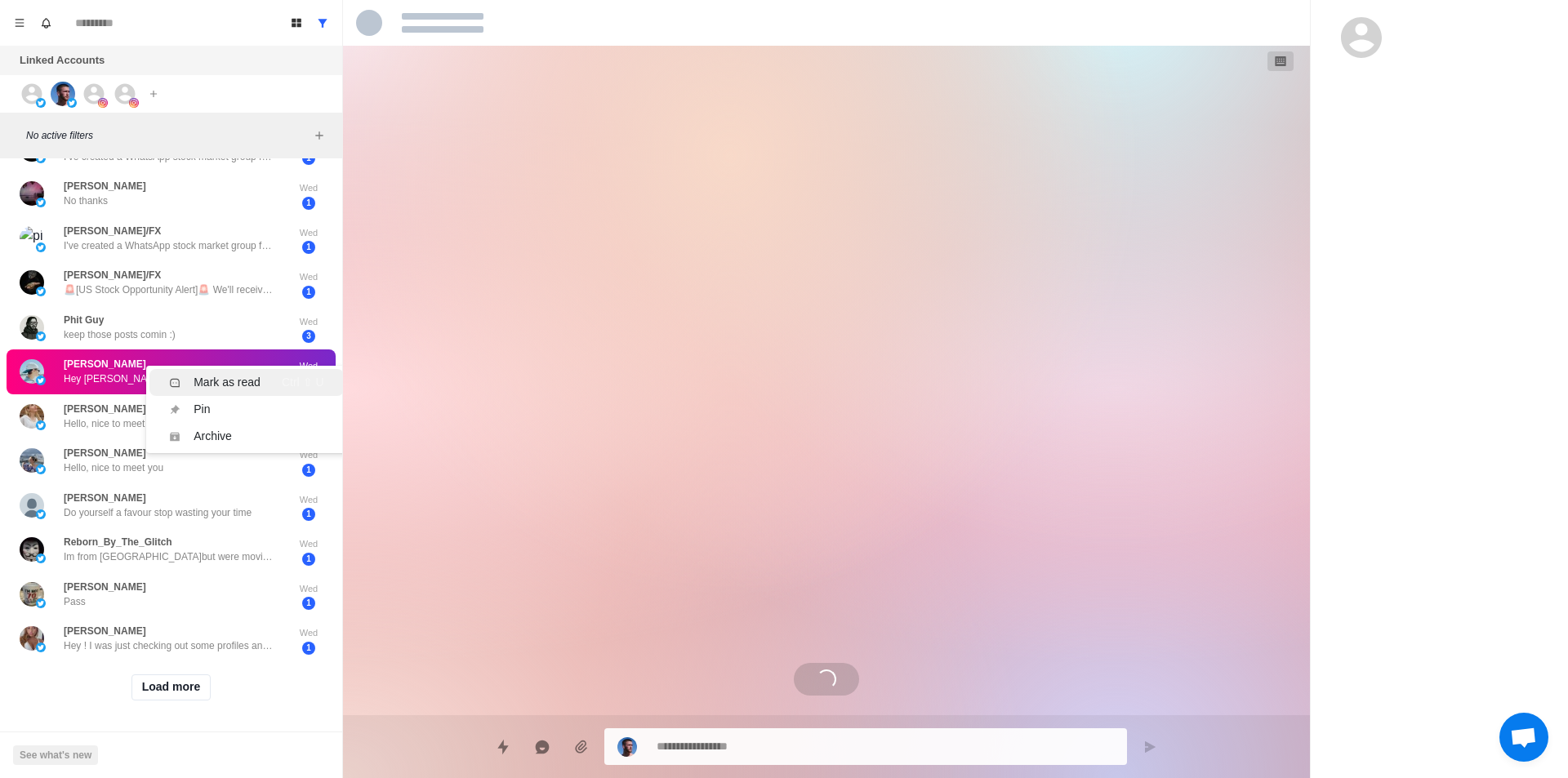
click at [253, 374] on div "Mark as read" at bounding box center [227, 383] width 67 height 17
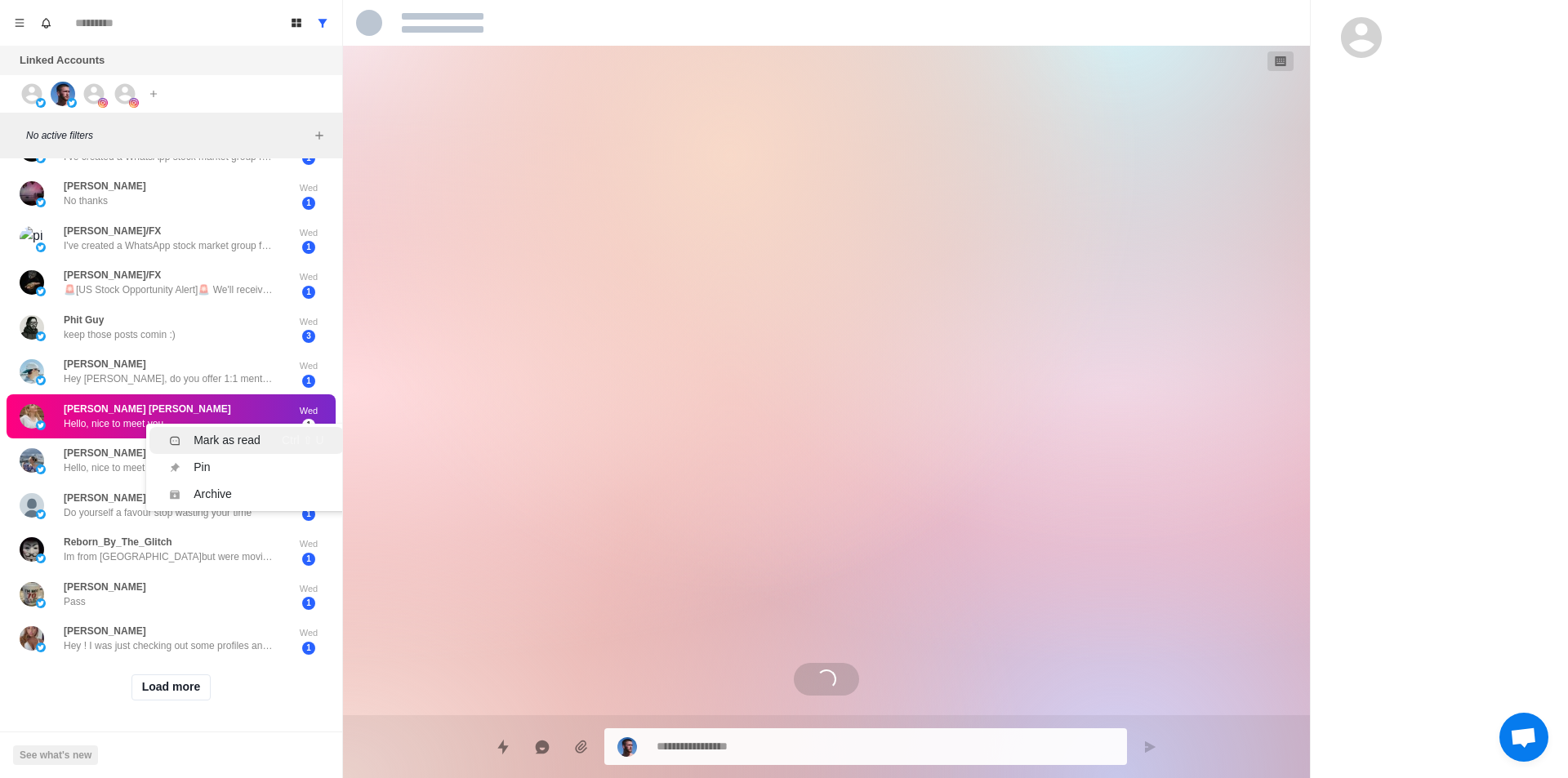
click at [222, 432] on div "Mark as read" at bounding box center [227, 441] width 67 height 17
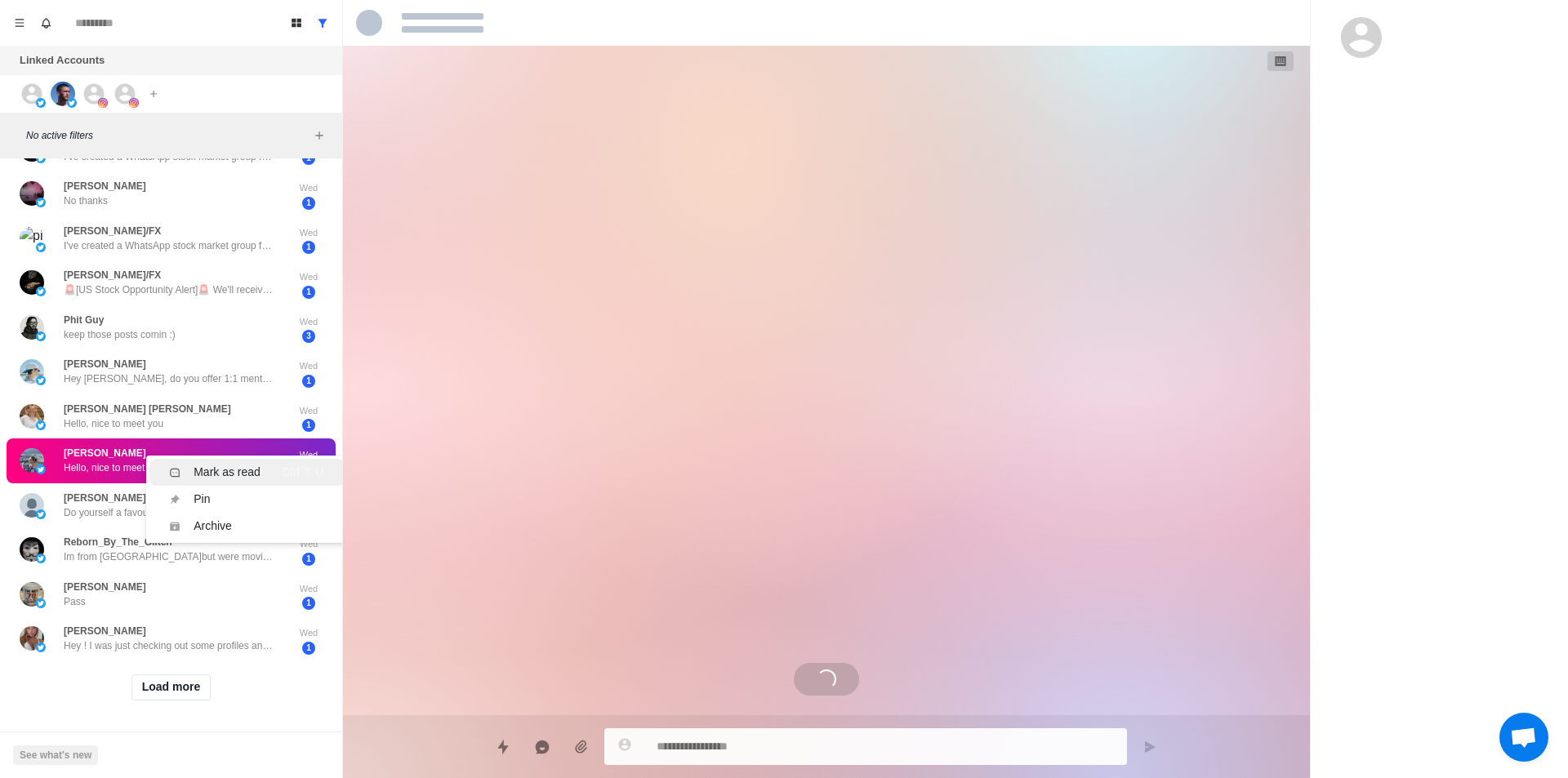
click at [212, 464] on div "Mark as read" at bounding box center [227, 473] width 67 height 17
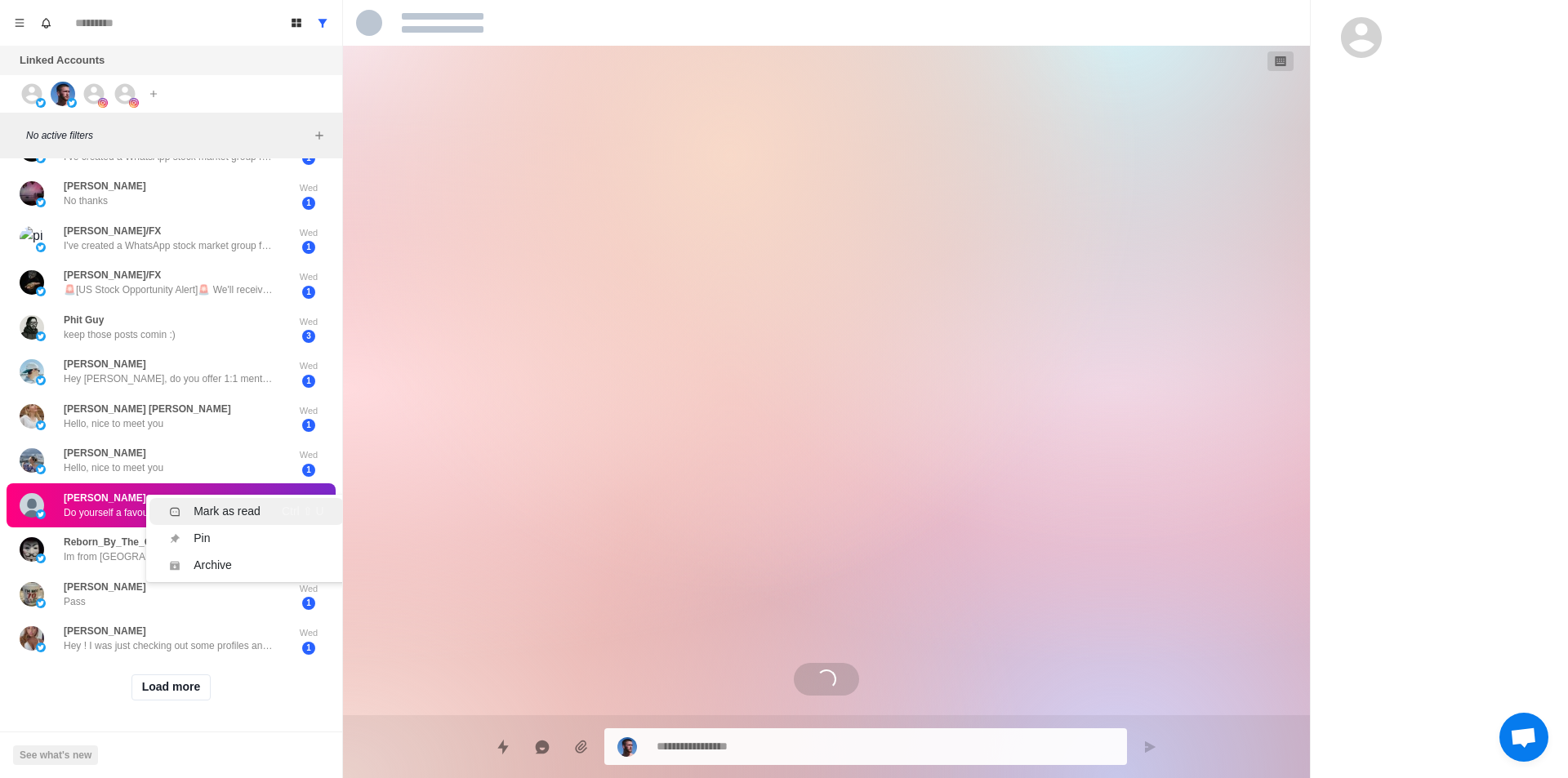
click at [231, 503] on div "Mark as read" at bounding box center [227, 511] width 67 height 17
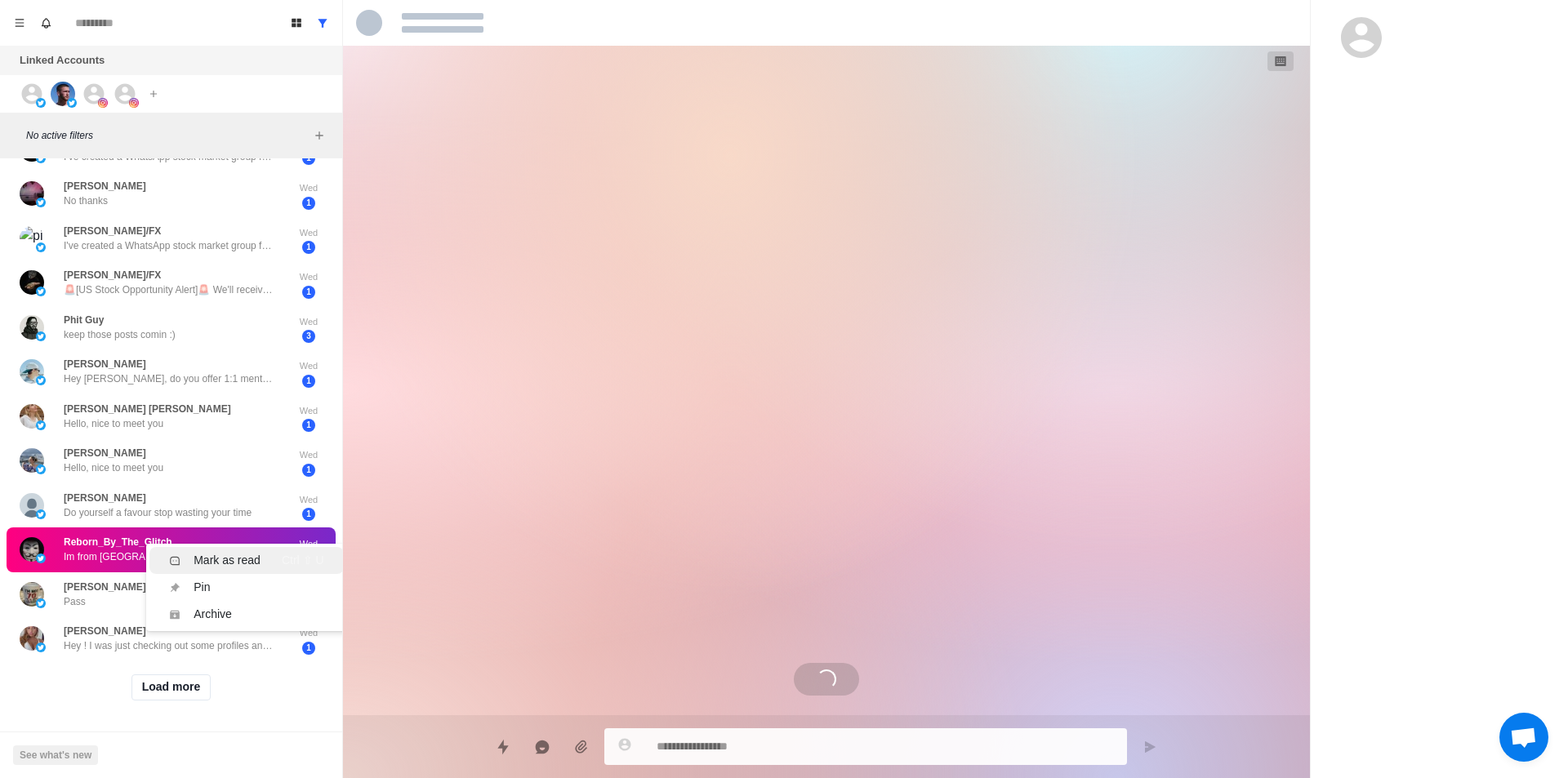
click at [225, 552] on div "Mark as read" at bounding box center [227, 561] width 67 height 17
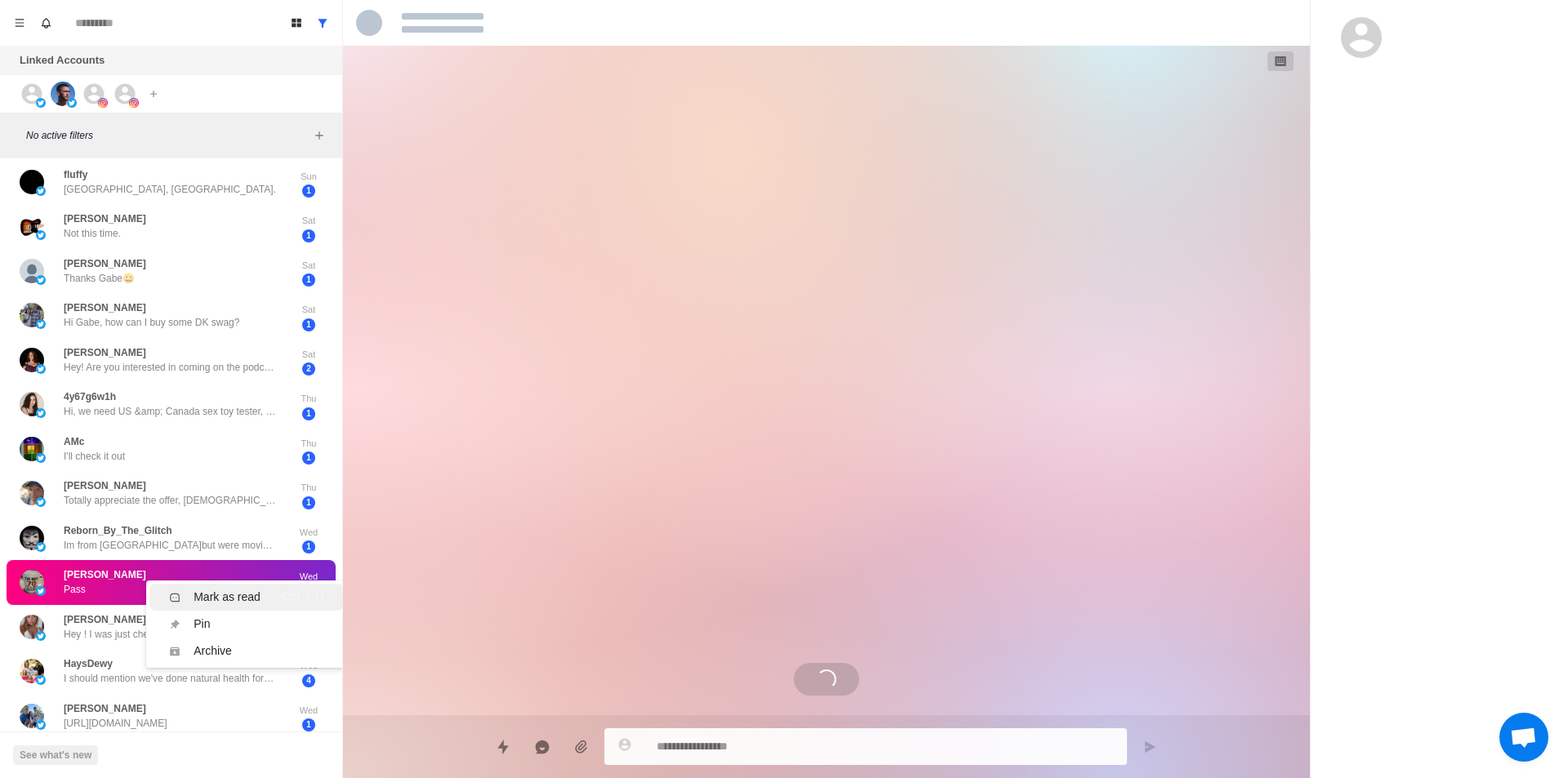
click at [226, 590] on div "Mark as read" at bounding box center [227, 598] width 67 height 17
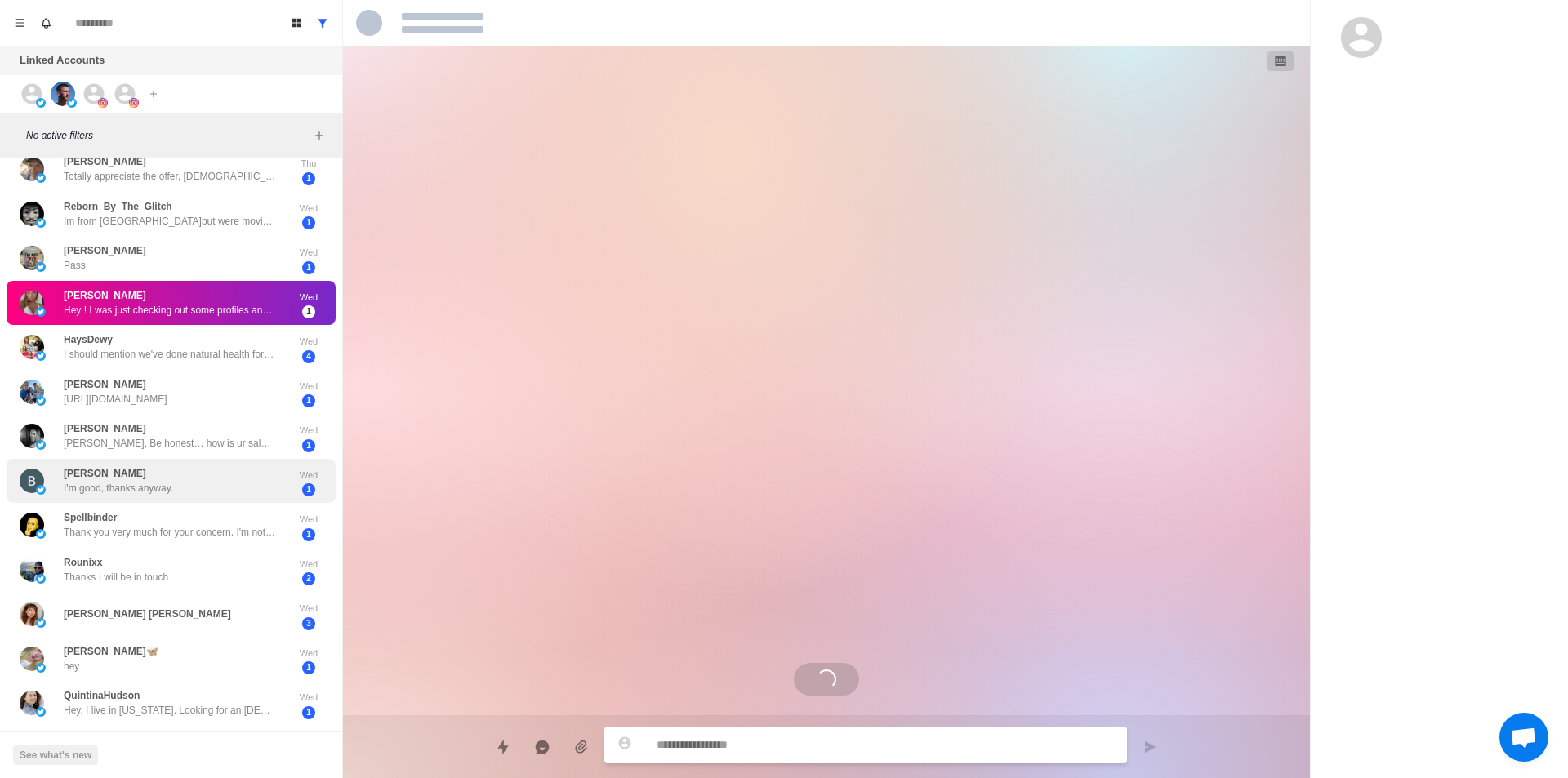
scroll to position [332, 0]
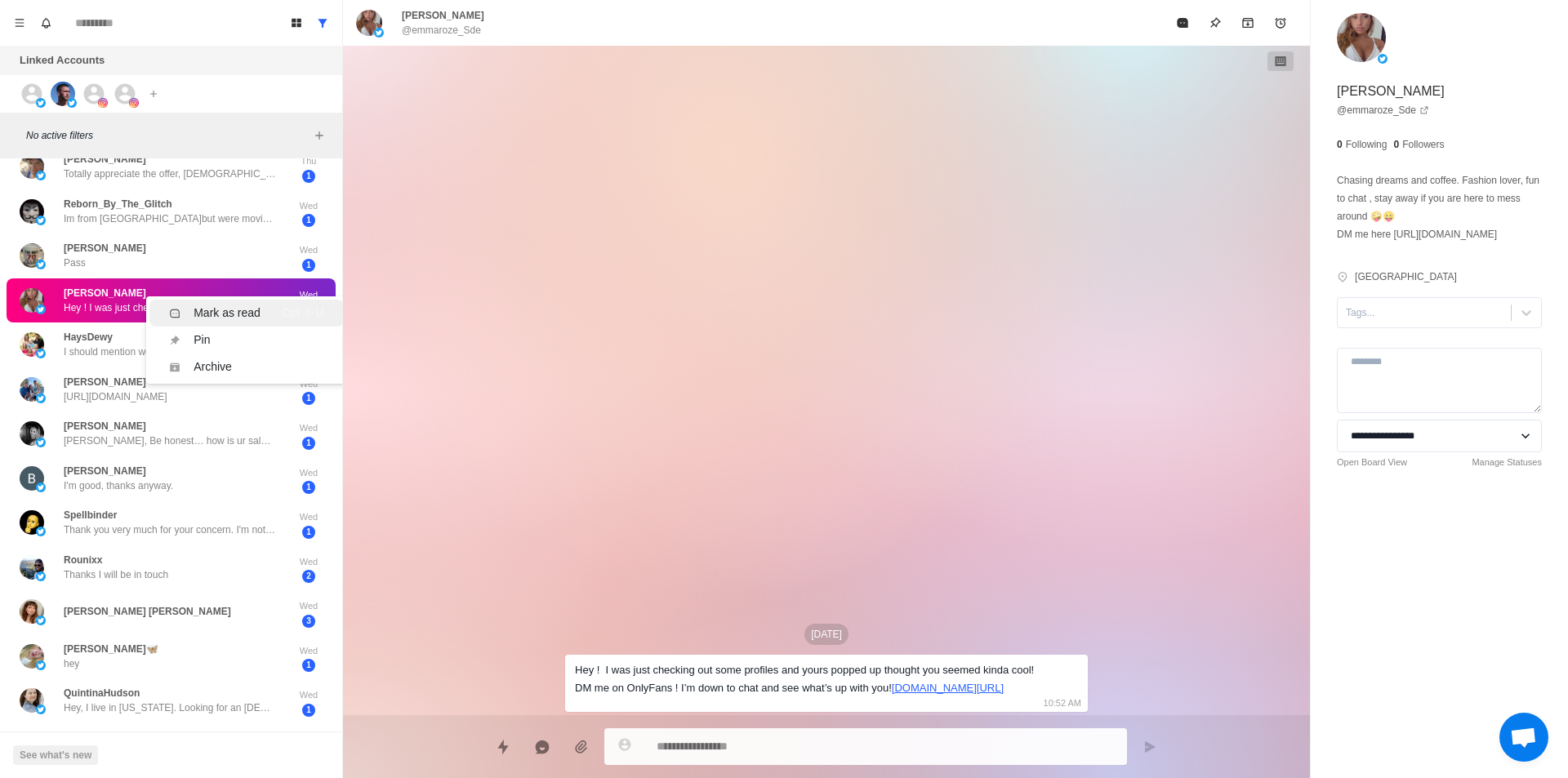
click at [246, 318] on div "Mark as read" at bounding box center [227, 313] width 67 height 17
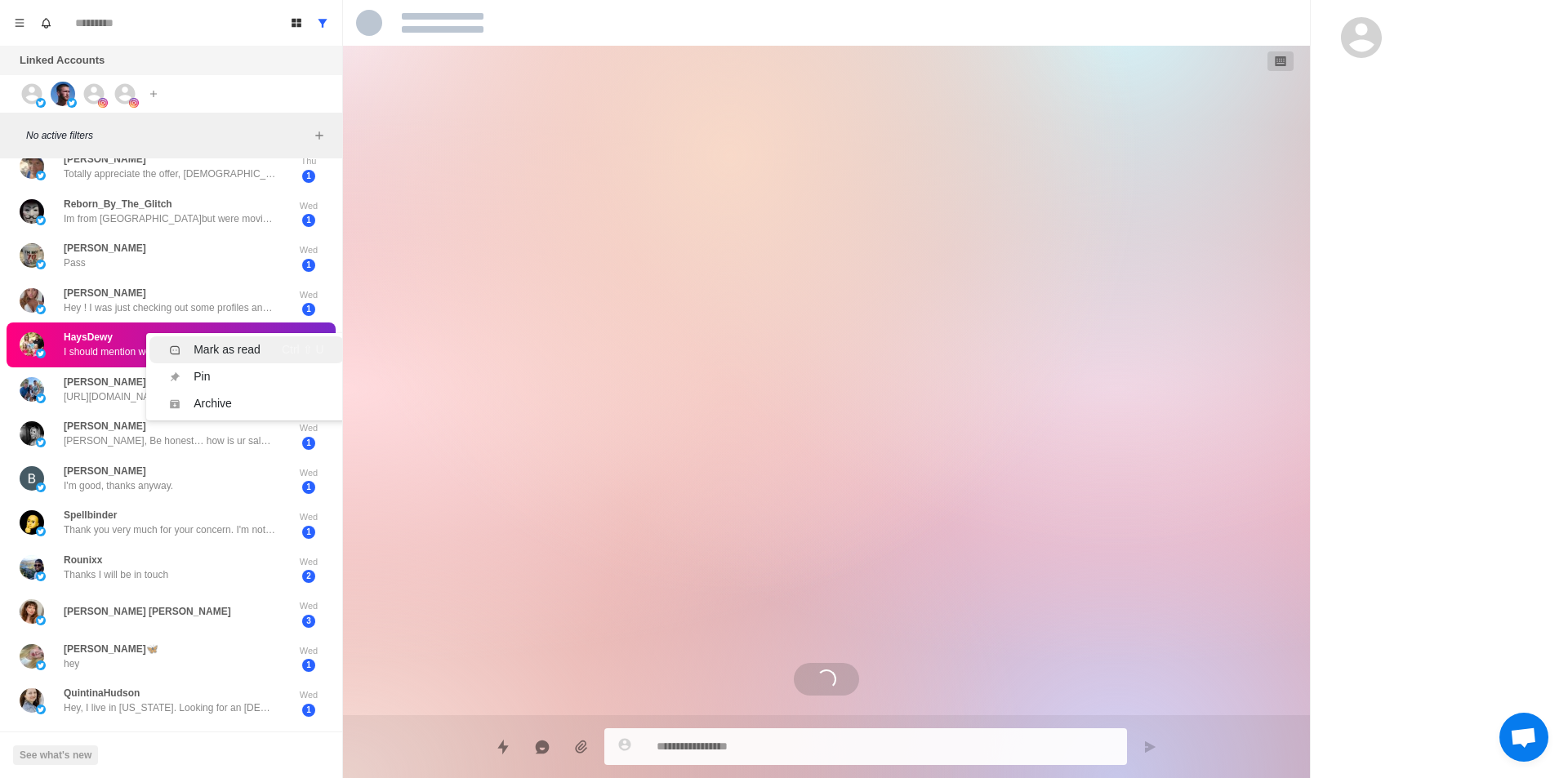
click at [259, 347] on div "Mark as read" at bounding box center [227, 350] width 67 height 17
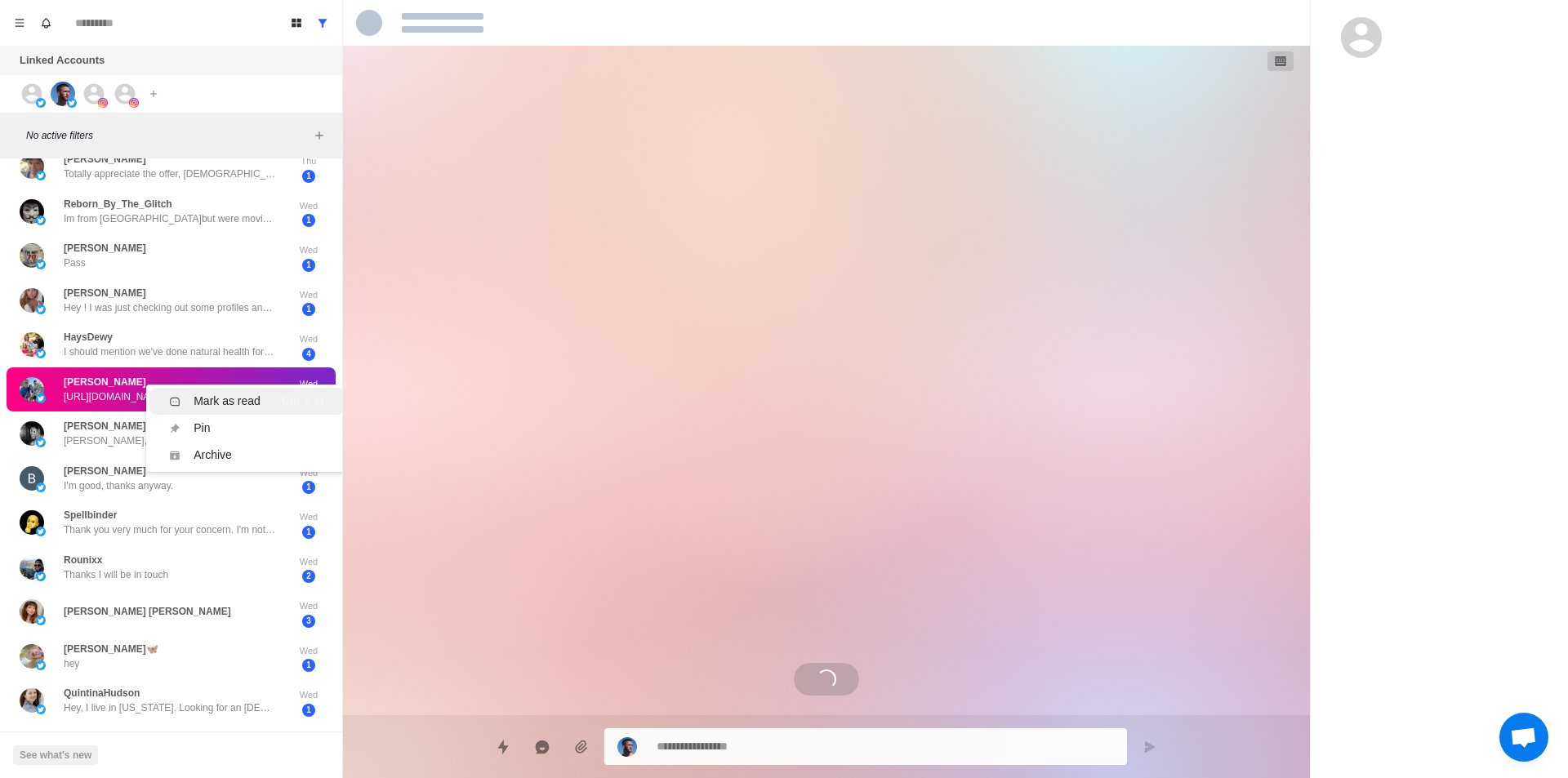
click at [248, 394] on div "Mark as read" at bounding box center [227, 401] width 67 height 17
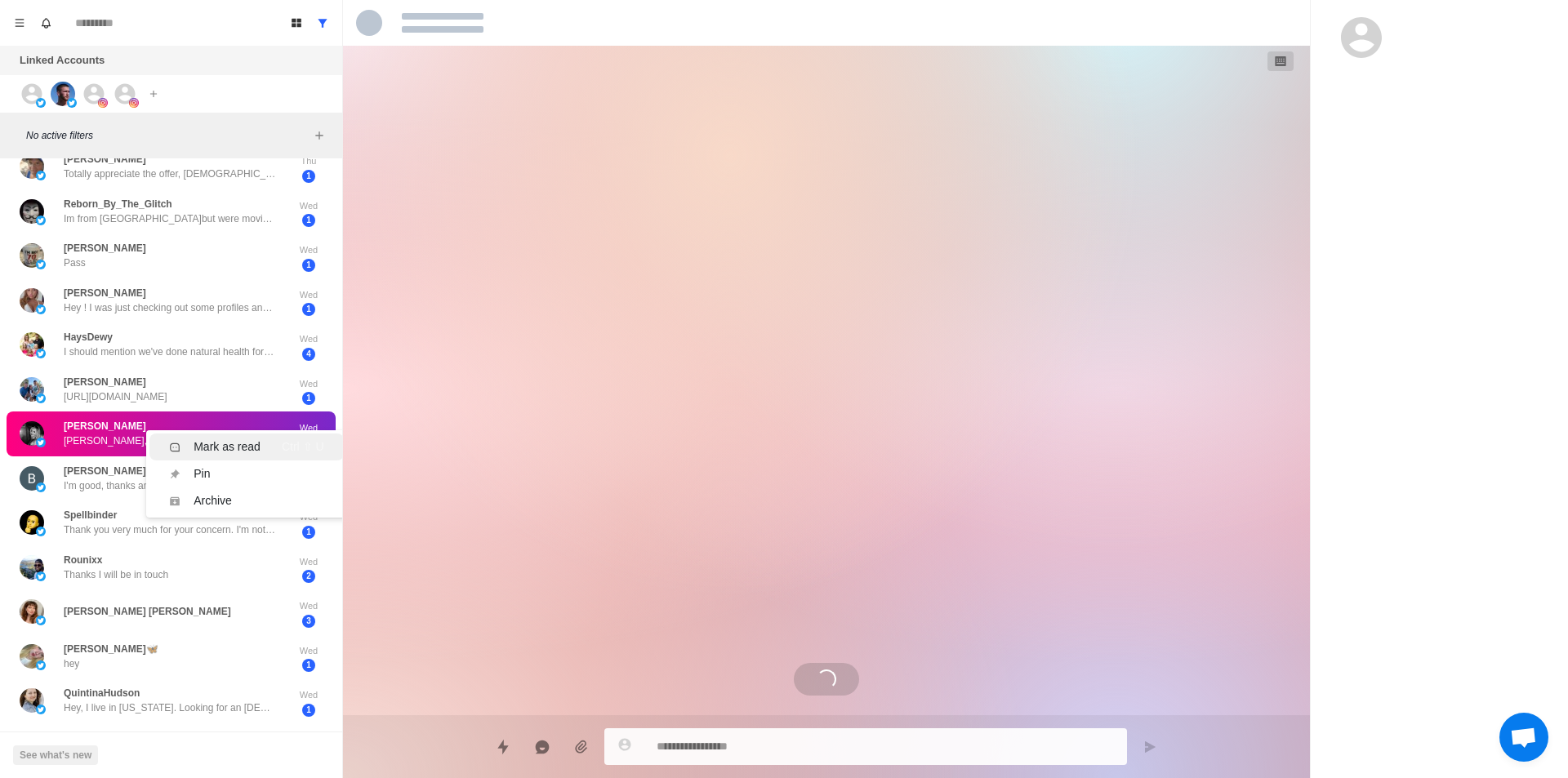
click at [246, 449] on div "Mark as read" at bounding box center [227, 447] width 67 height 17
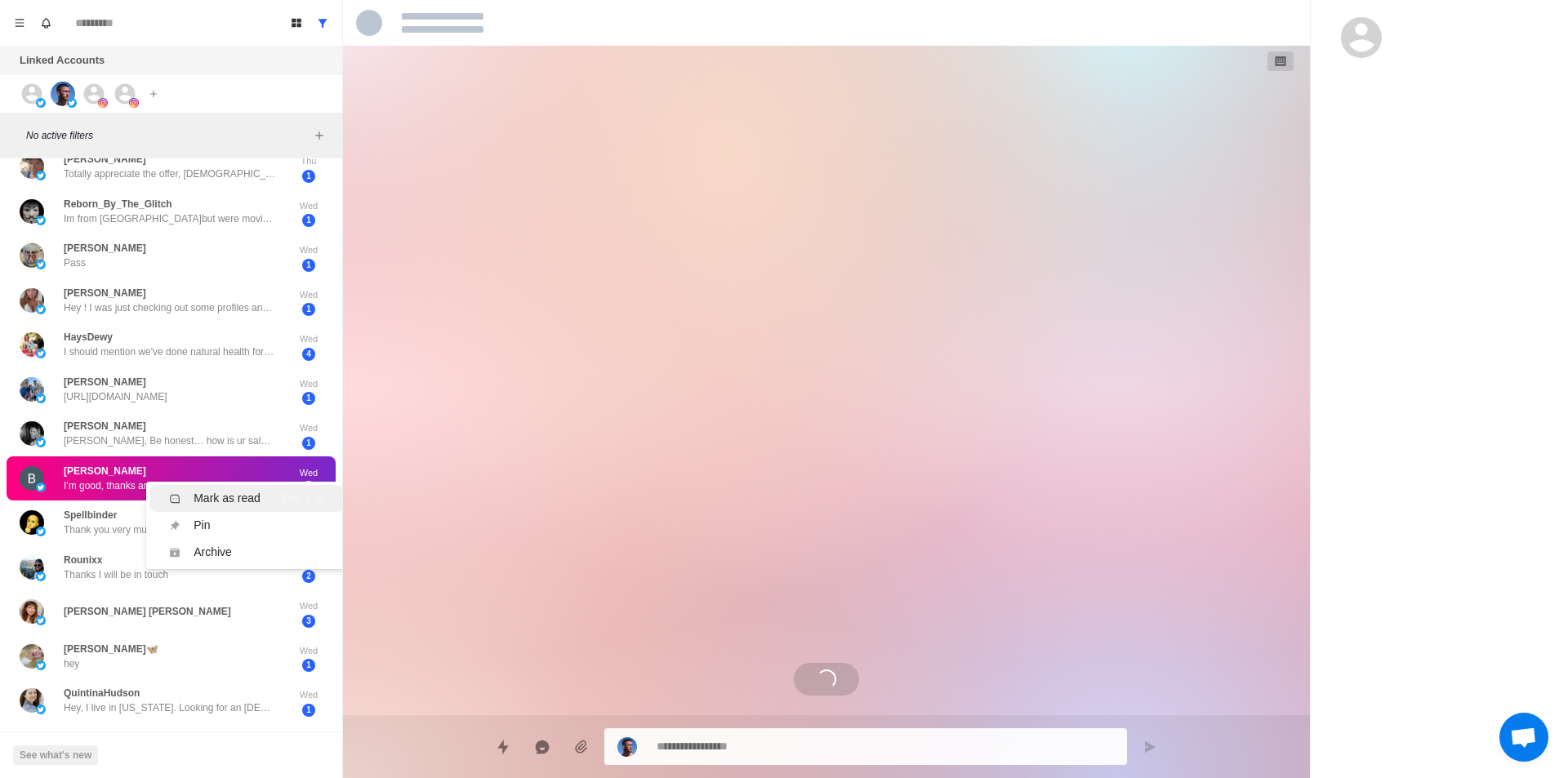
click at [249, 488] on li "Mark as read Ctrl ⇧ U" at bounding box center [246, 499] width 194 height 27
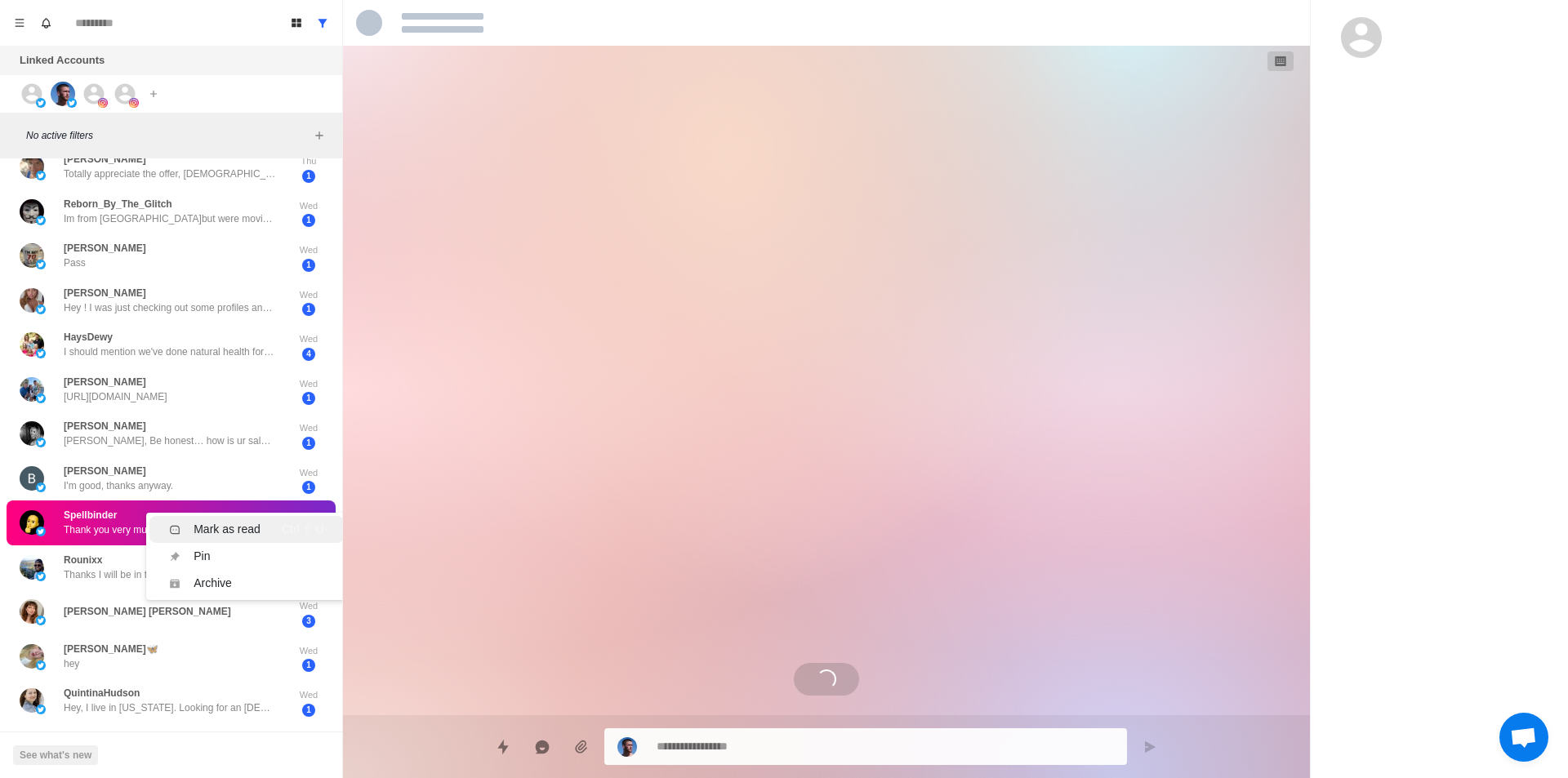
click at [253, 537] on div "Mark as read" at bounding box center [227, 530] width 67 height 17
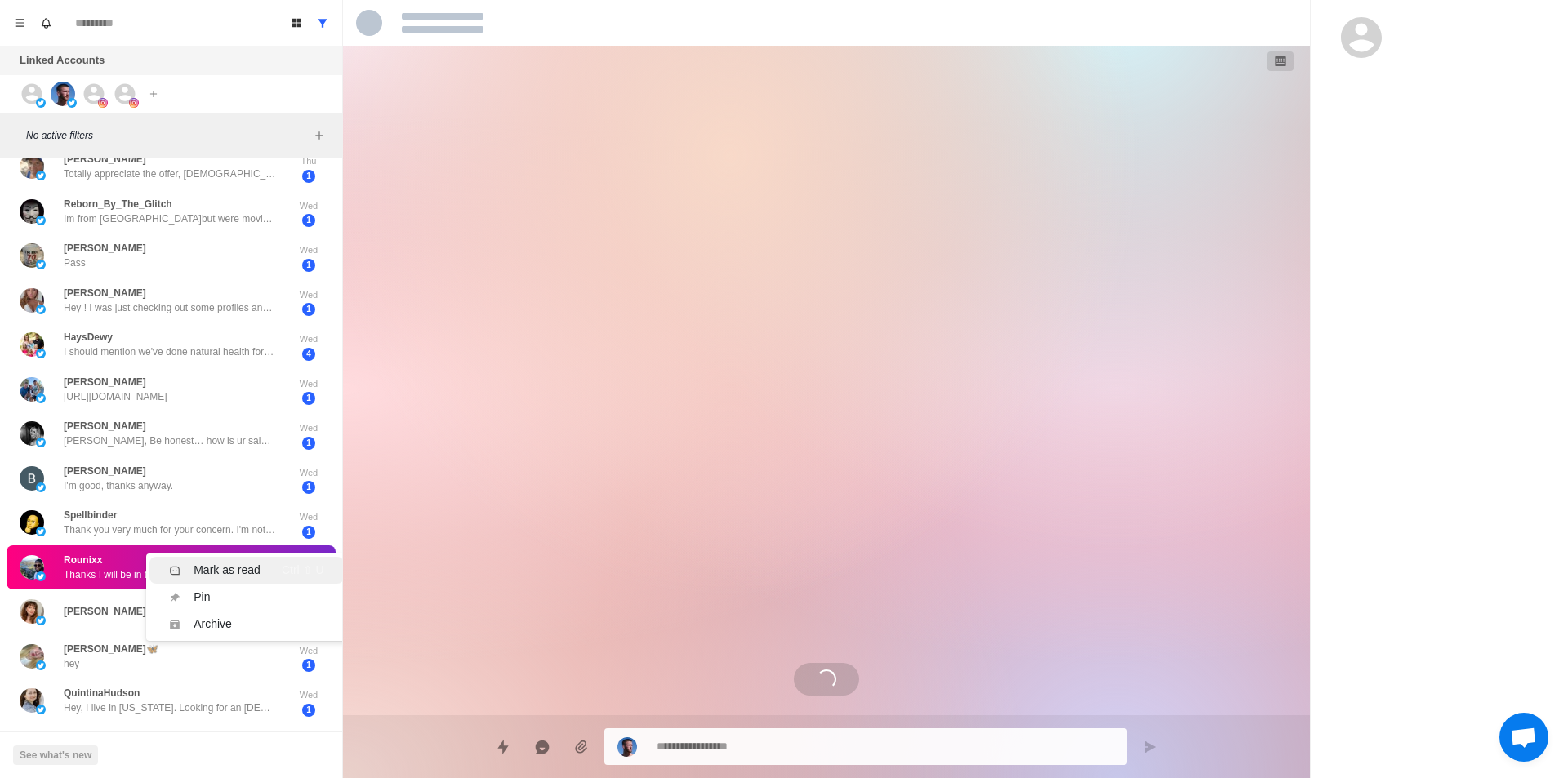
click at [262, 572] on div "Mark as read Ctrl ⇧ U" at bounding box center [246, 570] width 154 height 17
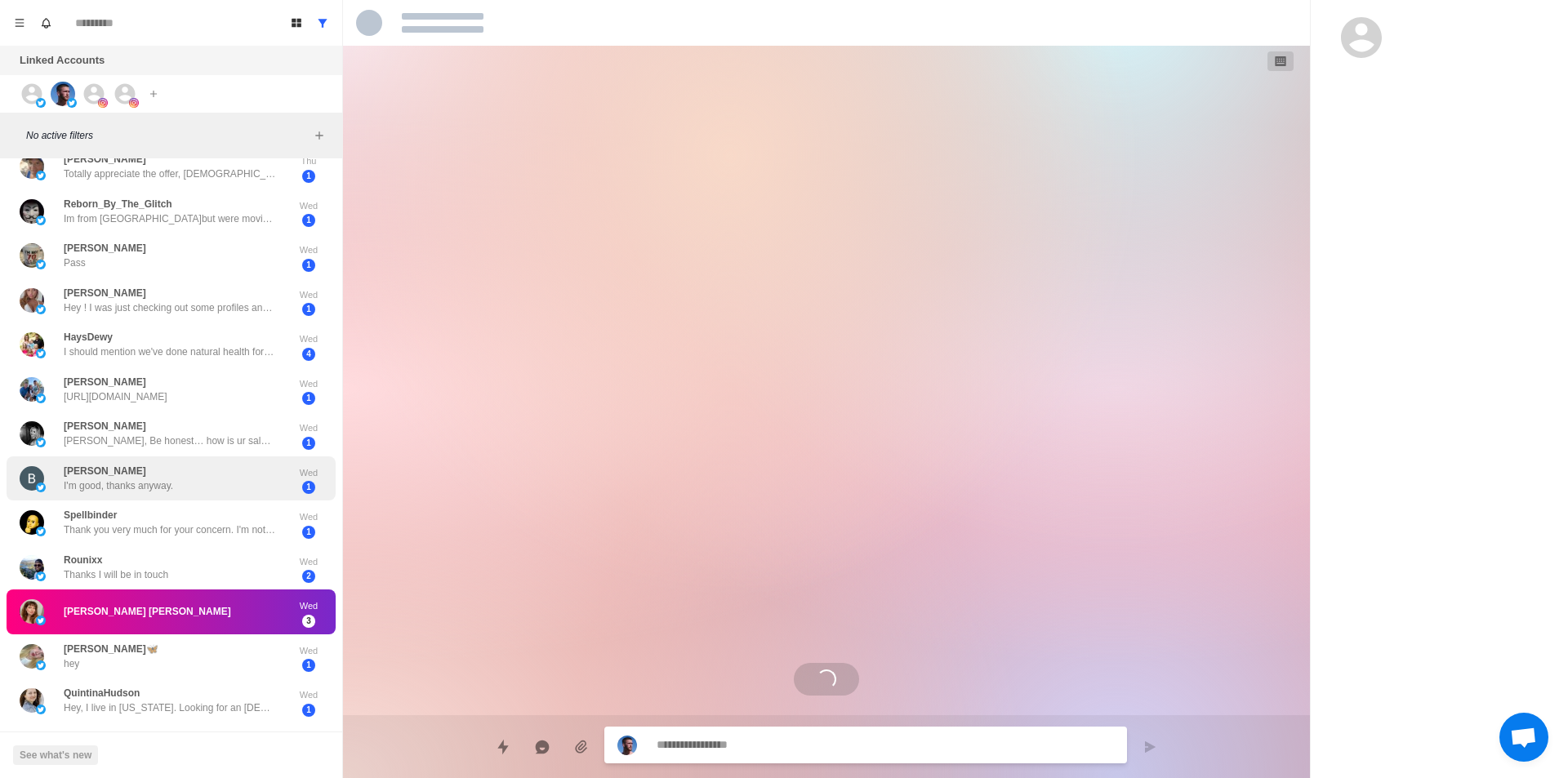
scroll to position [406, 0]
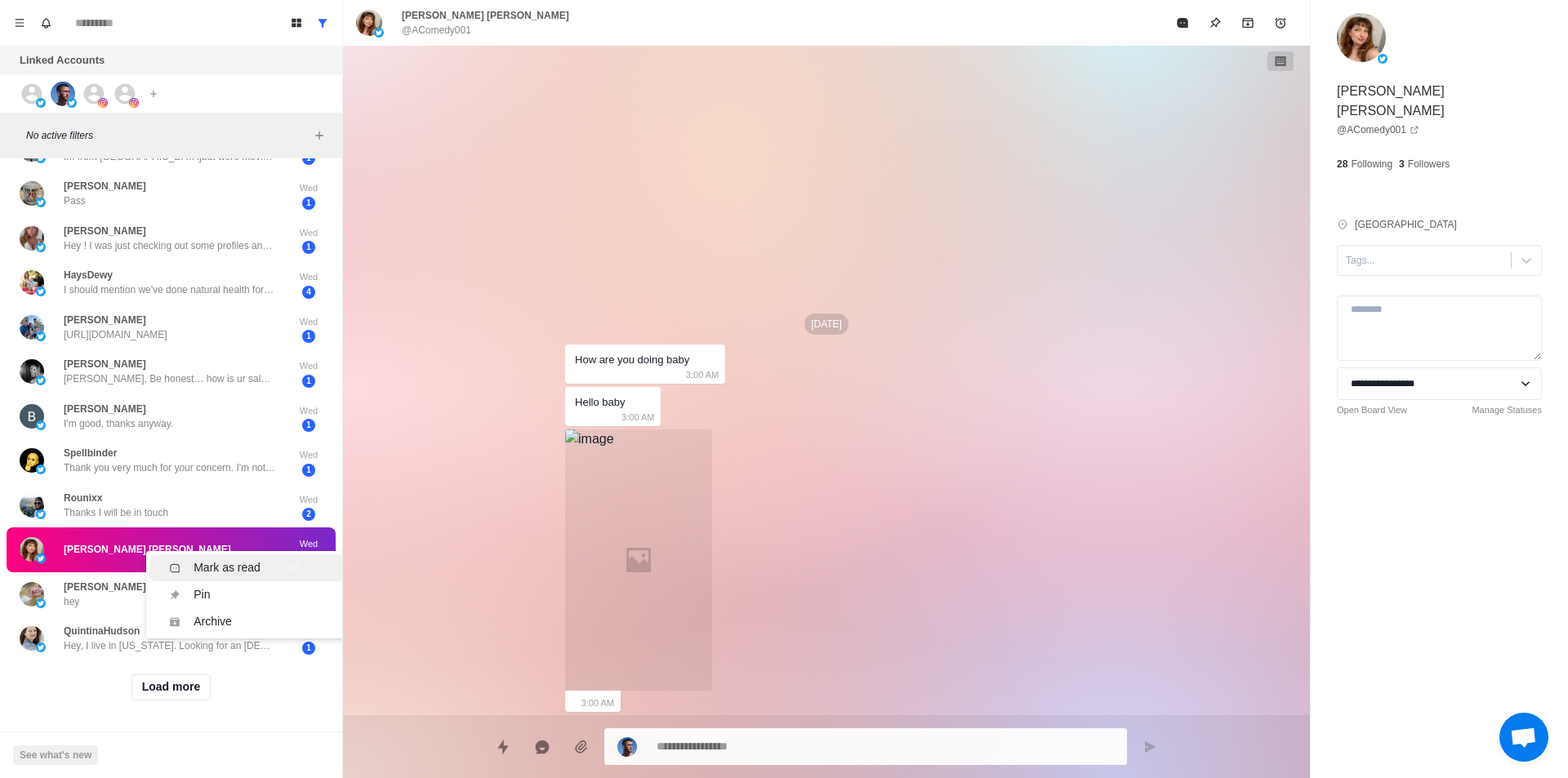
click at [251, 561] on div "Mark as read" at bounding box center [227, 568] width 67 height 17
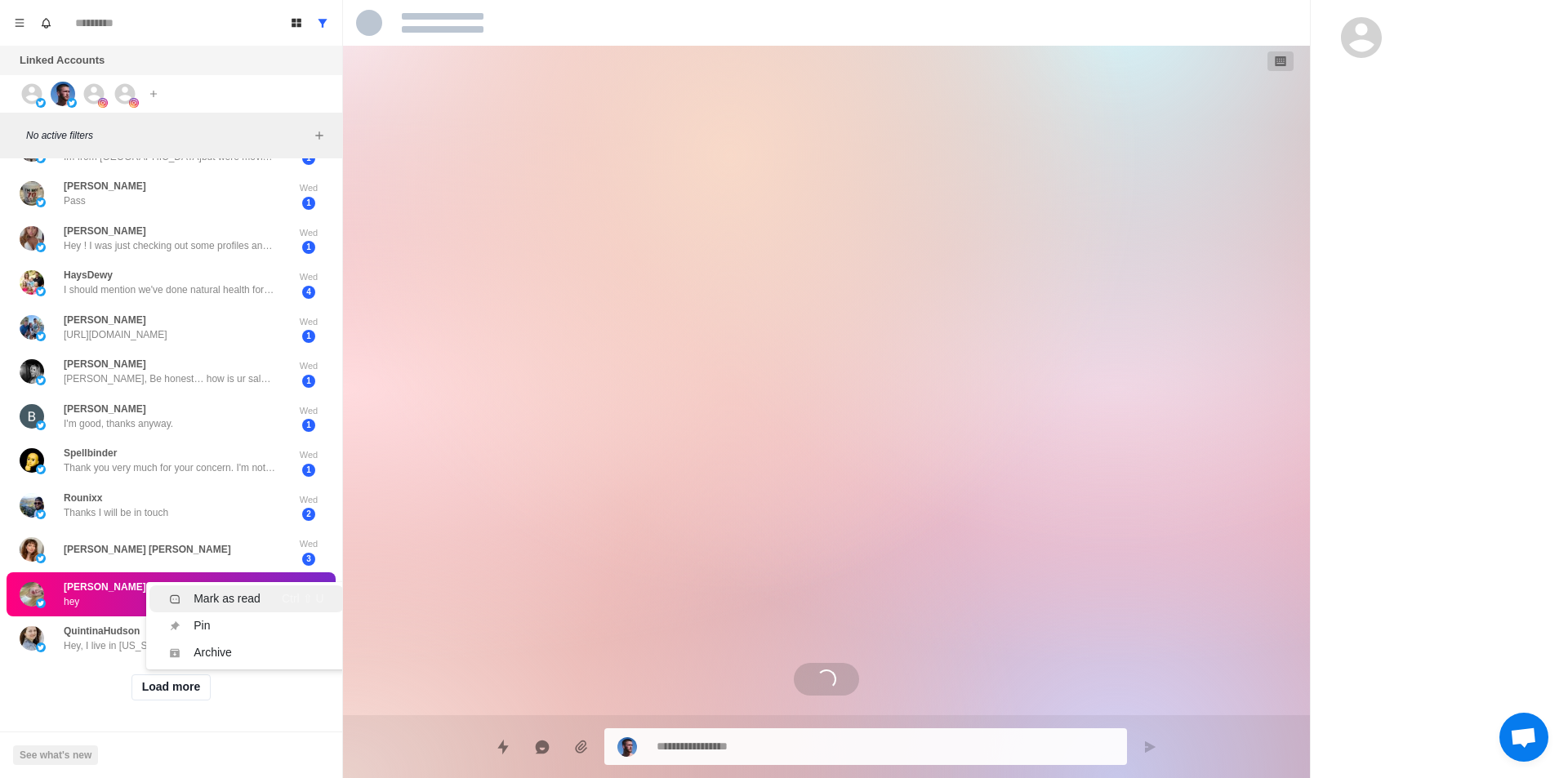
click at [262, 591] on div "Mark as read Ctrl ⇧ U" at bounding box center [246, 599] width 154 height 17
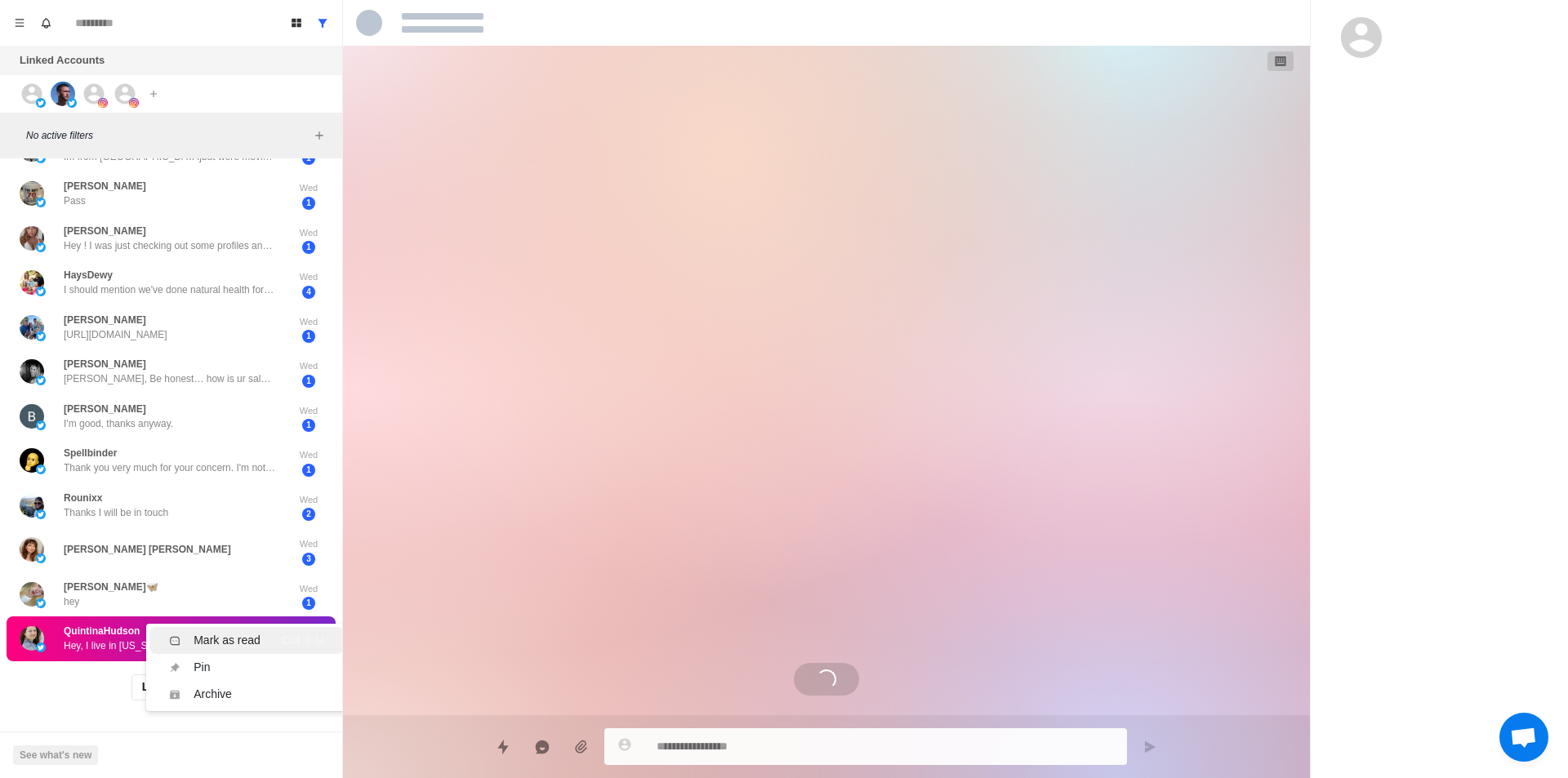
click at [256, 632] on div "Mark as read" at bounding box center [227, 640] width 67 height 17
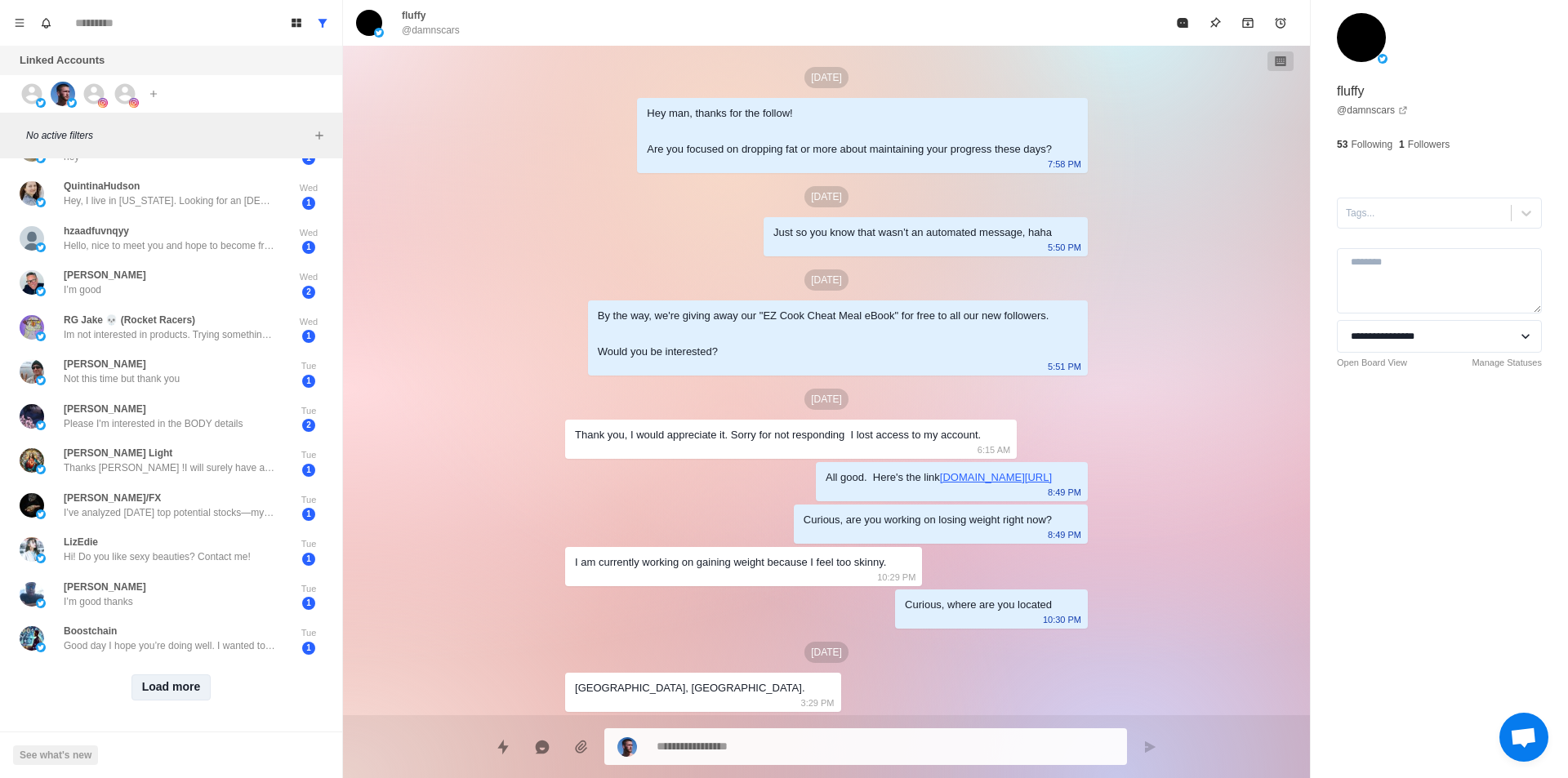
click at [188, 675] on button "Load more" at bounding box center [171, 687] width 80 height 26
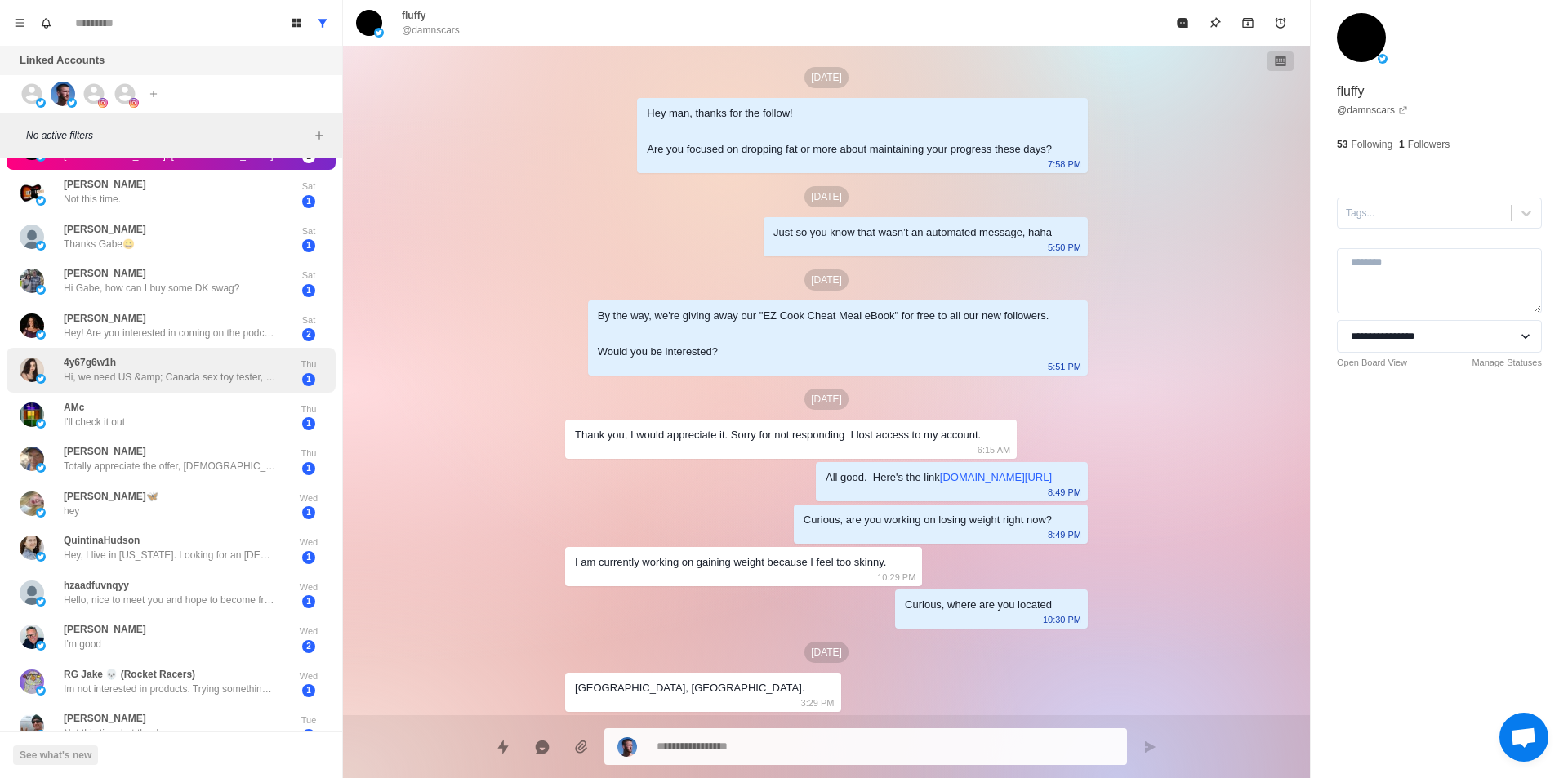
scroll to position [0, 0]
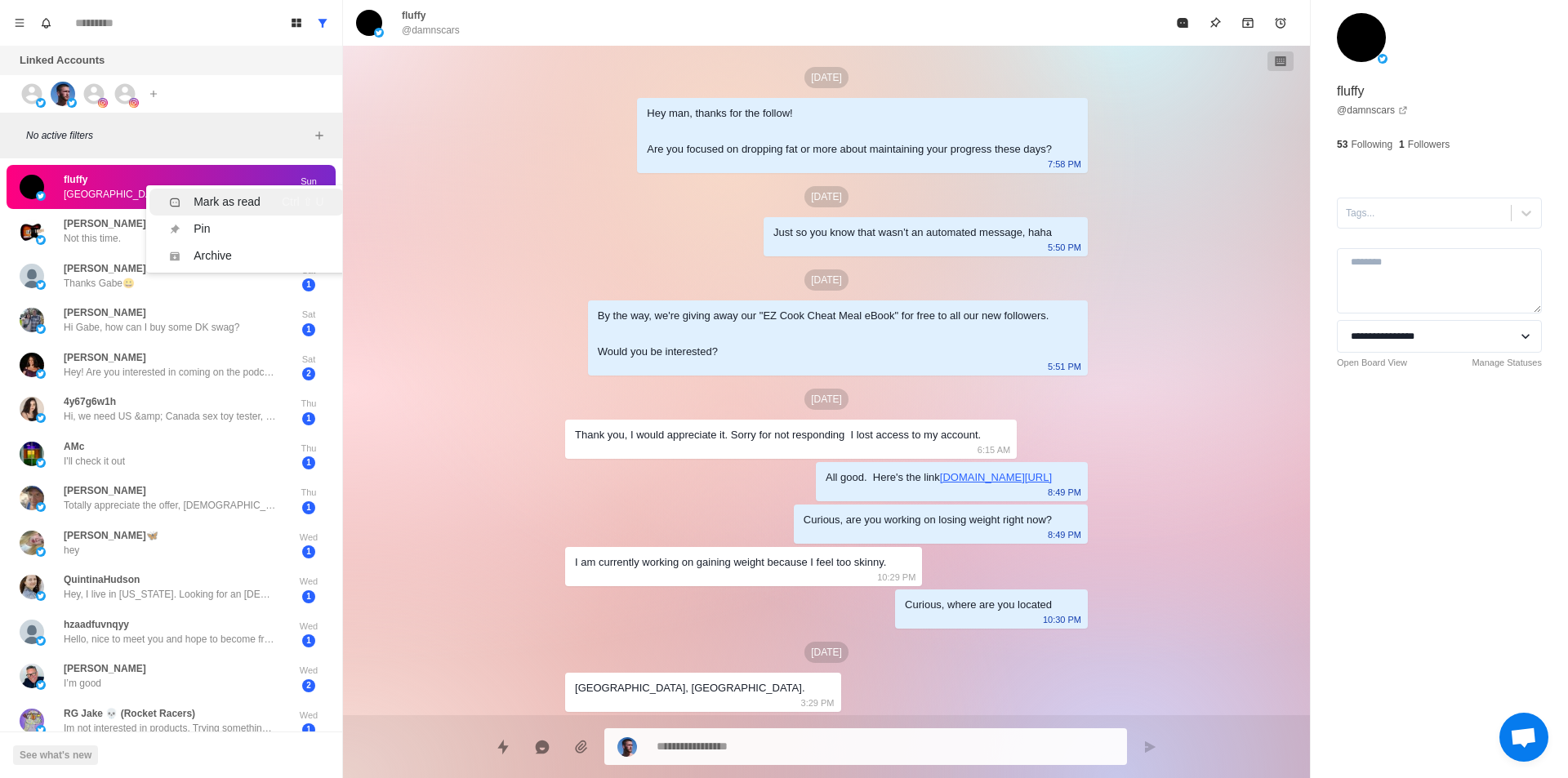
click at [222, 203] on div "Mark as read" at bounding box center [227, 202] width 67 height 17
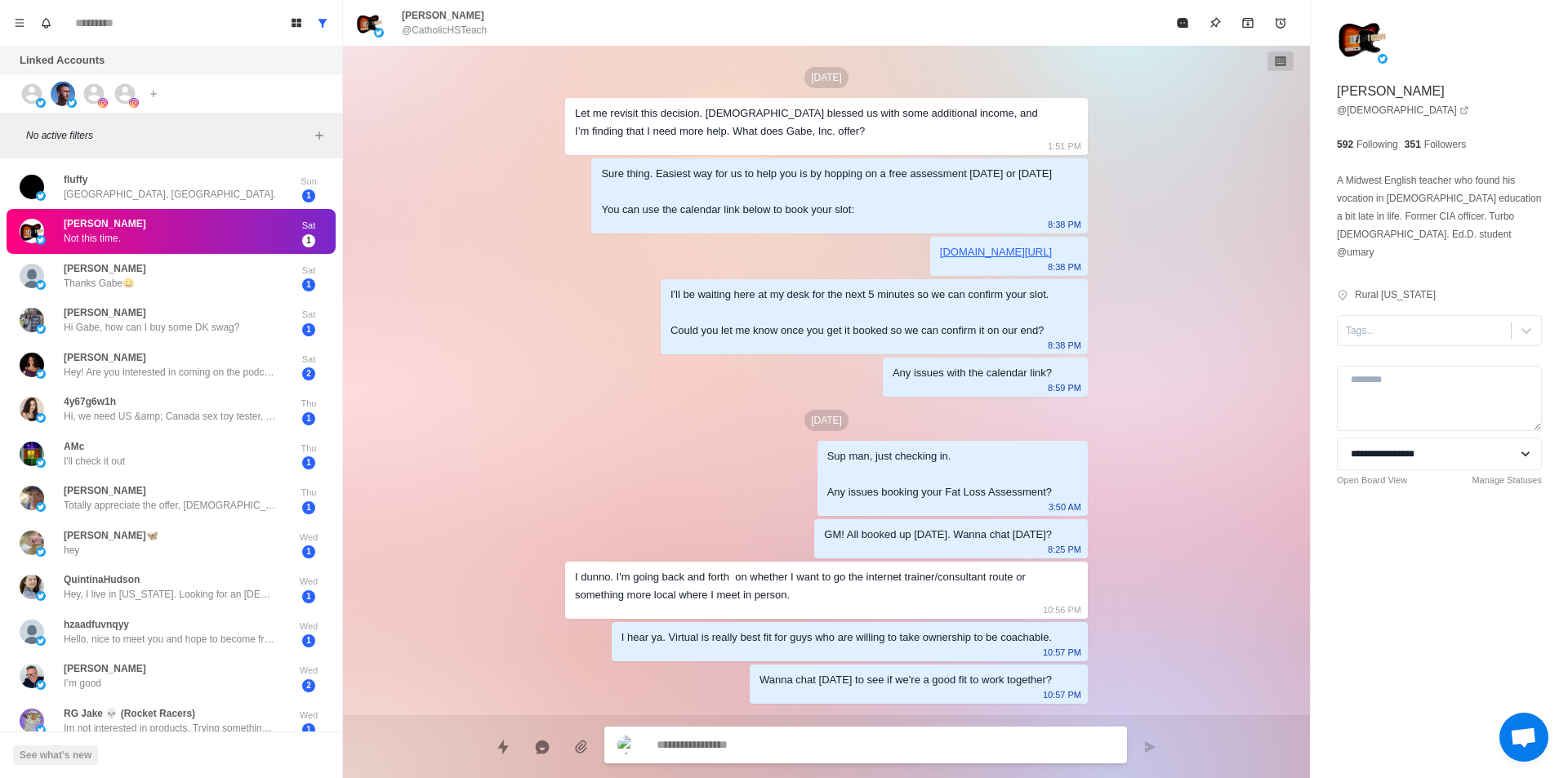
scroll to position [3028, 0]
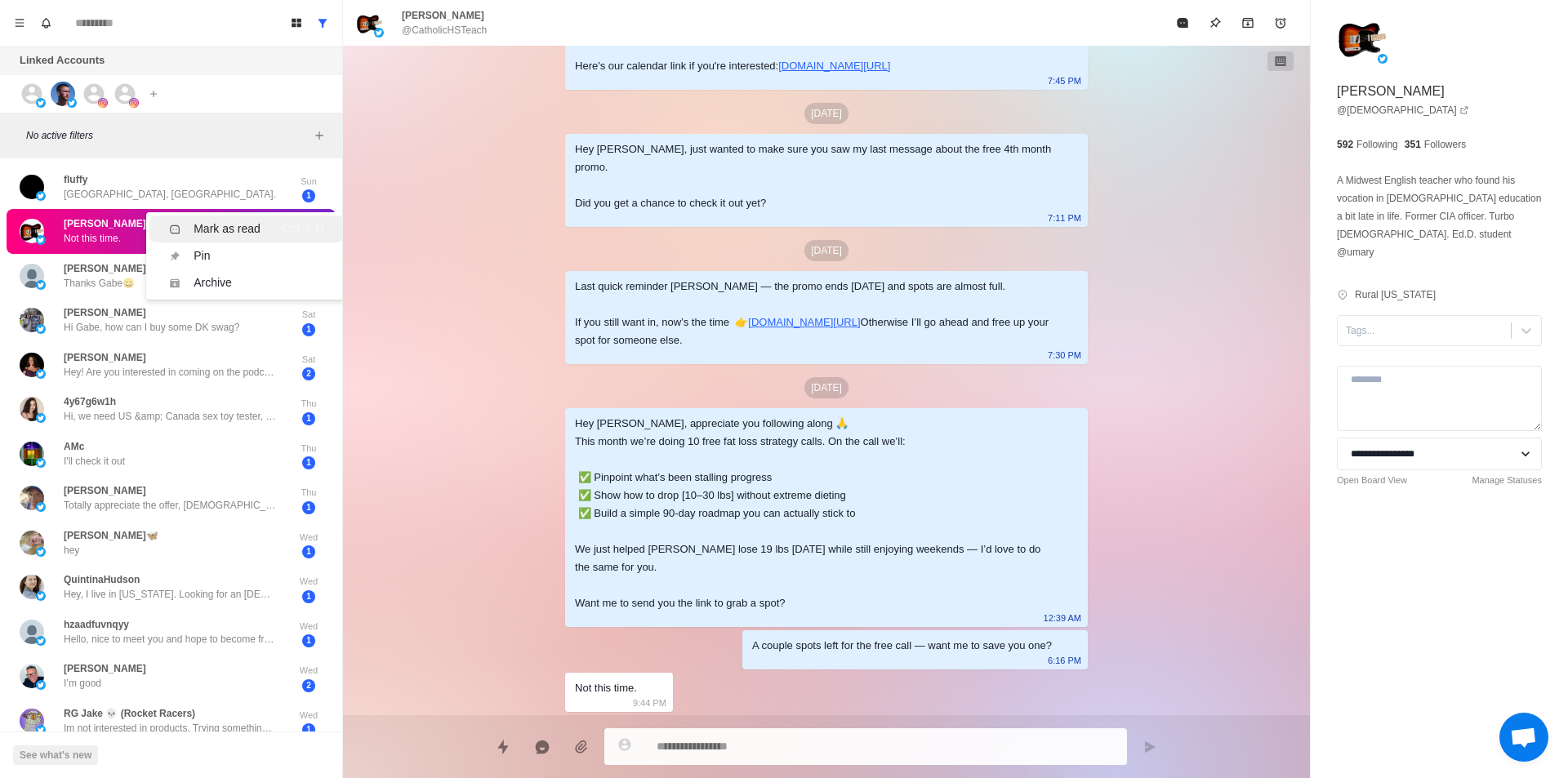
click at [231, 227] on div "Mark as read" at bounding box center [227, 229] width 67 height 17
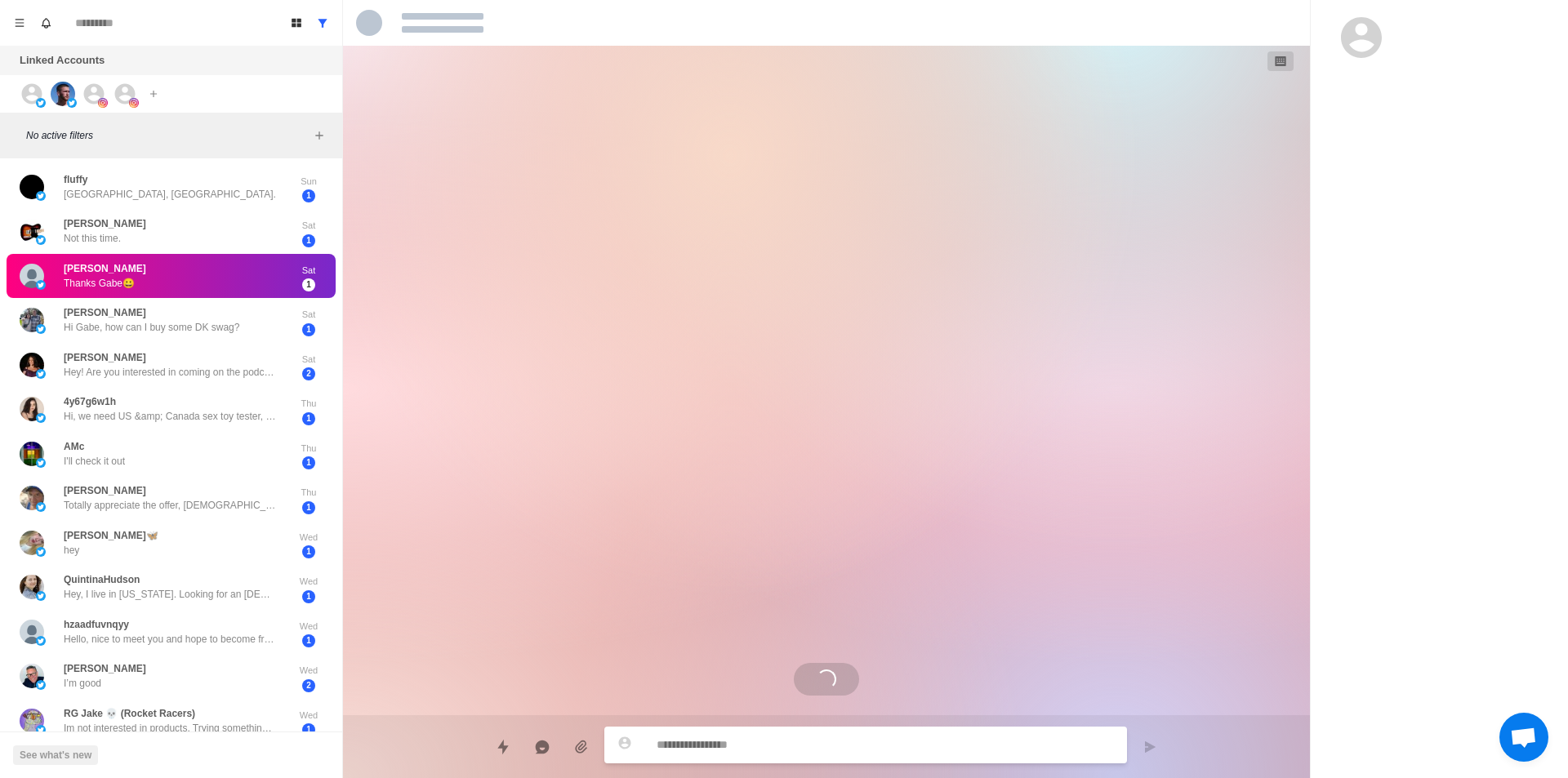
scroll to position [0, 0]
click at [210, 294] on div "Mark as read" at bounding box center [227, 300] width 67 height 17
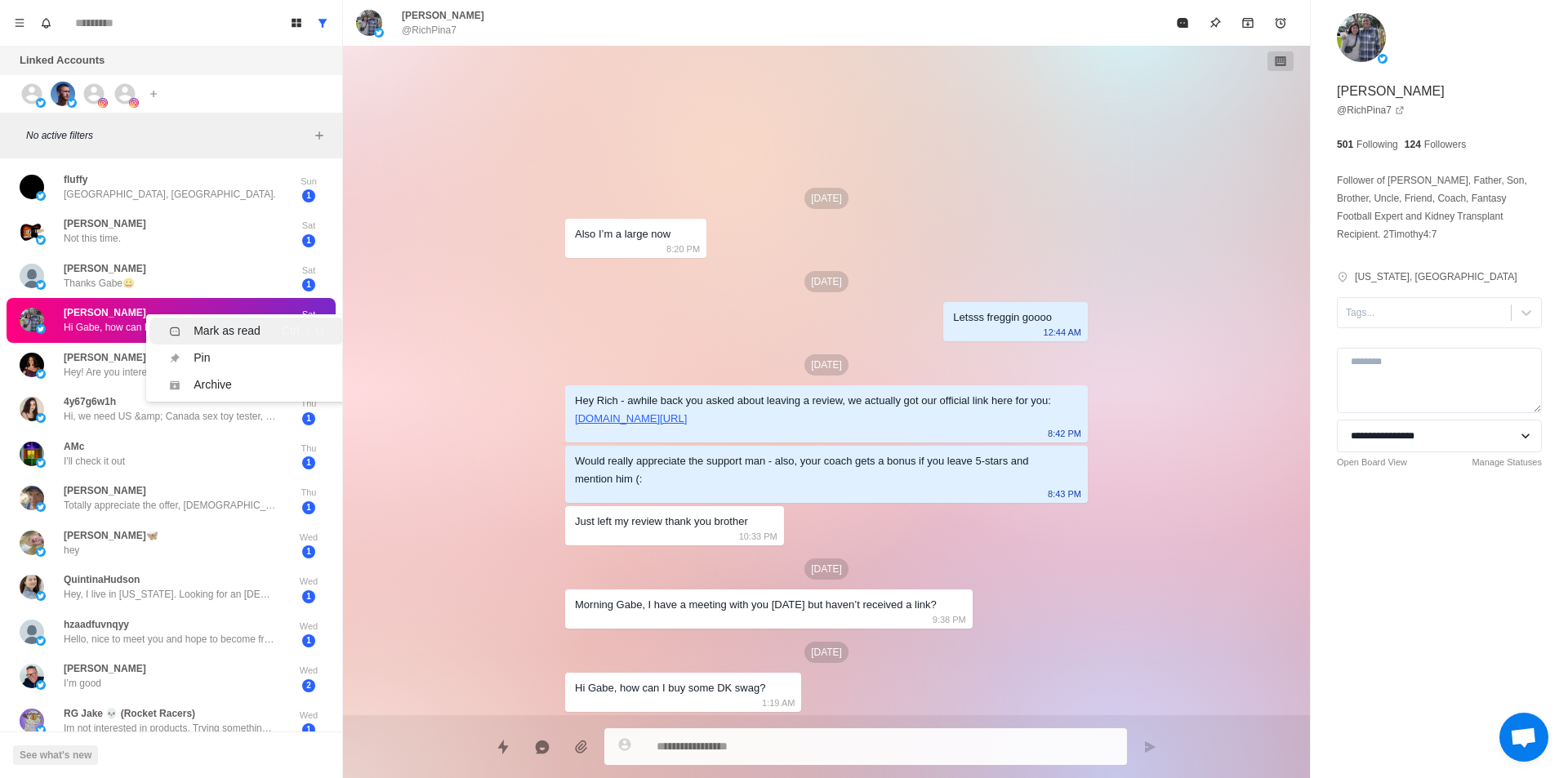
click at [226, 326] on div "Mark as read" at bounding box center [227, 331] width 67 height 17
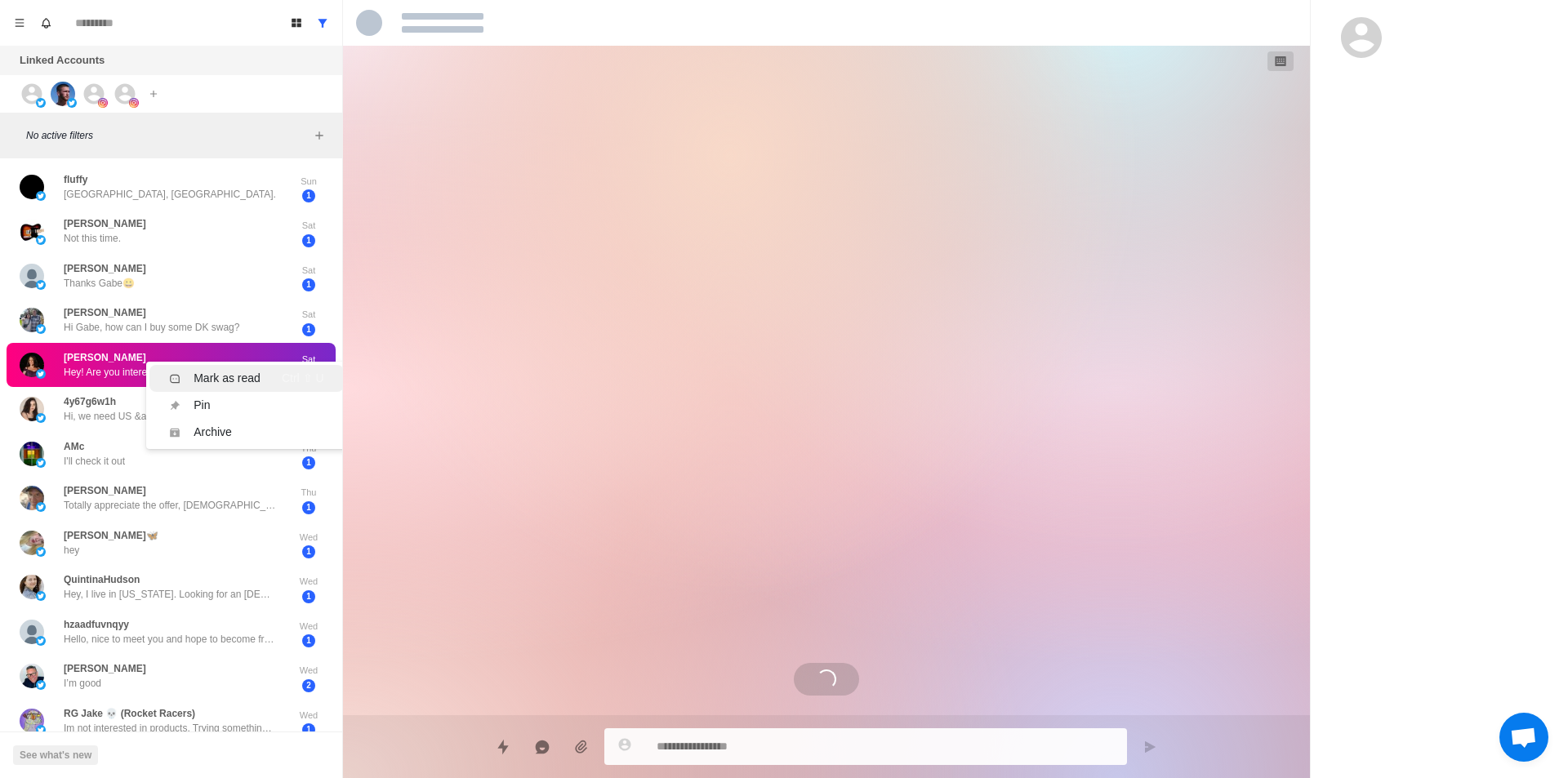
click at [247, 373] on div "Mark as read" at bounding box center [227, 379] width 67 height 17
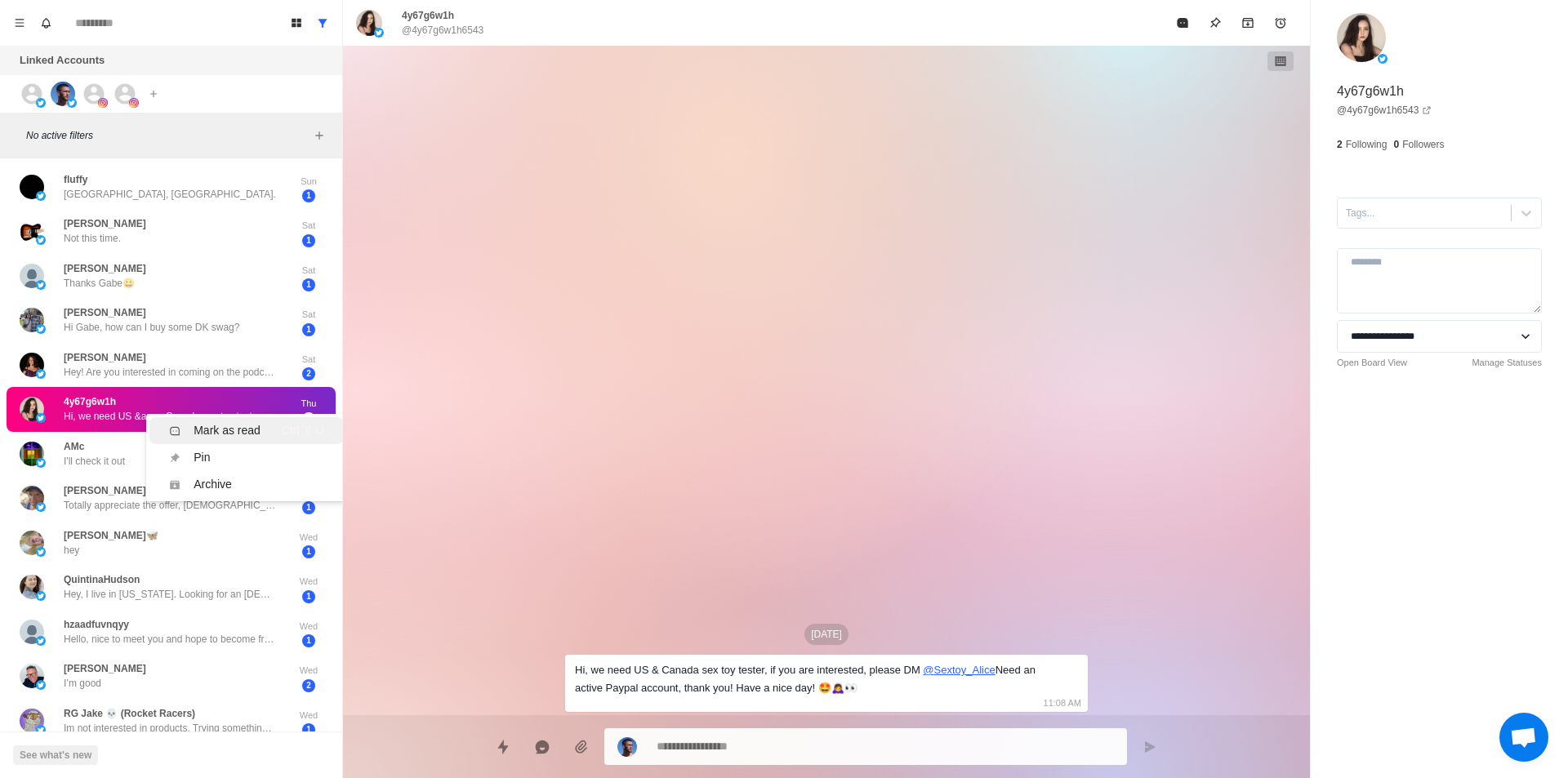
click at [259, 431] on div "Mark as read Ctrl ⇧ U" at bounding box center [246, 431] width 154 height 17
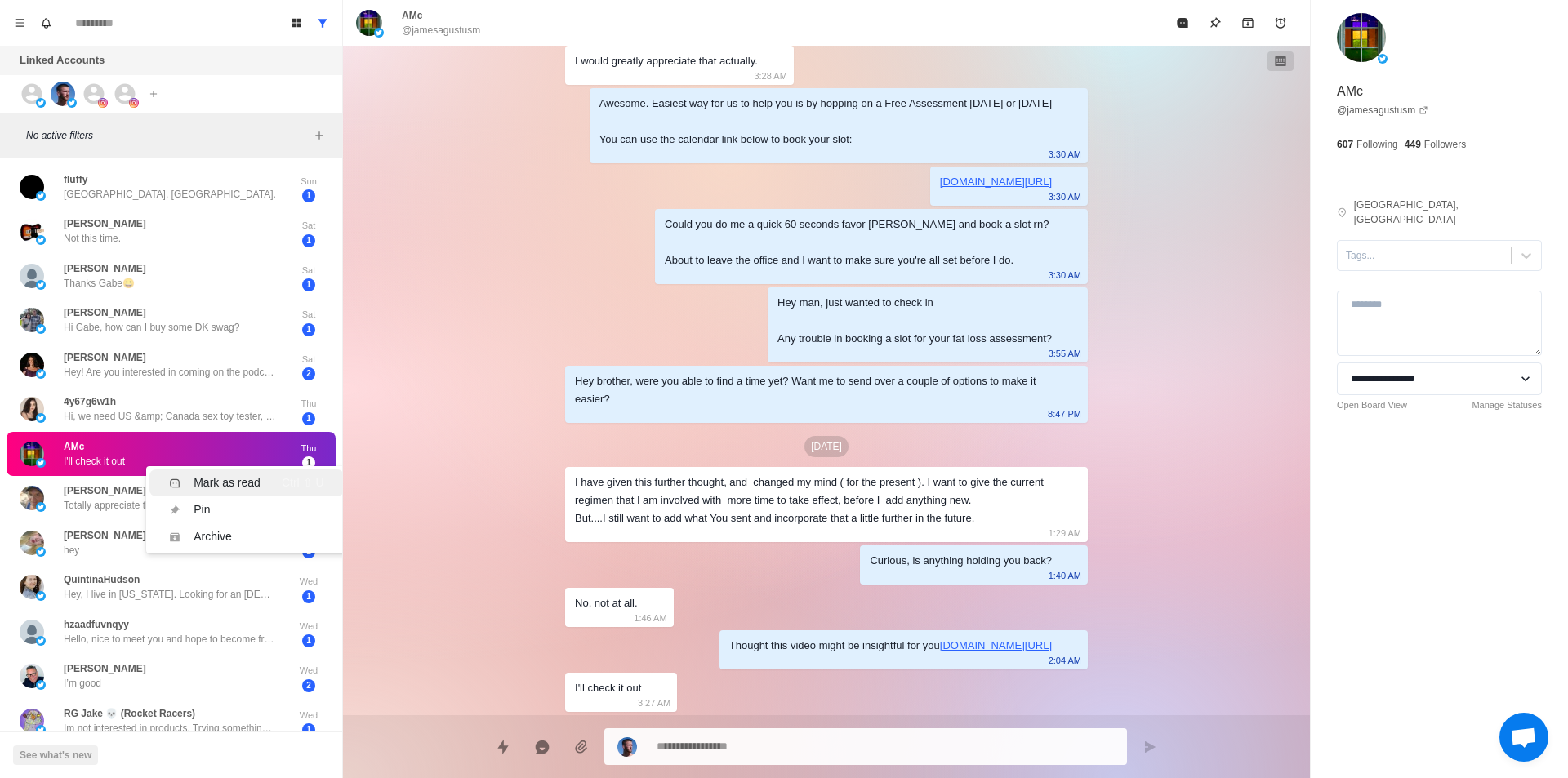
click at [280, 484] on div "Mark as read Ctrl ⇧ U" at bounding box center [246, 483] width 154 height 17
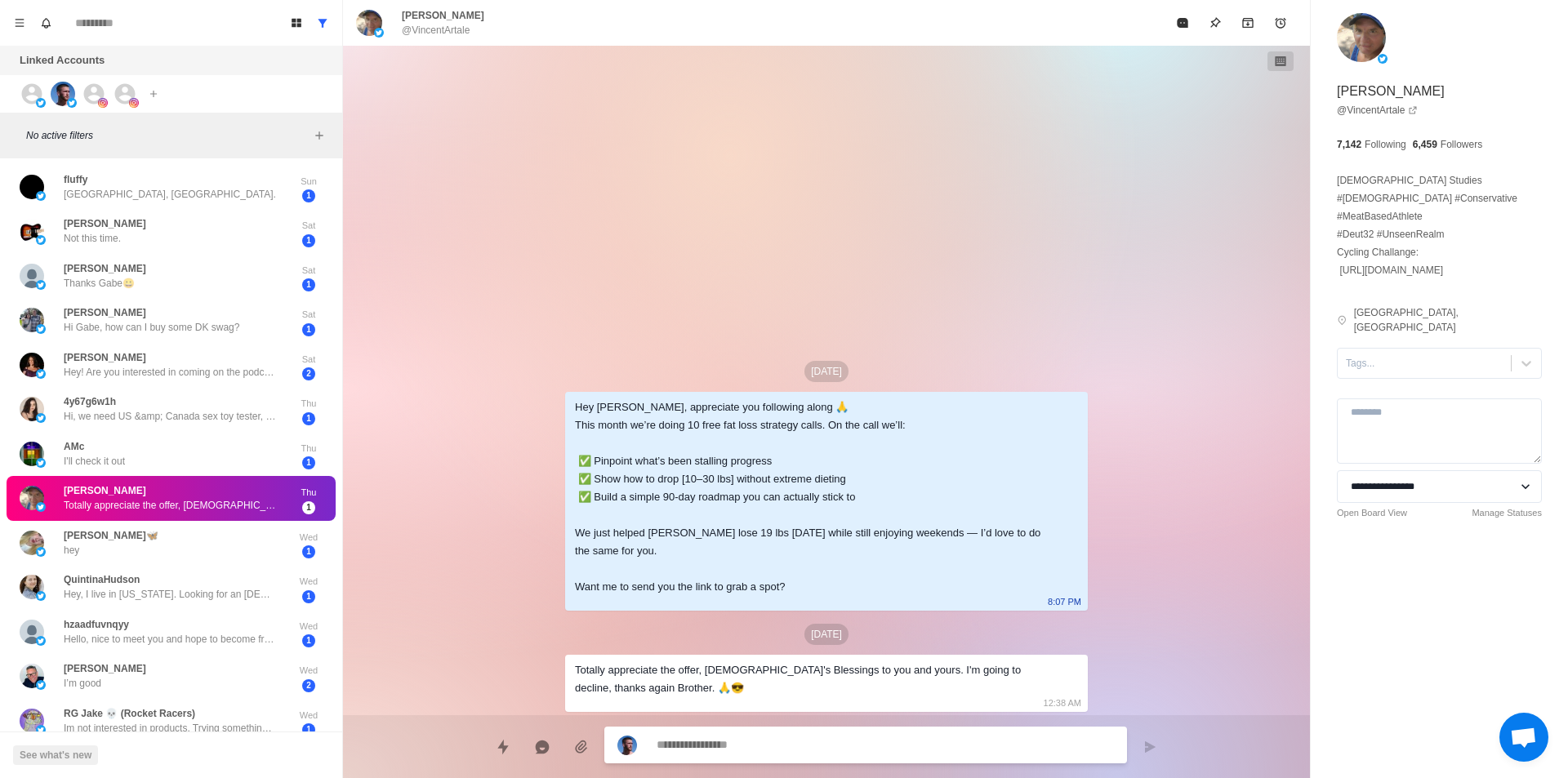
scroll to position [0, 0]
drag, startPoint x: 267, startPoint y: 520, endPoint x: 260, endPoint y: 478, distance: 42.6
click at [265, 520] on div "Mark as read Ctrl ⇧ U" at bounding box center [246, 516] width 154 height 17
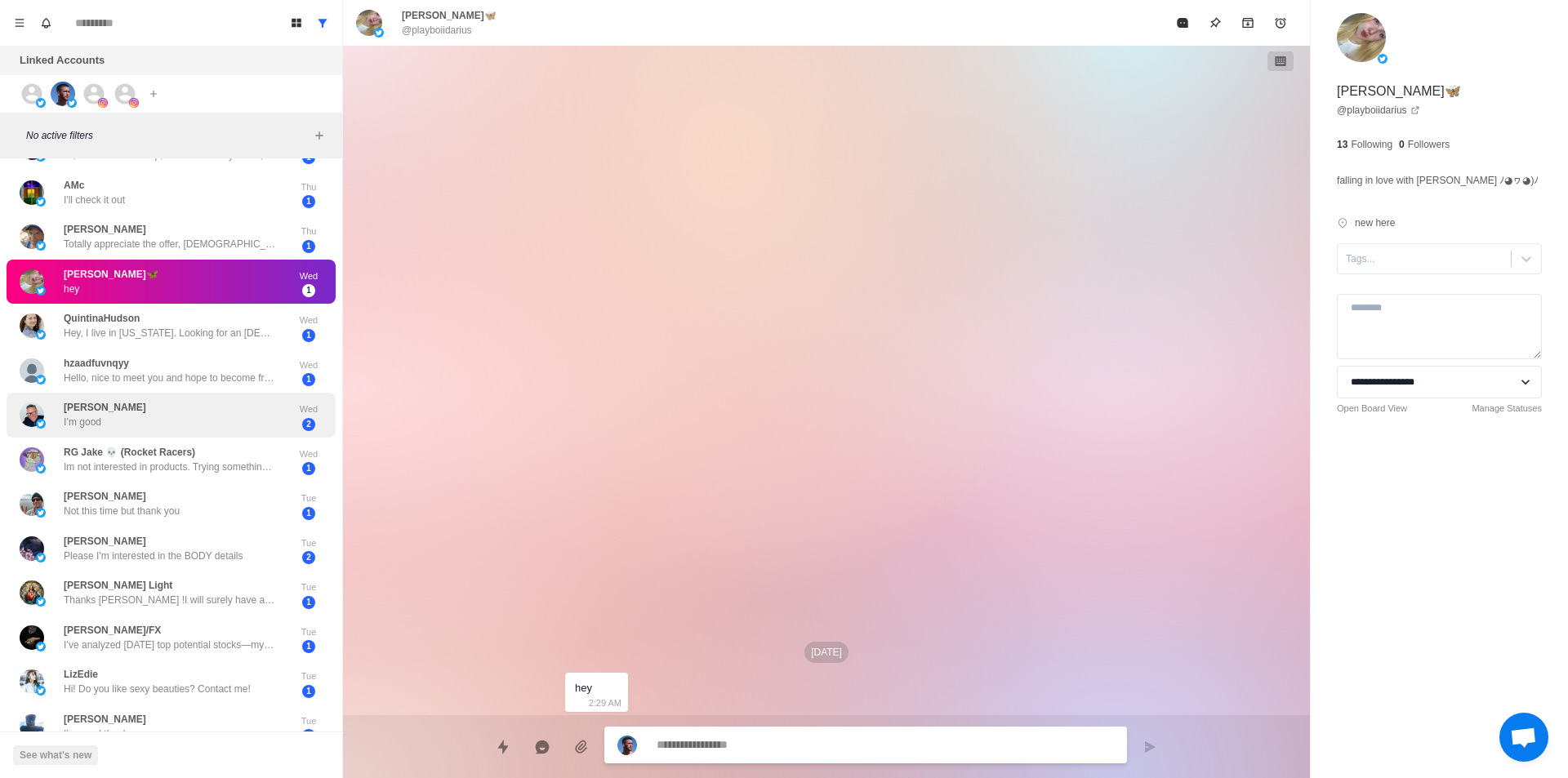
scroll to position [326, 0]
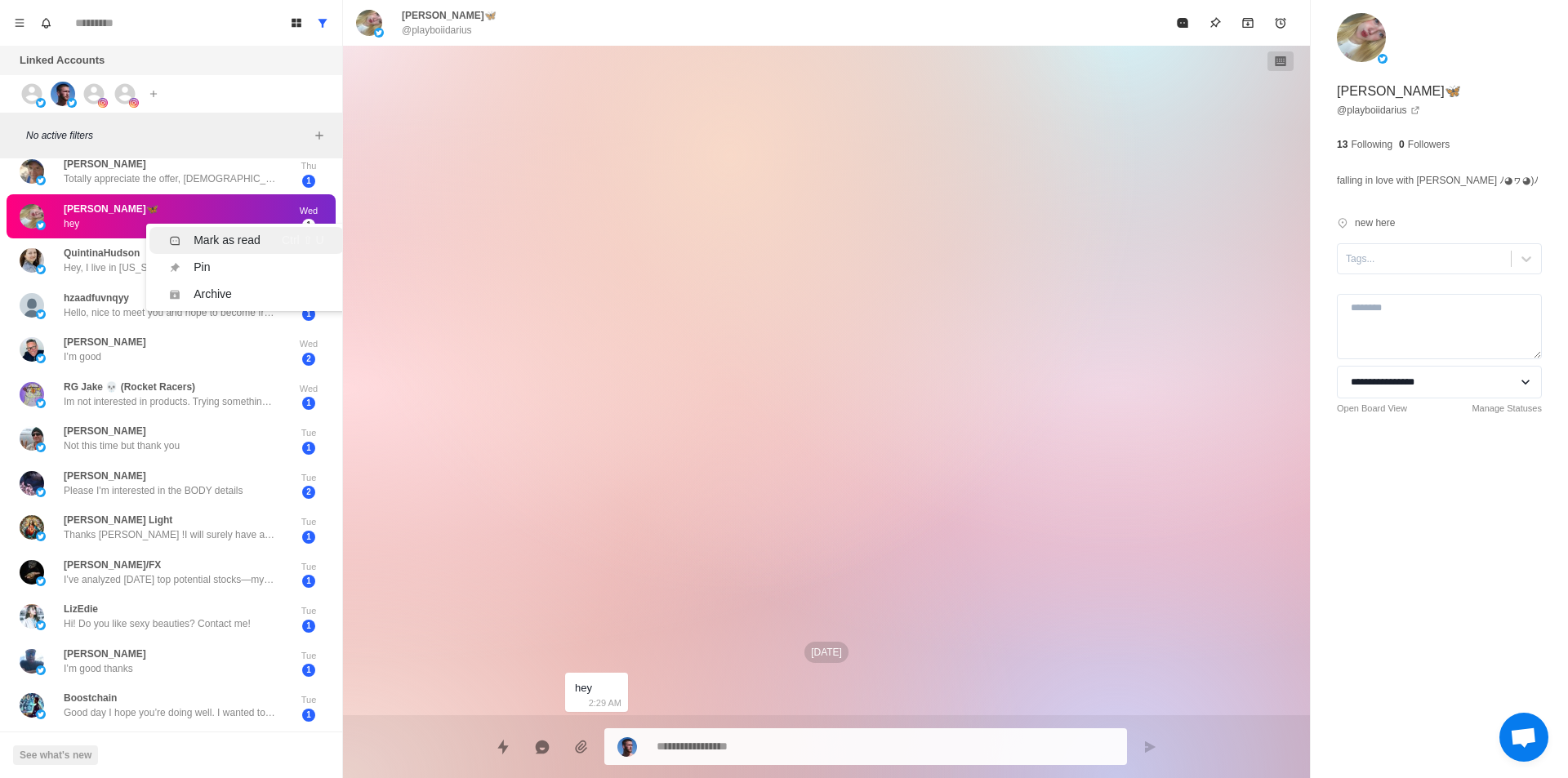
click at [258, 234] on div "Mark as read" at bounding box center [227, 240] width 67 height 17
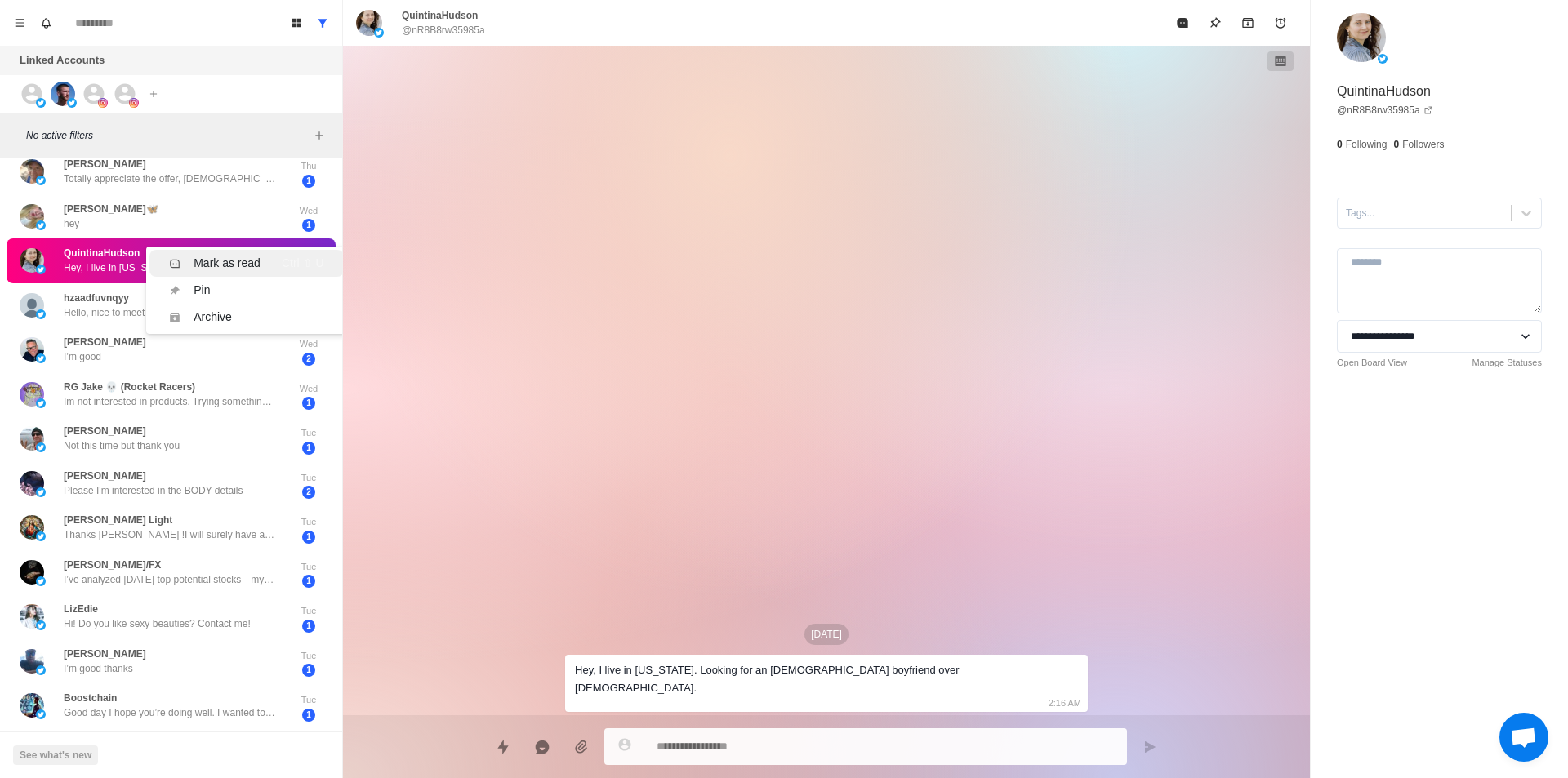
click at [279, 263] on div "Mark as read Ctrl ⇧ U" at bounding box center [246, 264] width 154 height 17
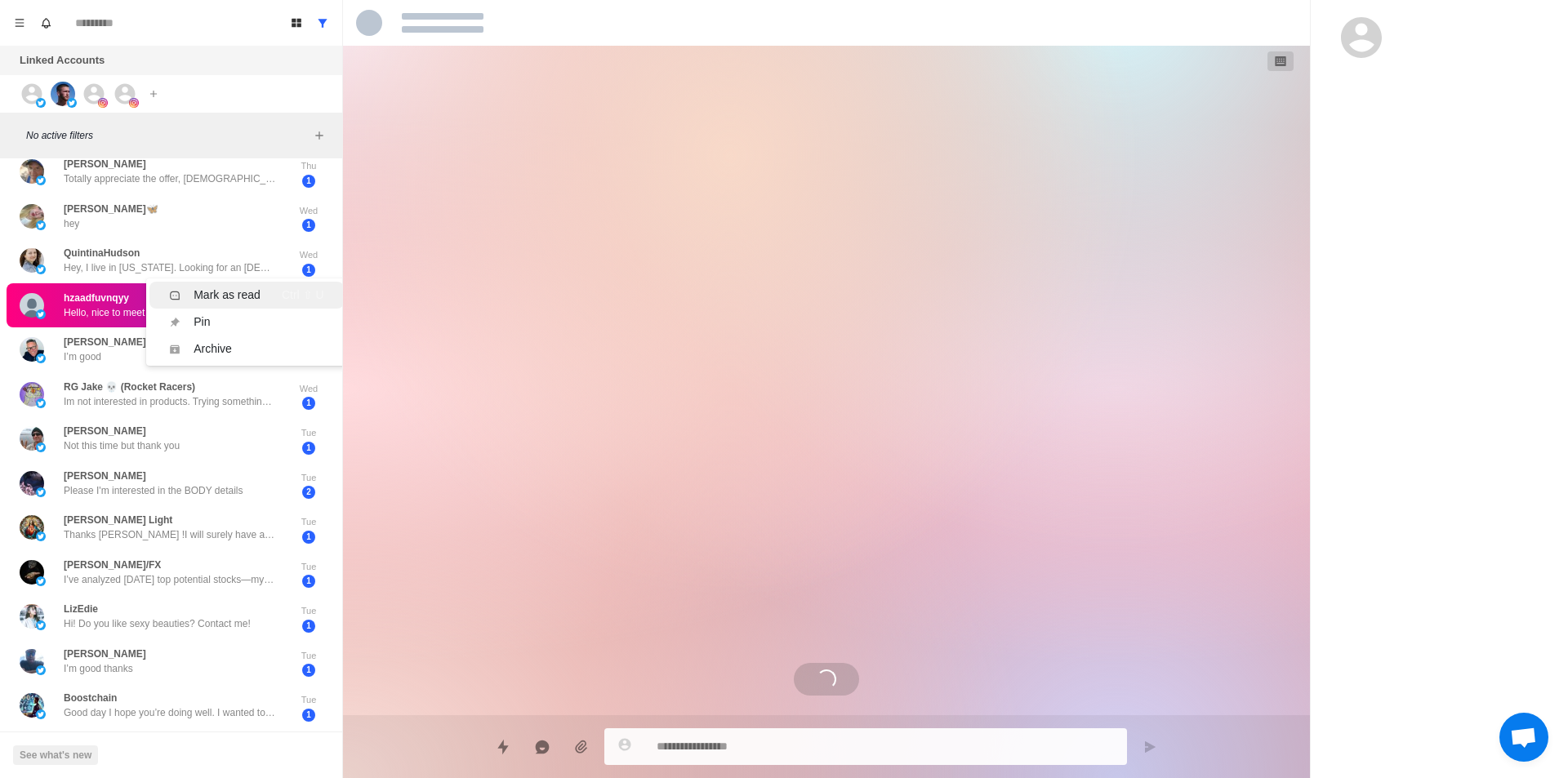
click at [274, 294] on div "Mark as read Ctrl ⇧ U" at bounding box center [246, 295] width 154 height 17
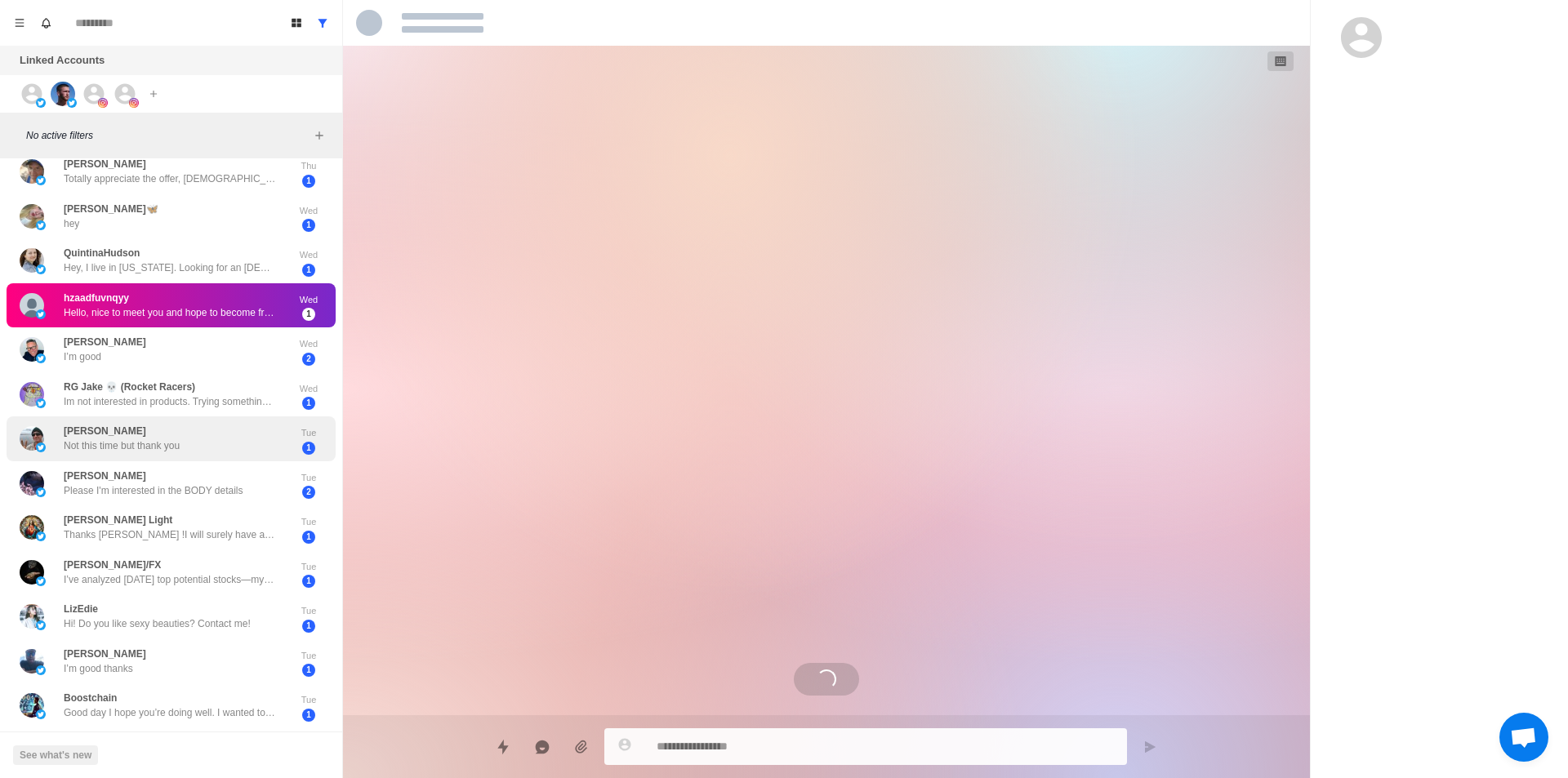
scroll to position [0, 0]
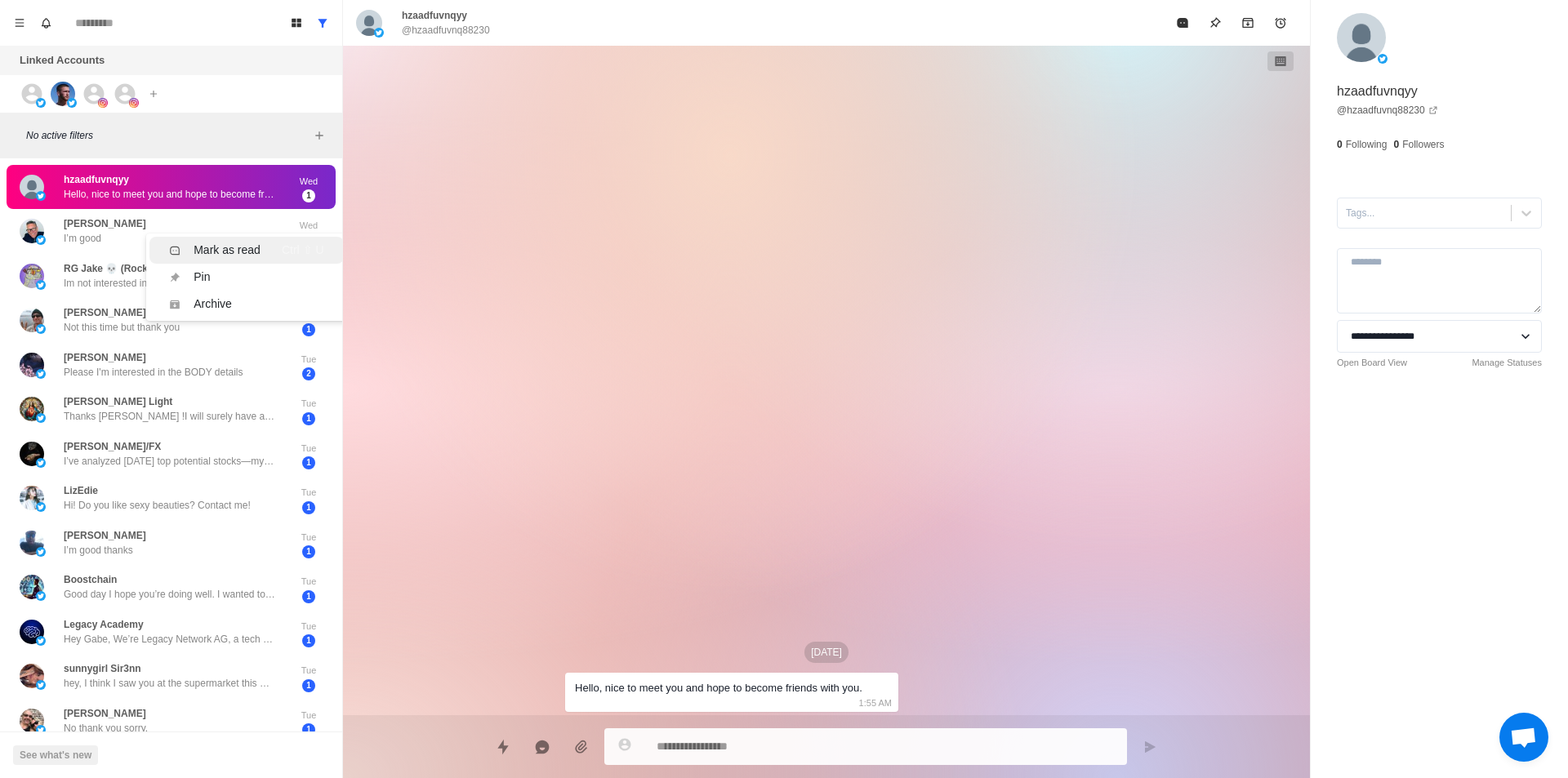
click at [275, 247] on div "Mark as read Ctrl ⇧ U" at bounding box center [246, 250] width 154 height 17
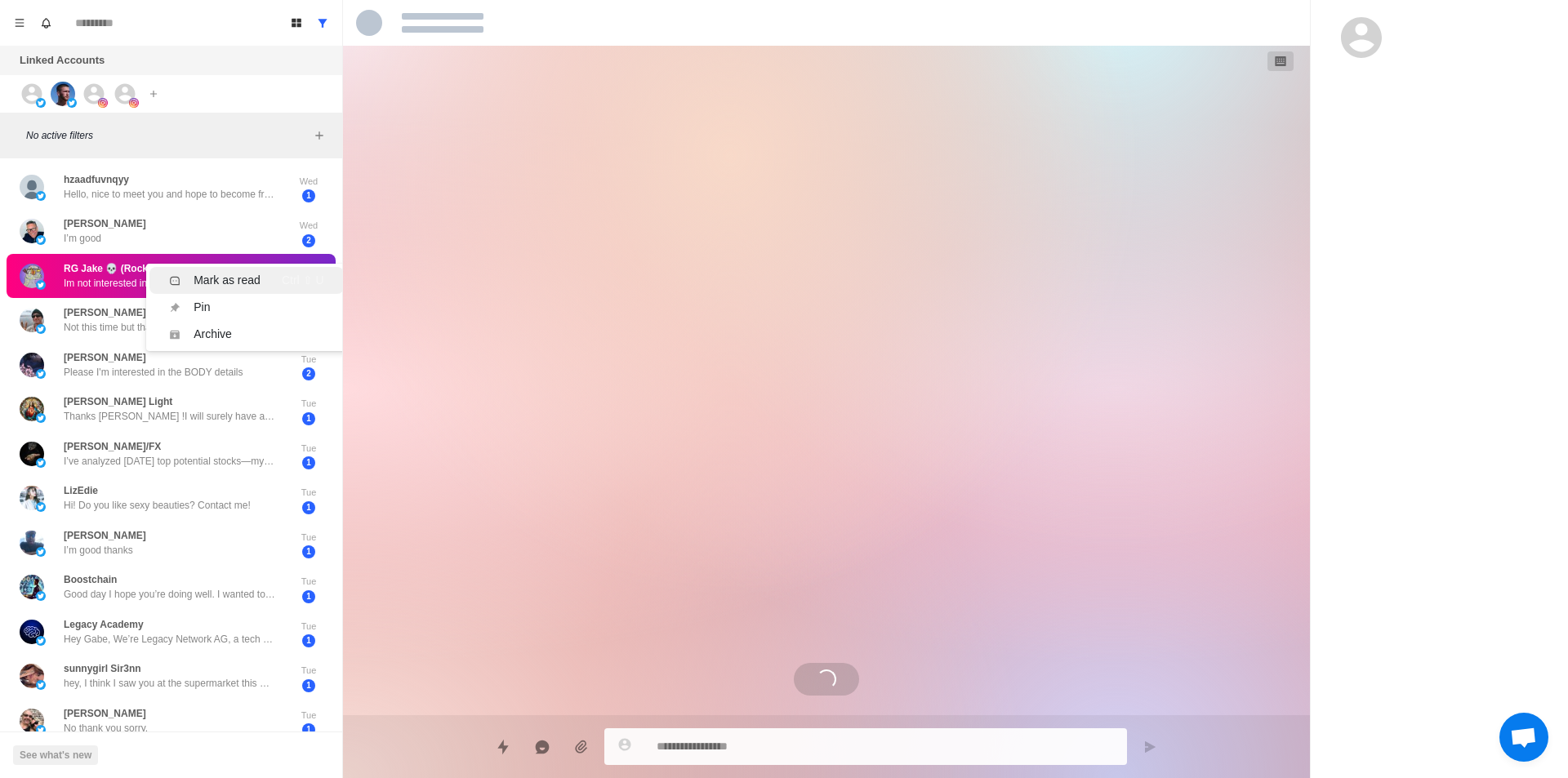
click at [252, 278] on div "Mark as read" at bounding box center [227, 280] width 67 height 17
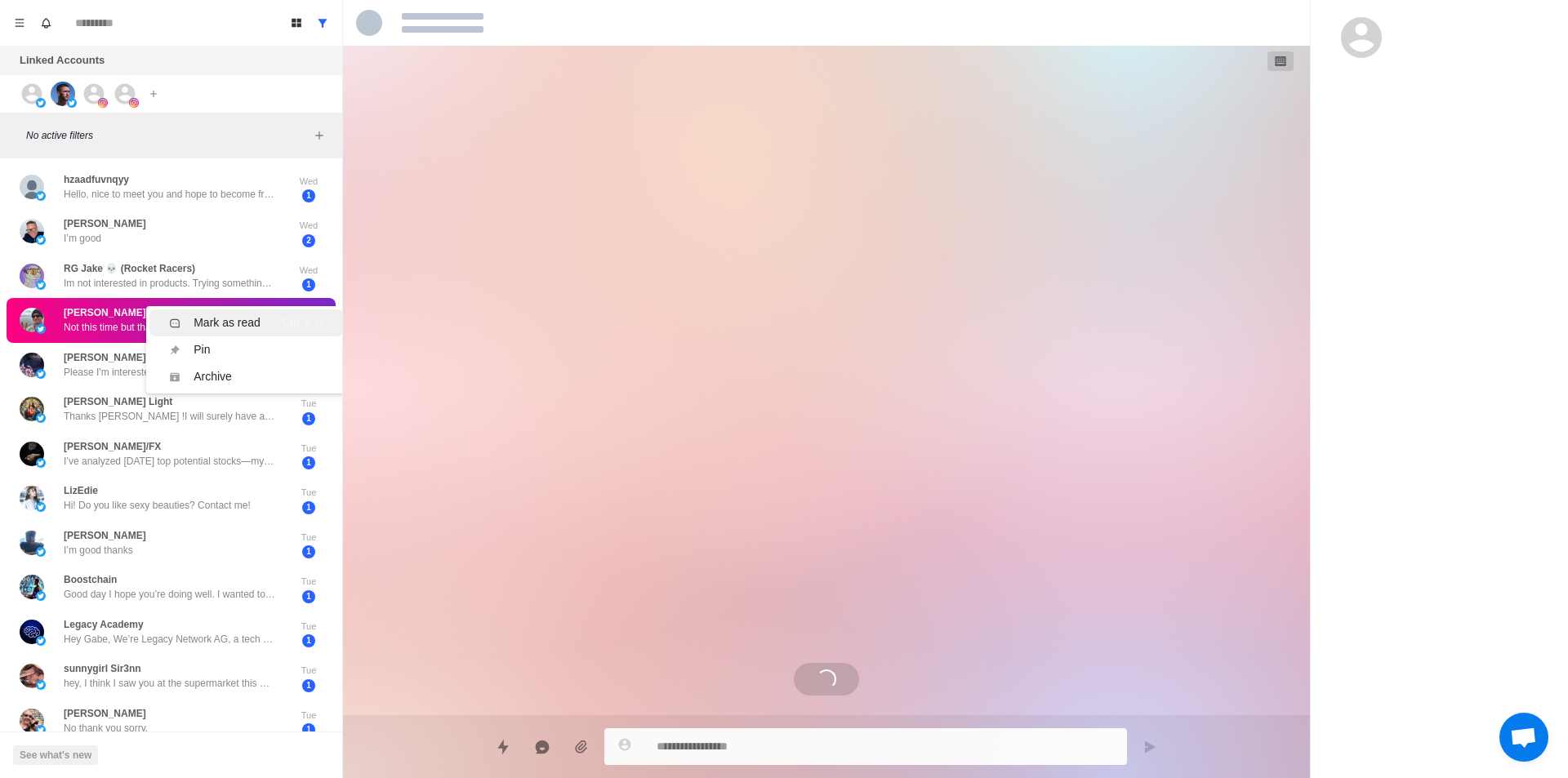
click at [250, 324] on div "Mark as read" at bounding box center [227, 323] width 67 height 17
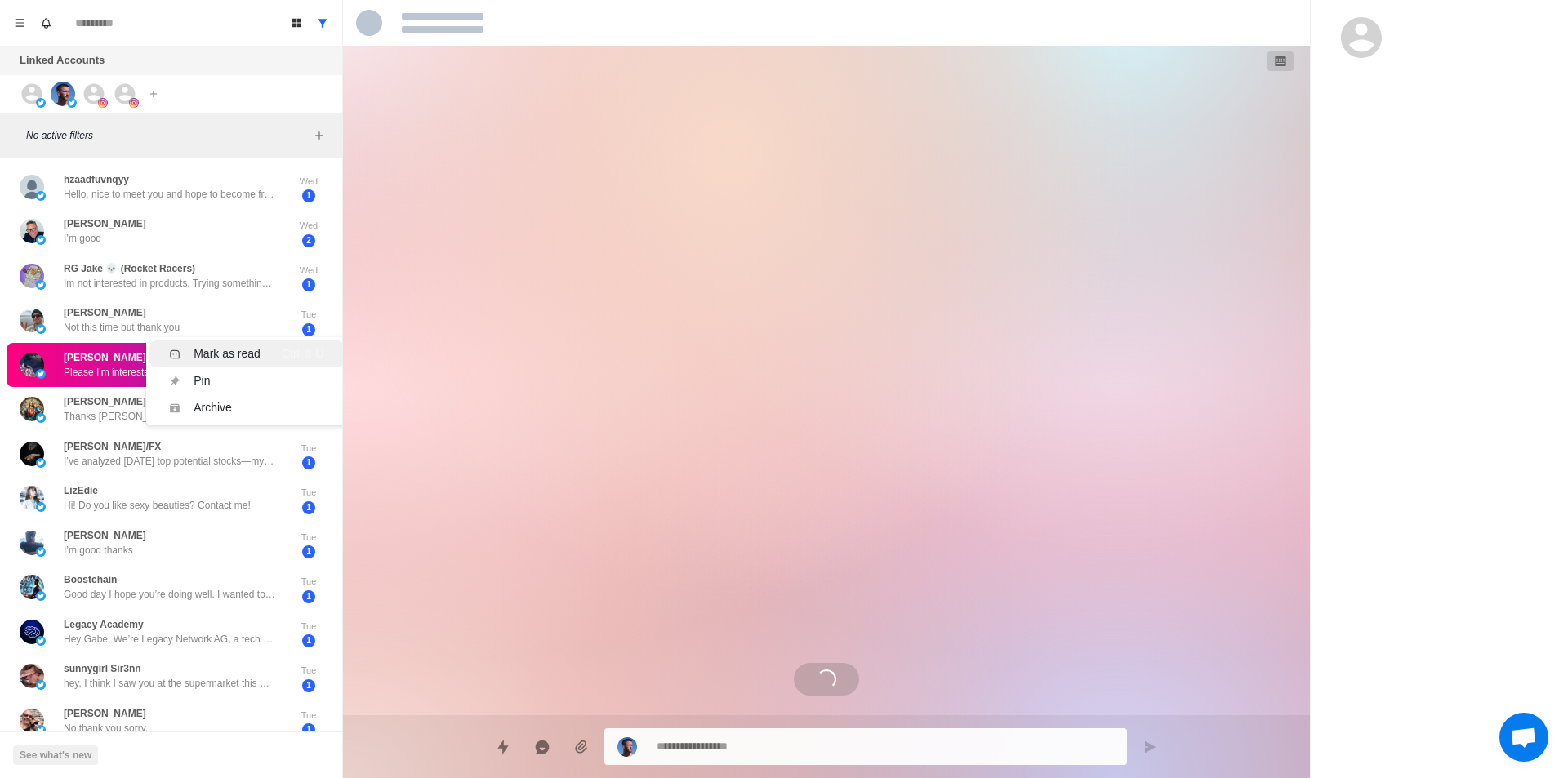
drag, startPoint x: 258, startPoint y: 357, endPoint x: 242, endPoint y: 382, distance: 29.7
click at [258, 357] on div "Mark as read" at bounding box center [227, 354] width 67 height 17
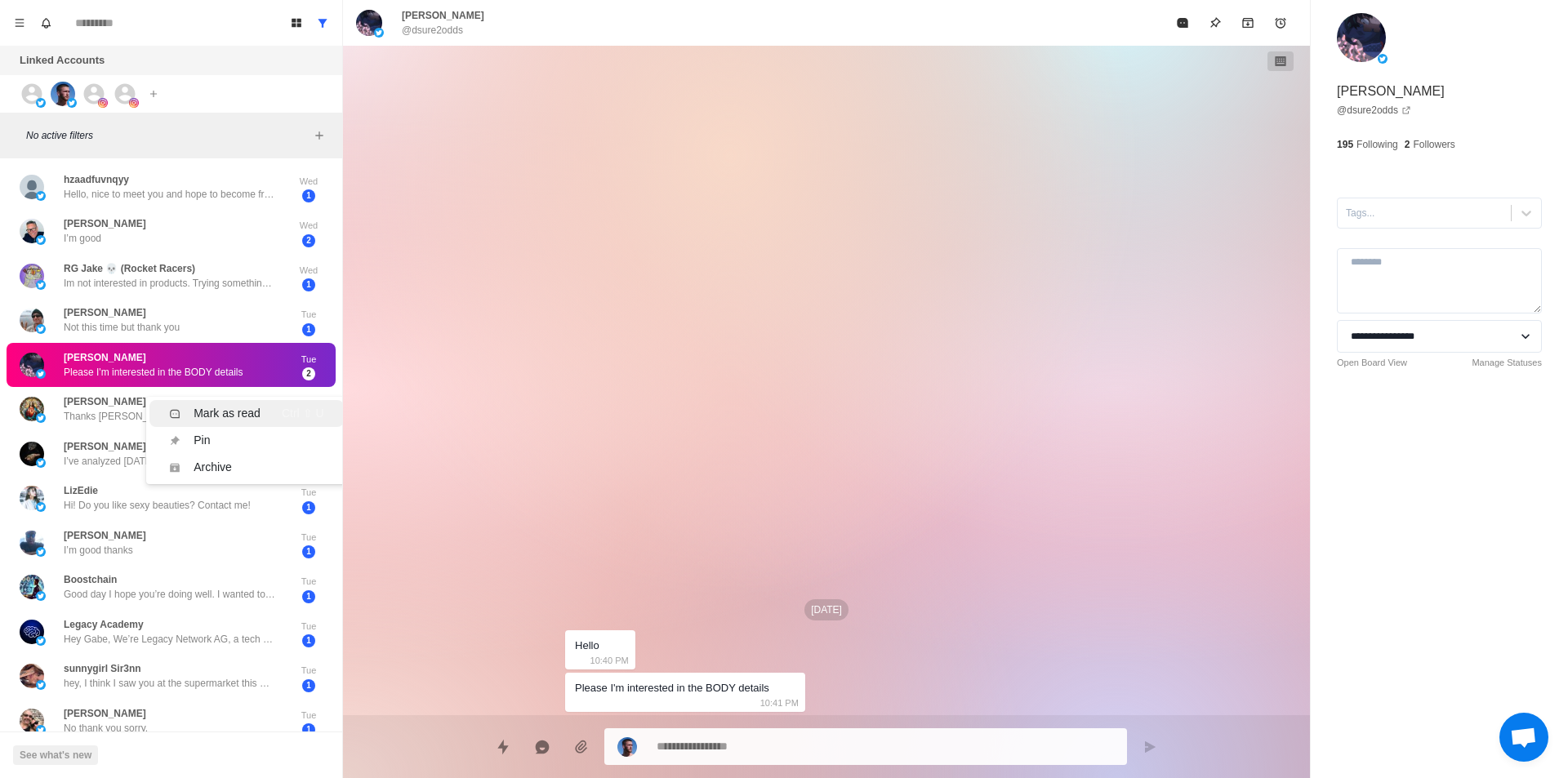
click at [264, 412] on div "Mark as read Ctrl ⇧ U" at bounding box center [246, 414] width 154 height 17
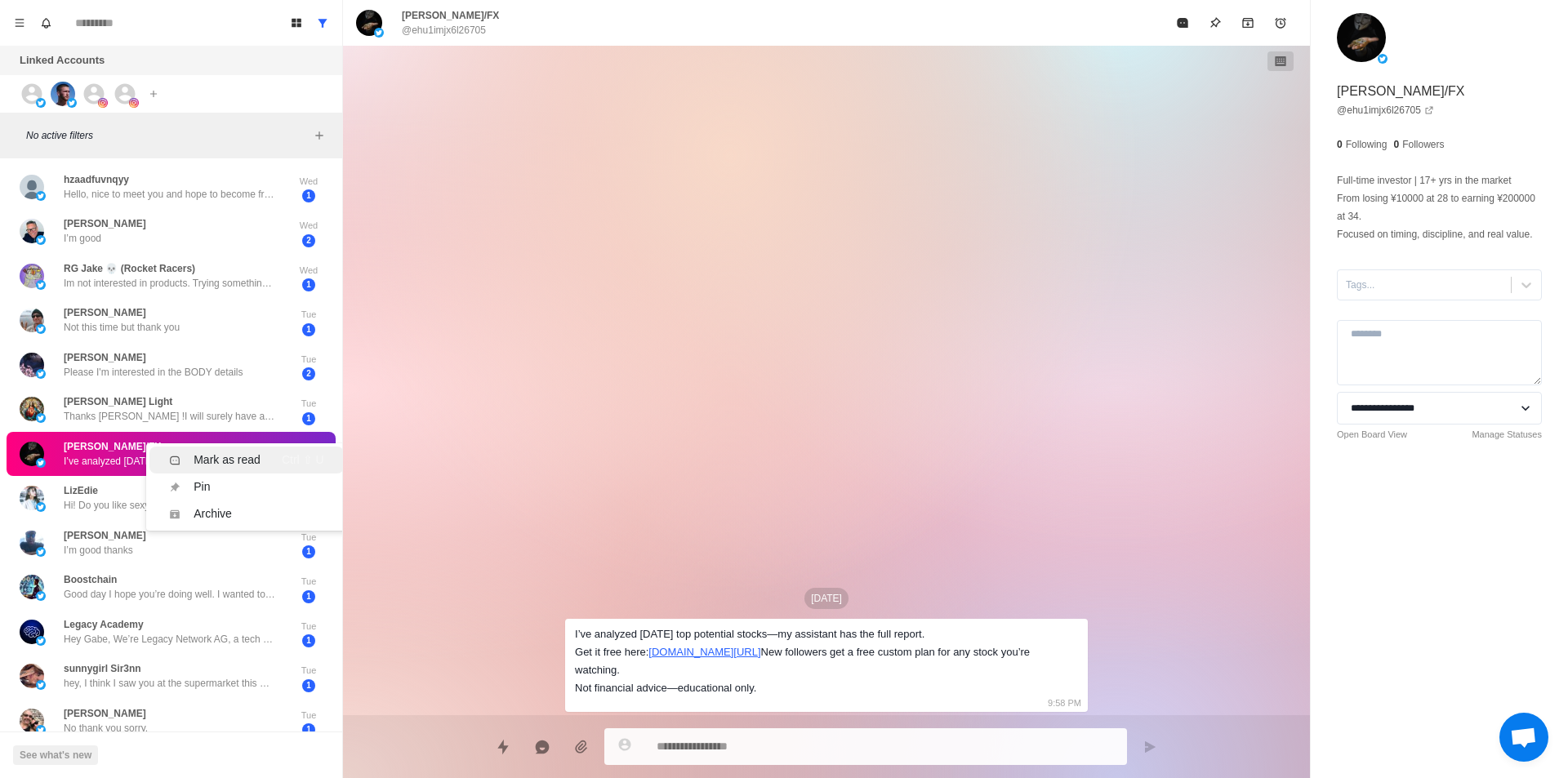
click at [248, 467] on div "Mark as read" at bounding box center [227, 460] width 67 height 17
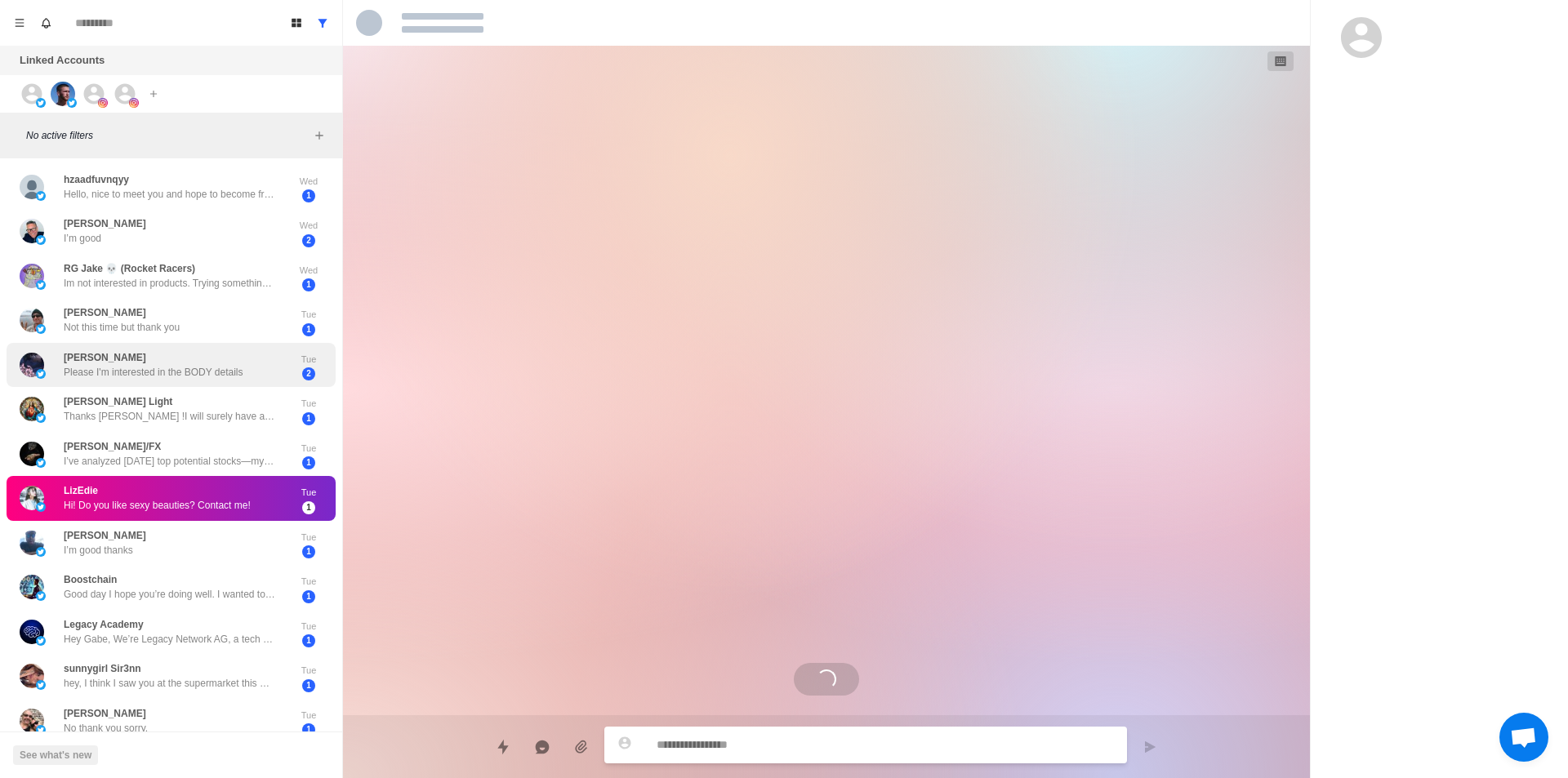
click at [225, 363] on div "[PERSON_NAME] CHC Please I'm interested in the BODY details" at bounding box center [154, 364] width 180 height 29
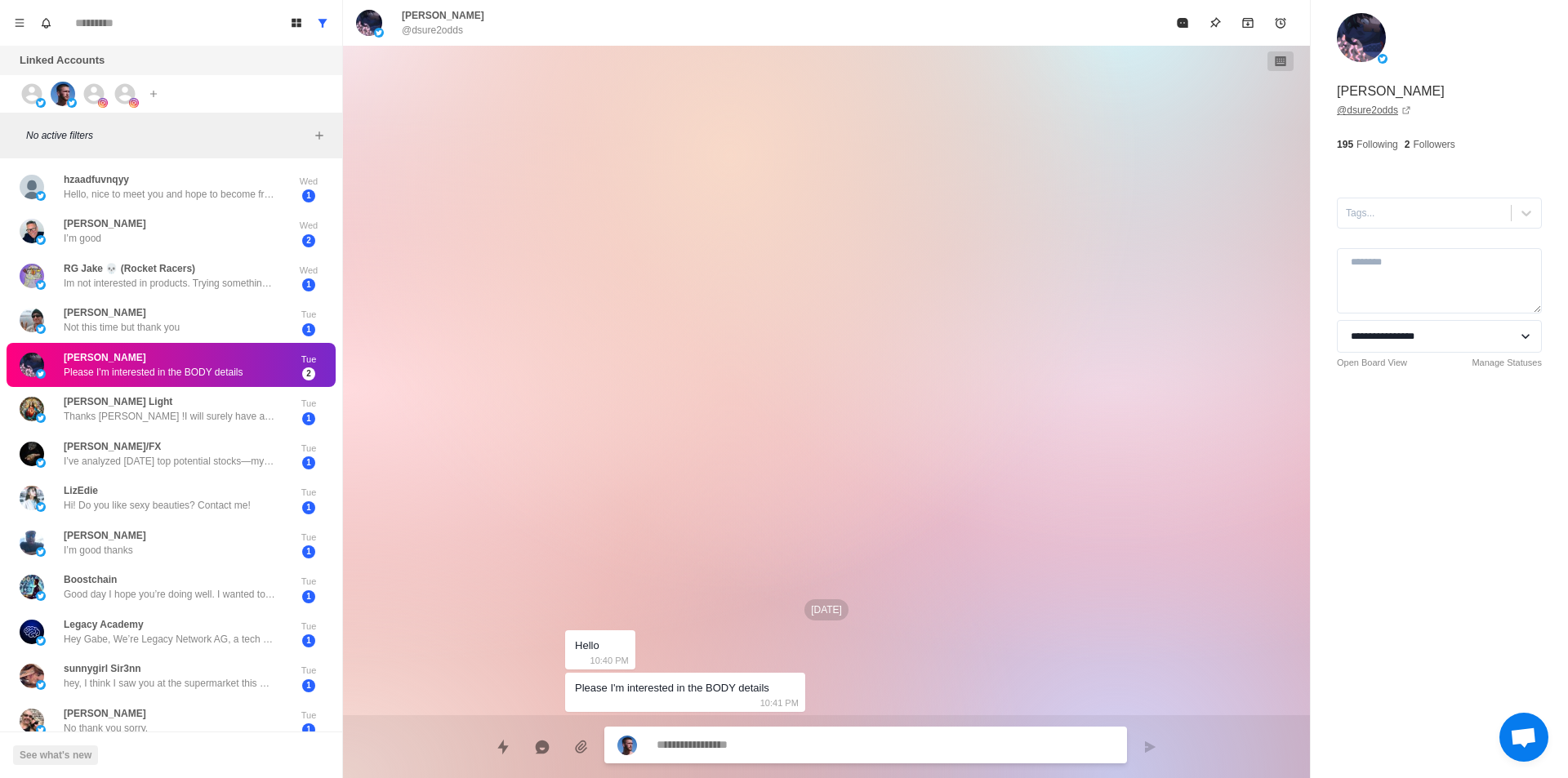
click at [1372, 108] on link "@ dsure2odds" at bounding box center [1374, 111] width 75 height 15
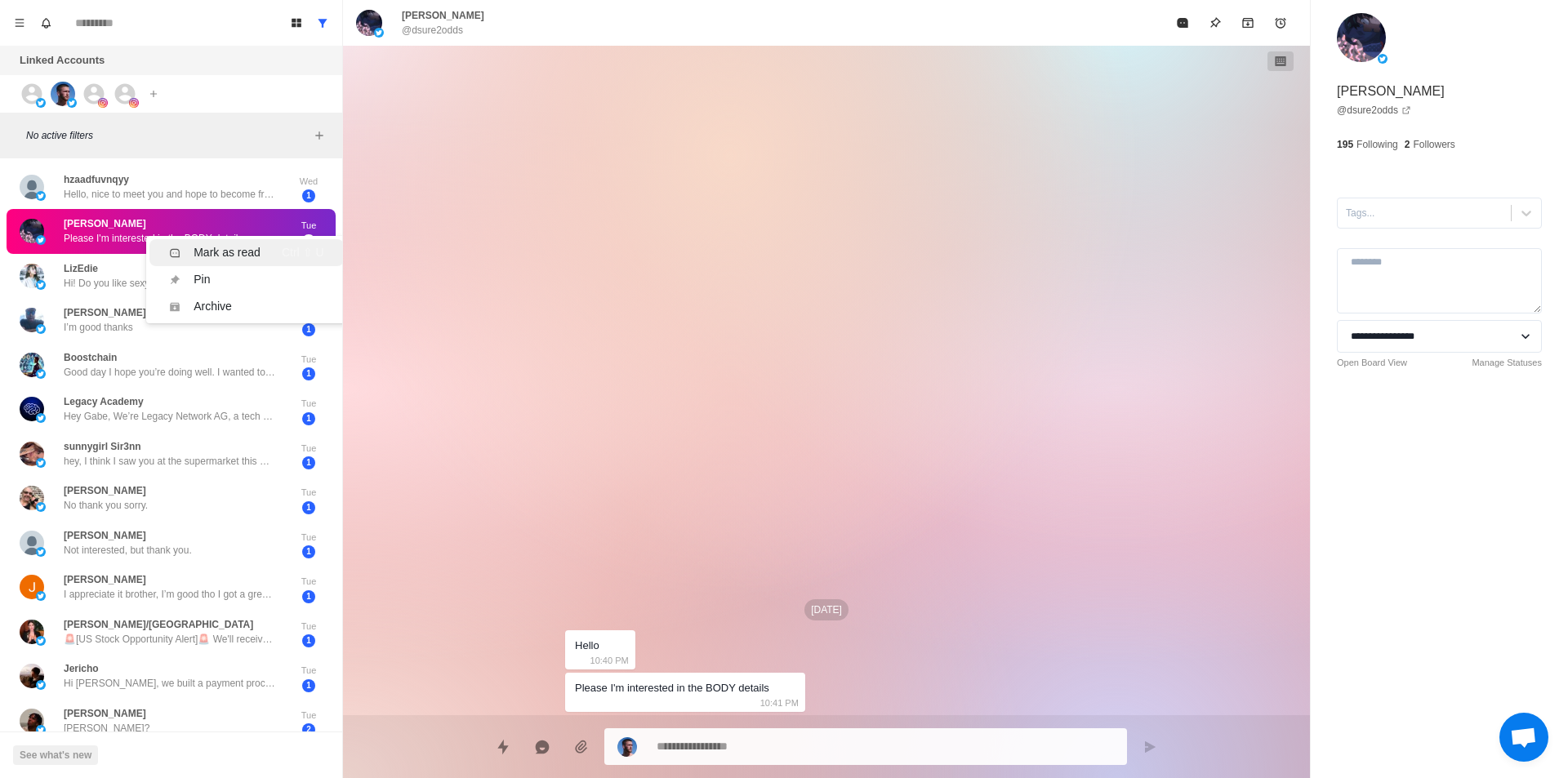
click at [251, 243] on li "Mark as read Ctrl ⇧ U" at bounding box center [246, 253] width 194 height 27
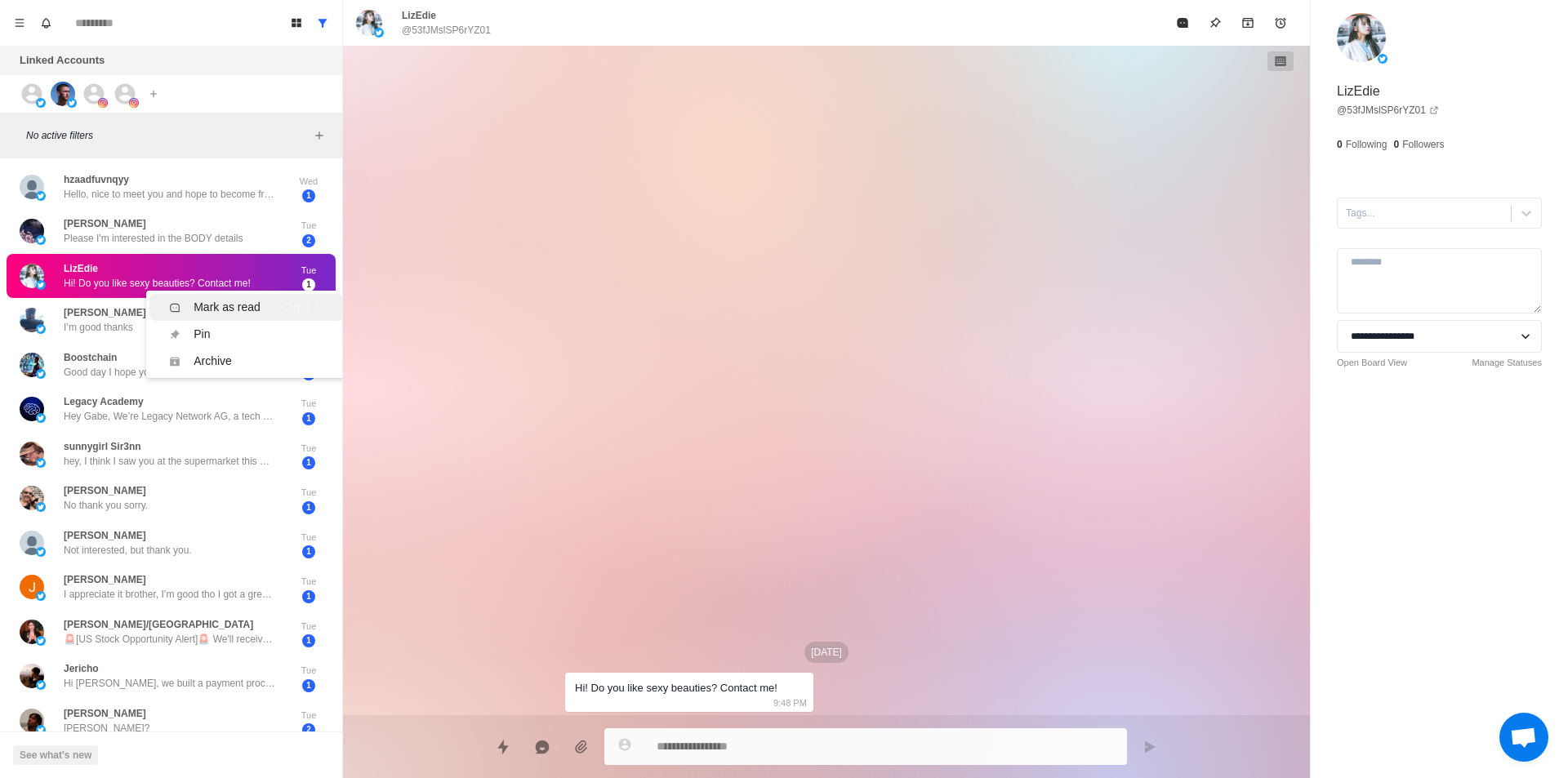
click at [247, 296] on li "Mark as read Ctrl ⇧ U" at bounding box center [246, 307] width 194 height 27
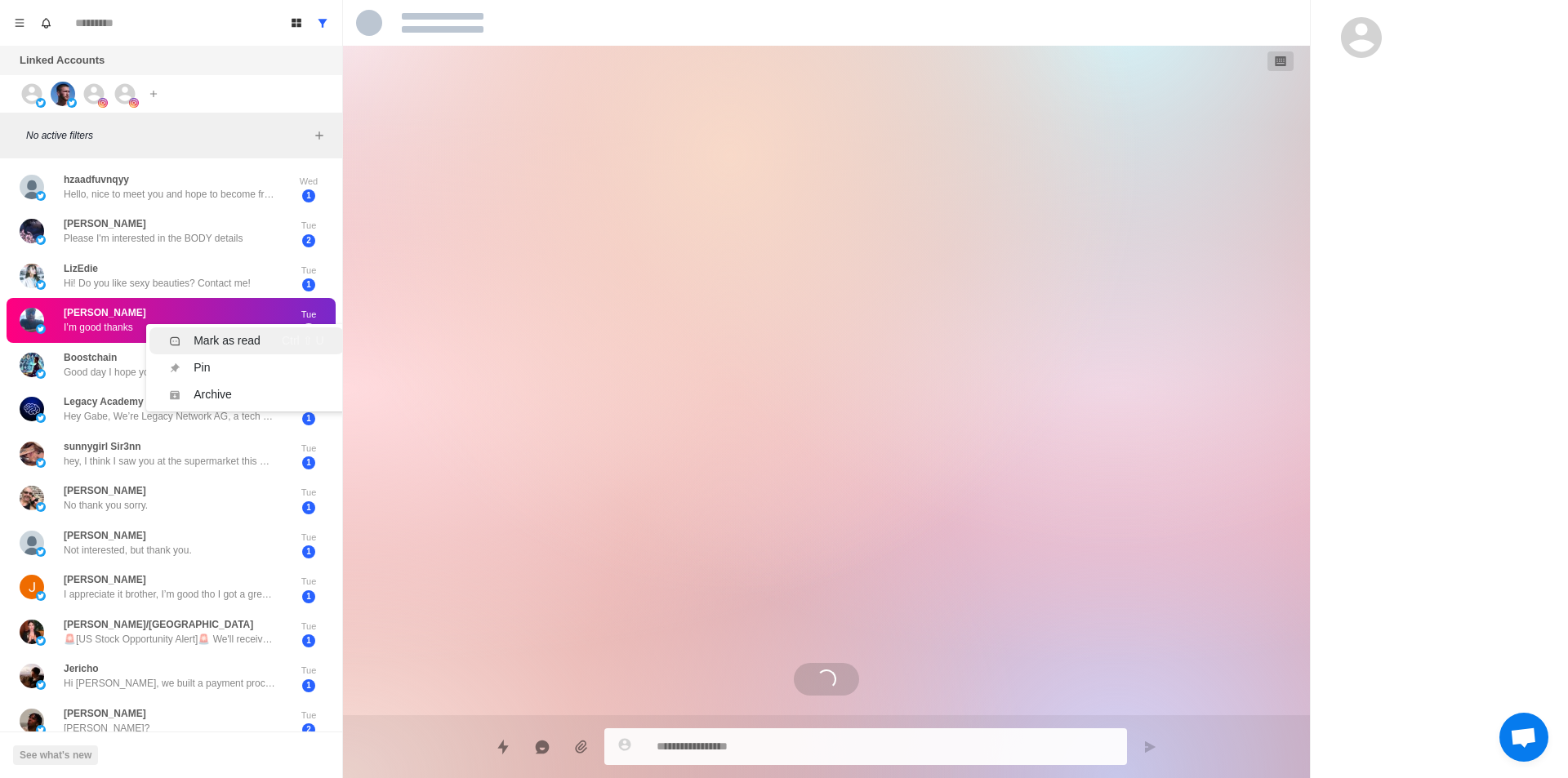
click at [259, 339] on div "Mark as read" at bounding box center [227, 341] width 67 height 17
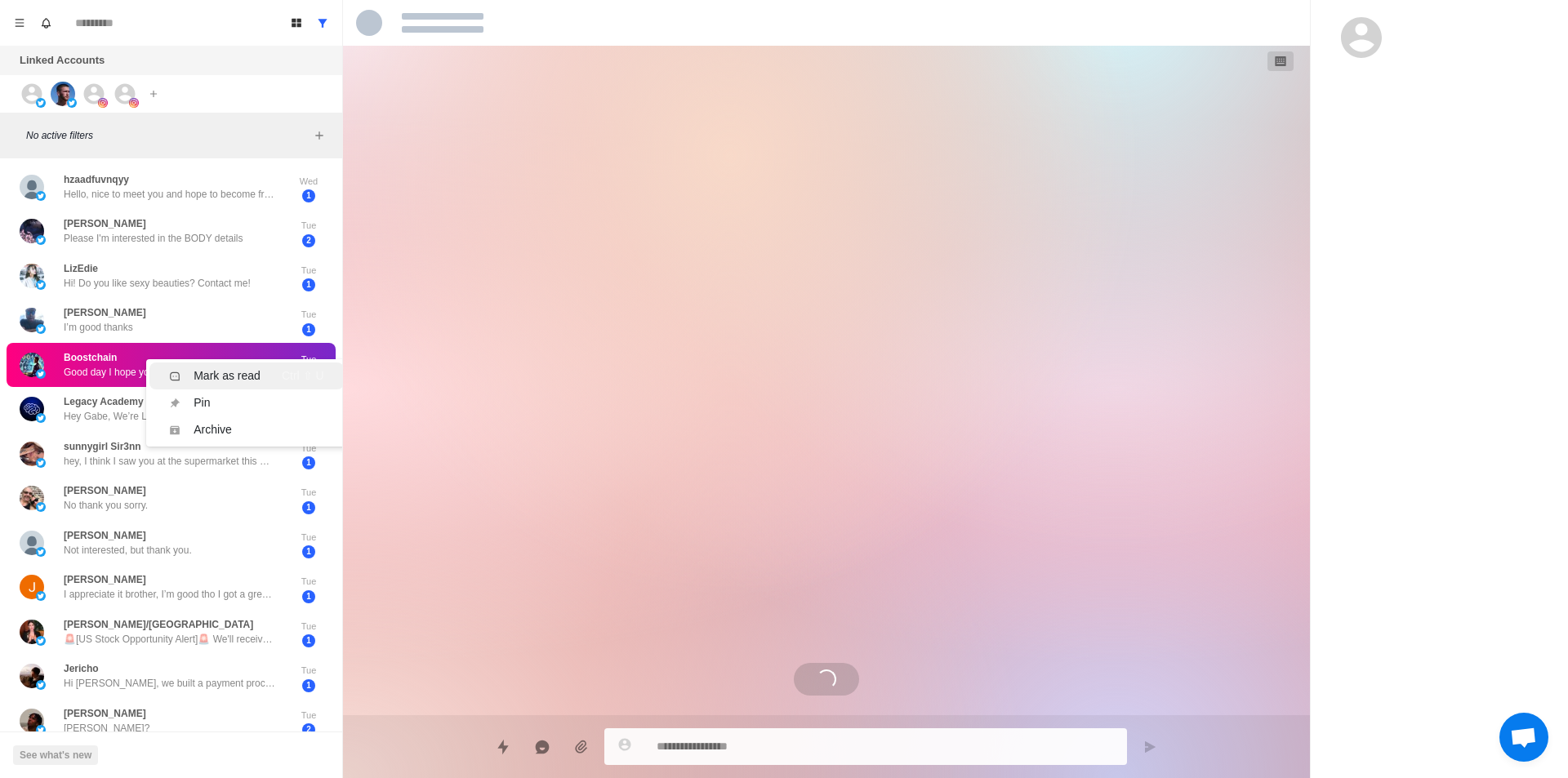
click at [260, 366] on li "Mark as read Ctrl ⇧ U" at bounding box center [246, 376] width 194 height 27
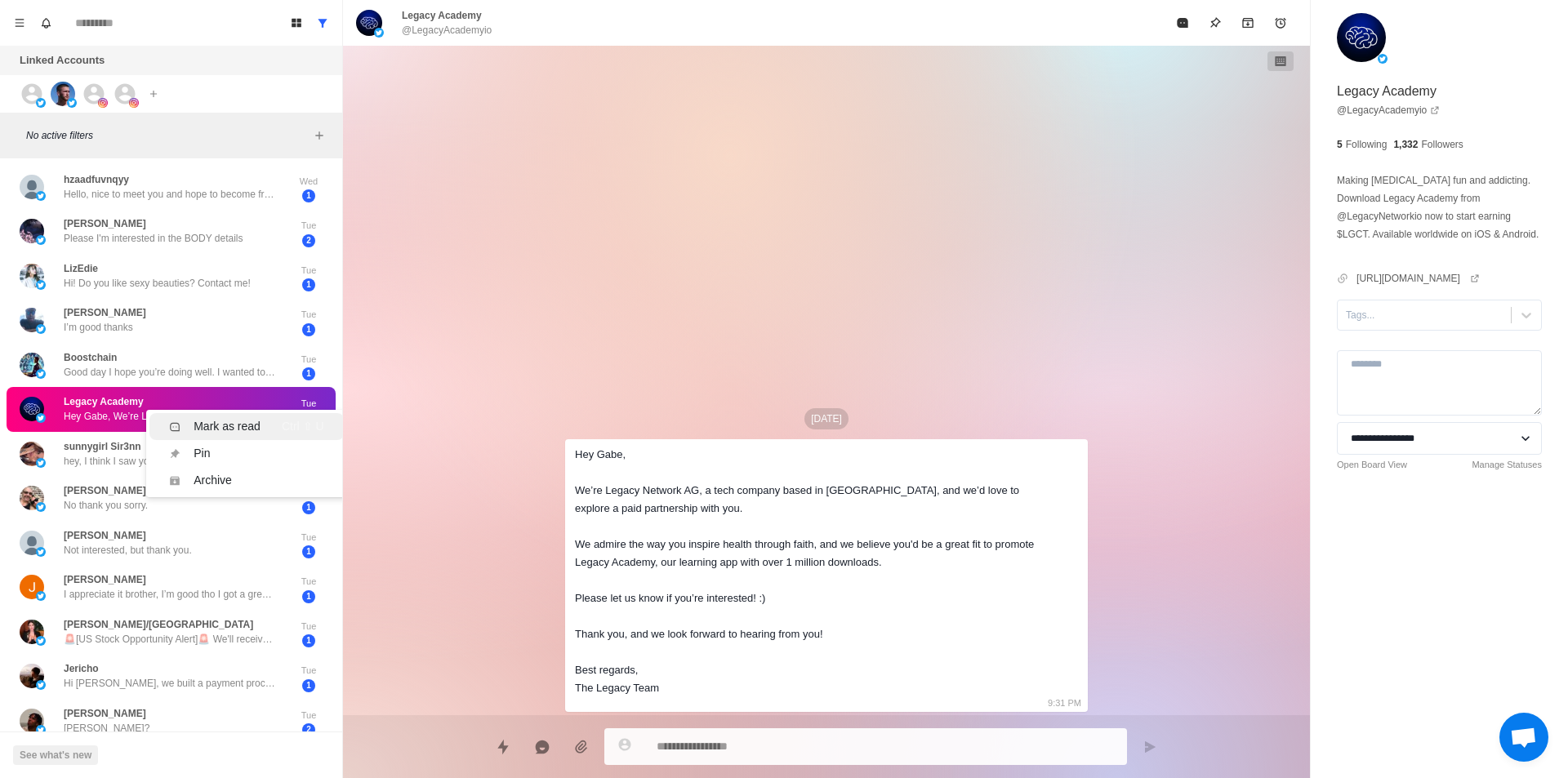
click at [246, 424] on div "Mark as read" at bounding box center [227, 426] width 67 height 17
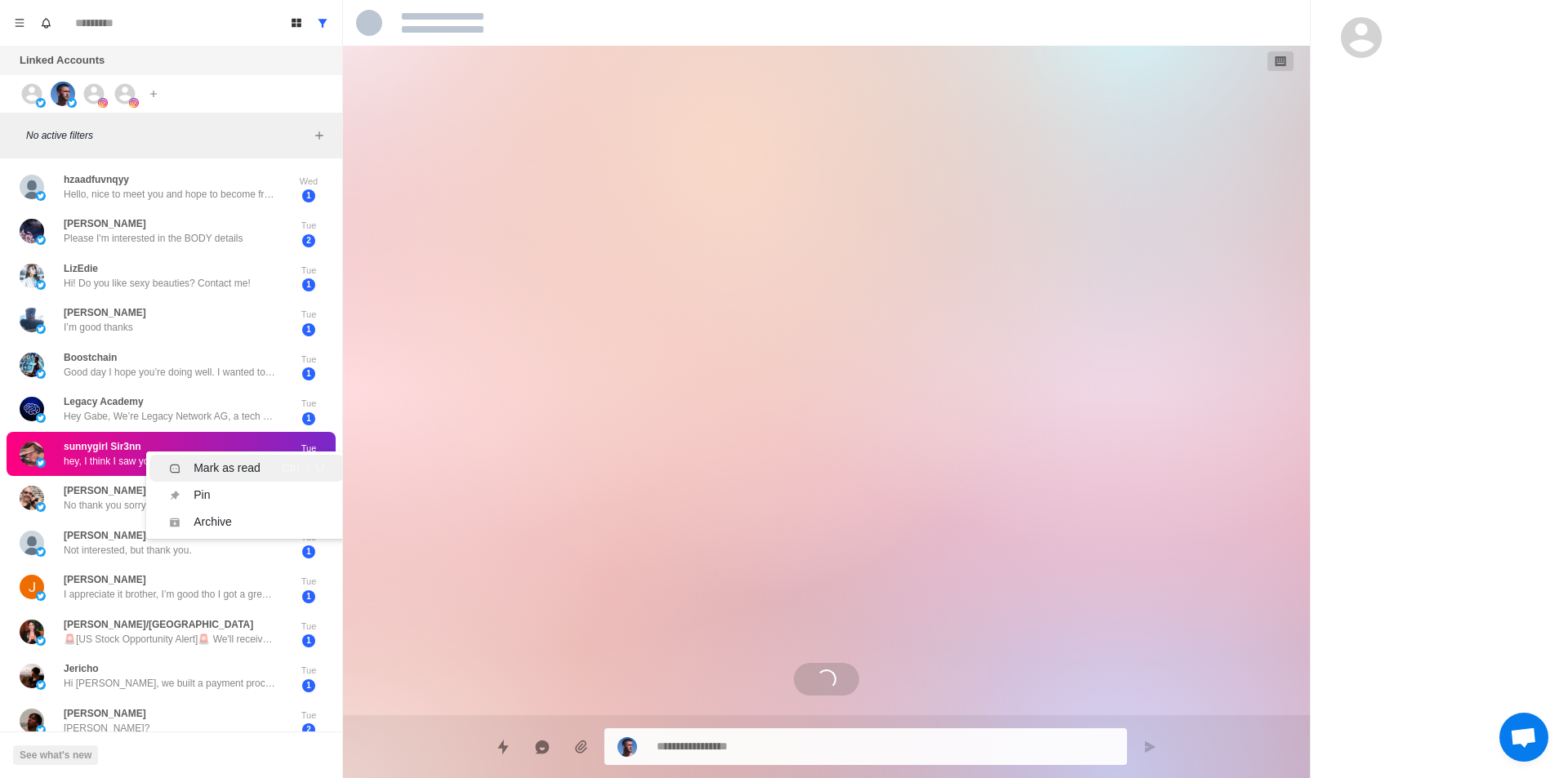
click at [251, 456] on li "Mark as read Ctrl ⇧ U" at bounding box center [246, 468] width 194 height 27
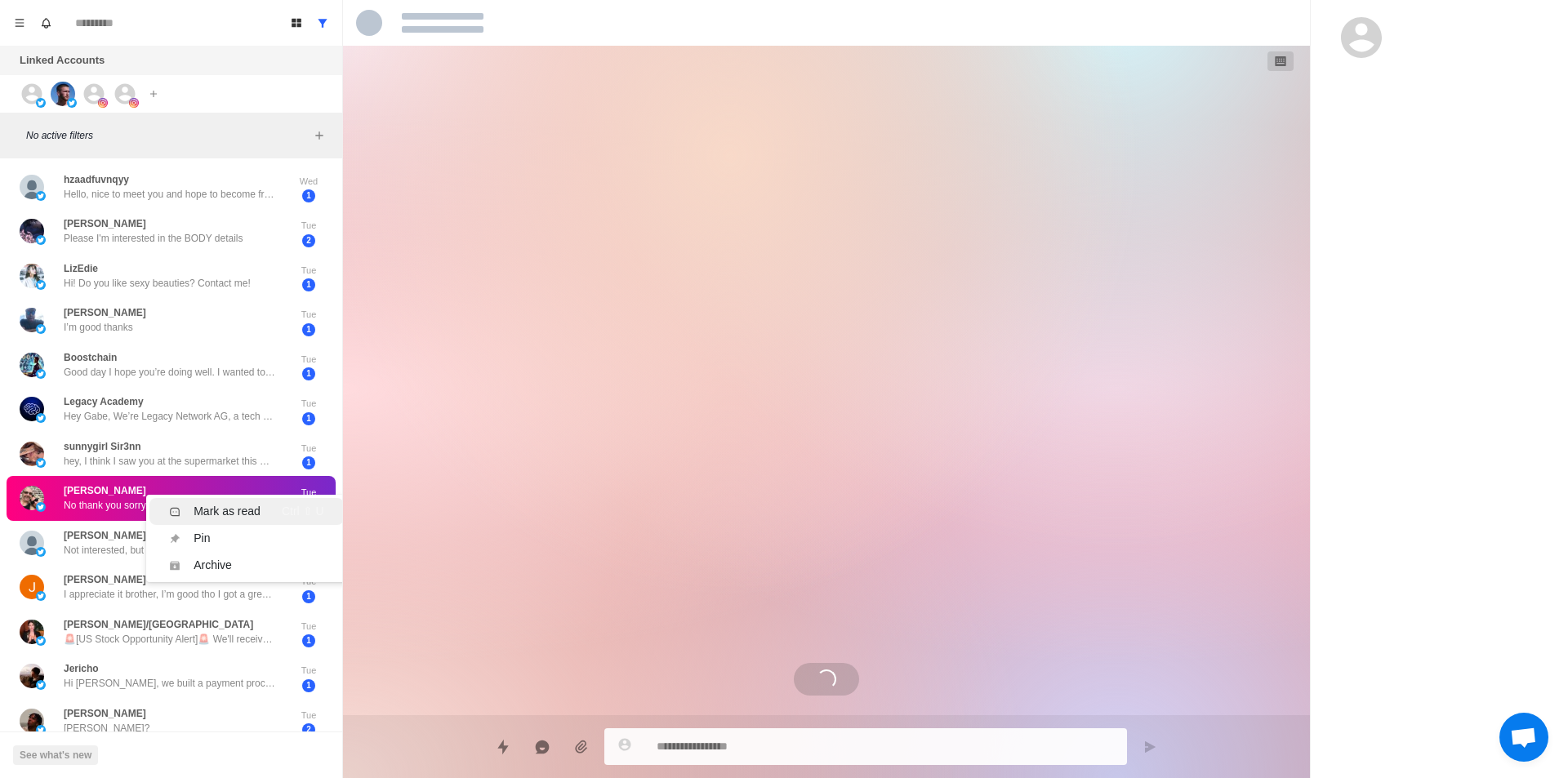
click at [247, 504] on div "Mark as read" at bounding box center [227, 511] width 67 height 17
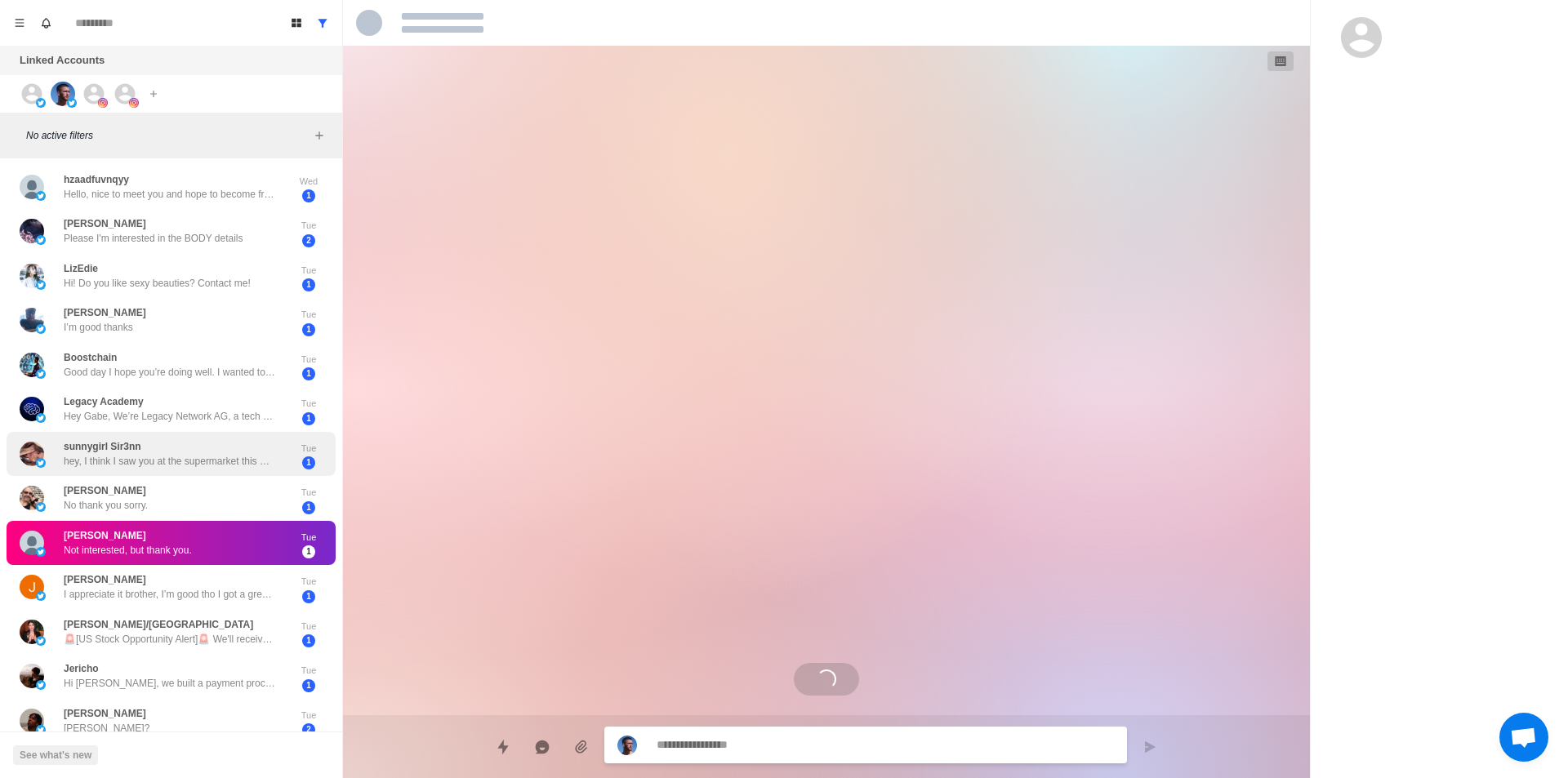
click at [228, 456] on p "hey, I think I saw you at the supermarket this morning 😏 Anyway, my main acc s …" at bounding box center [170, 462] width 212 height 15
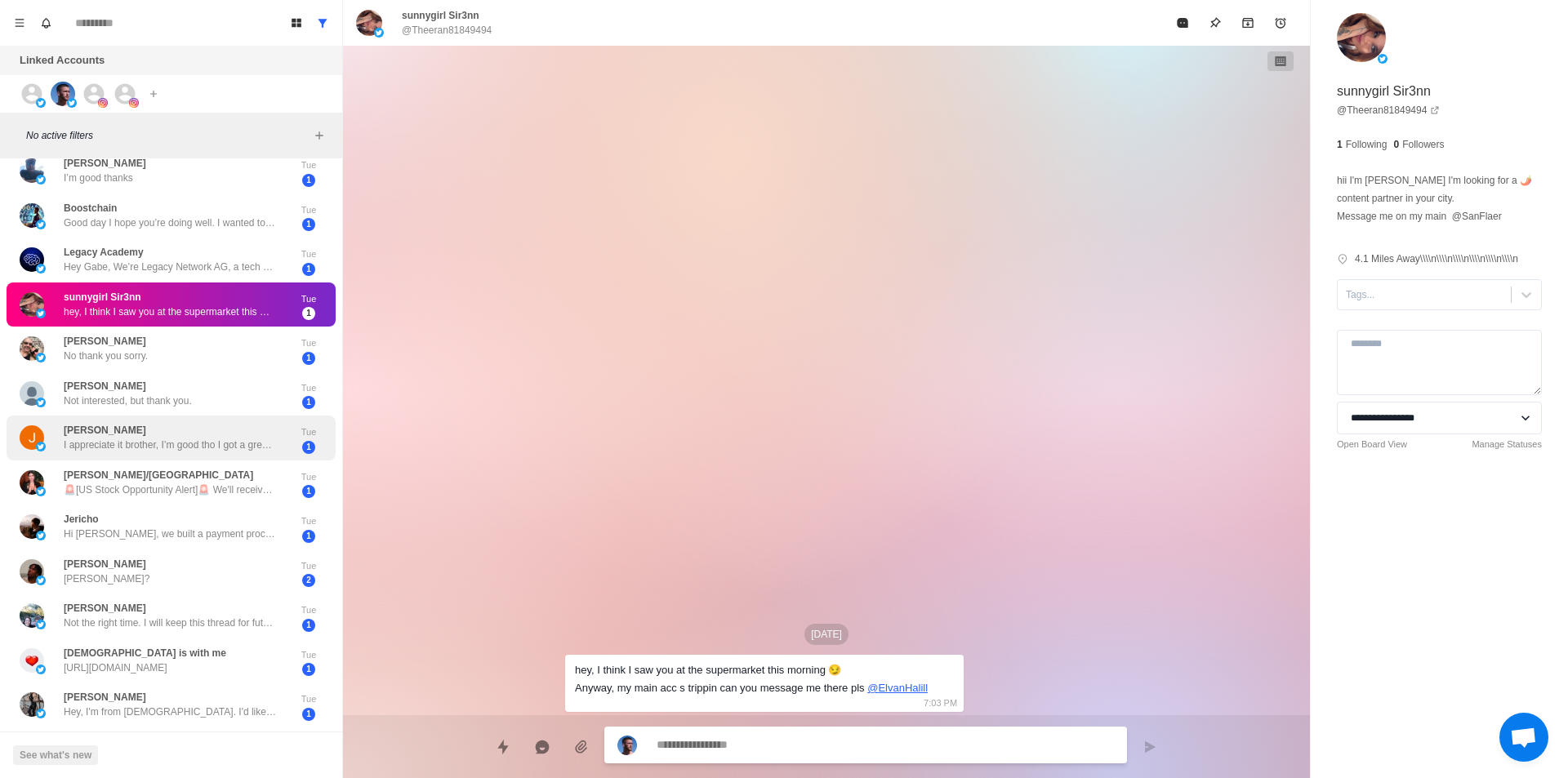
scroll to position [164, 0]
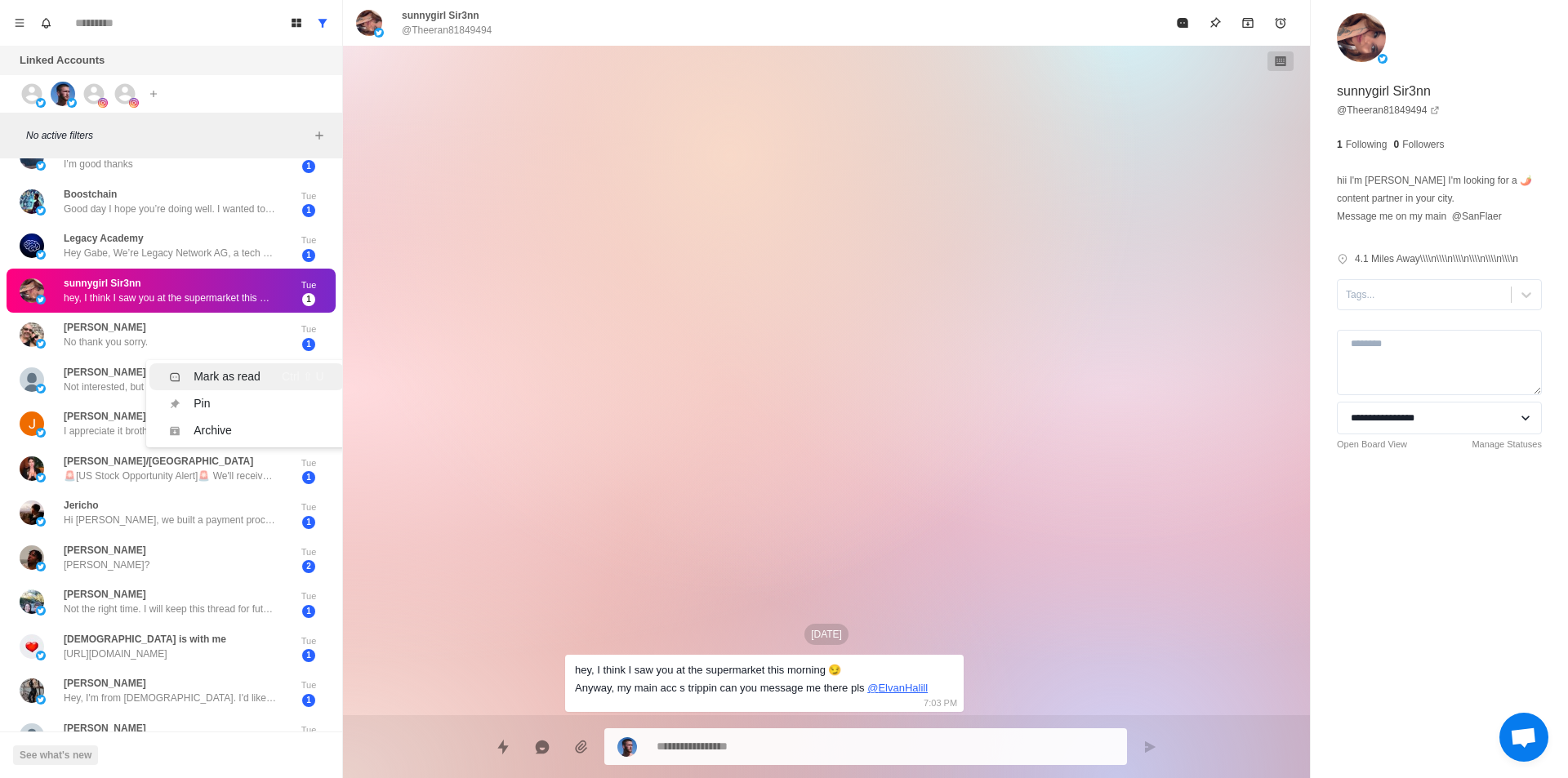
click at [262, 372] on div "Mark as read Ctrl ⇧ U" at bounding box center [246, 377] width 154 height 17
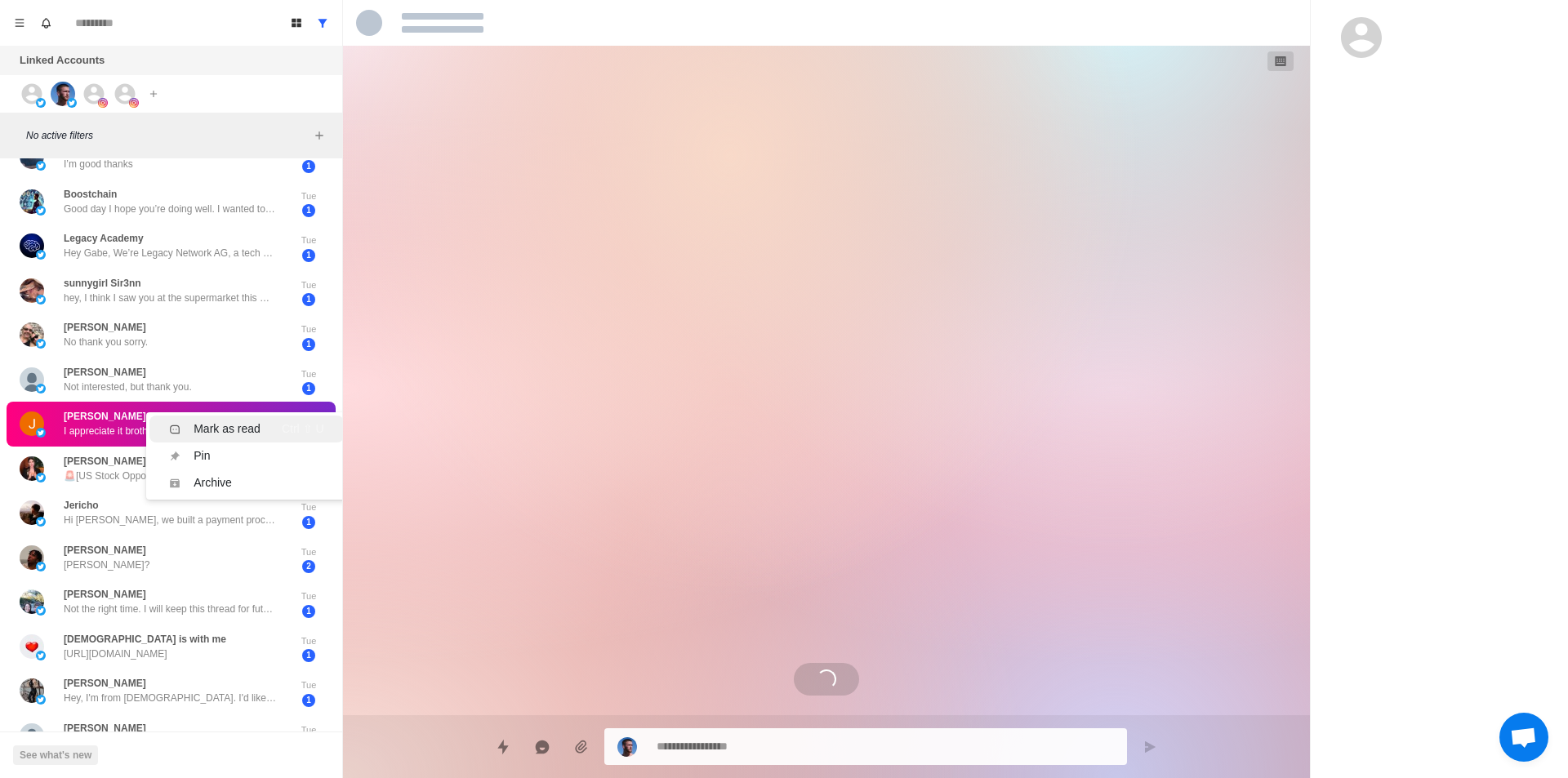
scroll to position [0, 0]
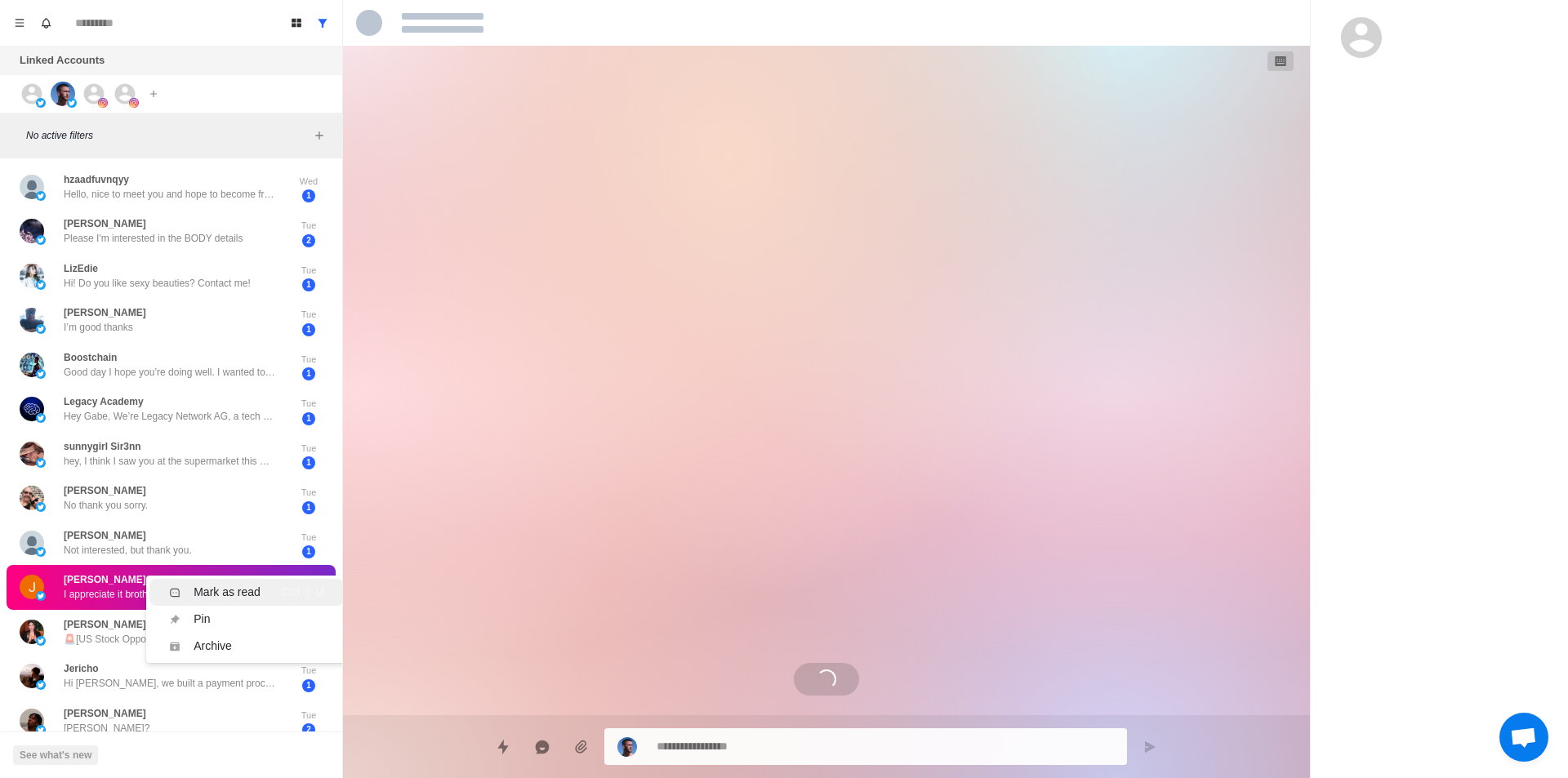
click at [239, 743] on div "[PERSON_NAME] Not the right time. I will keep this thread for future reference.…" at bounding box center [171, 765] width 329 height 45
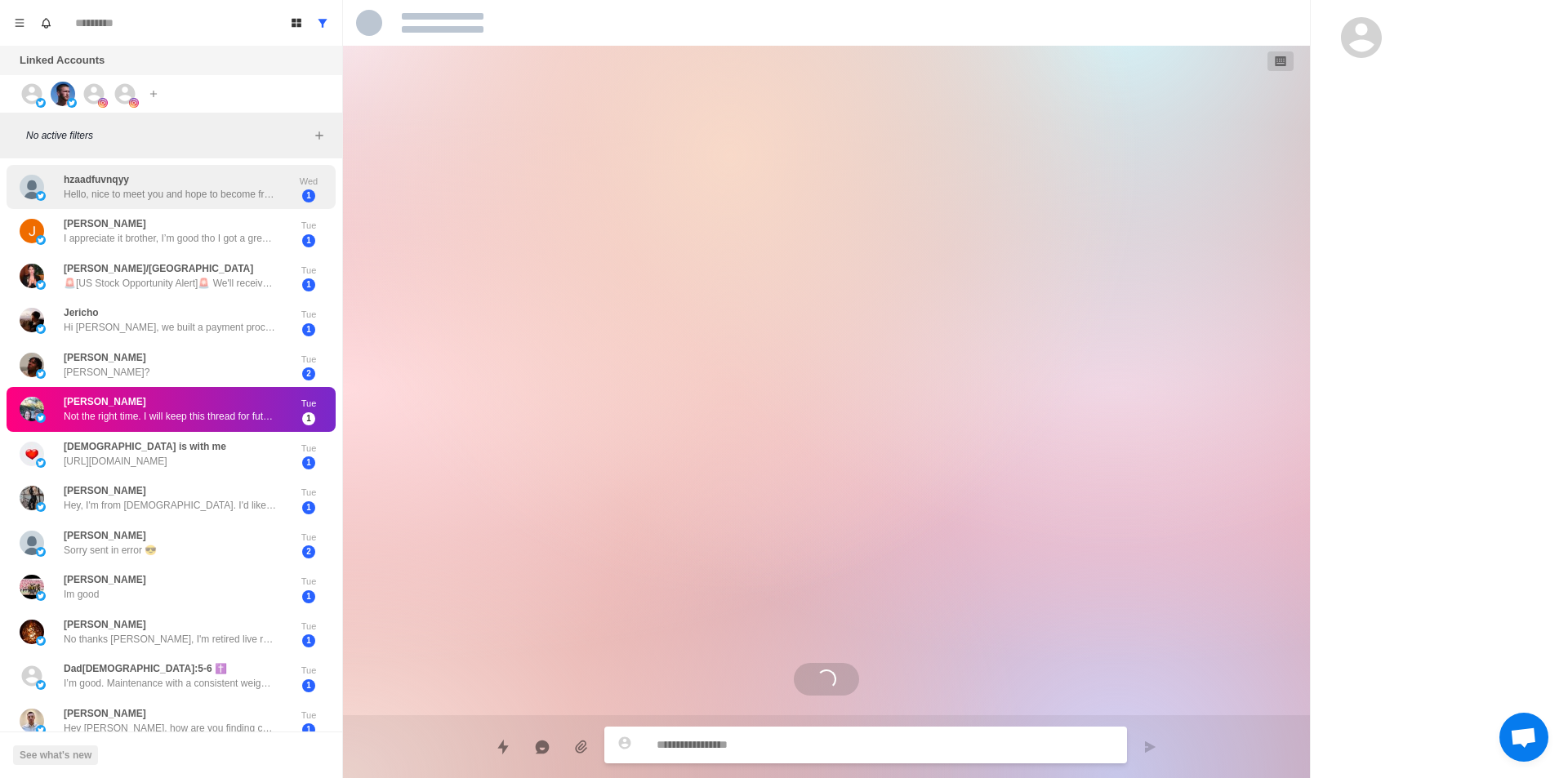
scroll to position [974, 0]
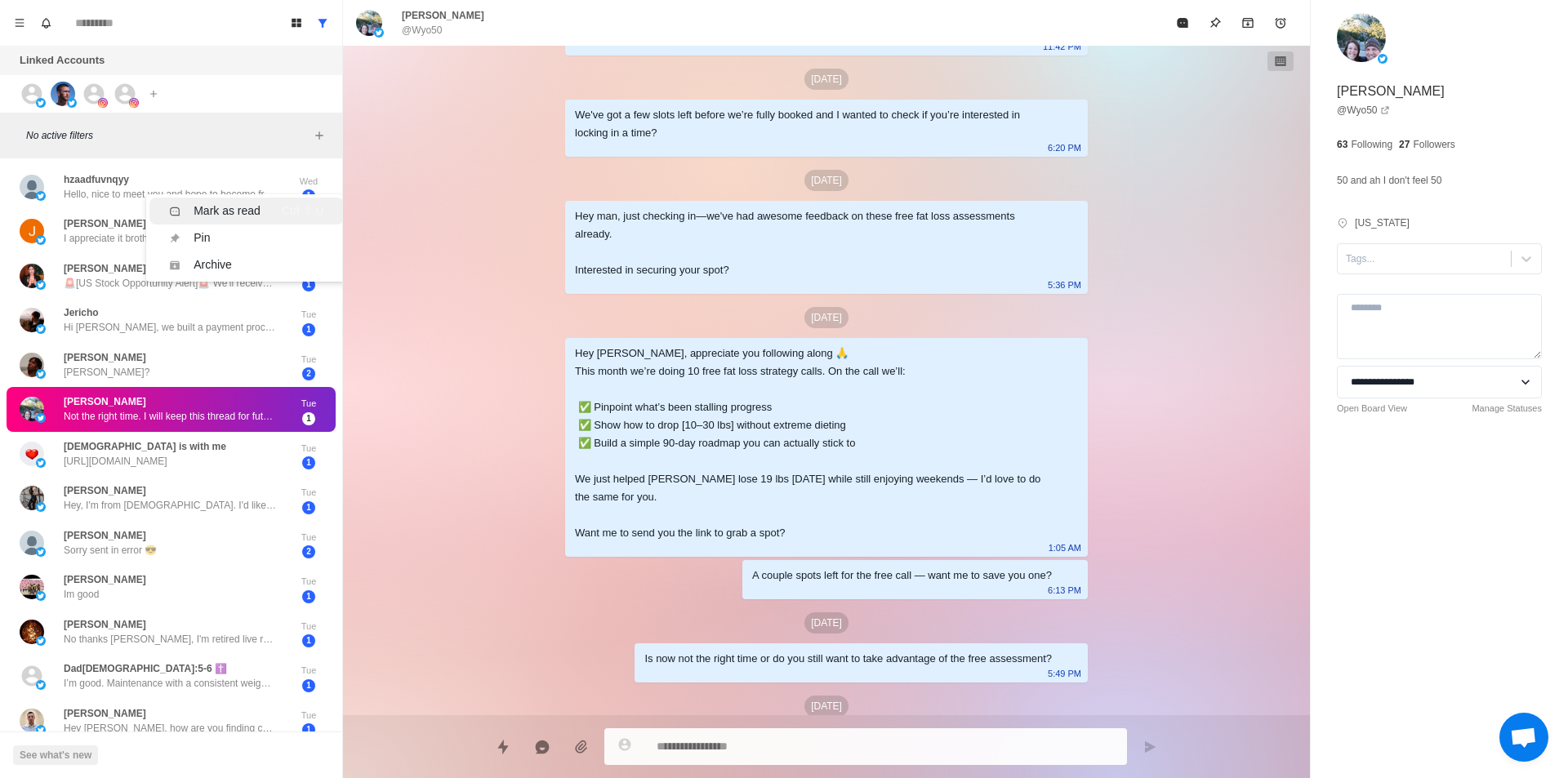
click at [276, 217] on div "Mark as read Ctrl ⇧ U" at bounding box center [246, 211] width 154 height 17
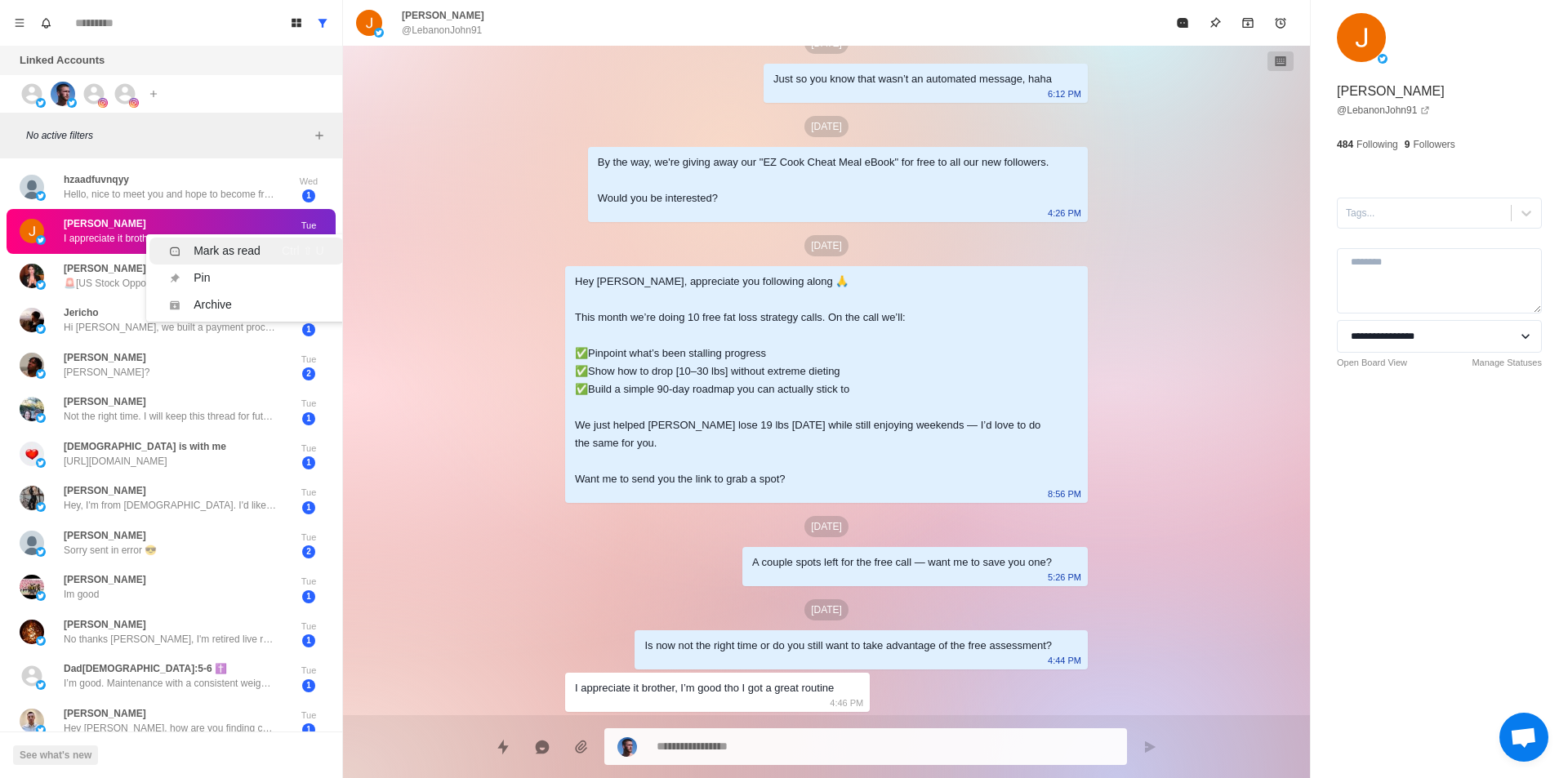
click at [240, 252] on div "Mark as read" at bounding box center [227, 251] width 67 height 17
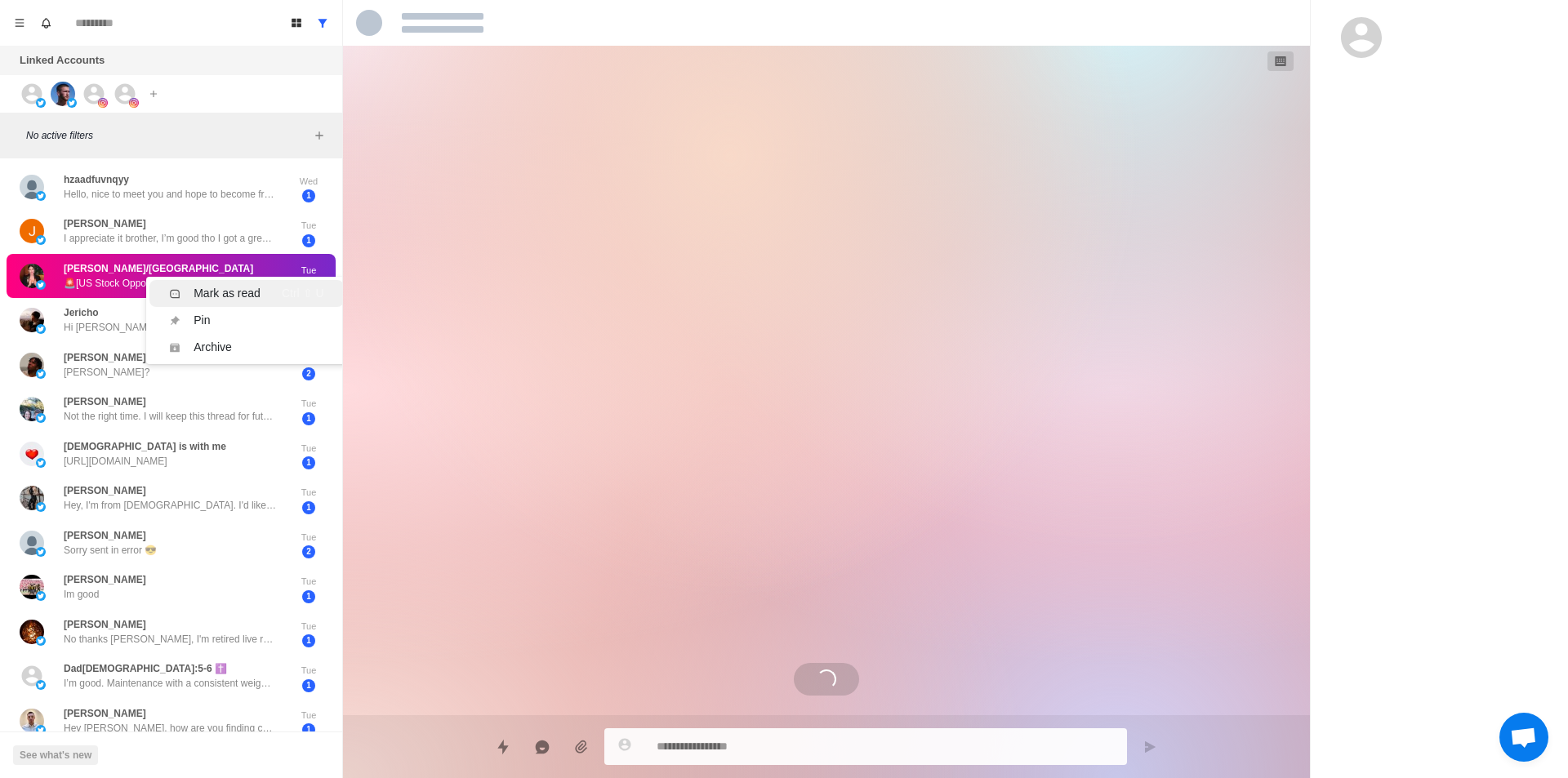
click at [230, 284] on li "Mark as read Ctrl ⇧ U" at bounding box center [246, 294] width 194 height 27
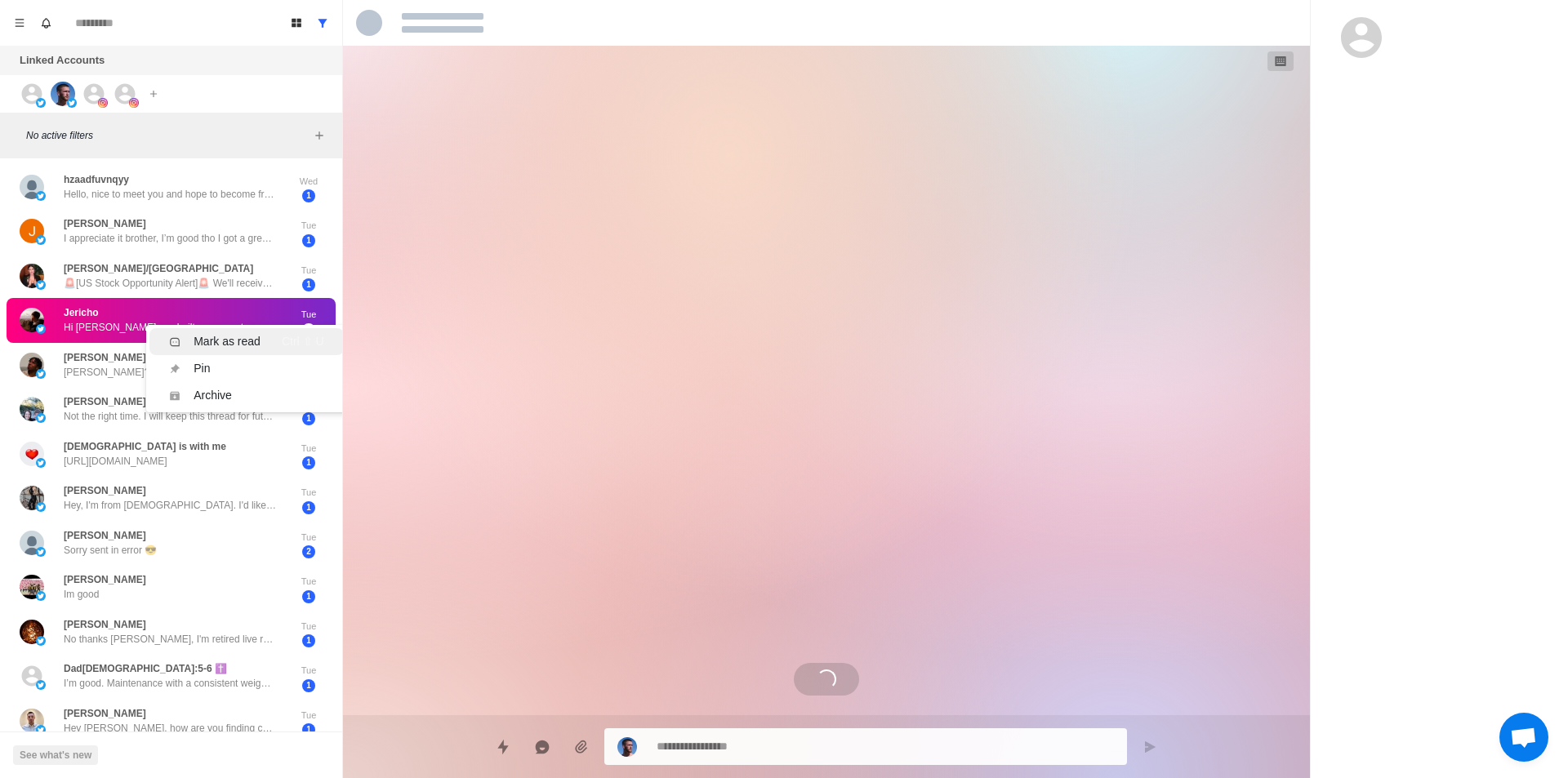
click at [223, 345] on div "Mark as read" at bounding box center [227, 342] width 67 height 17
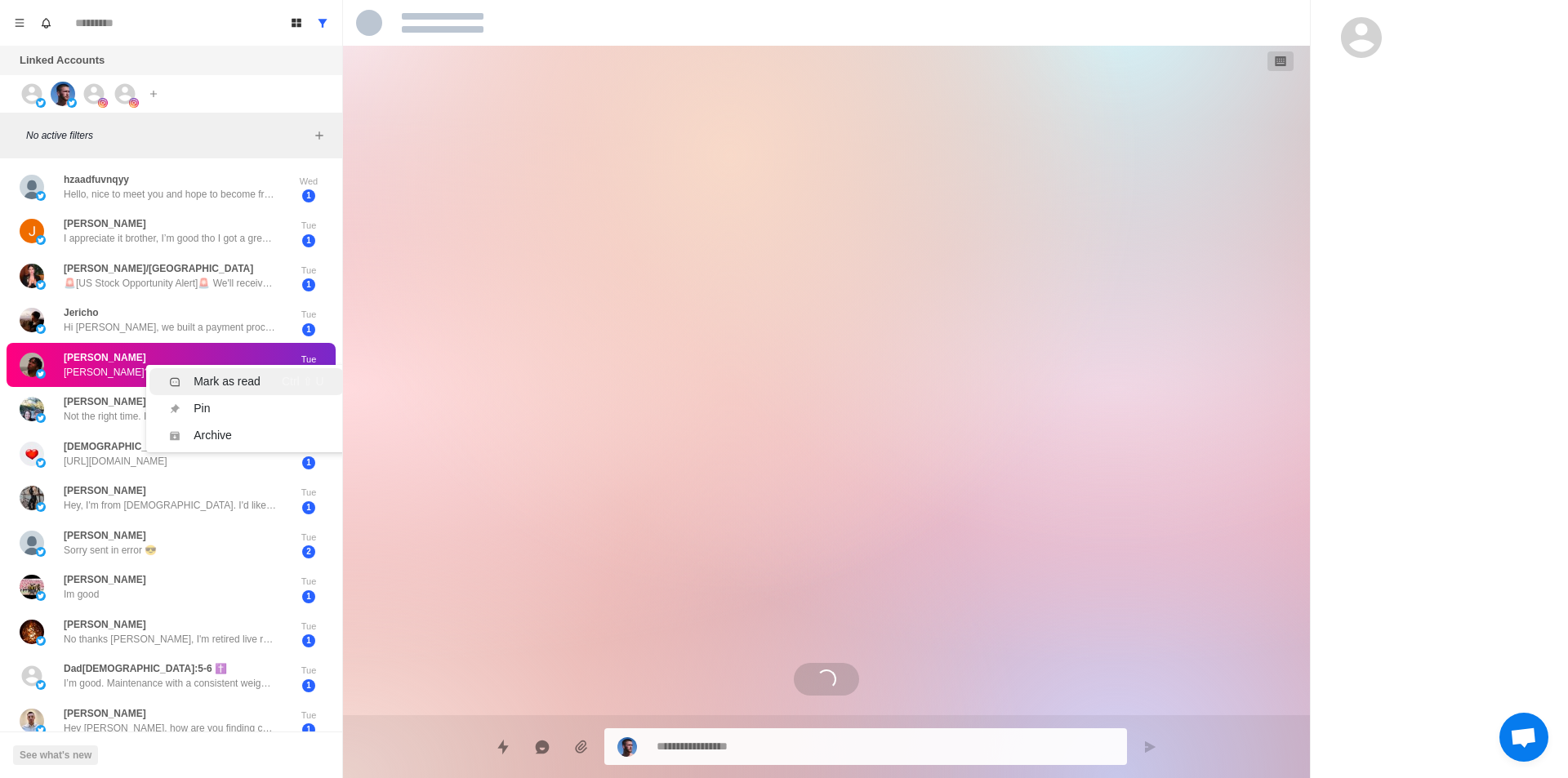
click at [223, 370] on li "Mark as read Ctrl ⇧ U" at bounding box center [246, 382] width 194 height 27
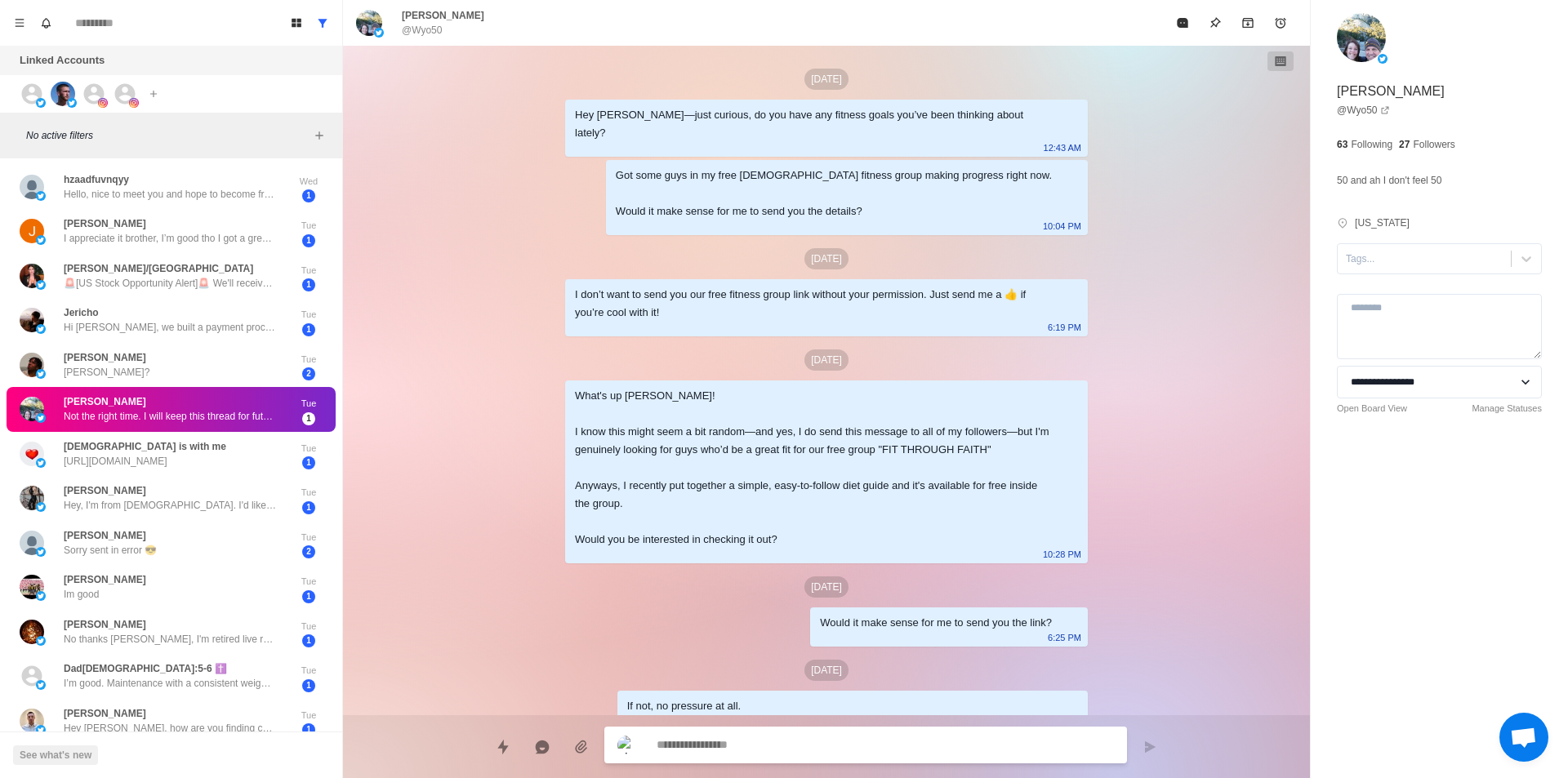
scroll to position [974, 0]
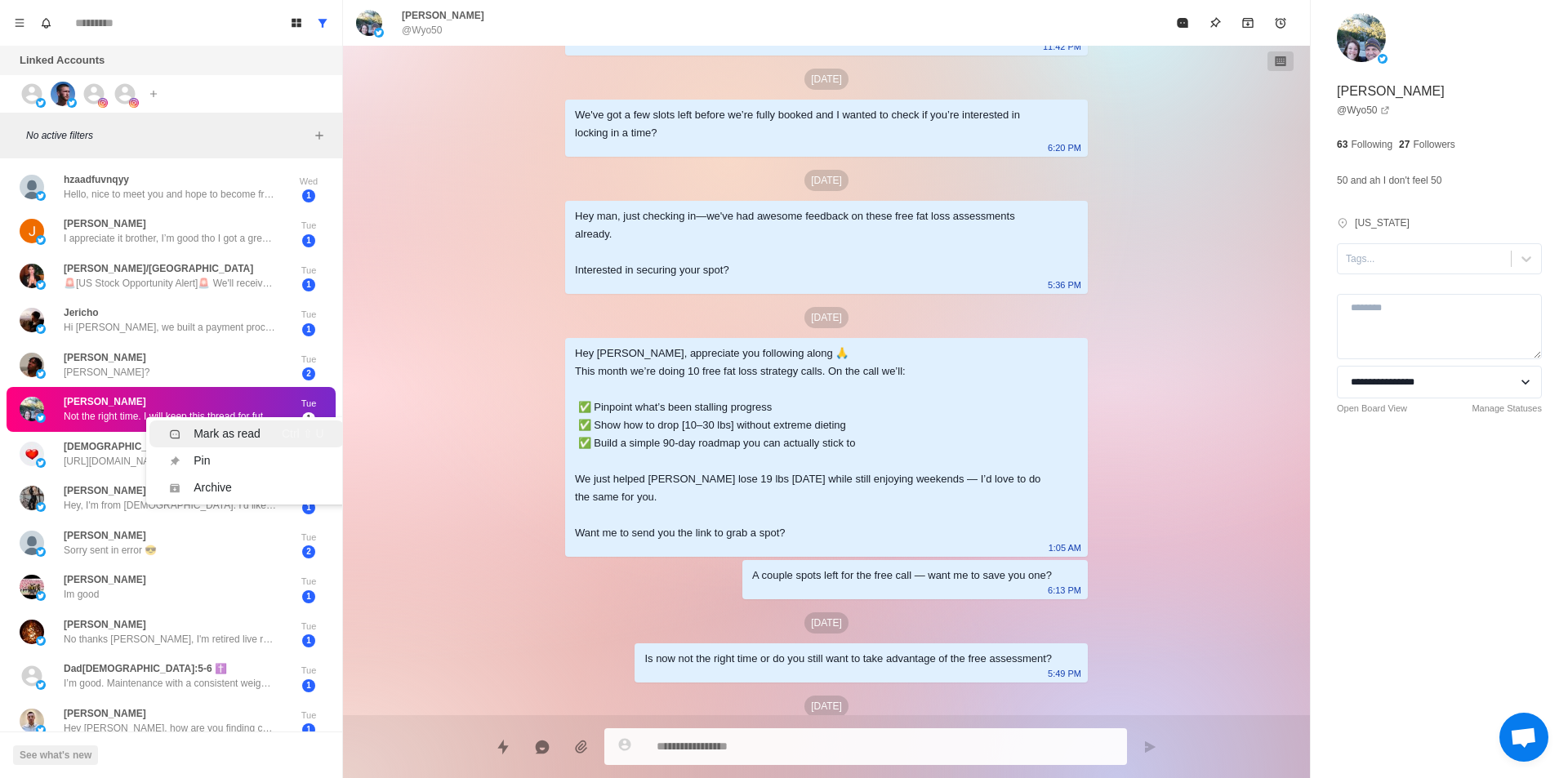
click at [238, 431] on div "Mark as read" at bounding box center [227, 434] width 67 height 17
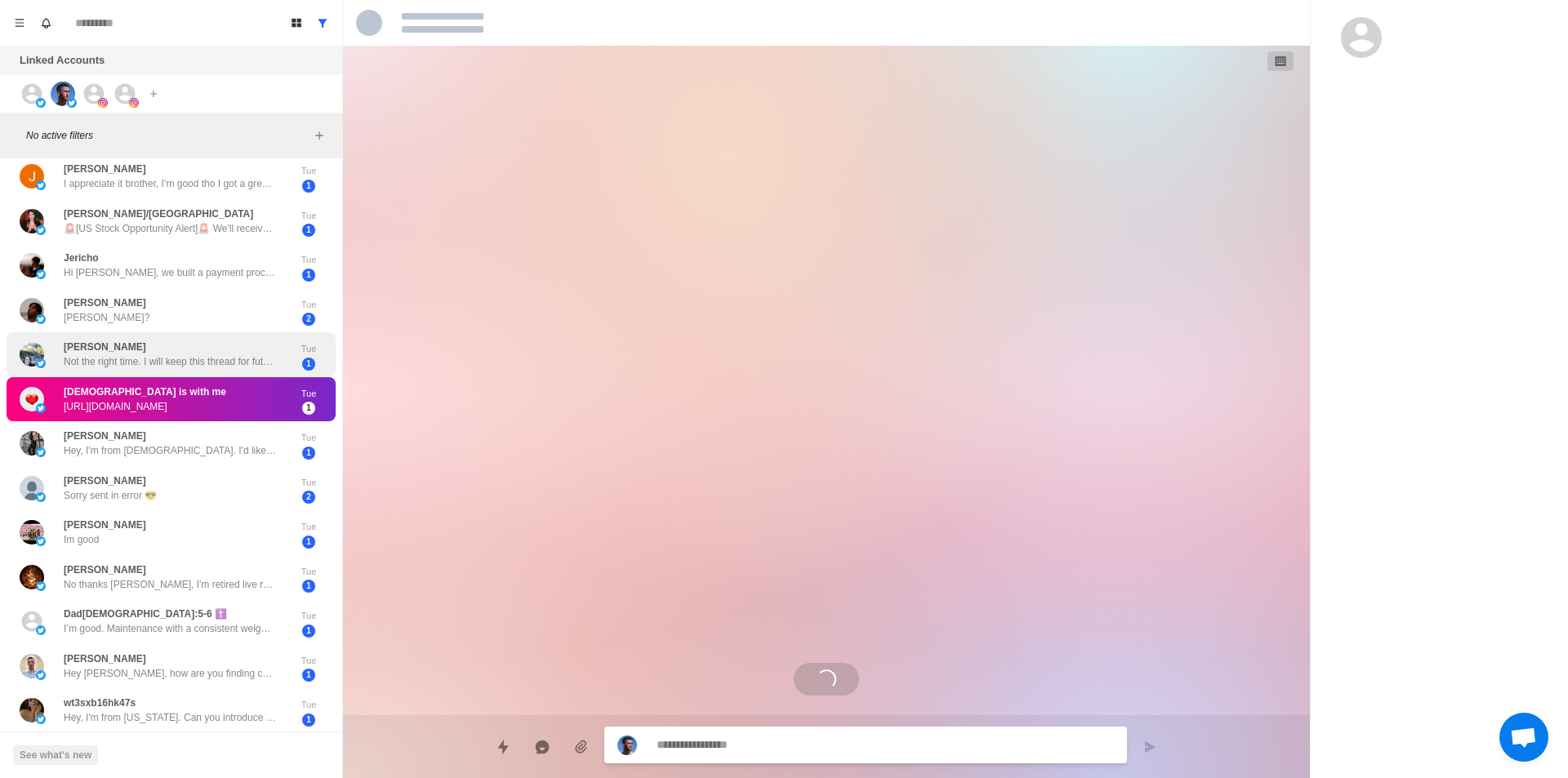
scroll to position [67, 0]
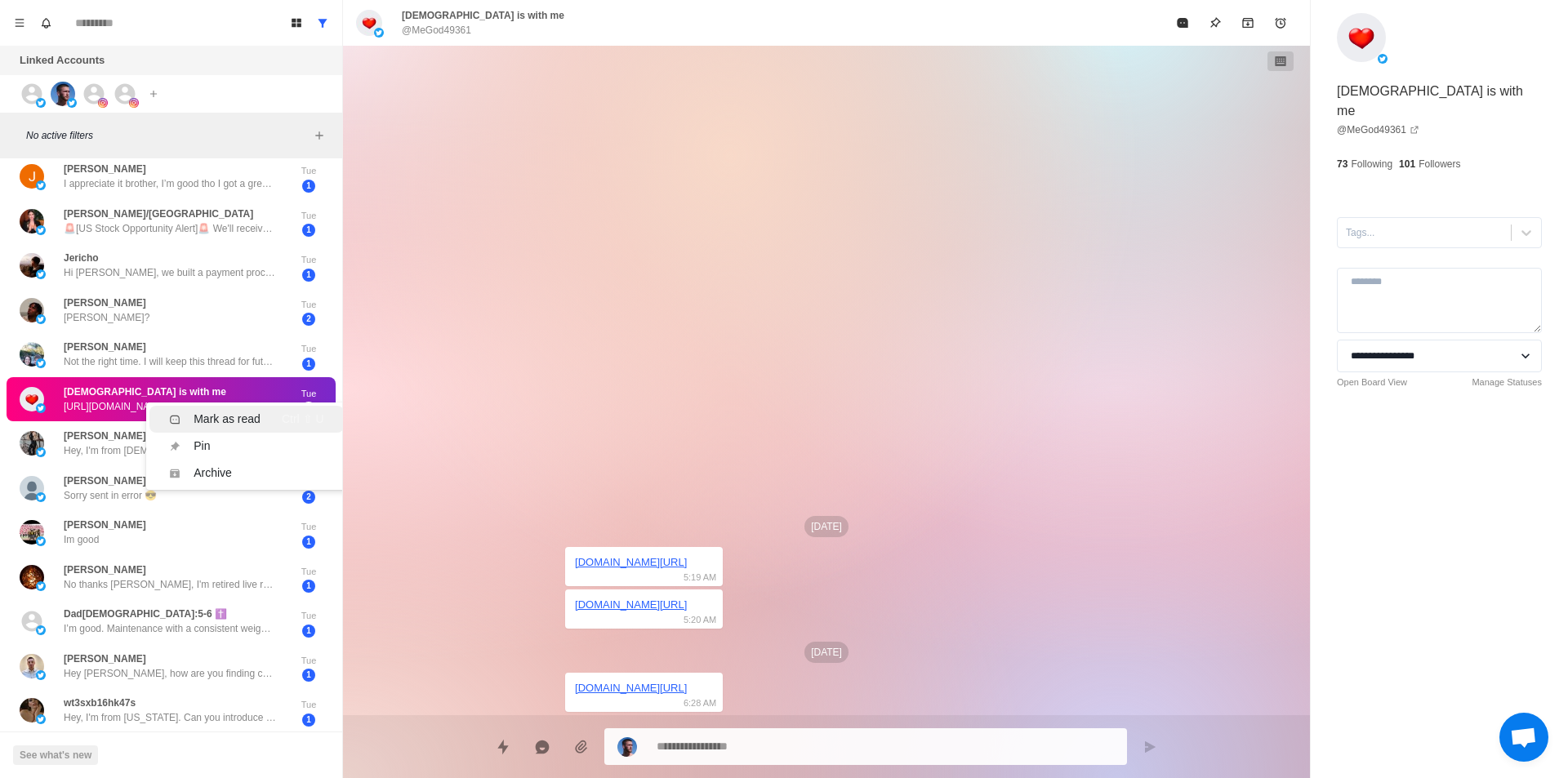
click at [252, 410] on div "Mark as read" at bounding box center [227, 419] width 67 height 17
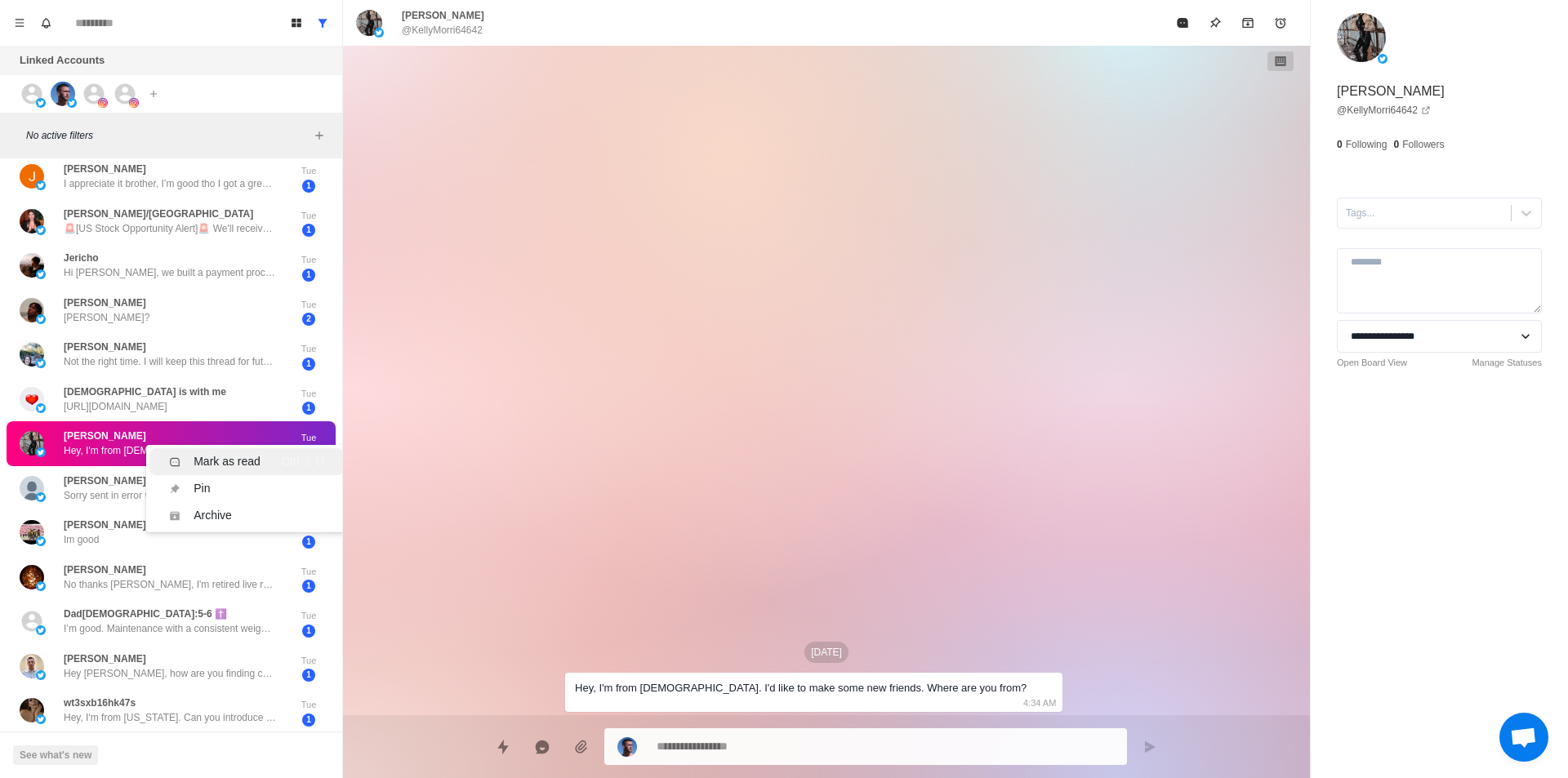
click at [259, 453] on div "Mark as read" at bounding box center [227, 462] width 67 height 17
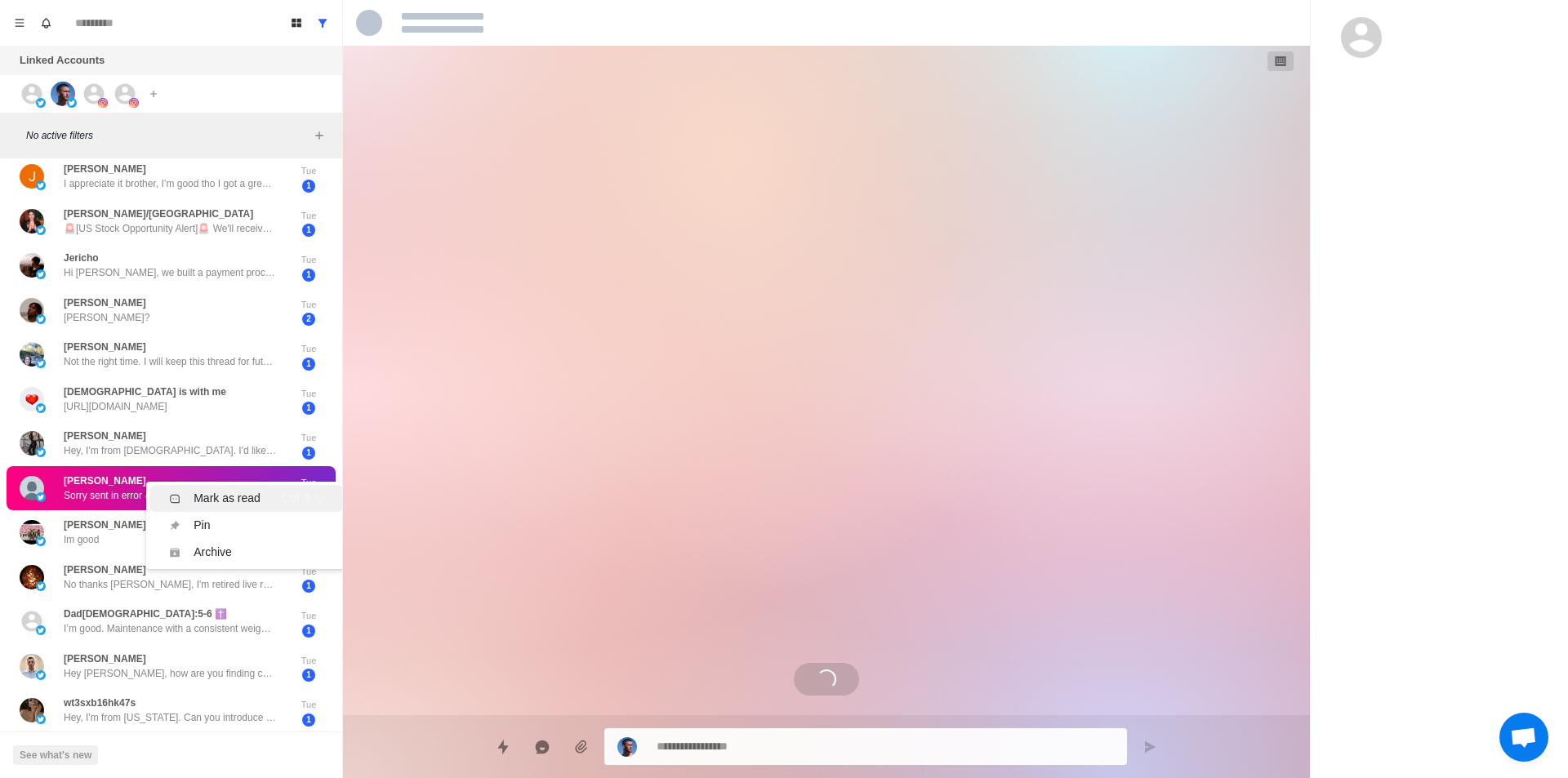
click at [259, 490] on div "Mark as read" at bounding box center [227, 499] width 67 height 17
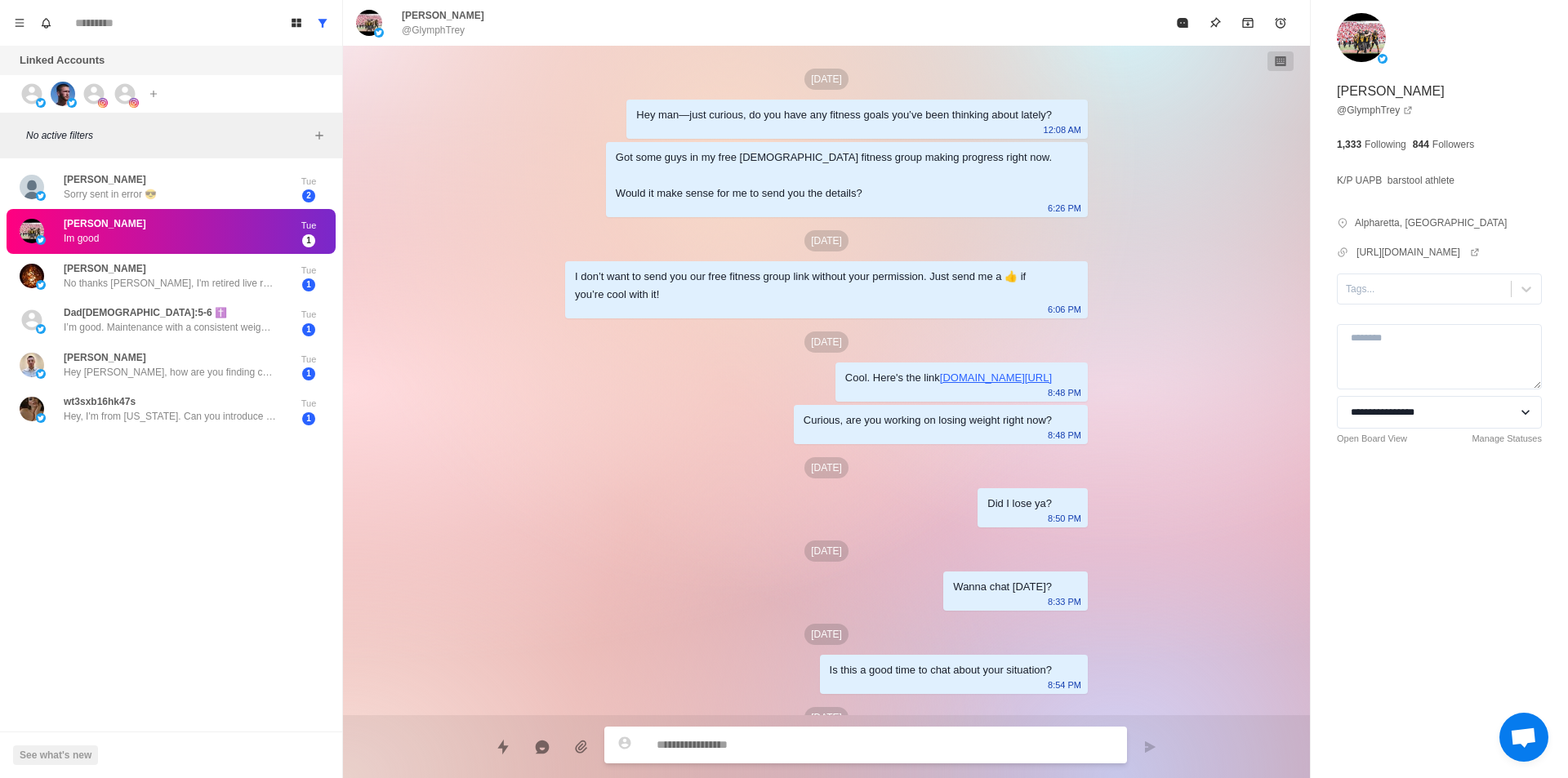
scroll to position [2077, 0]
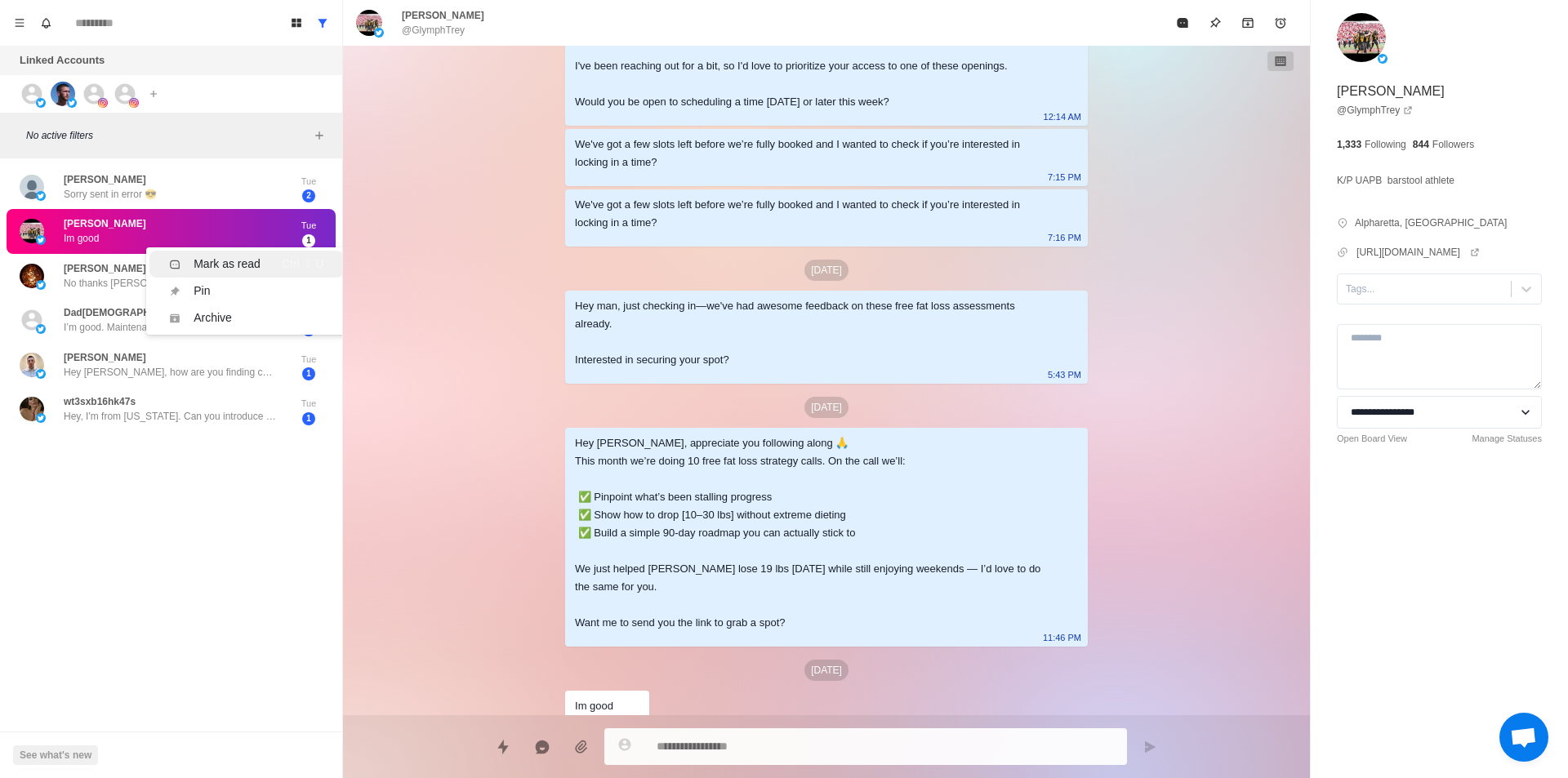
click at [266, 261] on div "Mark as read Ctrl ⇧ U" at bounding box center [246, 264] width 154 height 17
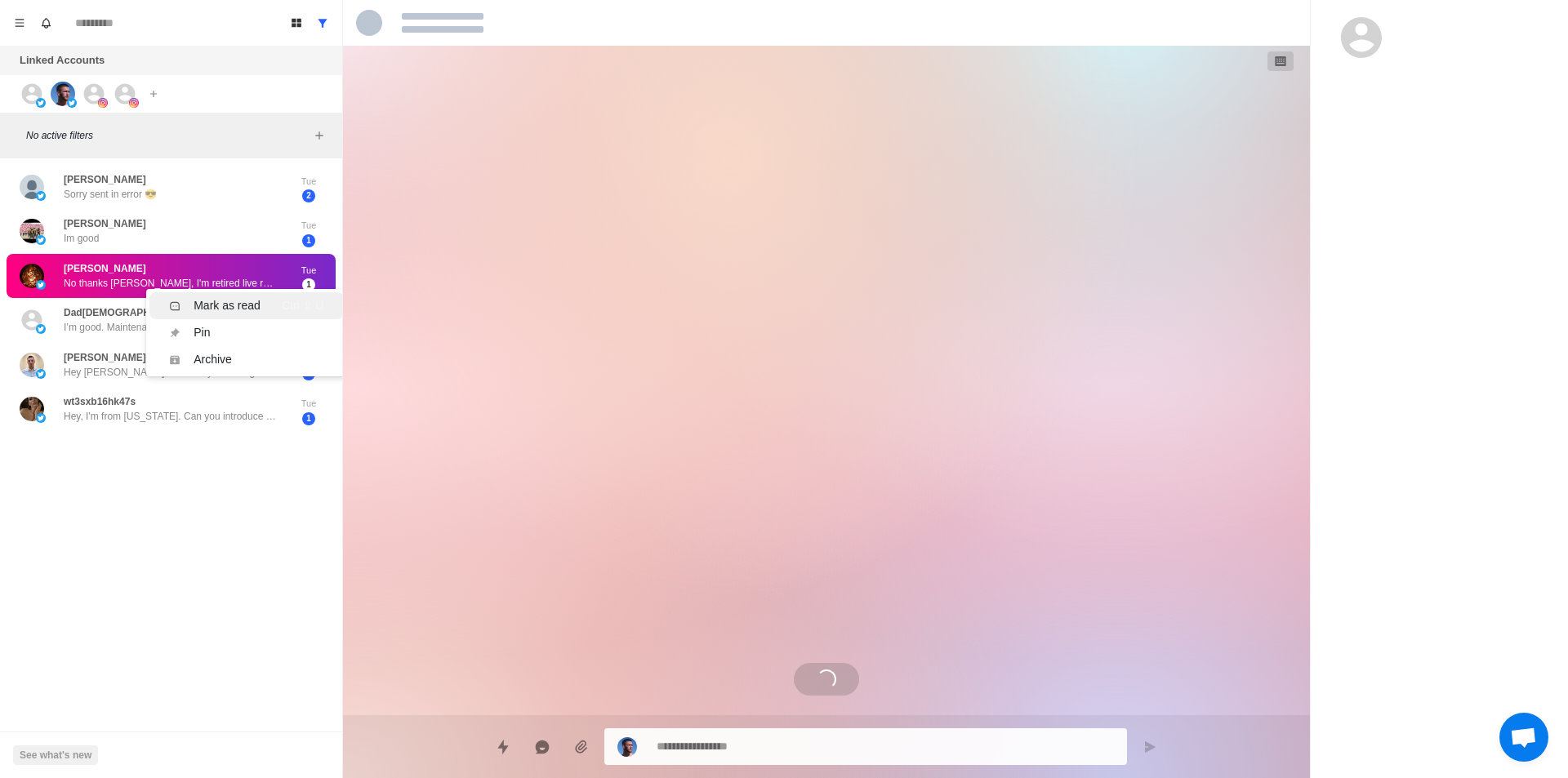
click at [260, 305] on div "Mark as read Ctrl ⇧ U" at bounding box center [246, 305] width 154 height 17
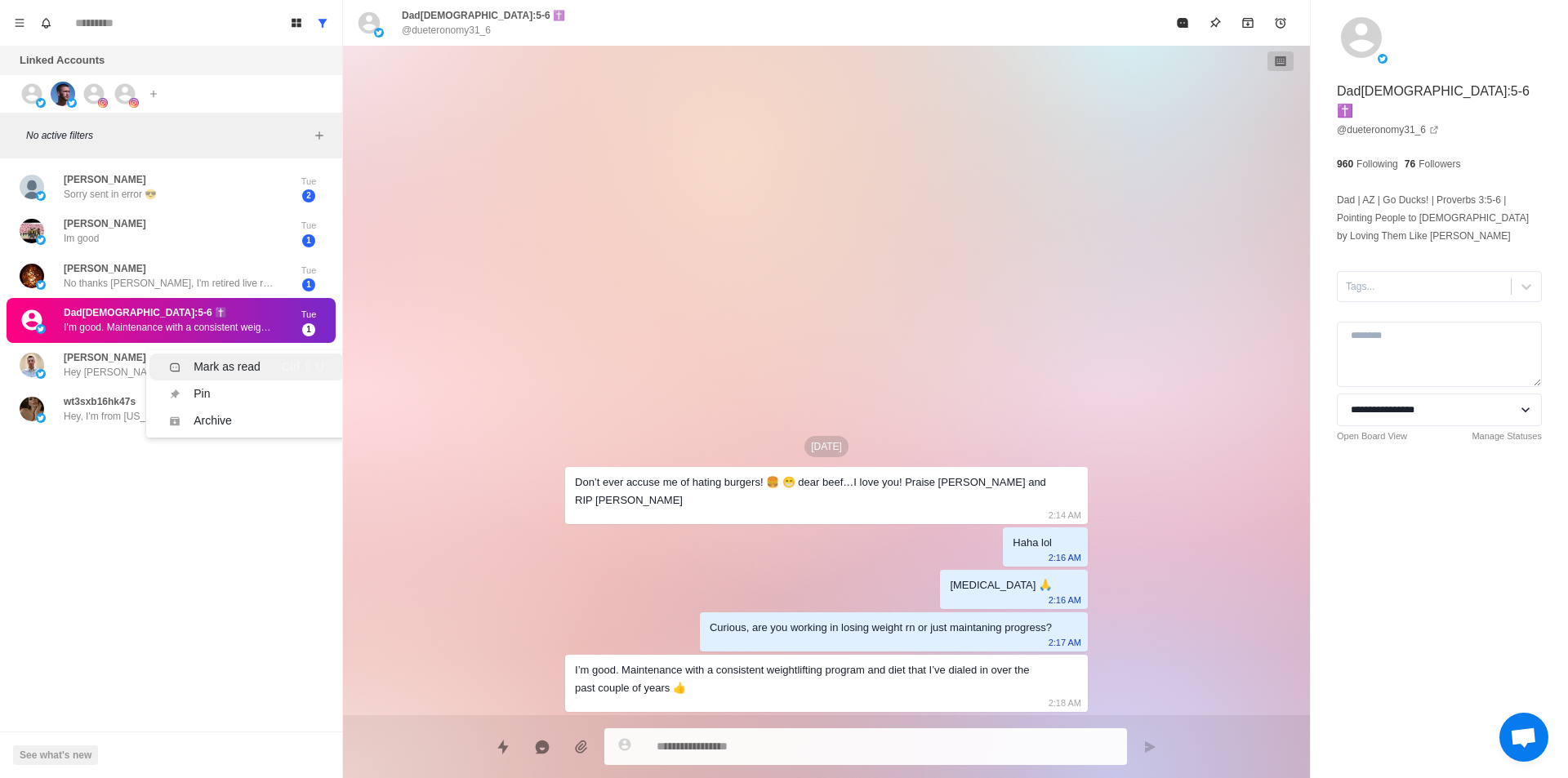
click at [238, 368] on div "Mark as read" at bounding box center [227, 367] width 67 height 17
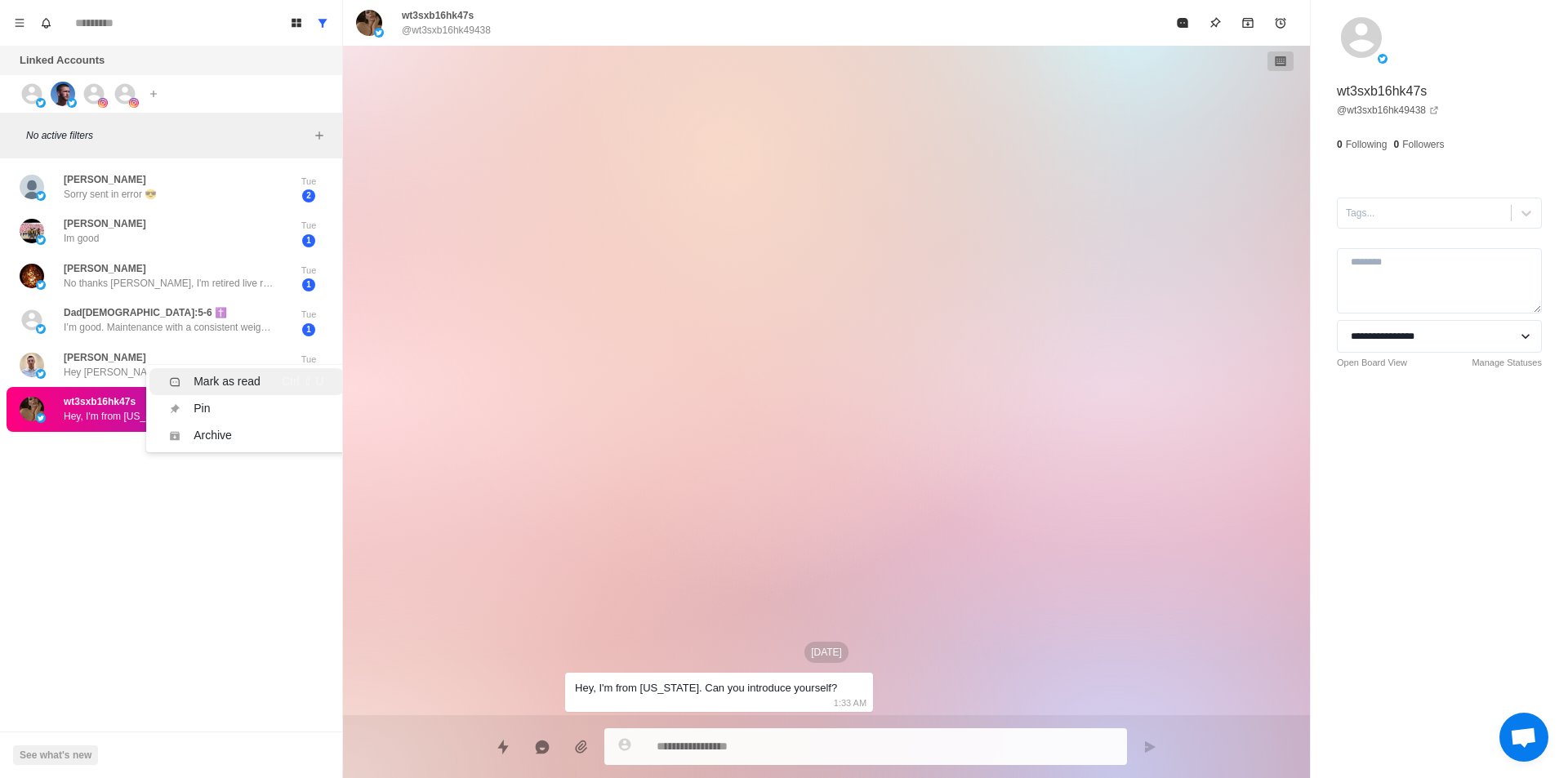
click at [229, 384] on div "Mark as read" at bounding box center [227, 382] width 67 height 17
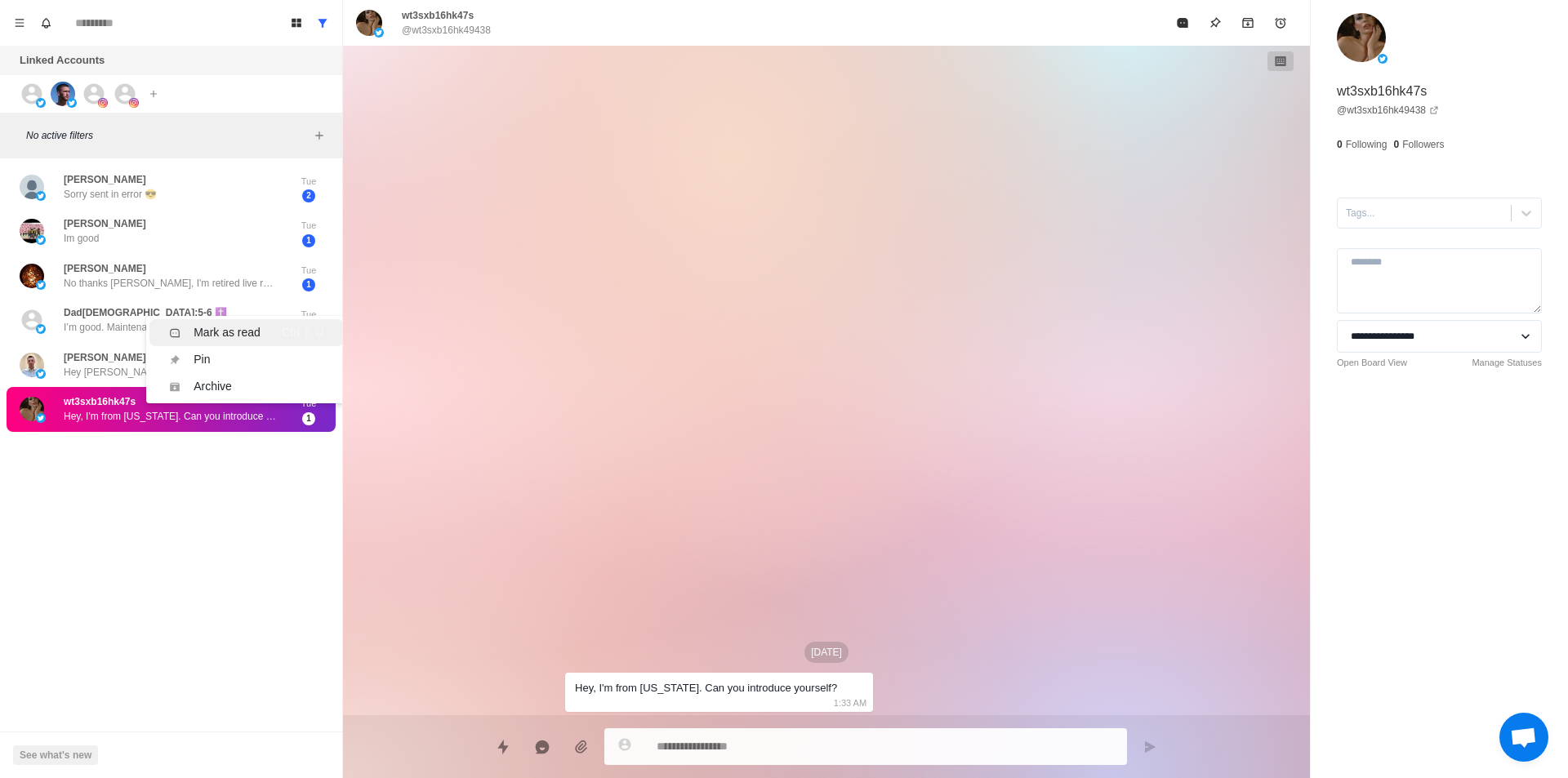
click at [249, 342] on li "Mark as read Ctrl ⇧ U" at bounding box center [246, 332] width 194 height 27
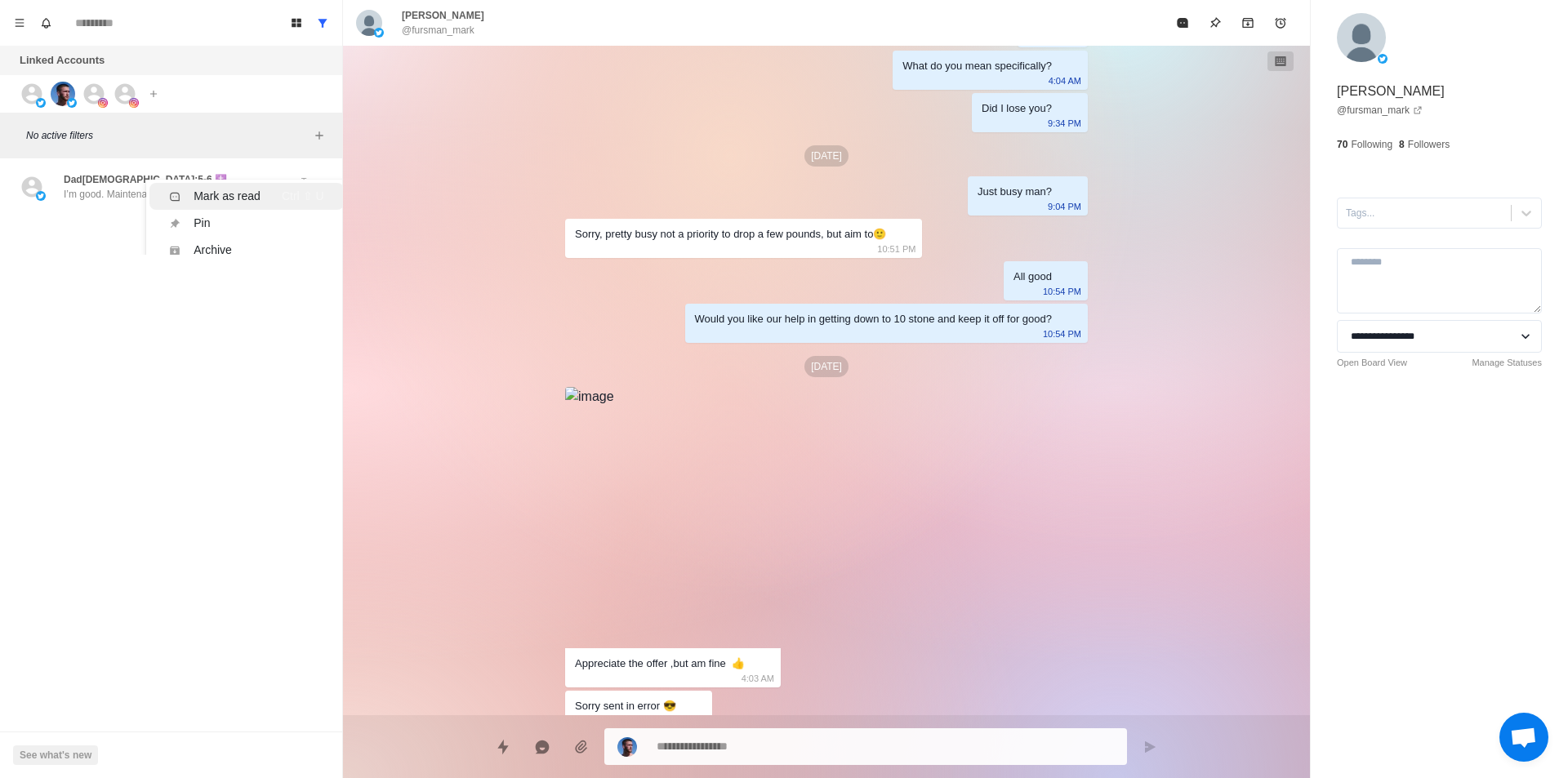
click at [241, 201] on div "Mark as read" at bounding box center [227, 196] width 67 height 17
type textarea "*"
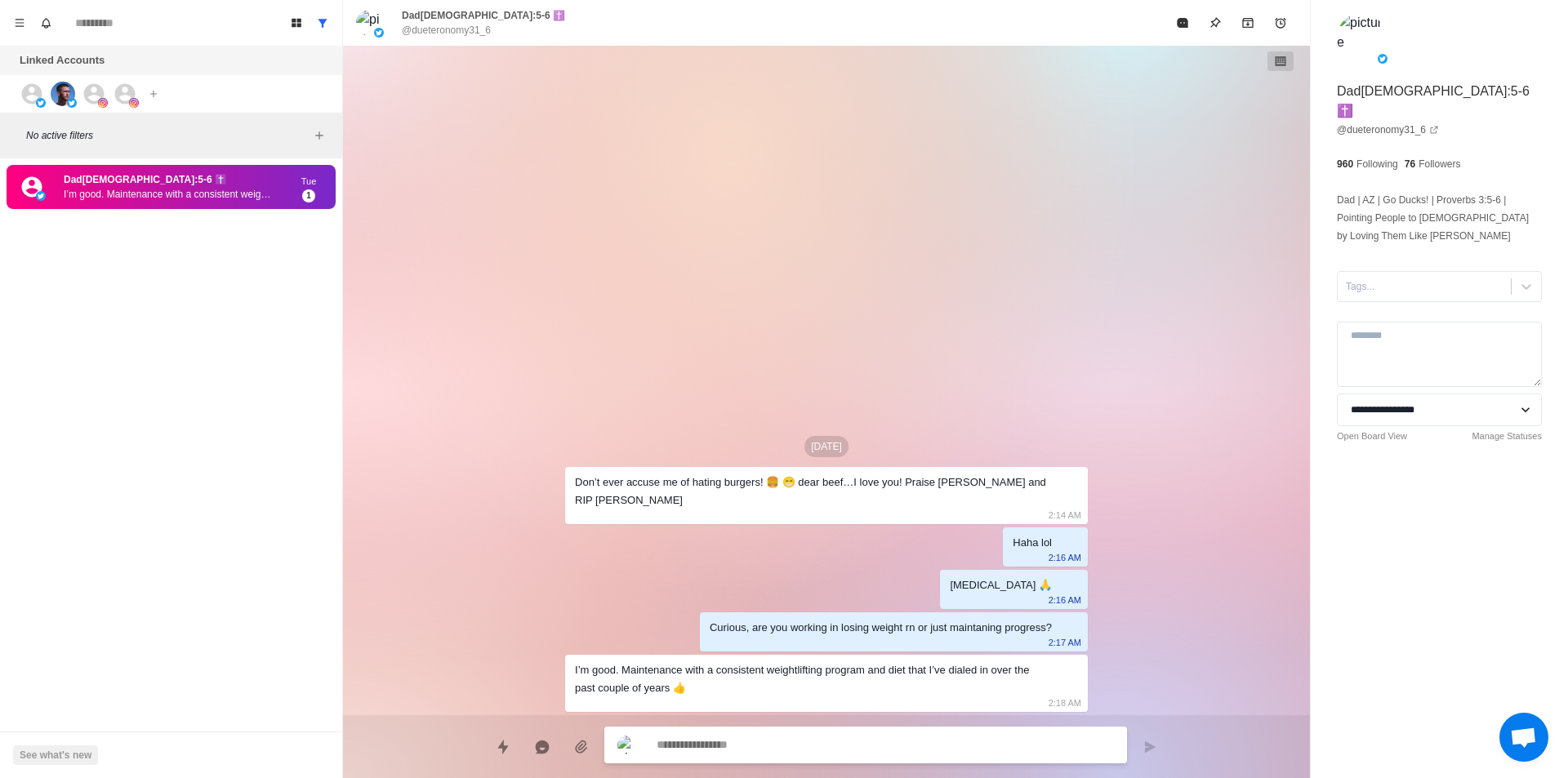
scroll to position [0, 0]
